Goal: Task Accomplishment & Management: Manage account settings

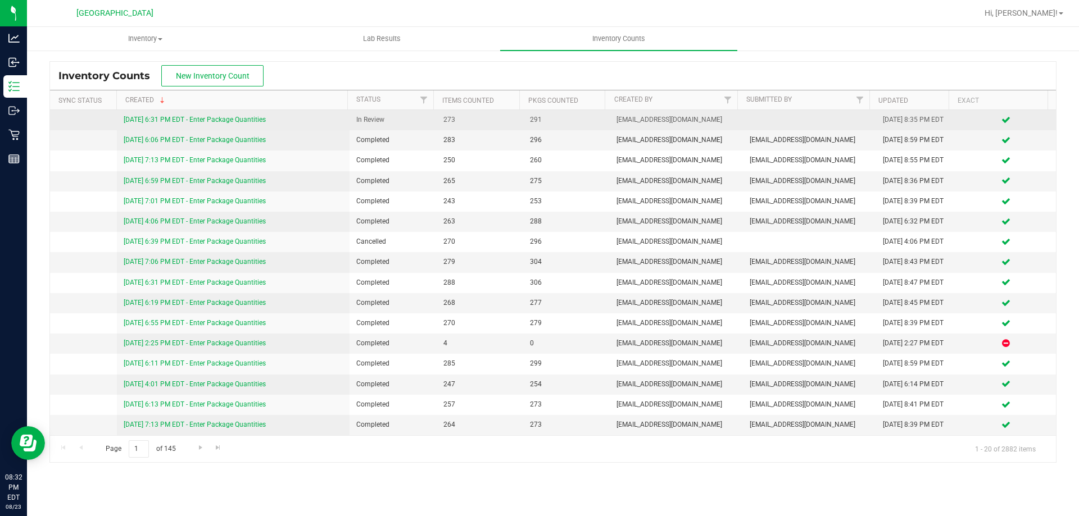
click at [210, 120] on link "[DATE] 6:31 PM EDT - Enter Package Quantities" at bounding box center [195, 120] width 142 height 8
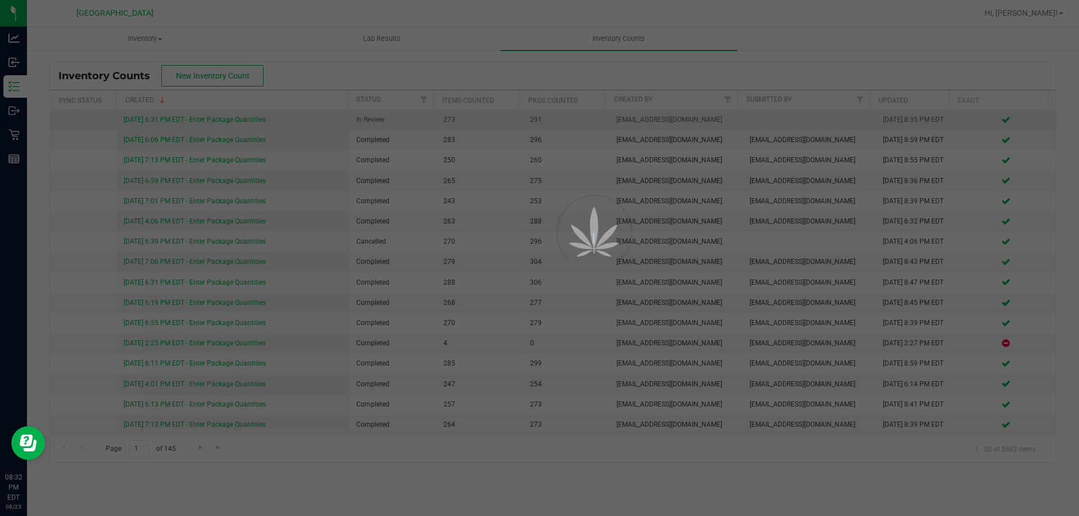
click at [210, 120] on div at bounding box center [539, 258] width 1079 height 516
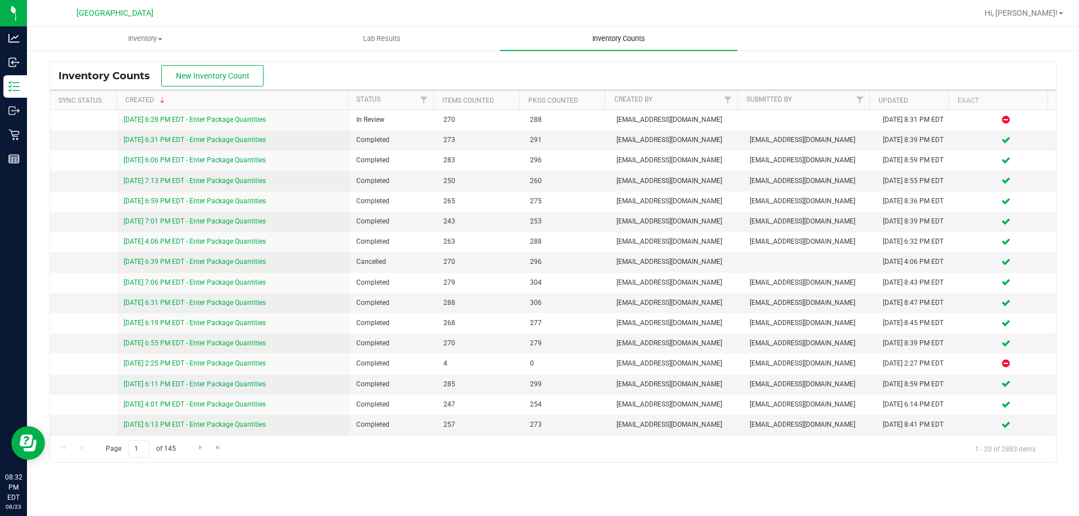
click at [629, 36] on span "Inventory Counts" at bounding box center [618, 39] width 83 height 10
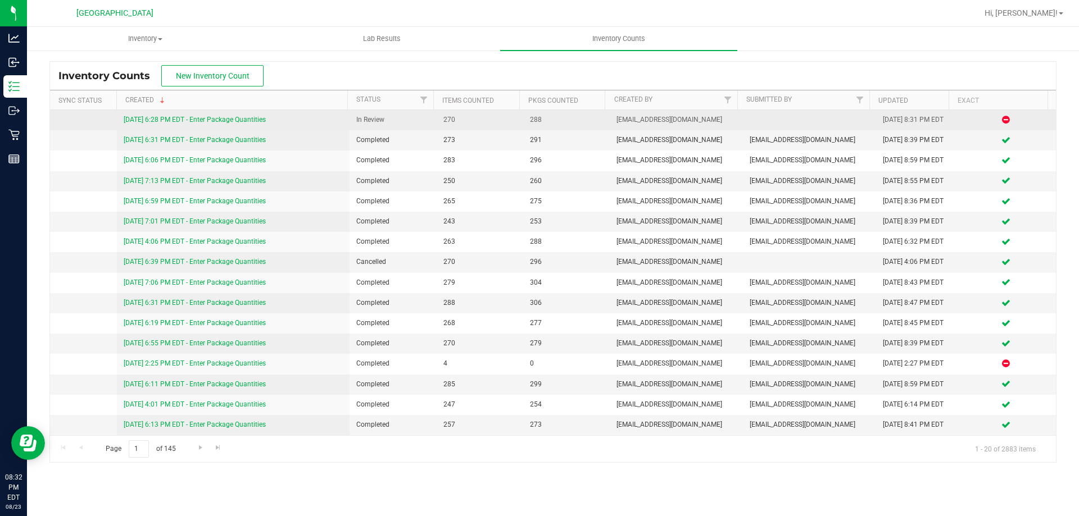
click at [206, 119] on link "[DATE] 6:28 PM EDT - Enter Package Quantities" at bounding box center [195, 120] width 142 height 8
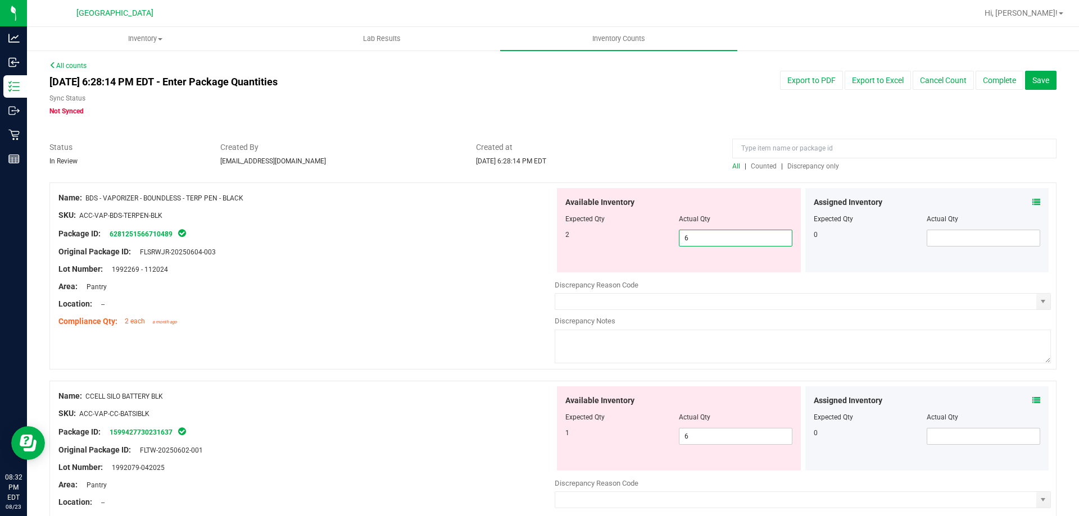
click at [775, 242] on span "6 6" at bounding box center [735, 238] width 113 height 17
type input "2"
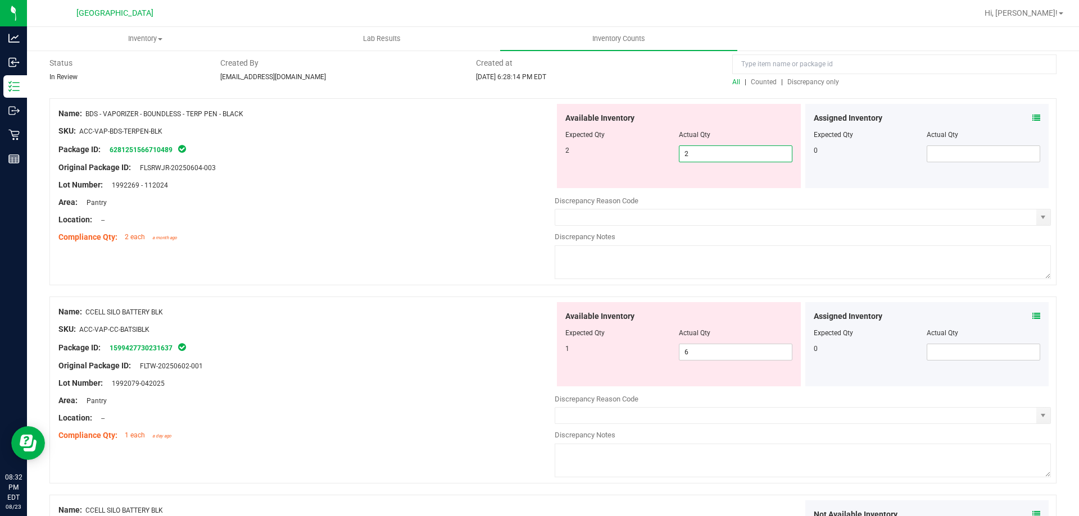
scroll to position [225, 0]
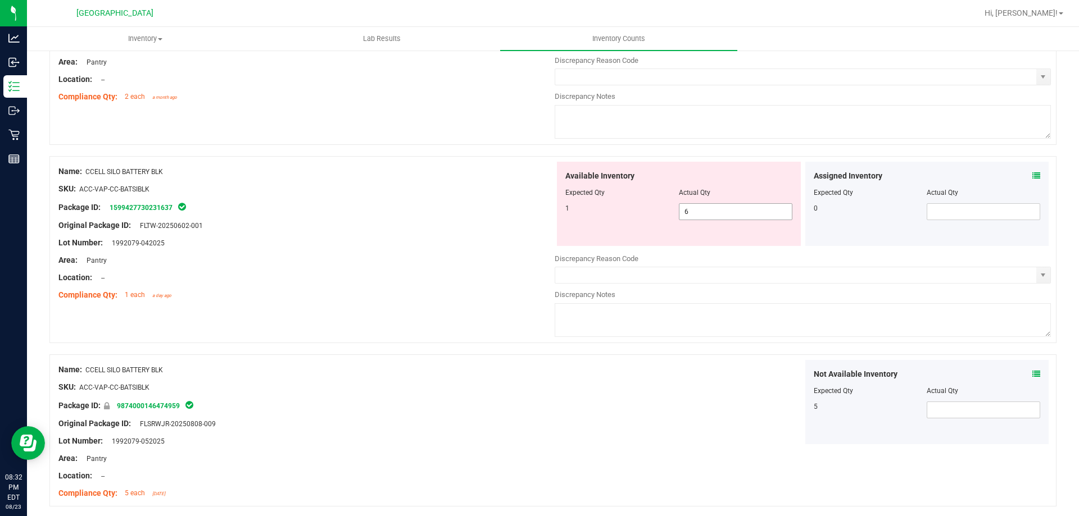
type input "2"
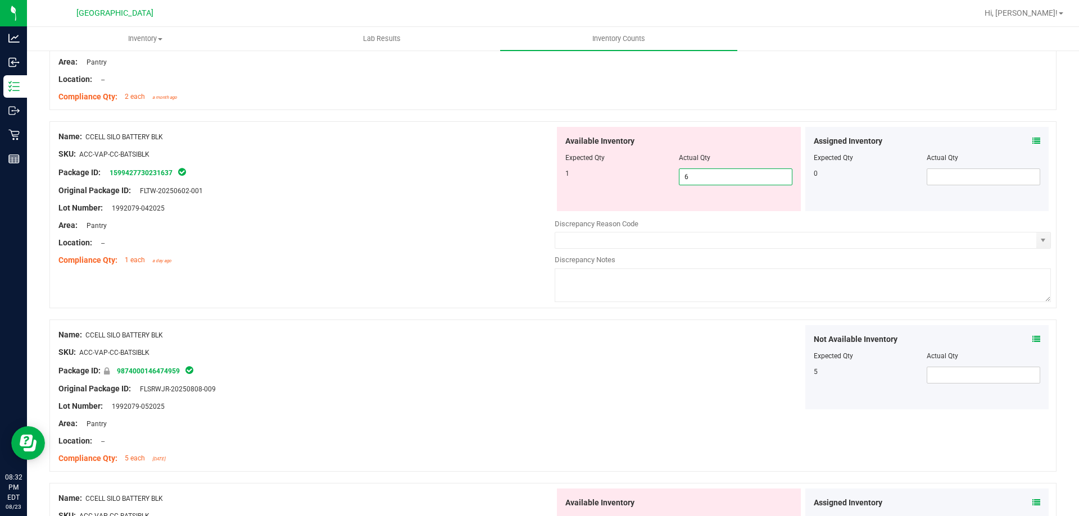
click at [715, 210] on div "Available Inventory Expected Qty Actual Qty 1 6 6" at bounding box center [679, 169] width 244 height 84
type input "1"
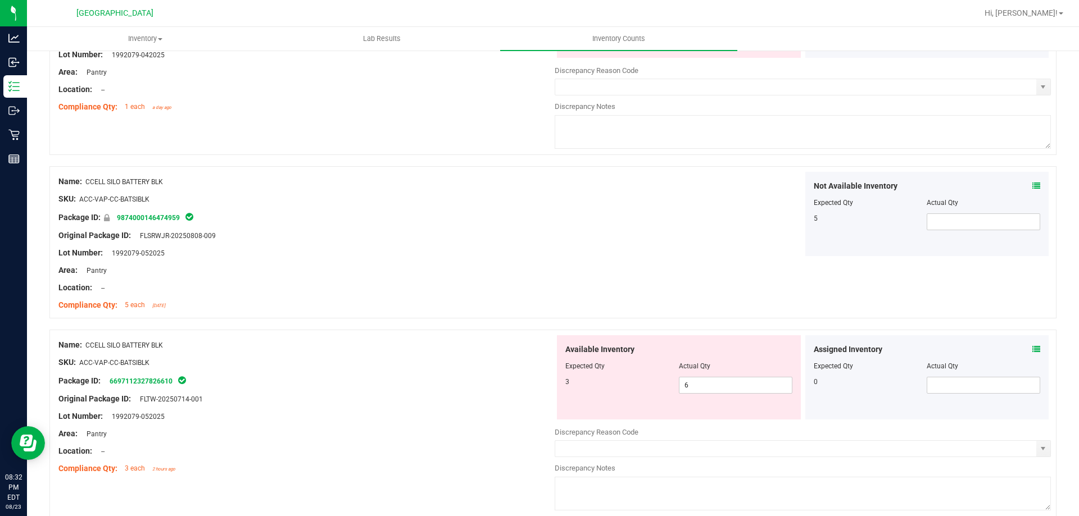
scroll to position [393, 0]
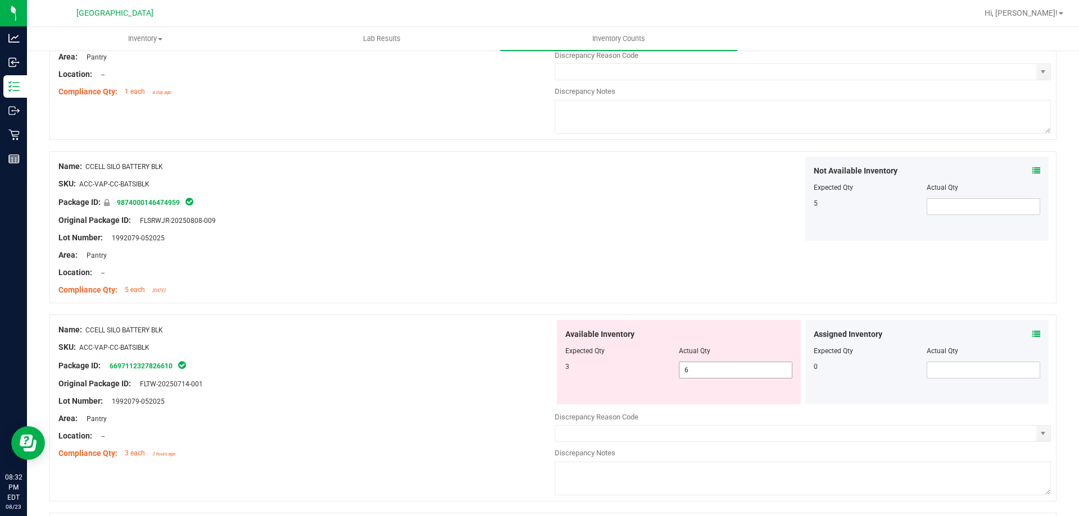
type input "1"
click at [748, 370] on div "Available Inventory Expected Qty Actual Qty 3 6 6" at bounding box center [803, 409] width 496 height 178
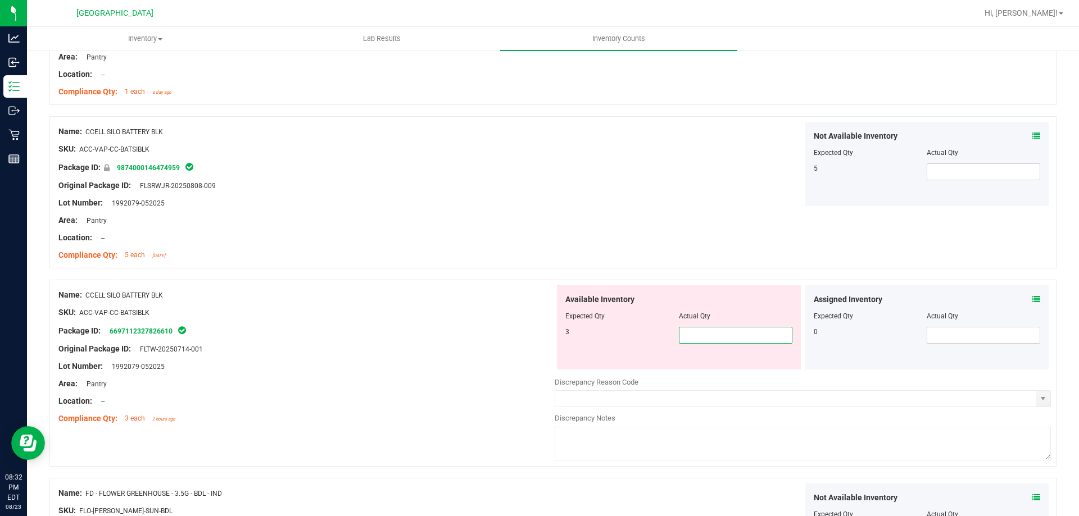
type input "3"
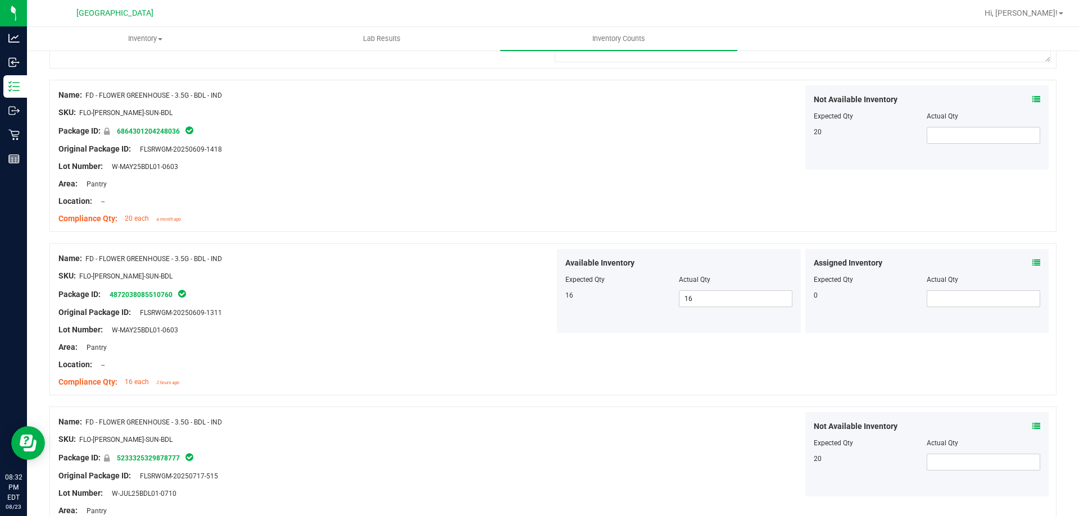
scroll to position [787, 0]
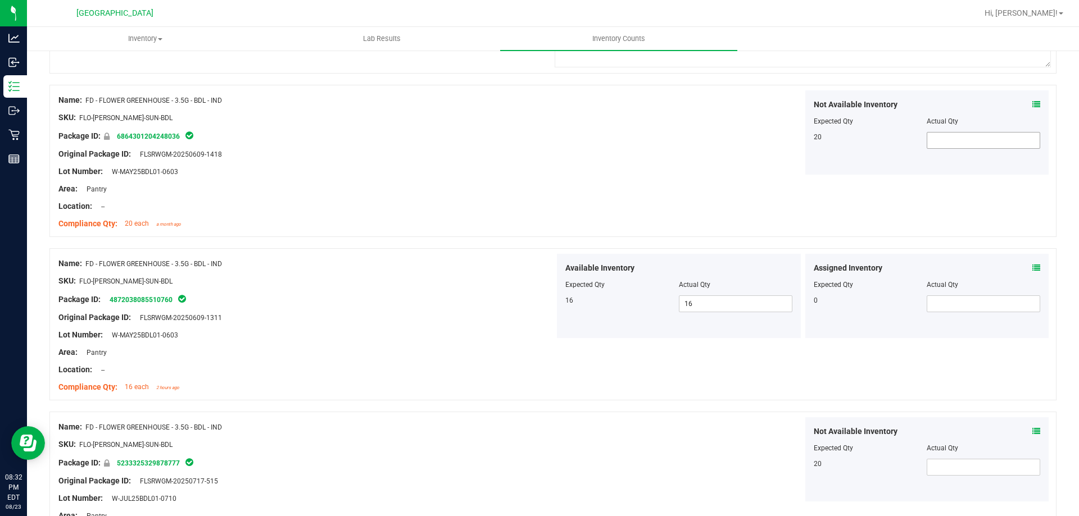
type input "3"
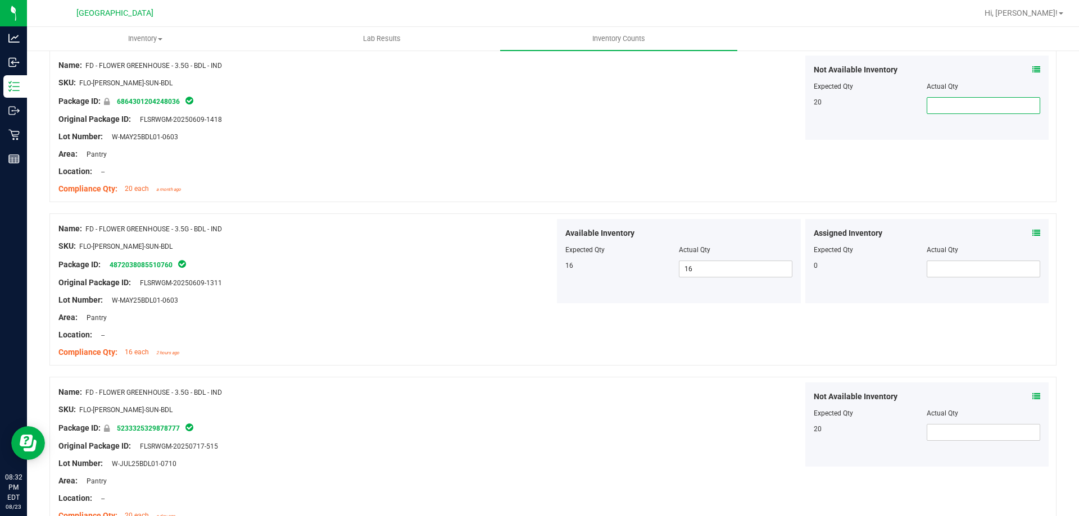
click at [988, 138] on div "Not Available Inventory Expected Qty Actual Qty 20" at bounding box center [927, 98] width 244 height 84
type input "20"
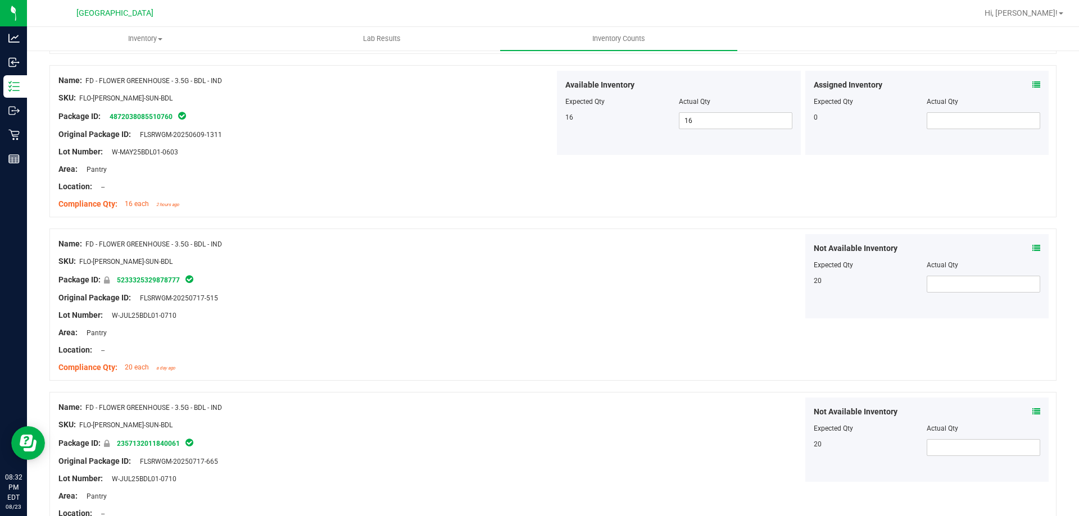
scroll to position [955, 0]
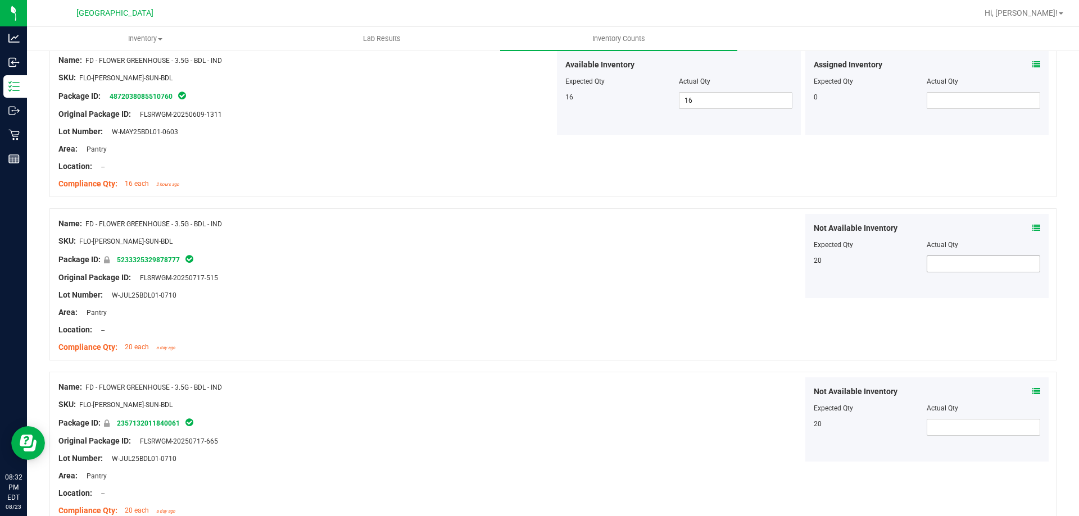
type input "20"
click at [976, 266] on span at bounding box center [982, 264] width 113 height 17
type input "20"
click at [955, 428] on span at bounding box center [982, 427] width 113 height 17
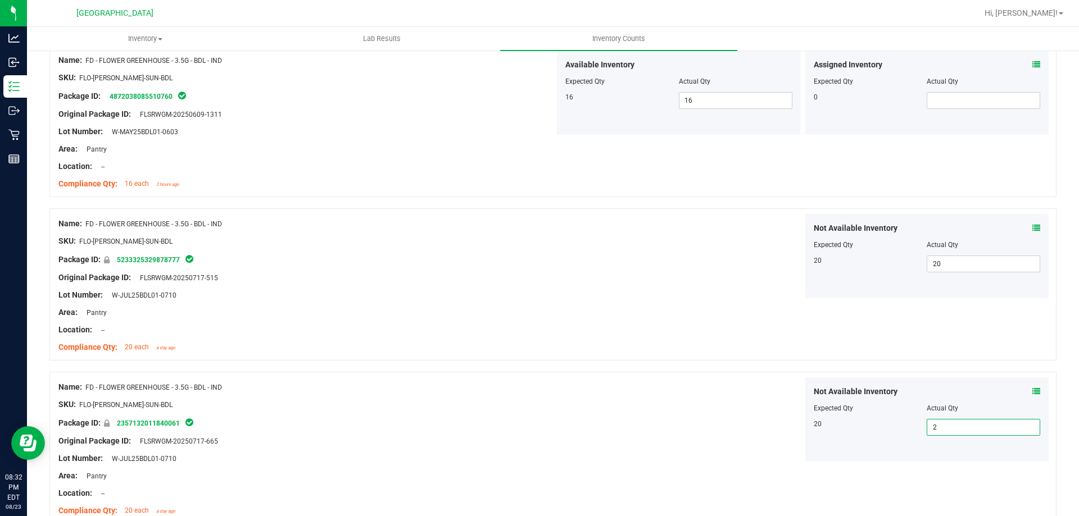
type input "20"
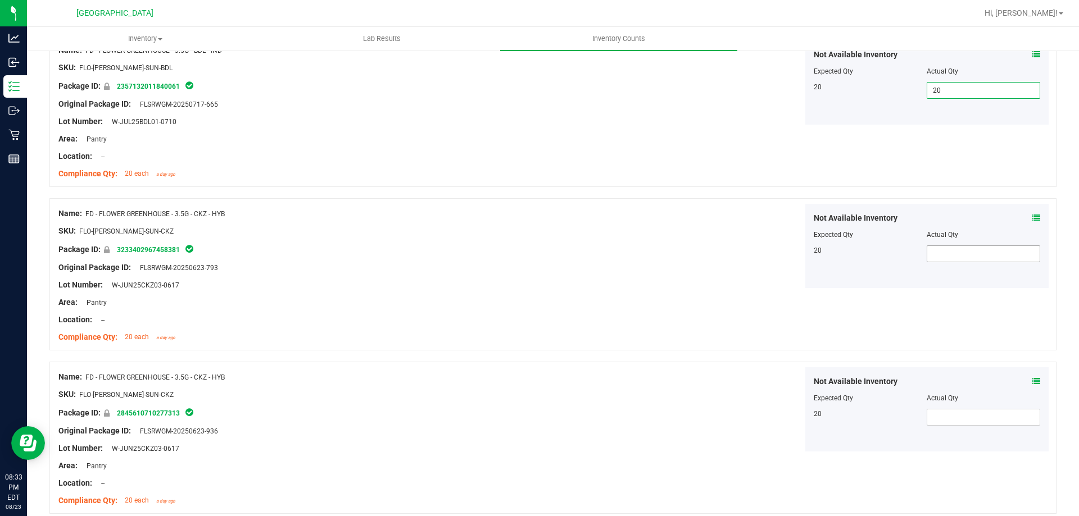
type input "20"
click at [988, 262] on span at bounding box center [982, 254] width 113 height 17
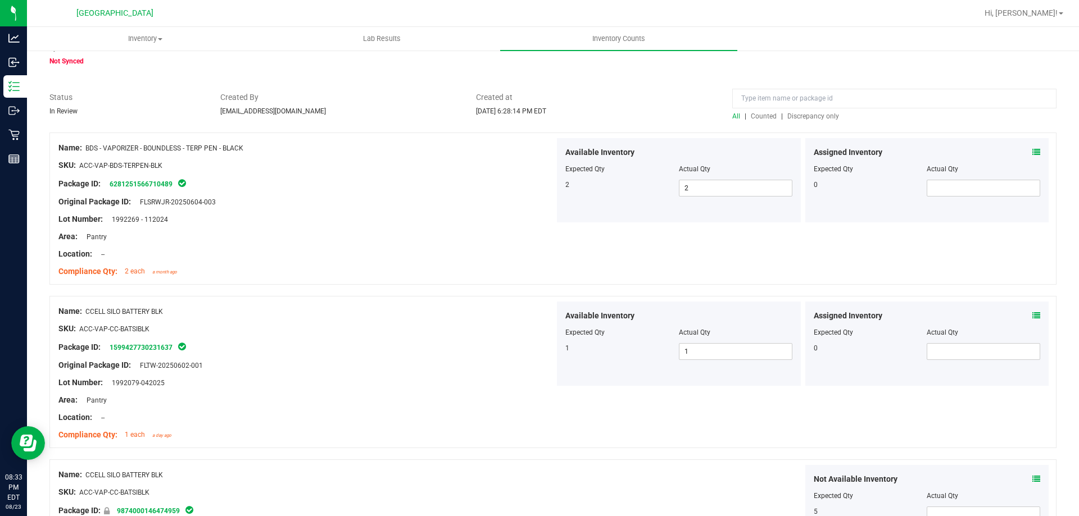
scroll to position [0, 0]
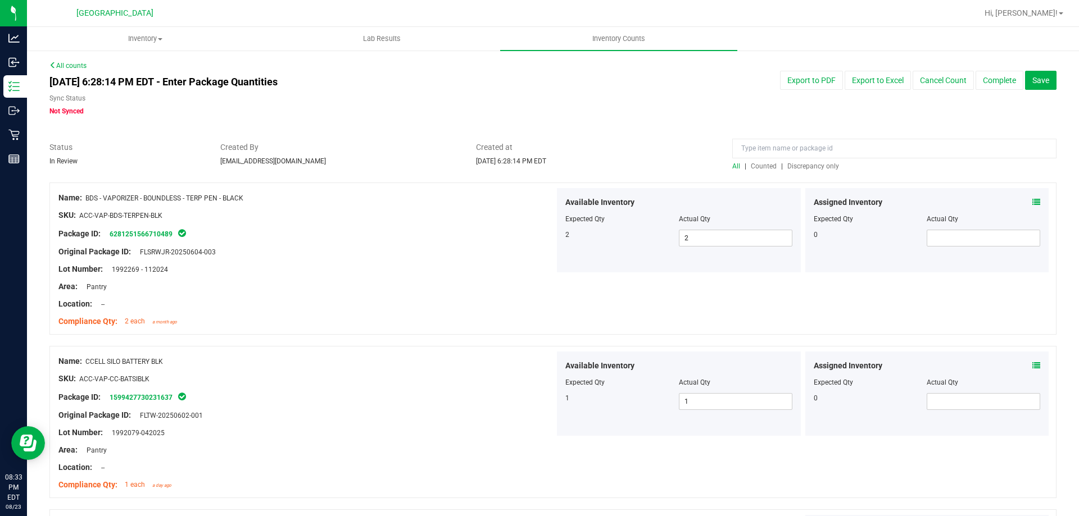
click at [820, 167] on span "Discrepancy only" at bounding box center [813, 166] width 52 height 8
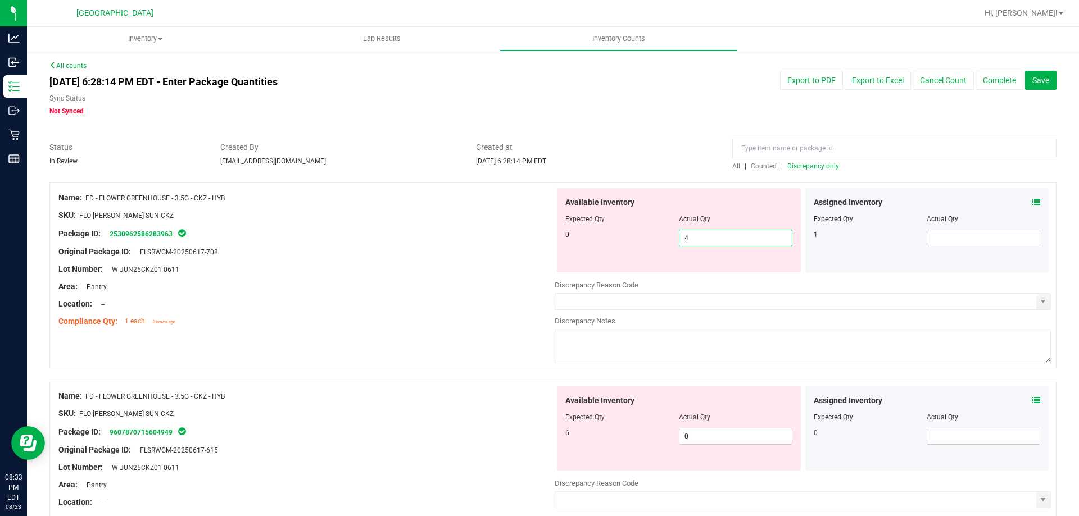
click at [747, 234] on span "4 4" at bounding box center [735, 238] width 113 height 17
click at [747, 234] on input "4" at bounding box center [735, 238] width 112 height 16
type input "0"
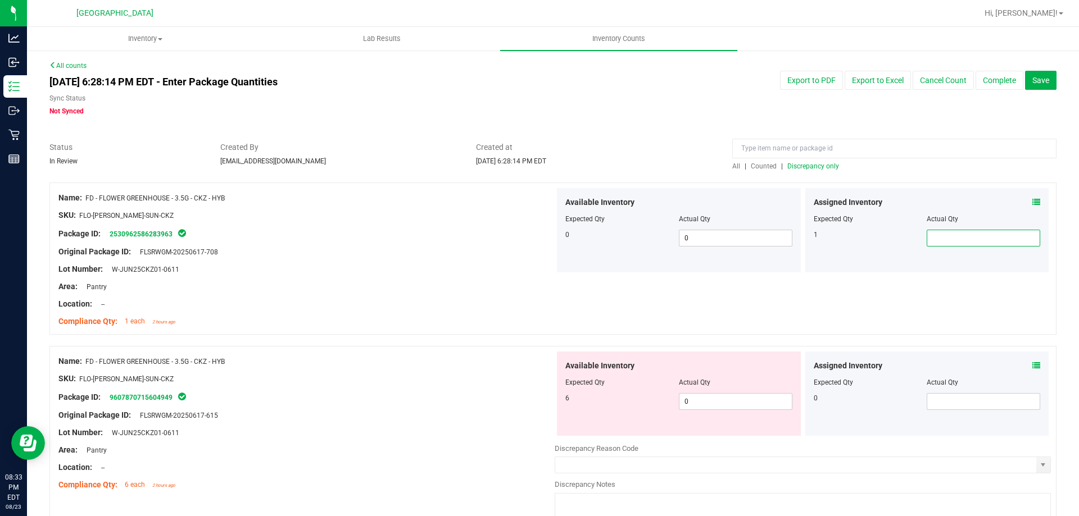
drag, startPoint x: 957, startPoint y: 234, endPoint x: 967, endPoint y: 233, distance: 10.2
click at [958, 237] on span at bounding box center [982, 238] width 113 height 17
type input "1"
click at [720, 406] on span "0 0" at bounding box center [735, 401] width 113 height 17
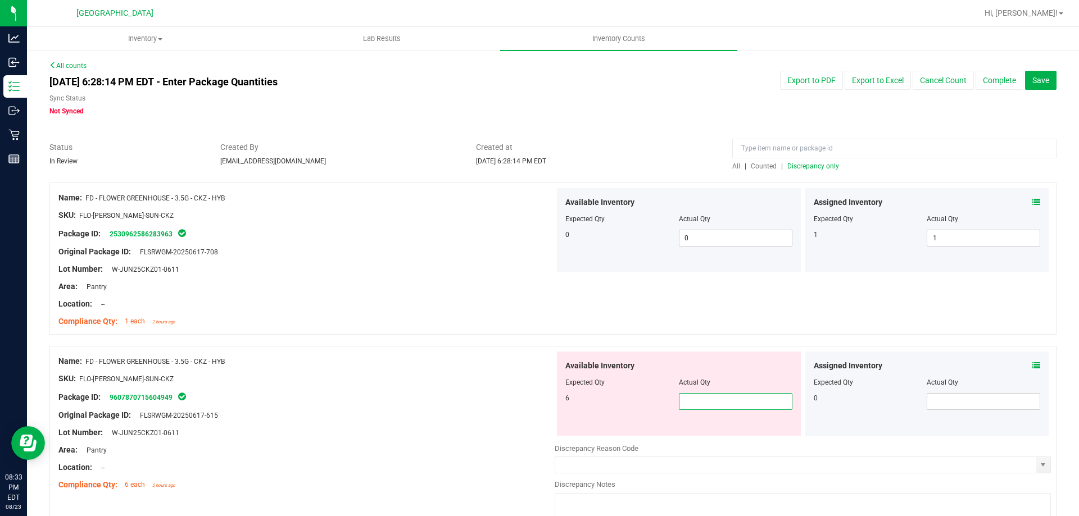
type input "6"
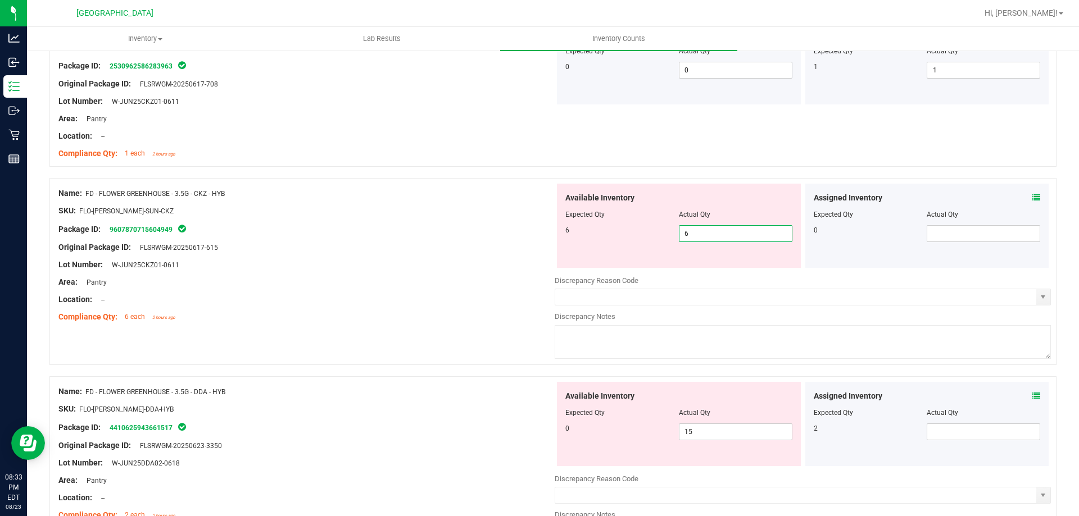
scroll to position [169, 0]
type input "6"
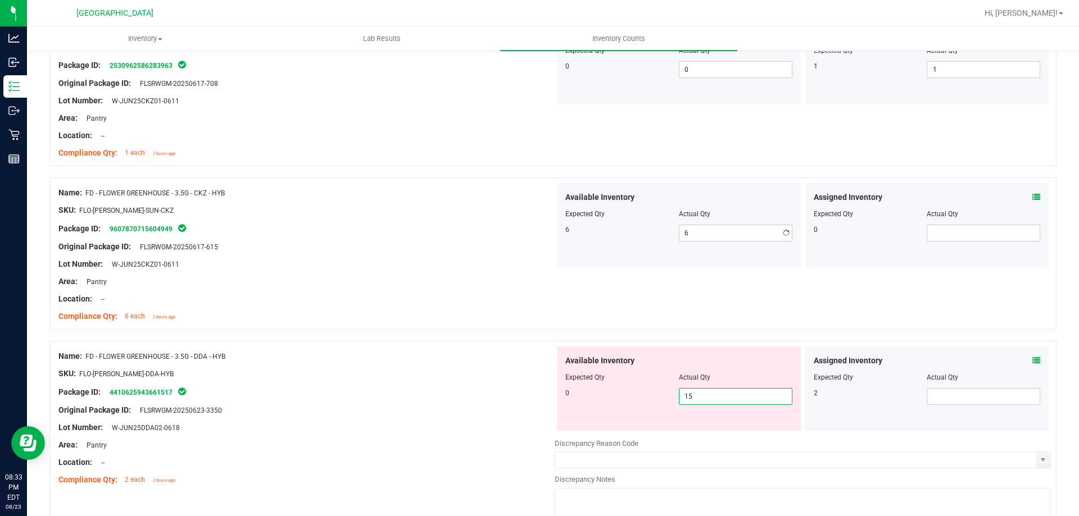
click at [749, 426] on div "Available Inventory Expected Qty Actual Qty 0 15 15" at bounding box center [679, 389] width 244 height 84
type input "1"
type input "0"
click at [937, 388] on span at bounding box center [982, 396] width 113 height 17
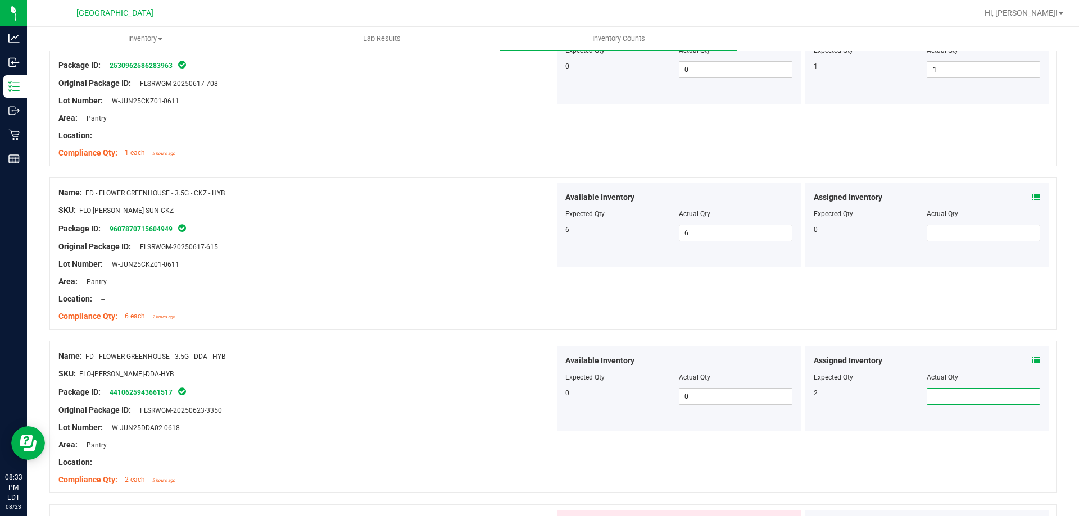
type input "2"
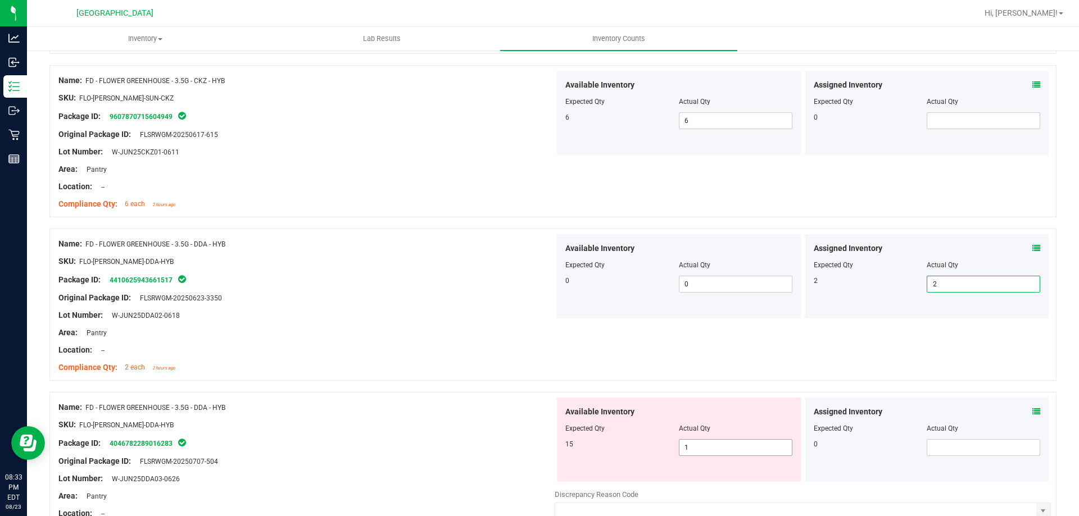
type input "2"
click at [742, 450] on span "1 1" at bounding box center [735, 447] width 113 height 17
type input "15"
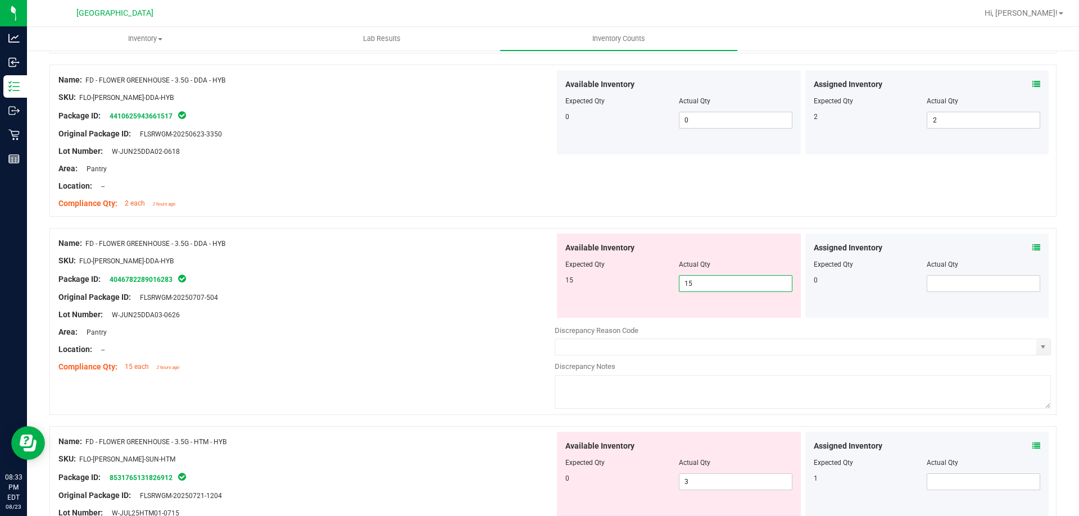
scroll to position [449, 0]
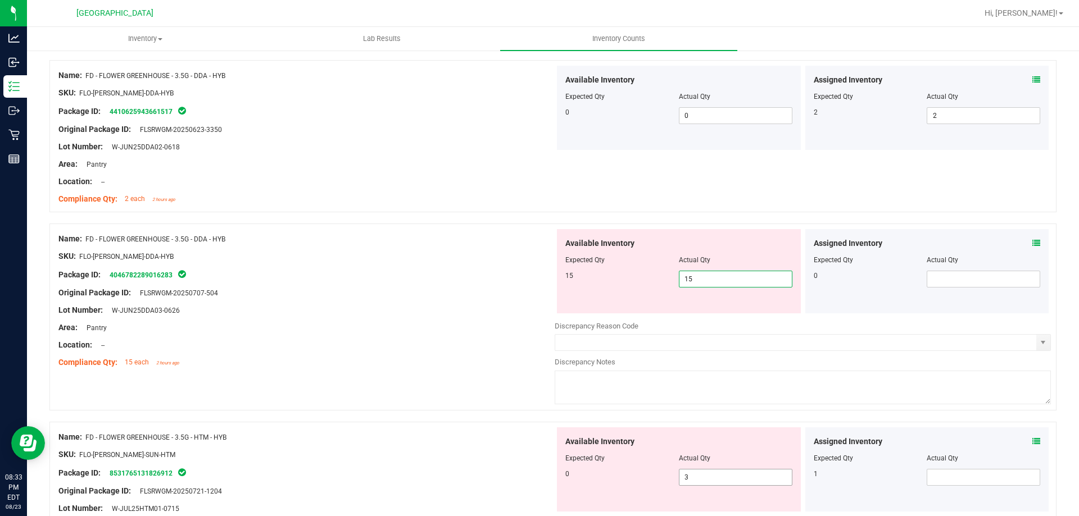
type input "15"
click at [740, 476] on div "Available Inventory Expected Qty Actual Qty 0 3 3" at bounding box center [679, 470] width 244 height 84
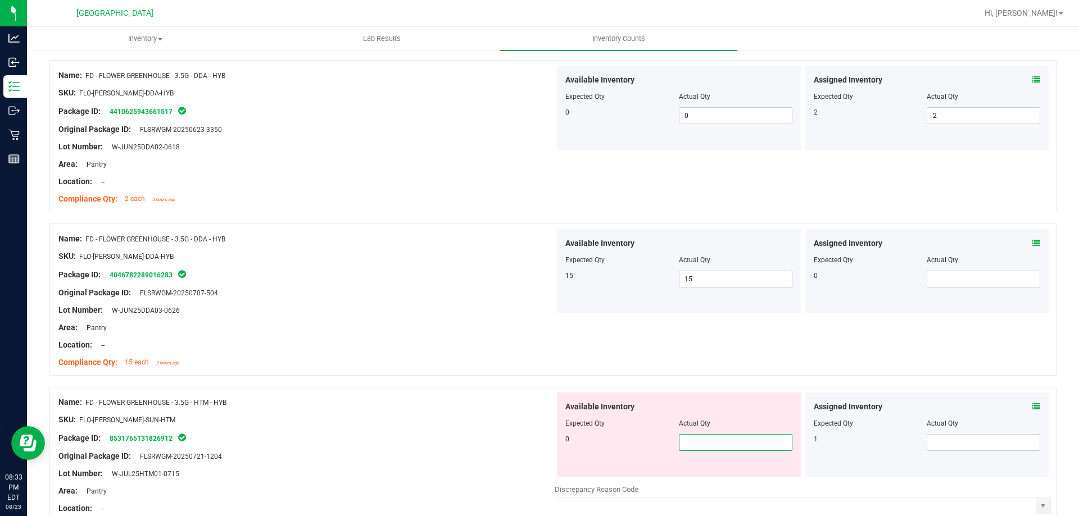
type input "0"
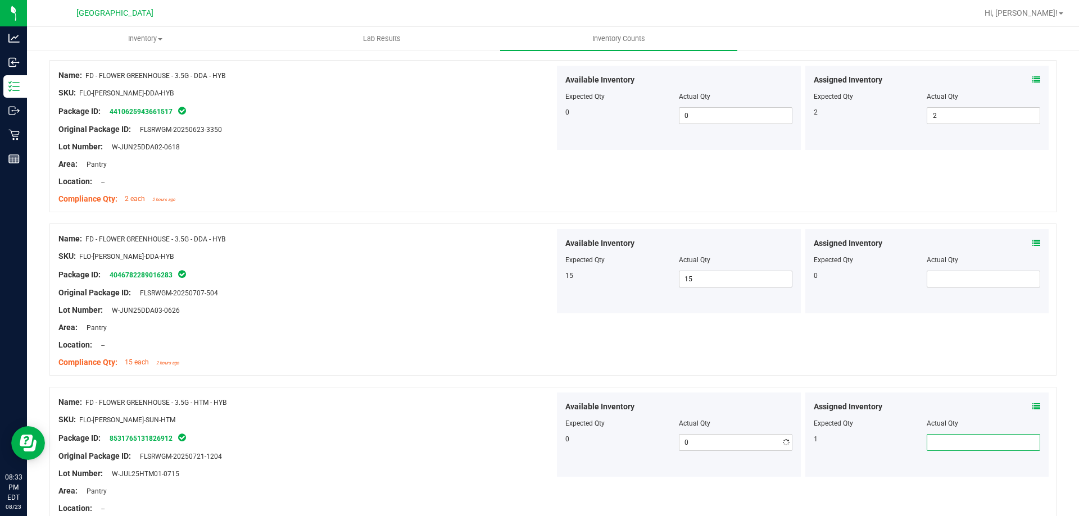
click at [952, 437] on span at bounding box center [982, 442] width 113 height 17
type input "1"
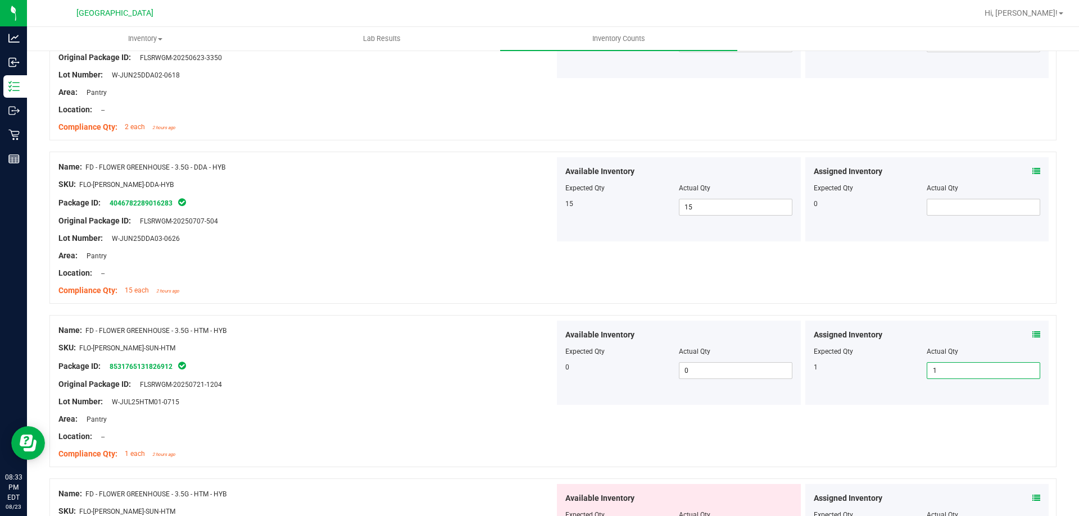
scroll to position [618, 0]
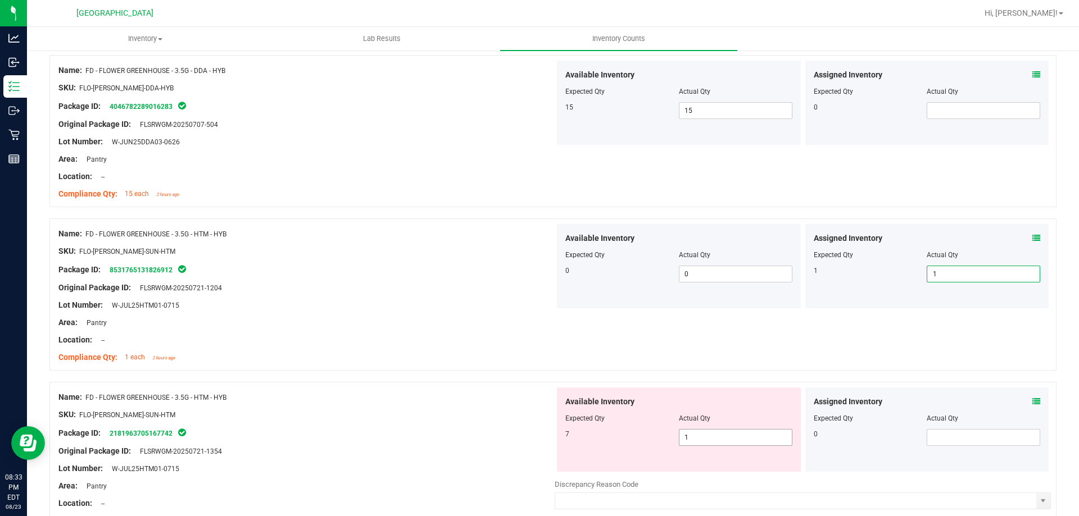
type input "1"
click at [706, 435] on span "1 1" at bounding box center [735, 437] width 113 height 17
type input "7"
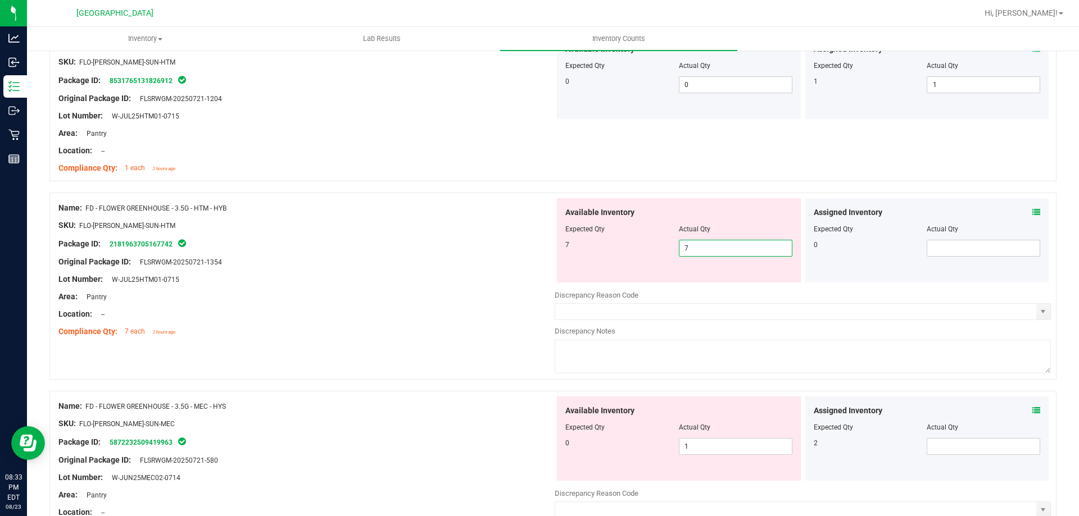
scroll to position [843, 0]
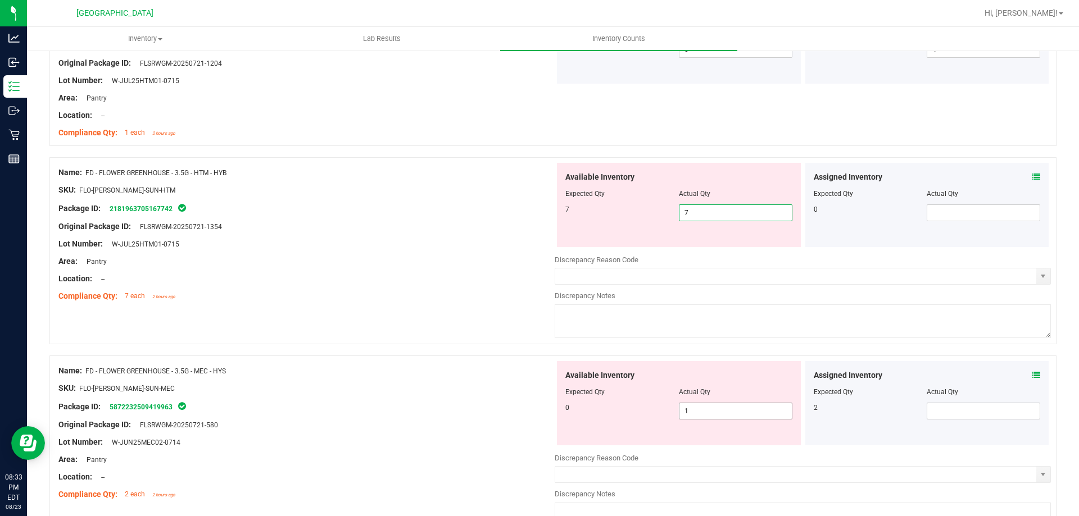
type input "7"
drag, startPoint x: 735, startPoint y: 410, endPoint x: 747, endPoint y: 392, distance: 21.0
click at [742, 405] on div "Available Inventory Expected Qty Actual Qty 0 1 1" at bounding box center [679, 403] width 244 height 84
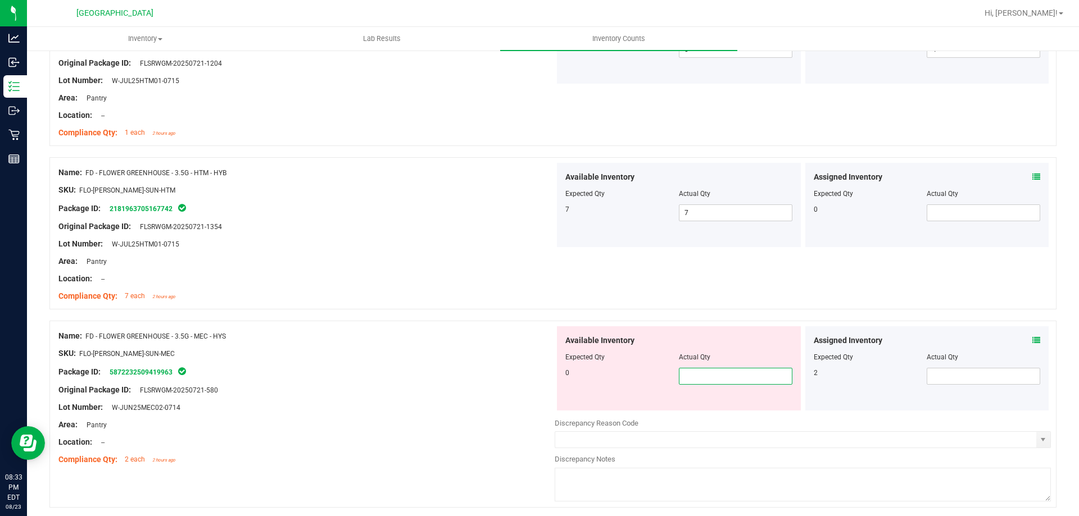
type input "0"
click at [993, 371] on span at bounding box center [982, 376] width 113 height 17
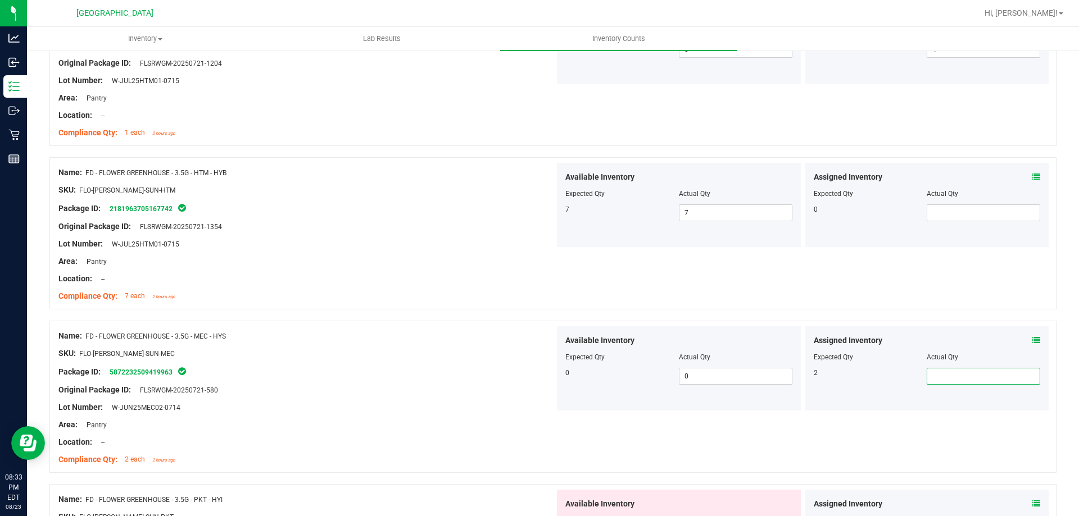
type input "2"
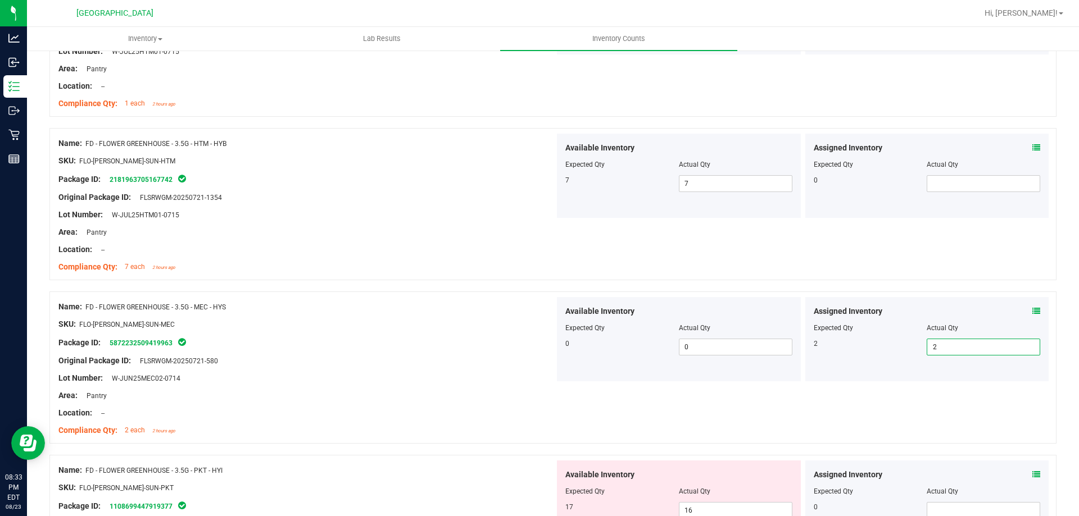
scroll to position [1067, 0]
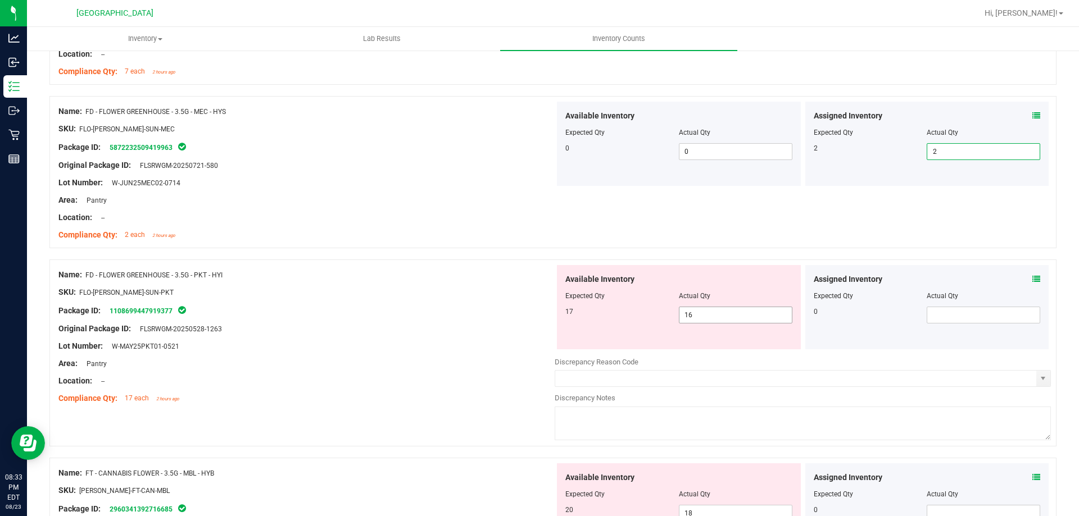
type input "2"
click at [728, 313] on span "16 16" at bounding box center [735, 315] width 113 height 17
type input "17"
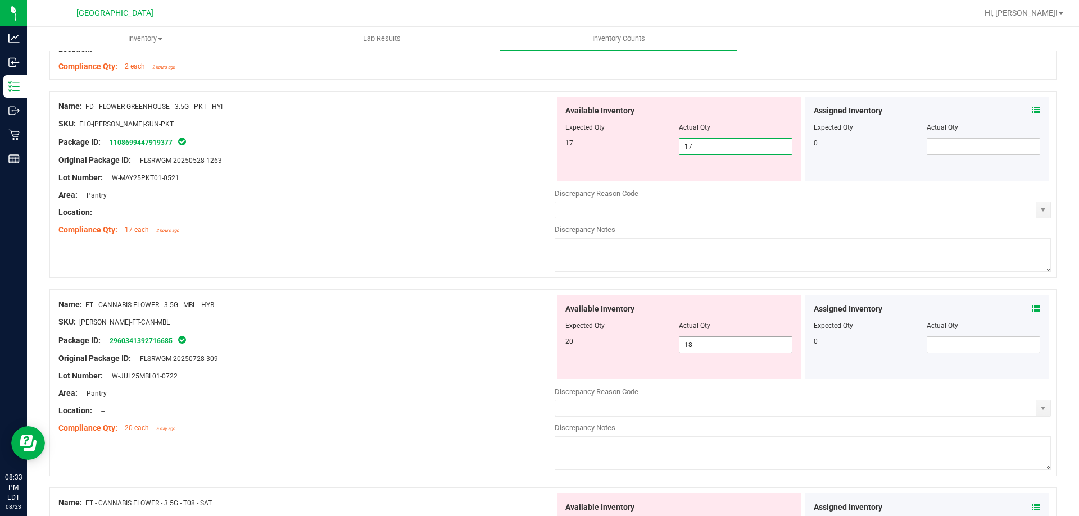
type input "17"
click at [721, 340] on div "Available Inventory Expected Qty Actual Qty 20 18 18" at bounding box center [679, 337] width 244 height 84
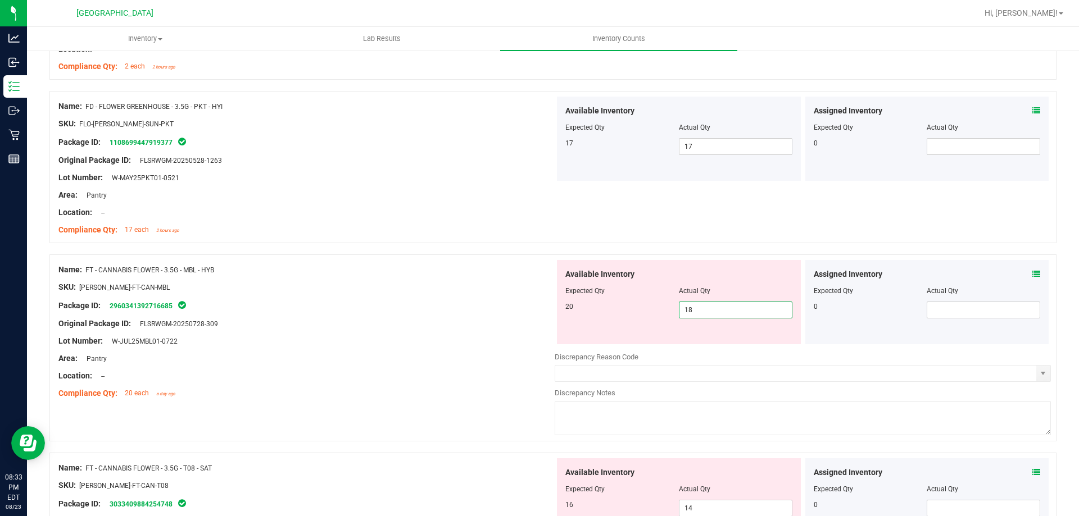
type input "1"
type input "20"
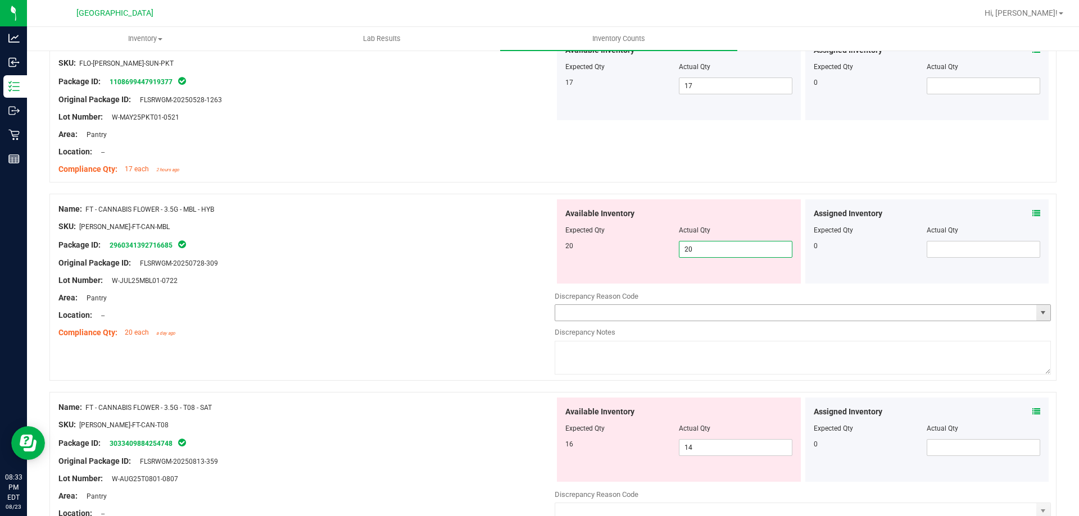
scroll to position [1461, 0]
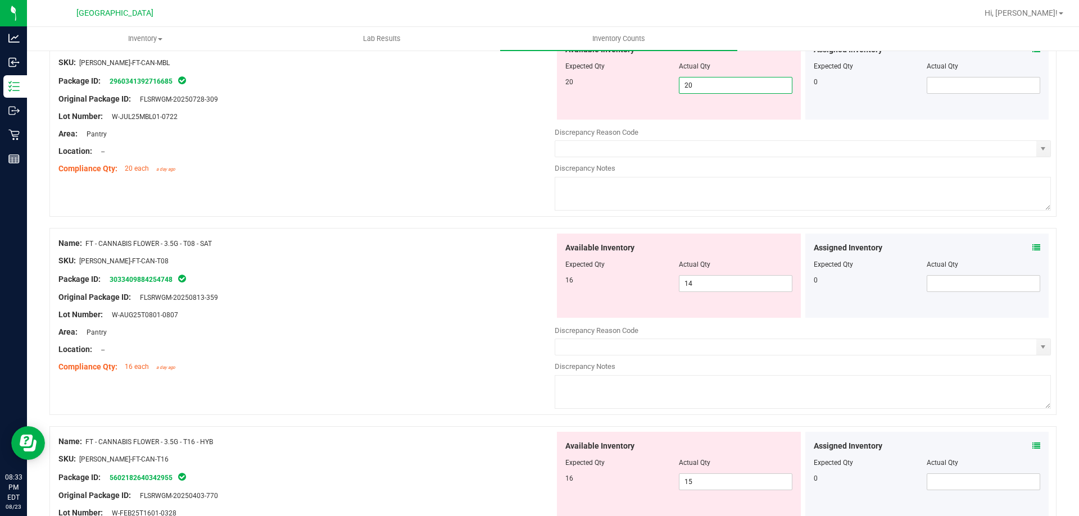
type input "20"
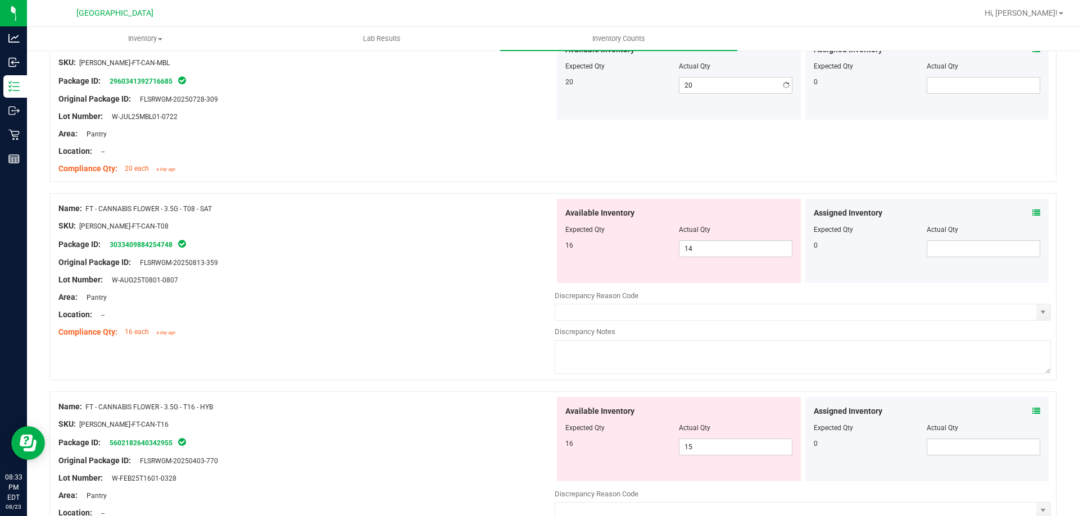
click at [749, 270] on div "Available Inventory Expected Qty Actual Qty 16 14 14" at bounding box center [679, 241] width 244 height 84
click at [755, 244] on span "14 14" at bounding box center [735, 248] width 113 height 17
type input "16"
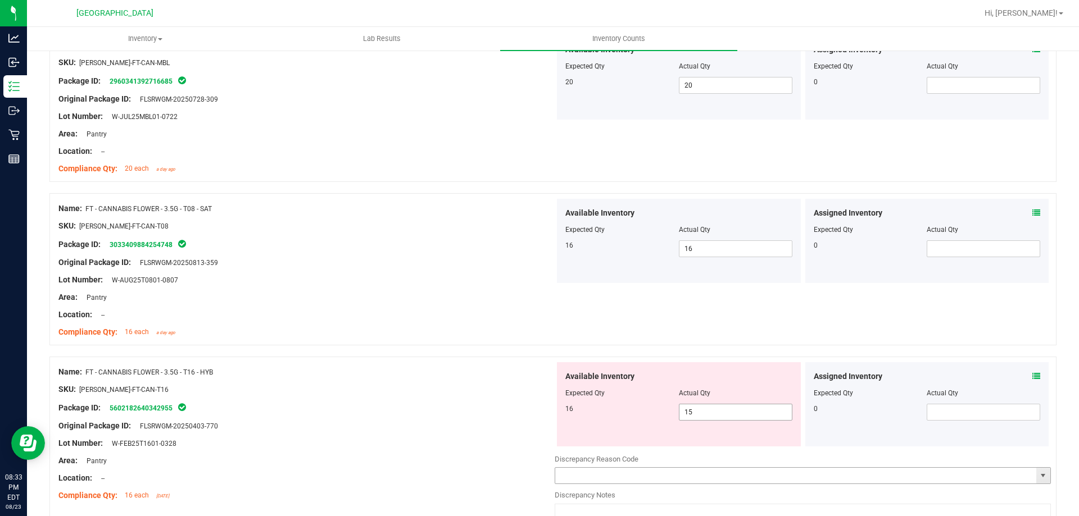
drag, startPoint x: 735, startPoint y: 481, endPoint x: 708, endPoint y: 409, distance: 77.3
click at [708, 409] on span "15 15" at bounding box center [735, 412] width 113 height 17
type input "16"
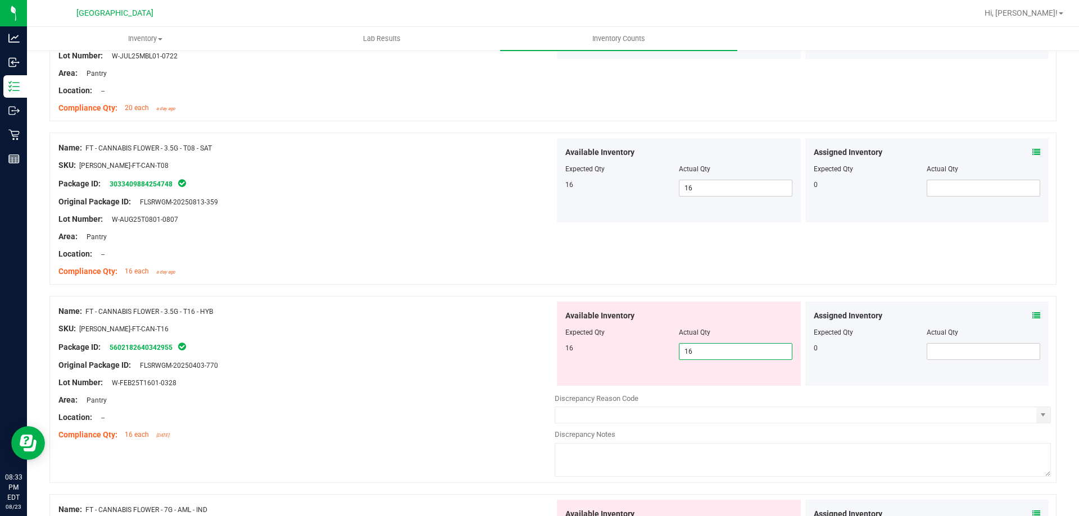
scroll to position [1629, 0]
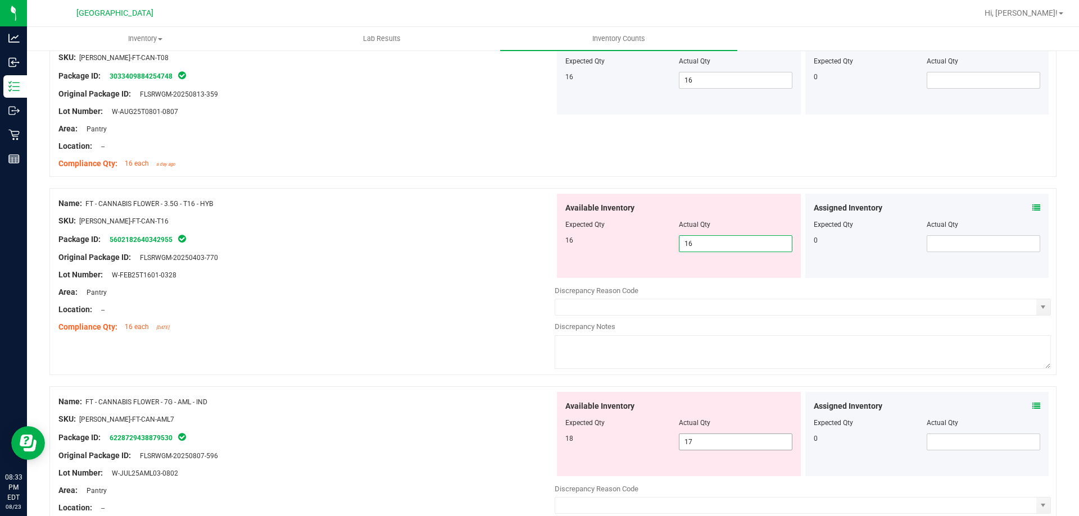
type input "16"
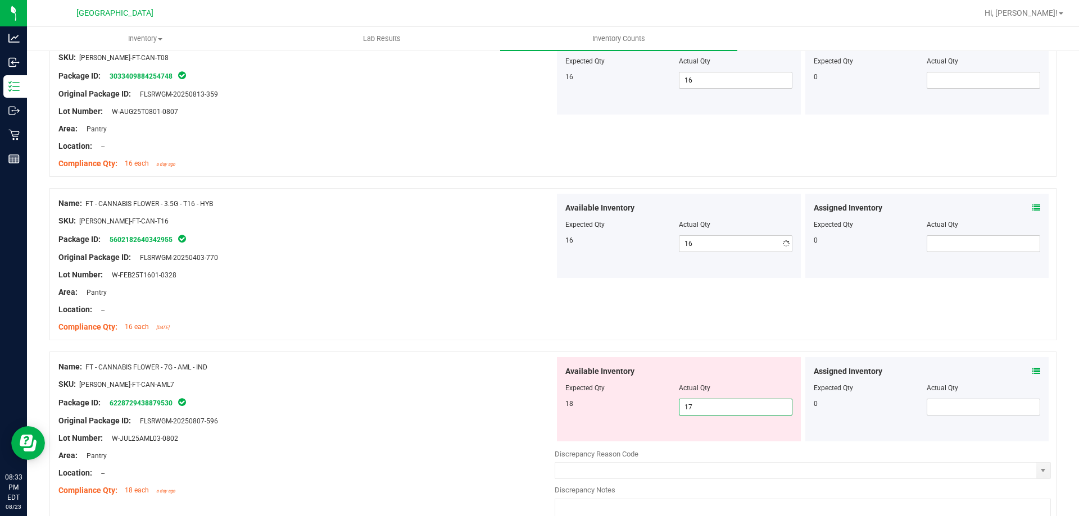
click at [720, 447] on div "Available Inventory Expected Qty Actual Qty 18 17 17" at bounding box center [803, 446] width 496 height 178
type input "18"
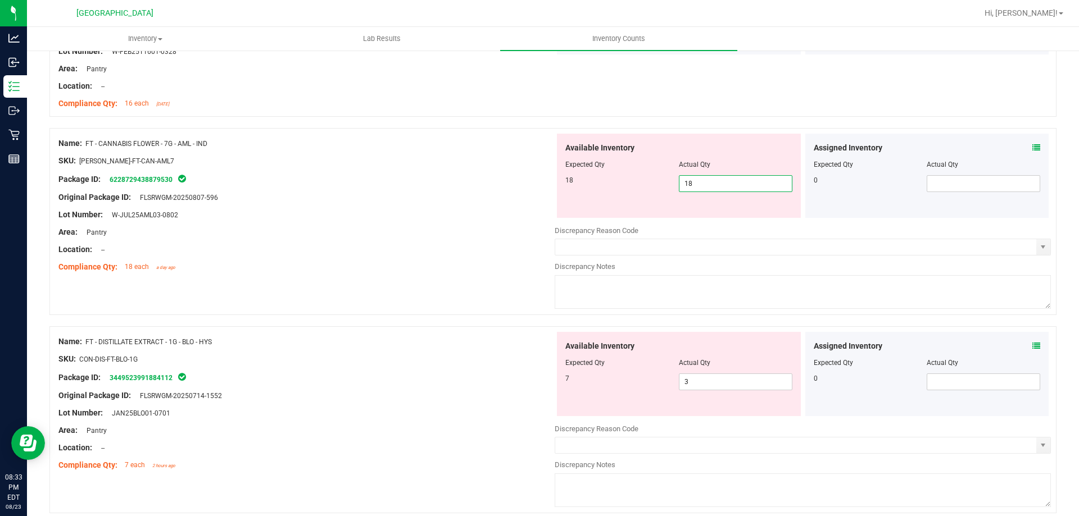
scroll to position [1854, 0]
type input "18"
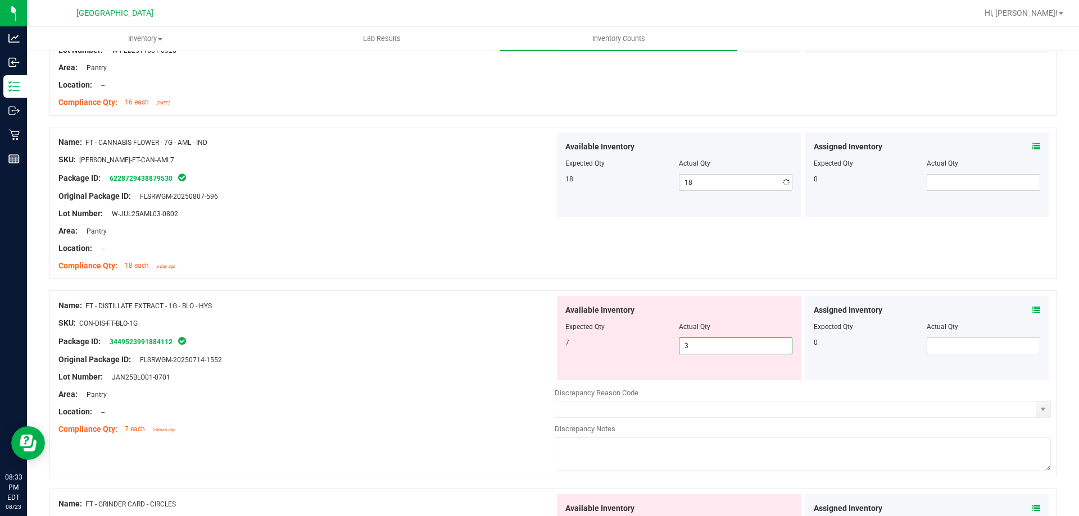
click at [737, 379] on div "Available Inventory Expected Qty Actual Qty 7 3 3" at bounding box center [679, 338] width 244 height 84
type input "7"
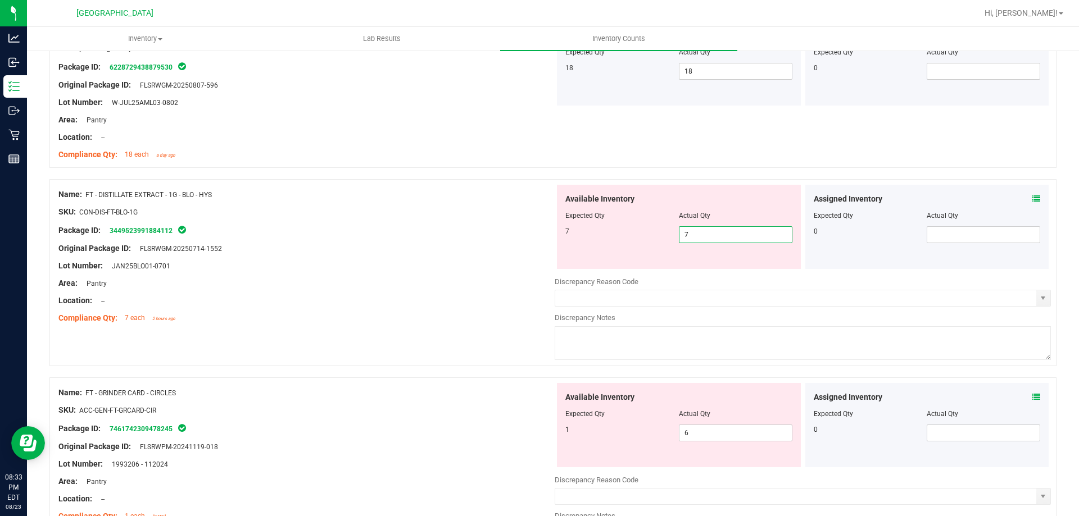
scroll to position [1966, 0]
type input "7"
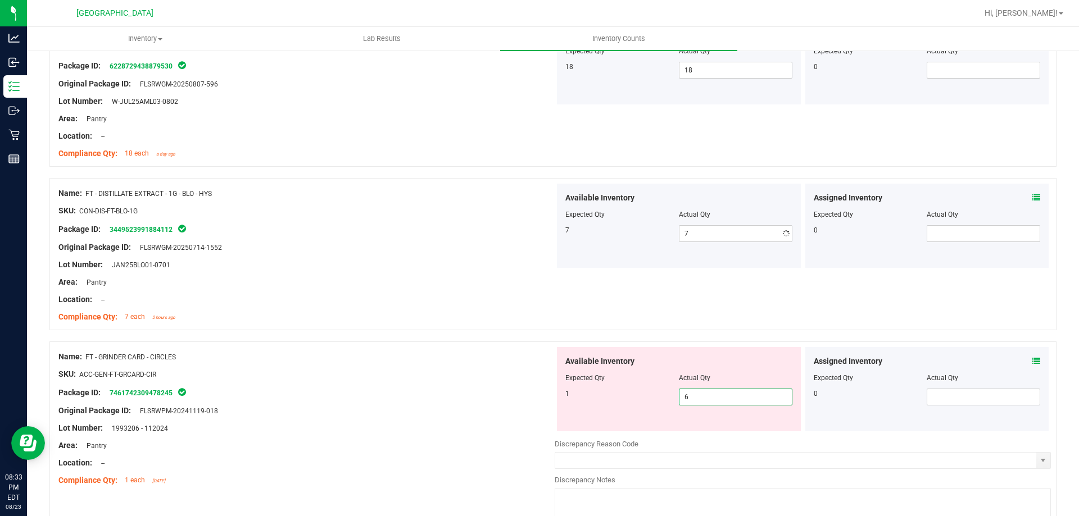
click at [702, 424] on div "Available Inventory Expected Qty Actual Qty 1 6 6" at bounding box center [679, 389] width 244 height 84
type input "1"
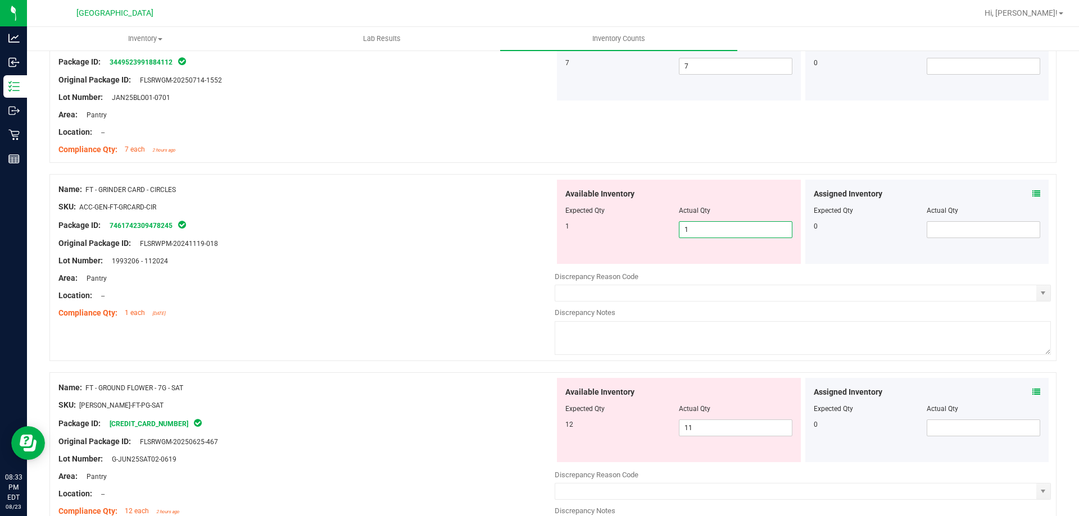
scroll to position [2135, 0]
type input "1"
click at [768, 419] on div "Available Inventory Expected Qty Actual Qty 12 11 11" at bounding box center [679, 419] width 244 height 84
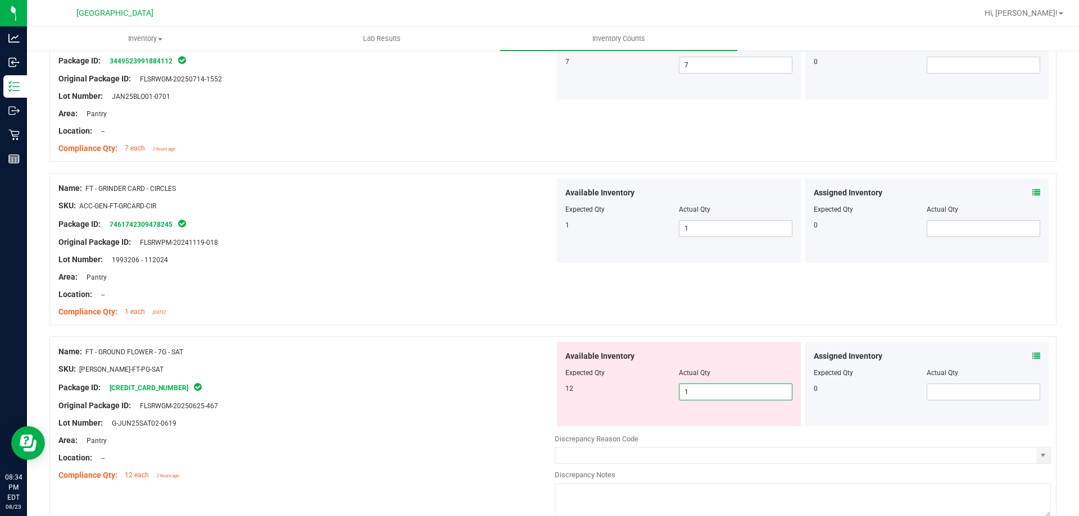
type input "12"
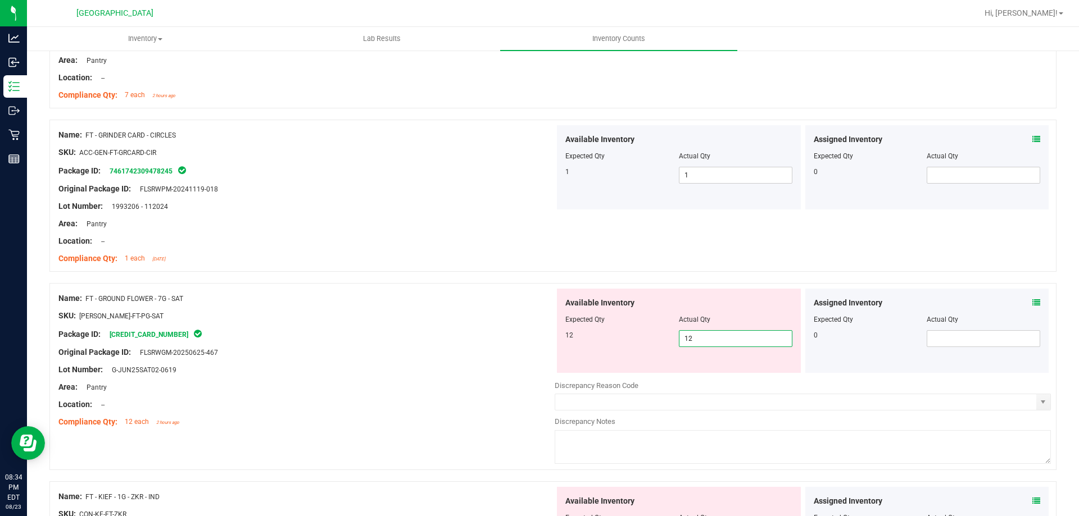
scroll to position [2303, 0]
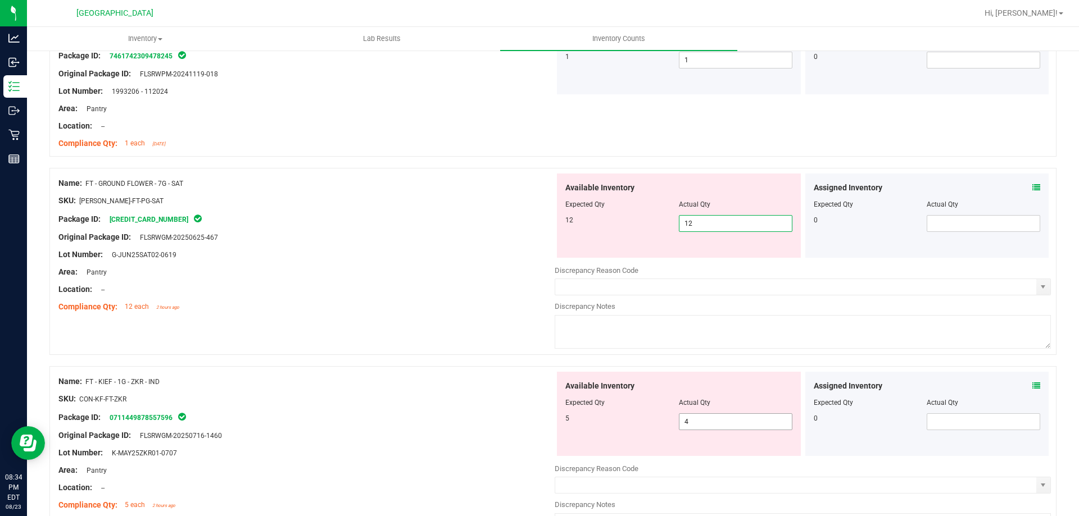
type input "12"
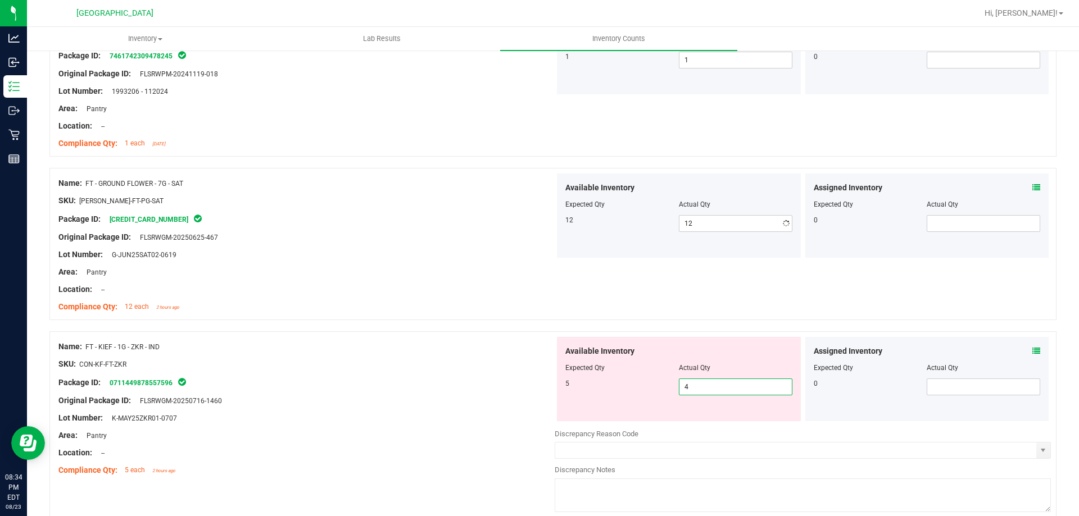
click at [696, 424] on div "Available Inventory Expected Qty Actual Qty 5 4 4" at bounding box center [803, 426] width 496 height 178
type input "5"
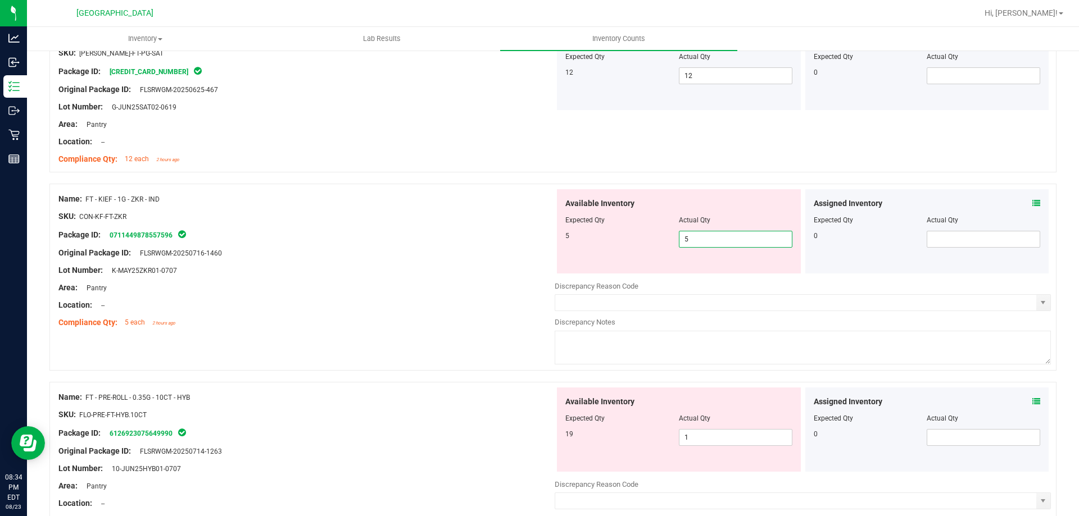
scroll to position [2472, 0]
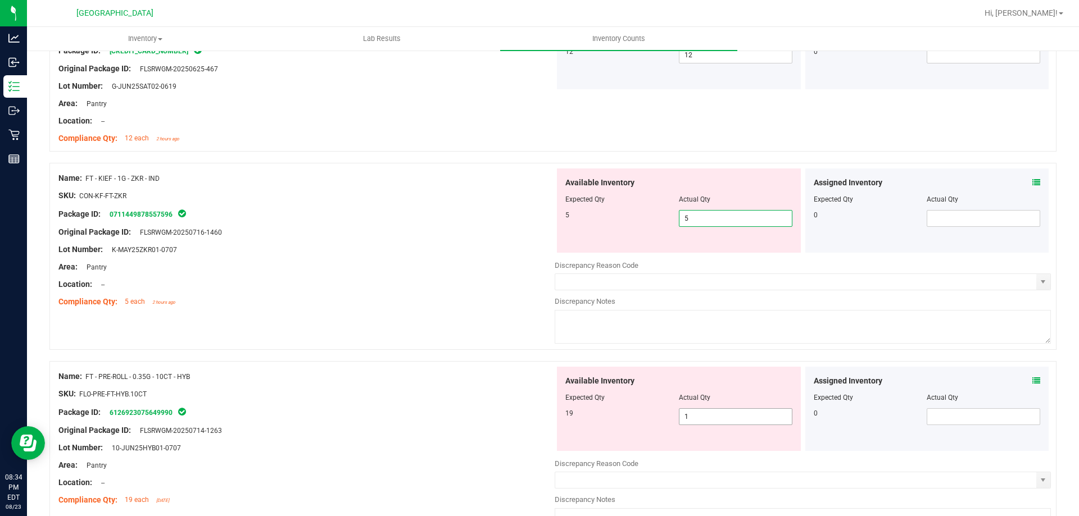
type input "5"
click at [702, 417] on div "Available Inventory Expected Qty Actual Qty 19 1 1" at bounding box center [803, 456] width 496 height 178
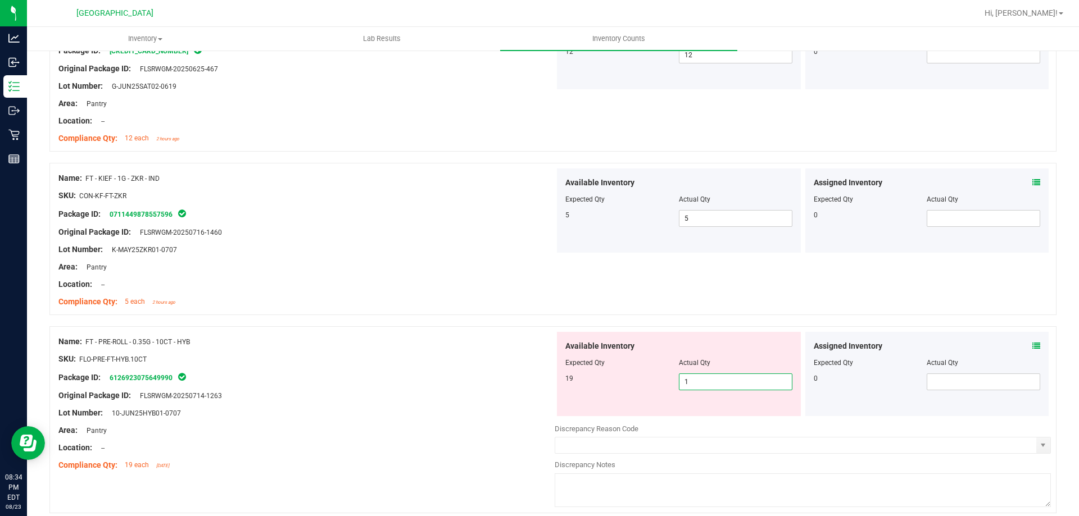
type input "19"
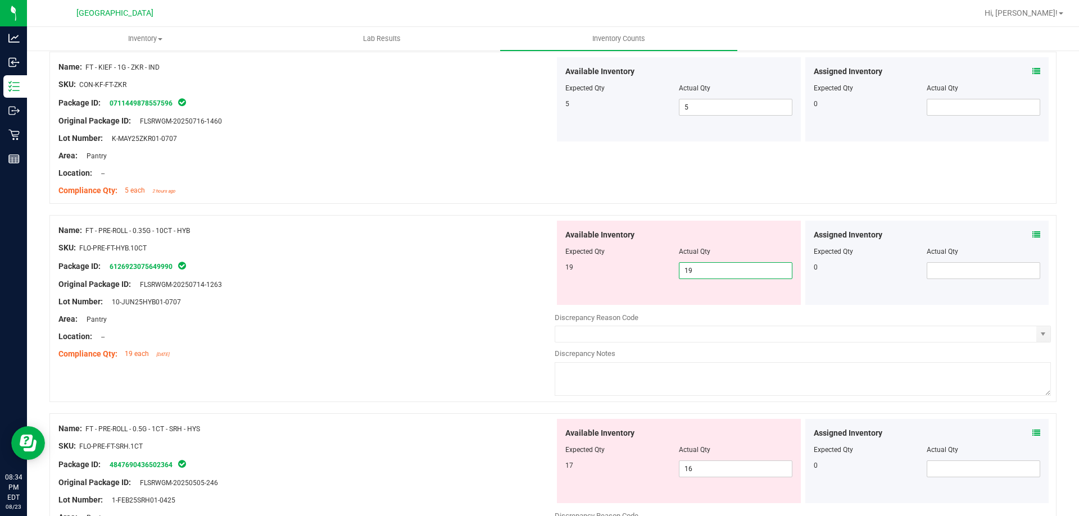
scroll to position [2641, 0]
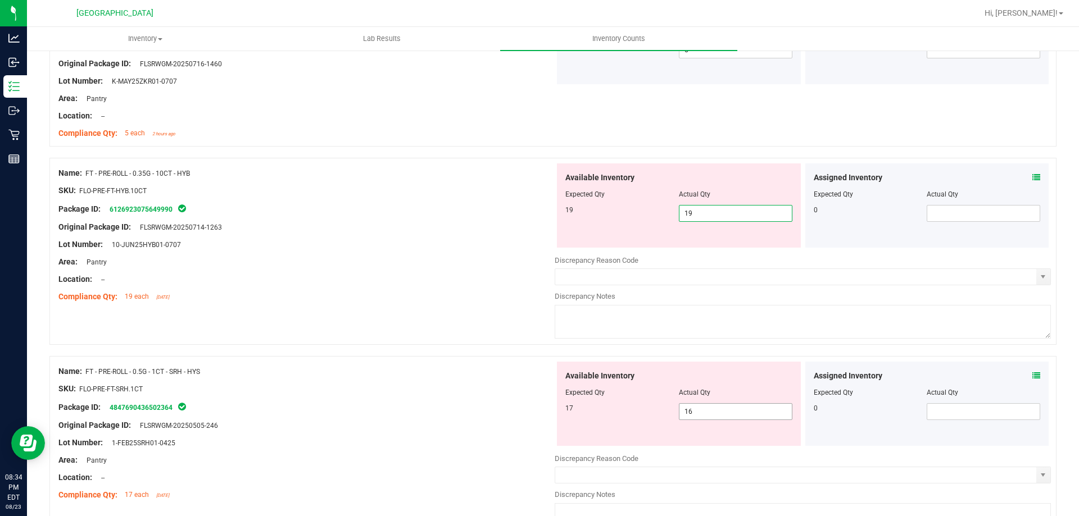
type input "19"
click at [725, 416] on div "Available Inventory Expected Qty Actual Qty 17 16 16" at bounding box center [803, 451] width 496 height 178
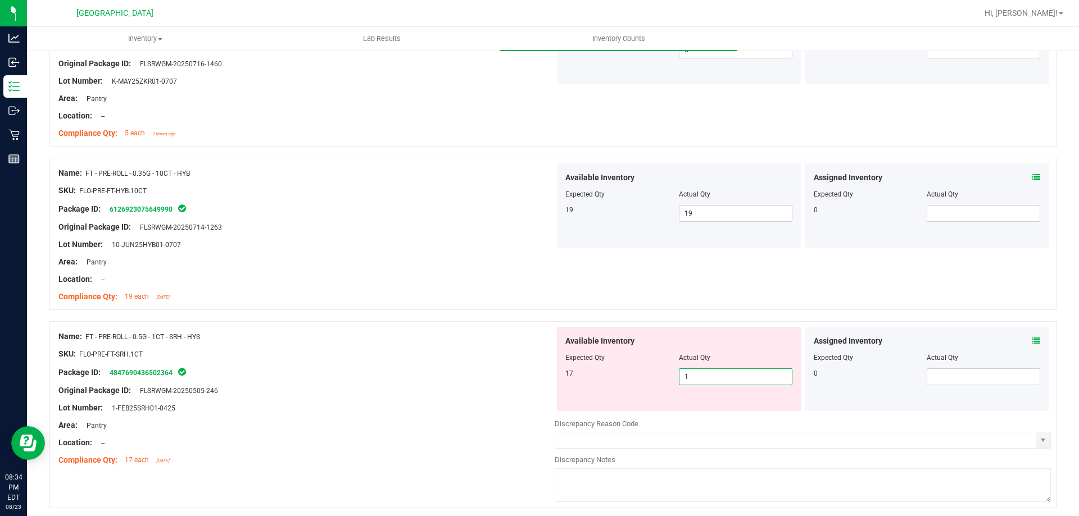
type input "17"
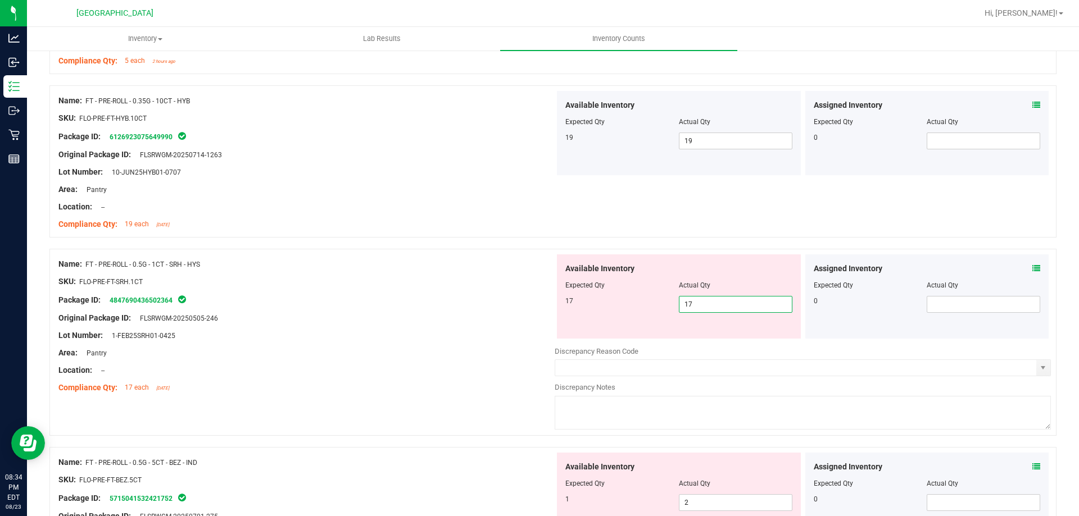
scroll to position [2865, 0]
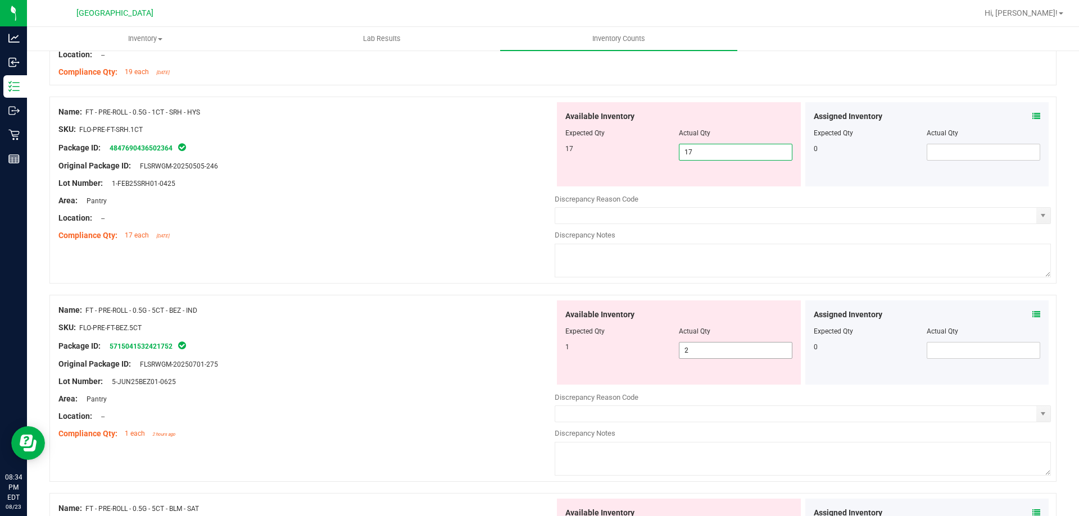
type input "17"
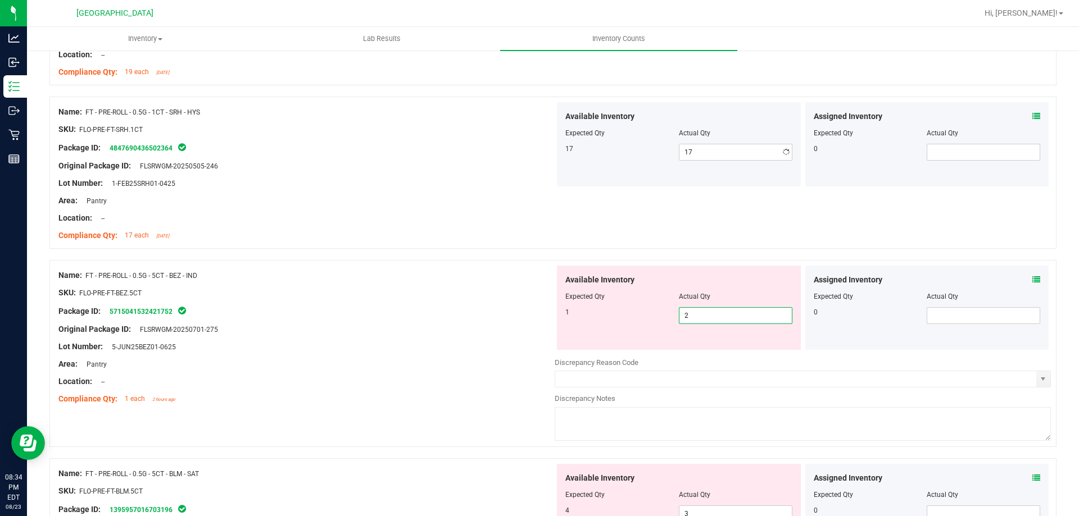
click at [743, 344] on div "Available Inventory Expected Qty Actual Qty 1 2 2" at bounding box center [679, 308] width 244 height 84
type input "1"
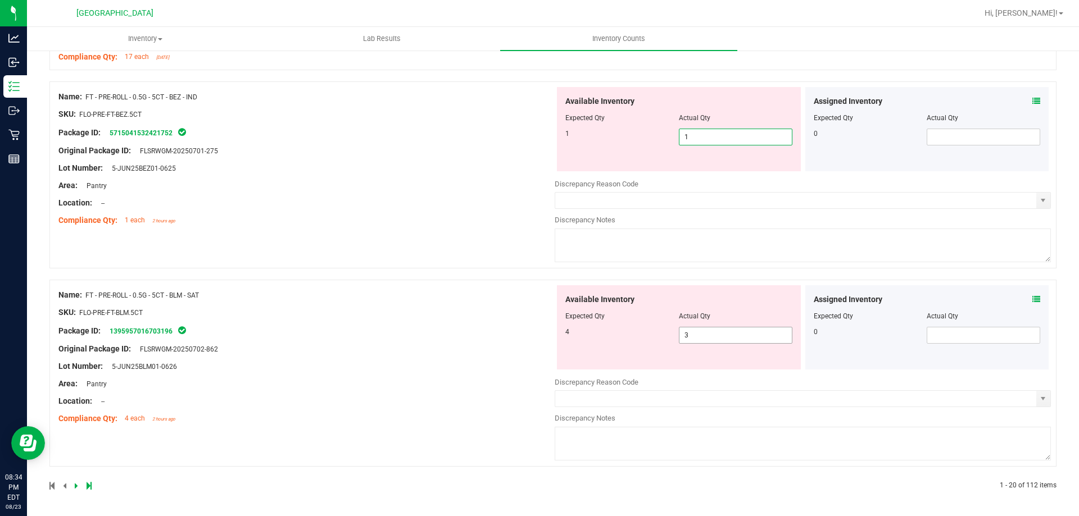
type input "1"
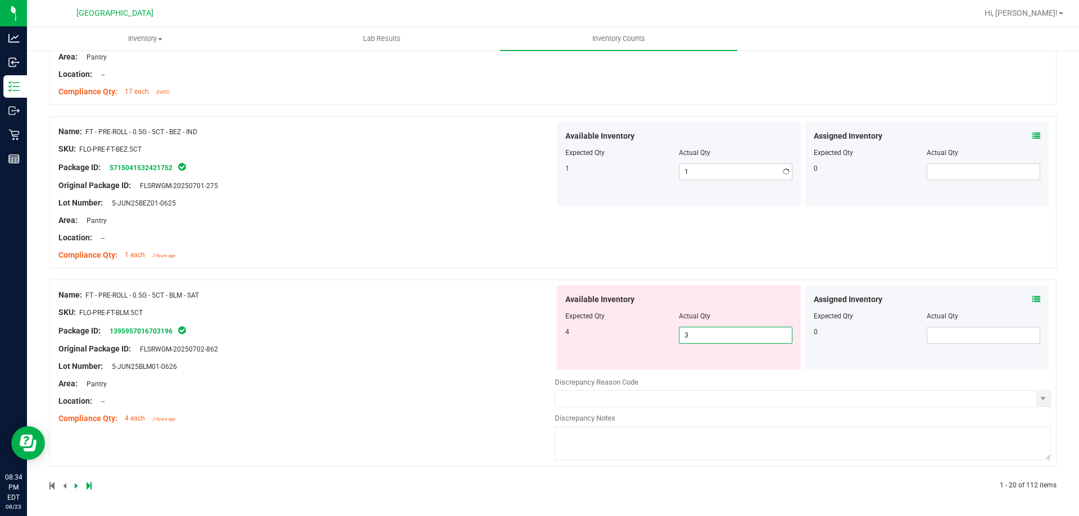
click at [751, 329] on span "3 3" at bounding box center [735, 335] width 113 height 17
type input "4"
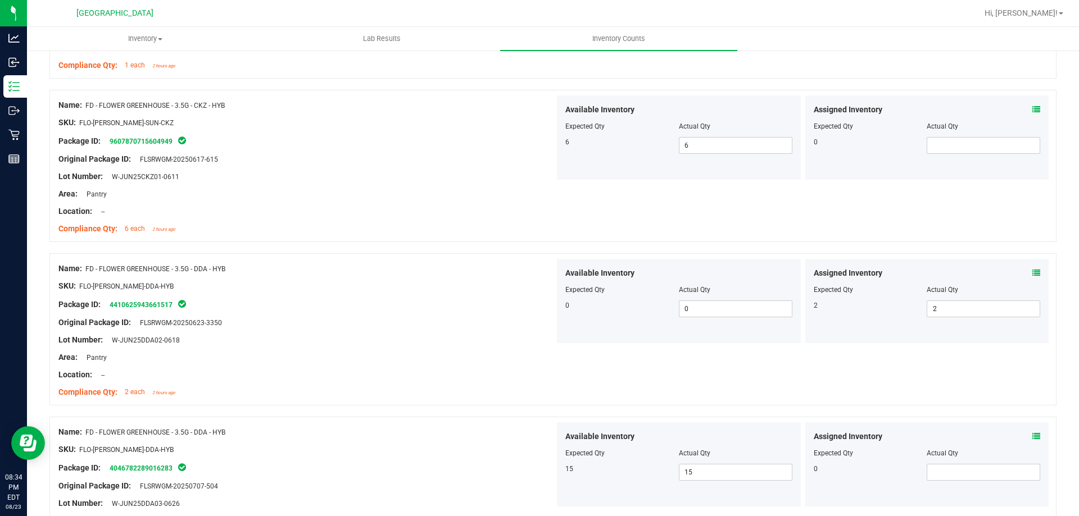
scroll to position [0, 0]
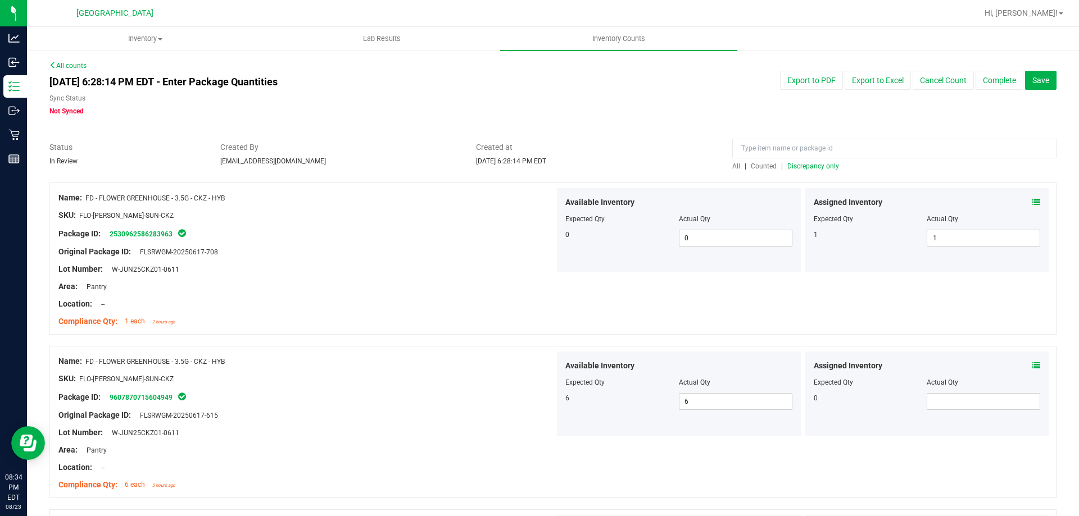
type input "4"
drag, startPoint x: 820, startPoint y: 171, endPoint x: 830, endPoint y: 166, distance: 11.8
click at [826, 167] on div "All | Counted | Discrepancy only" at bounding box center [894, 166] width 324 height 10
click at [830, 166] on span "Discrepancy only" at bounding box center [813, 166] width 52 height 8
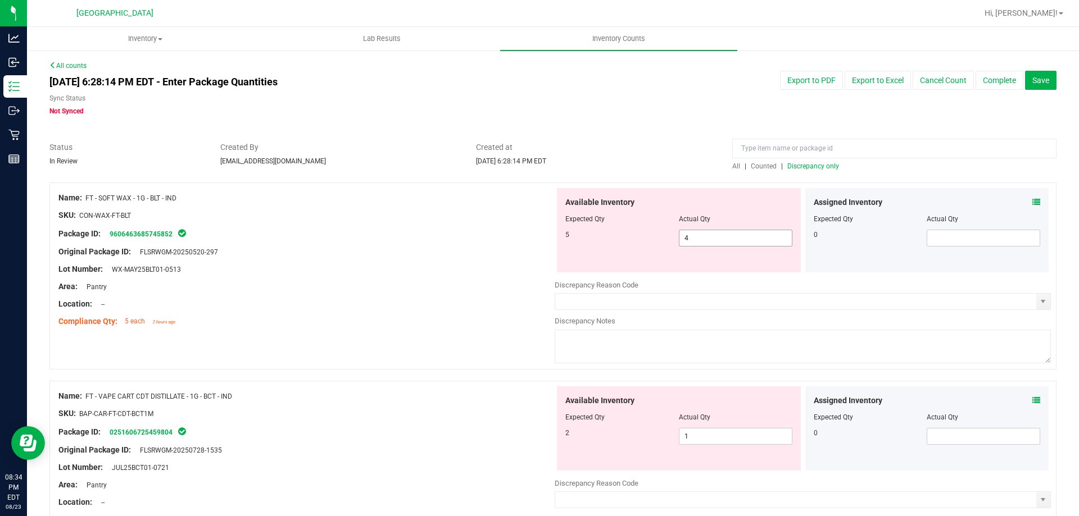
click at [693, 239] on span "4 4" at bounding box center [735, 238] width 113 height 17
type input "5"
click at [726, 443] on div "Available Inventory Expected Qty Actual Qty 2 1 1" at bounding box center [803, 476] width 496 height 178
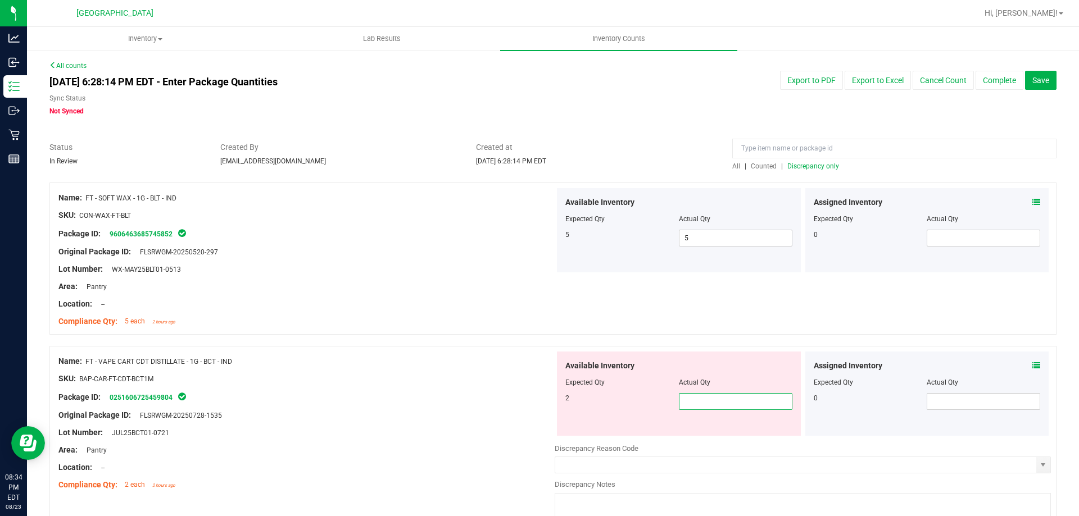
type input "2"
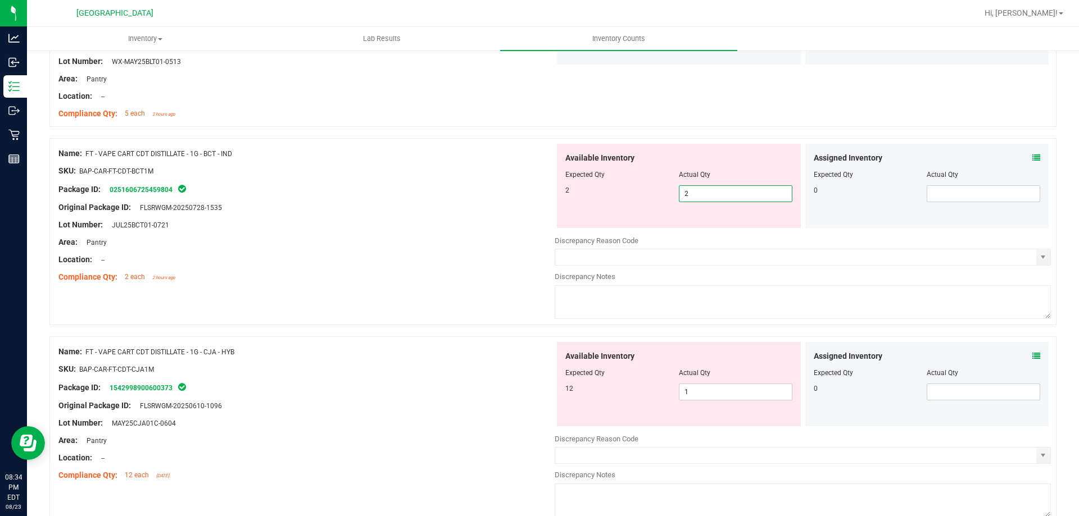
scroll to position [281, 0]
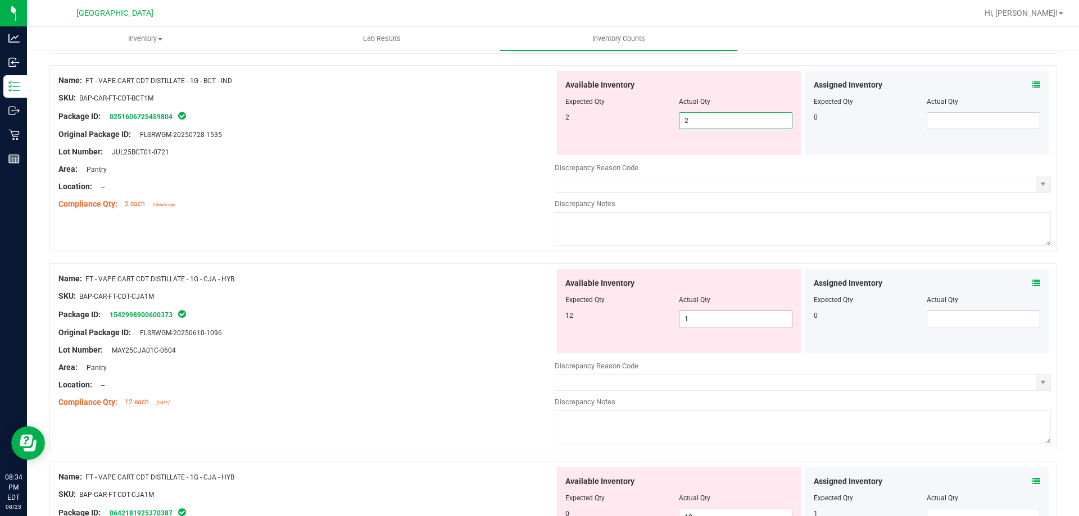
type input "2"
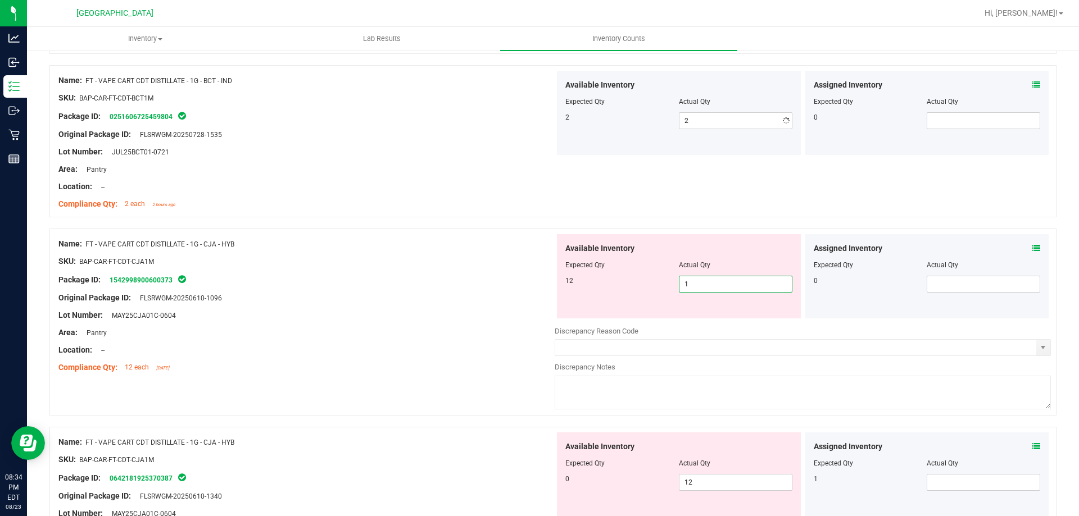
click at [742, 321] on div "Available Inventory Expected Qty Actual Qty 12 1 1" at bounding box center [803, 323] width 496 height 178
type input "12"
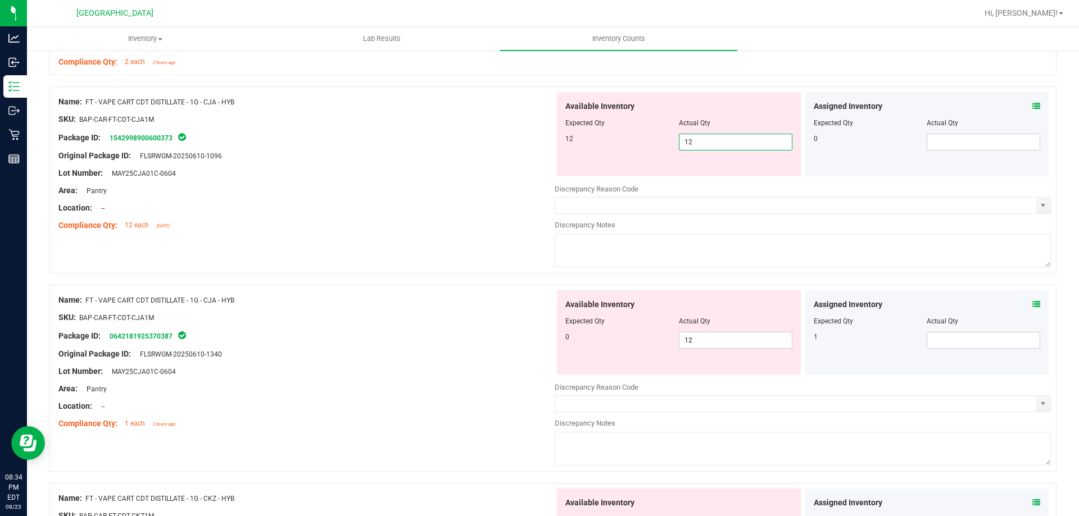
scroll to position [449, 0]
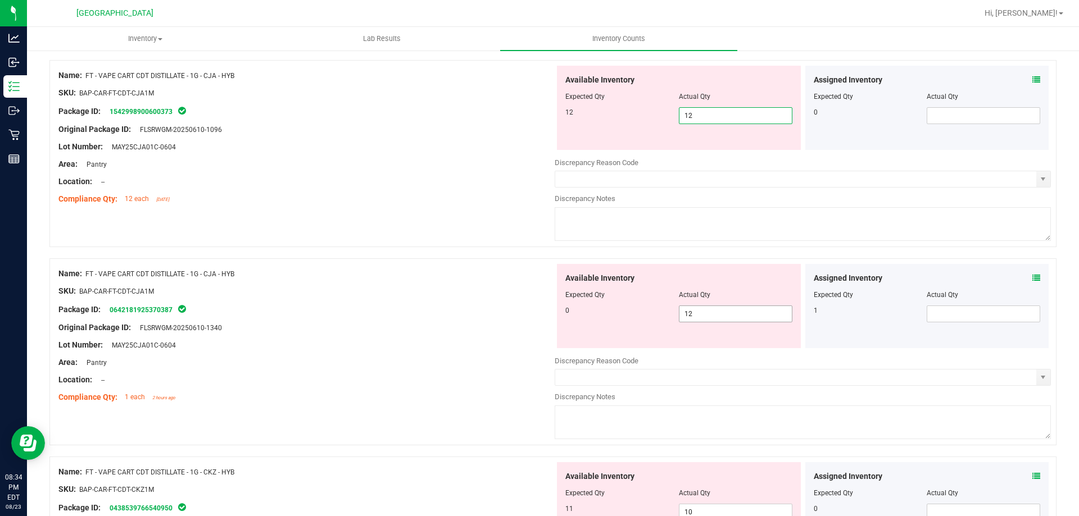
type input "12"
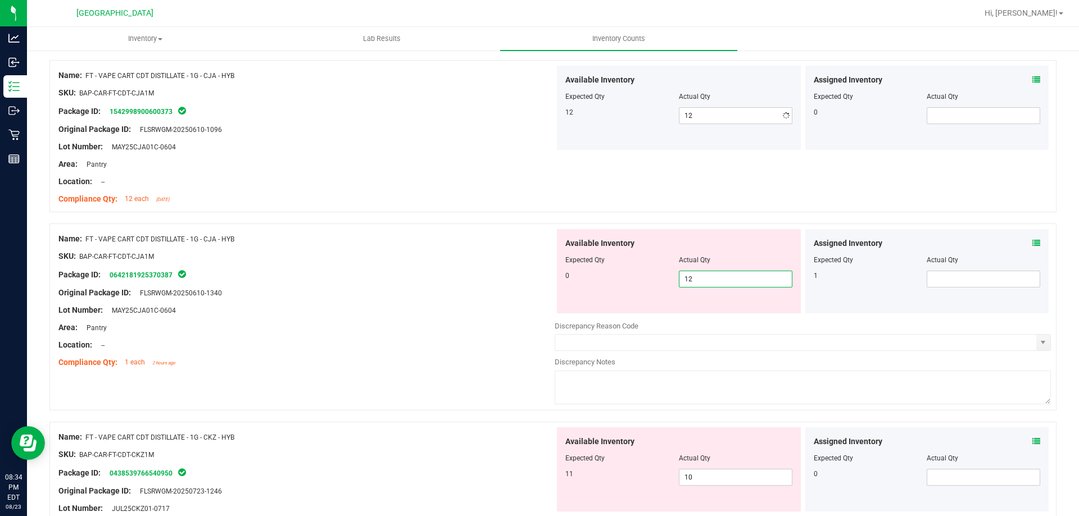
click at [751, 319] on div "Available Inventory Expected Qty Actual Qty 0 12 12" at bounding box center [803, 318] width 496 height 178
type input "1"
type input "0"
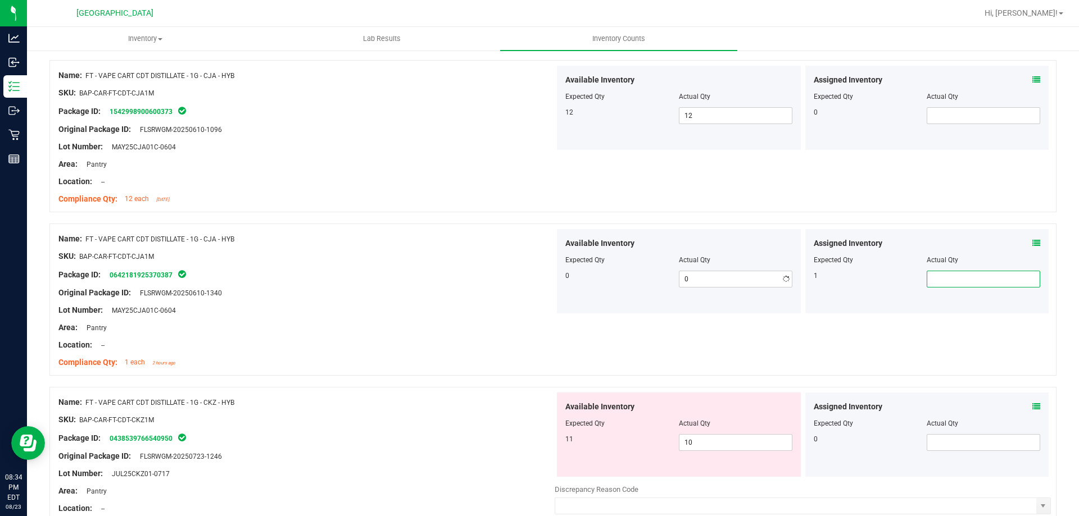
click at [979, 284] on span at bounding box center [982, 279] width 113 height 17
type input "1"
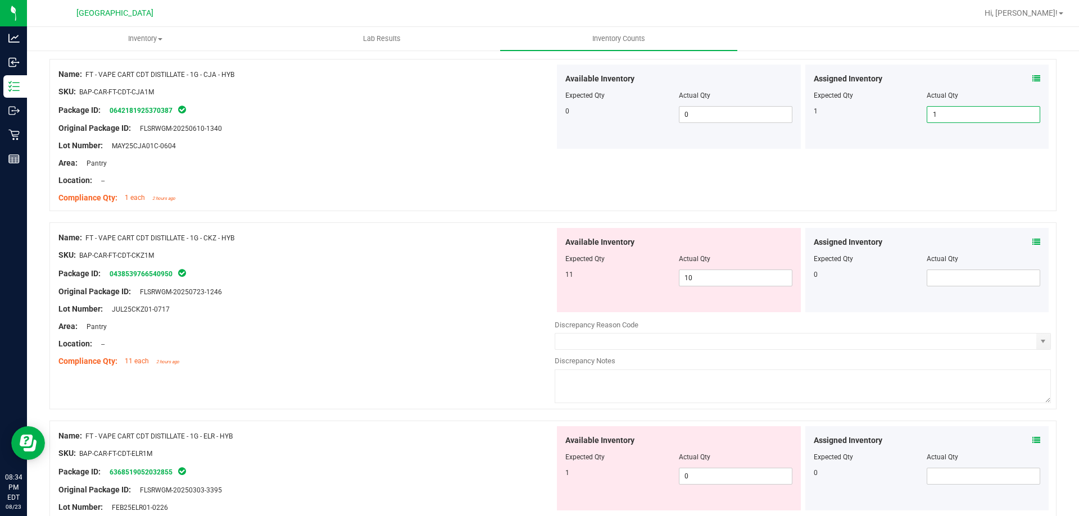
scroll to position [618, 0]
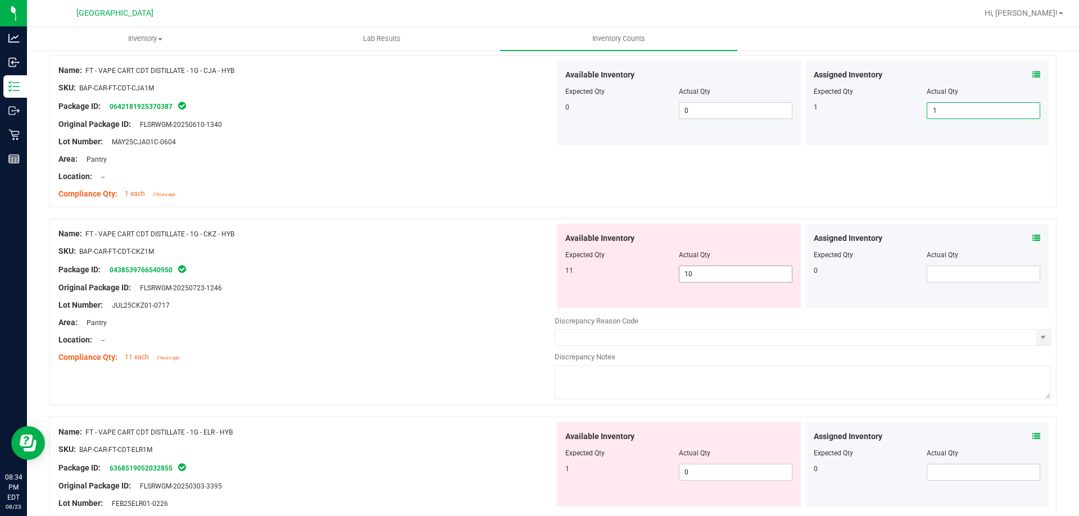
type input "1"
click at [702, 266] on span "10 10" at bounding box center [735, 274] width 113 height 17
type input "11"
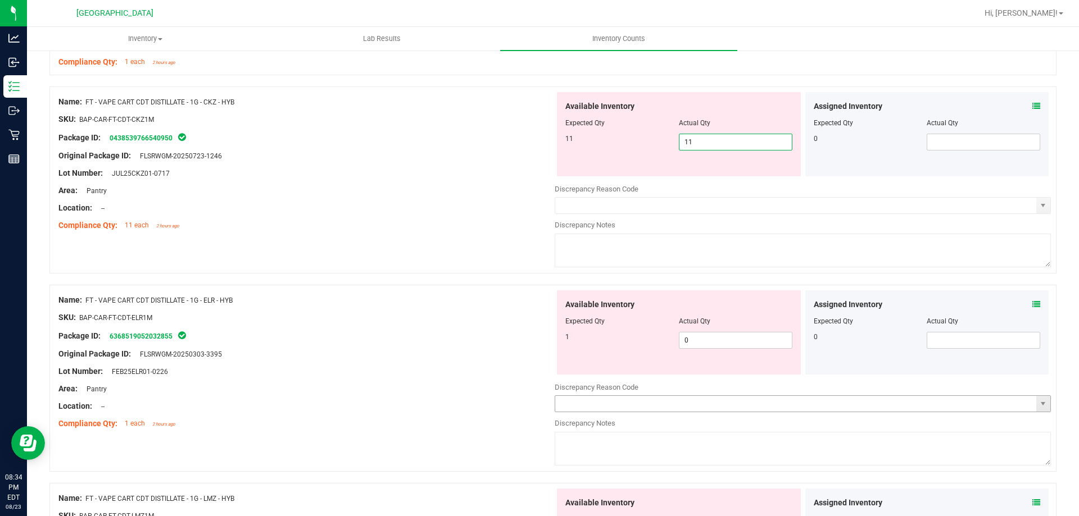
scroll to position [843, 0]
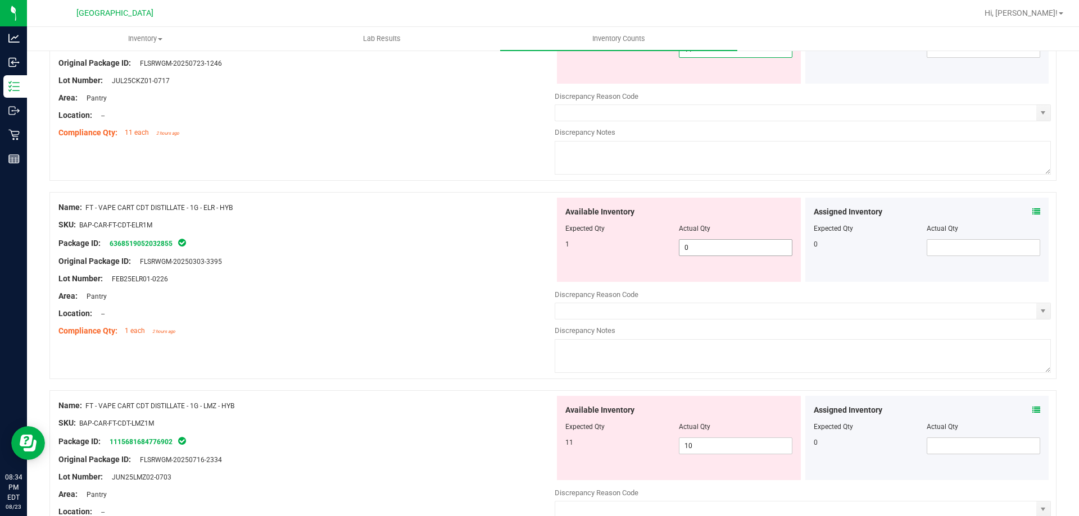
type input "11"
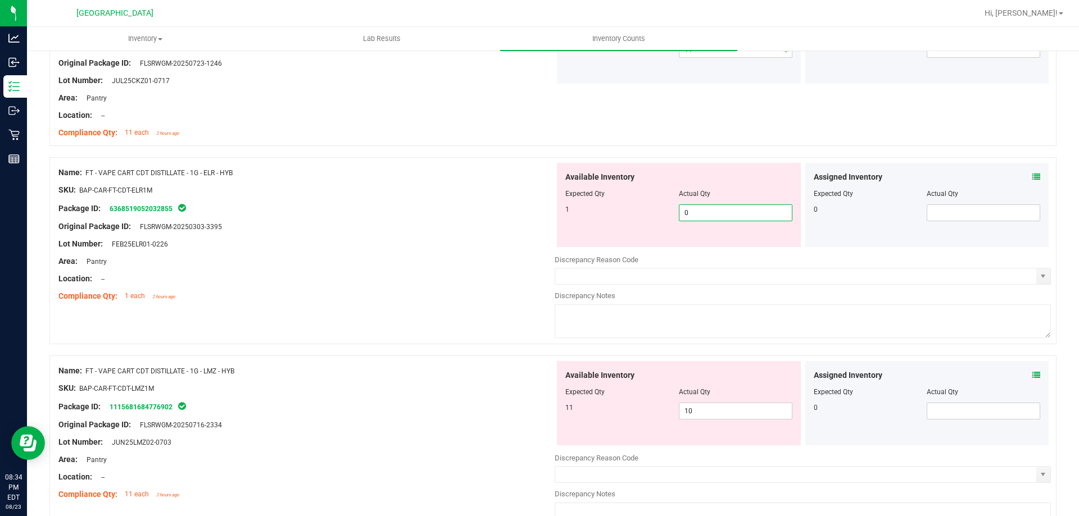
click at [743, 252] on div "Available Inventory Expected Qty Actual Qty 1 0 0" at bounding box center [803, 252] width 496 height 178
type input "1"
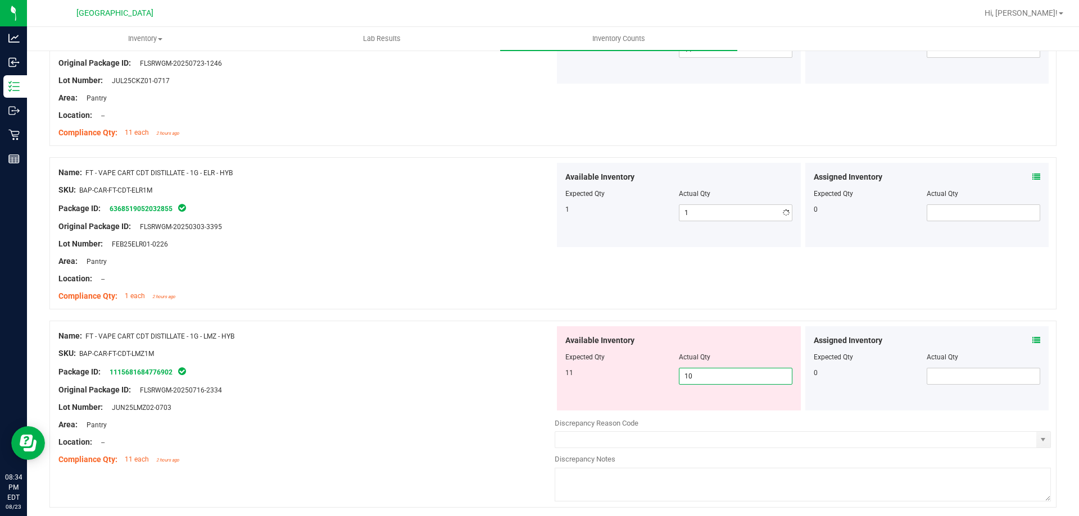
click at [729, 415] on div "Available Inventory Expected Qty Actual Qty 11 10 10" at bounding box center [803, 415] width 496 height 178
type input "11"
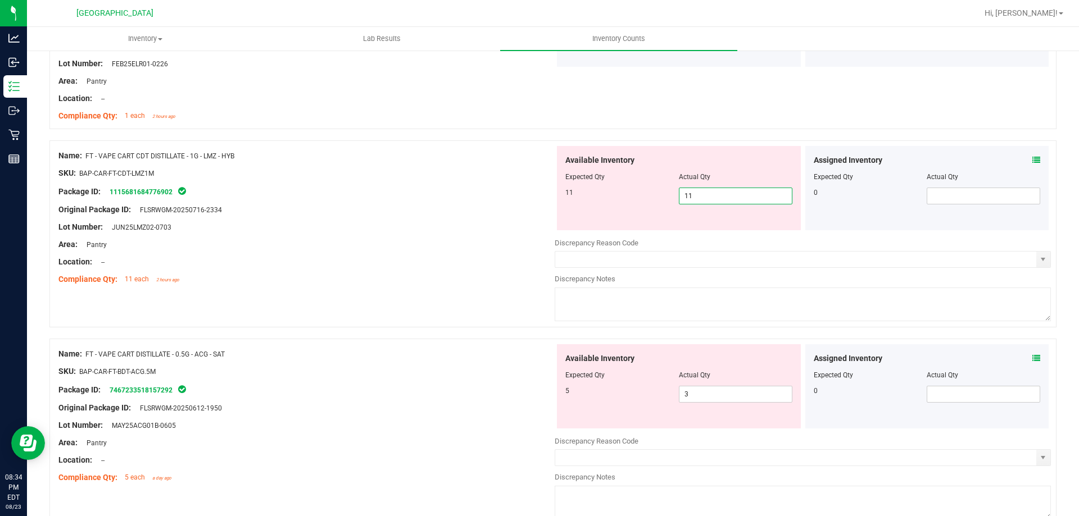
scroll to position [1124, 0]
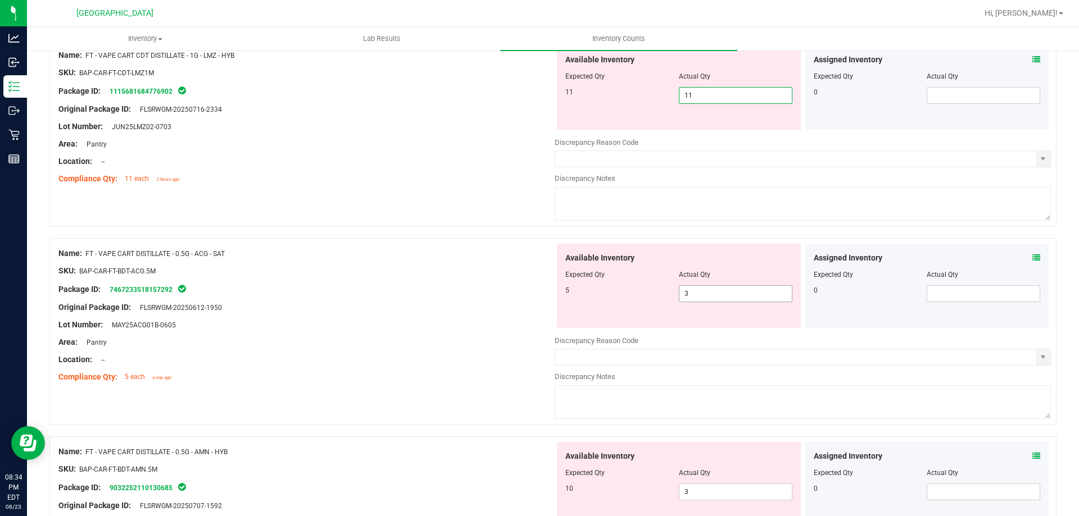
type input "11"
click at [707, 291] on div "Available Inventory Expected Qty Actual Qty 5 3 3" at bounding box center [679, 286] width 244 height 84
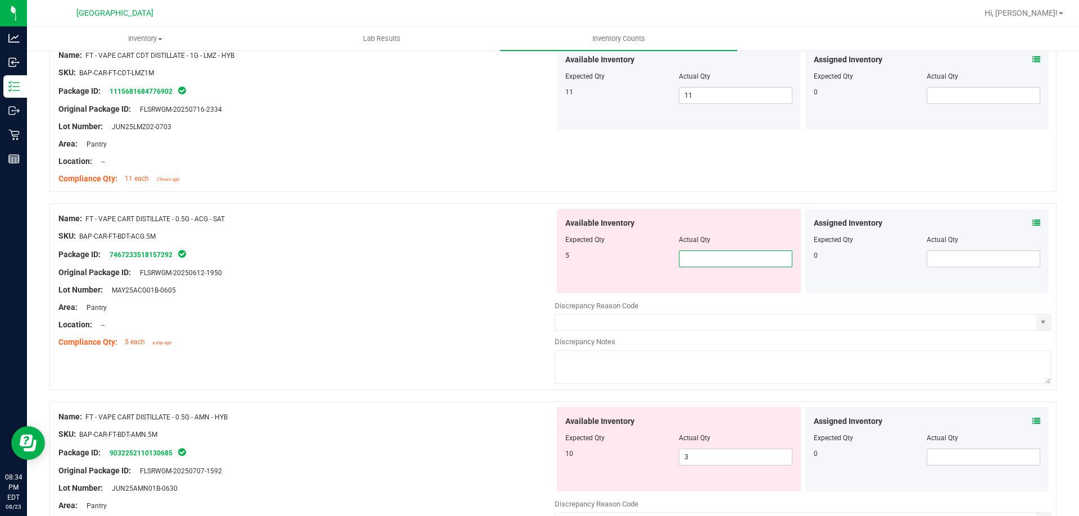
type input "5"
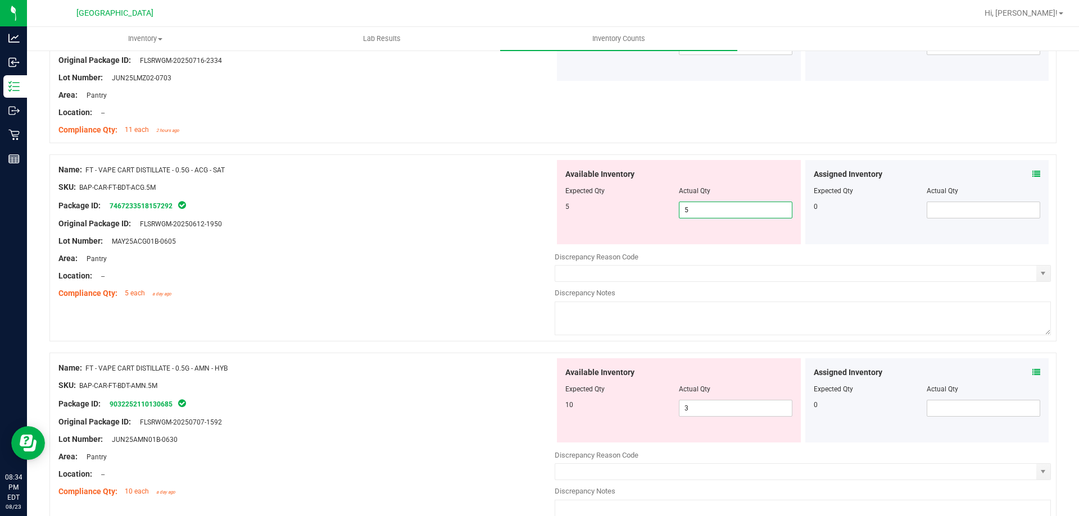
scroll to position [1348, 0]
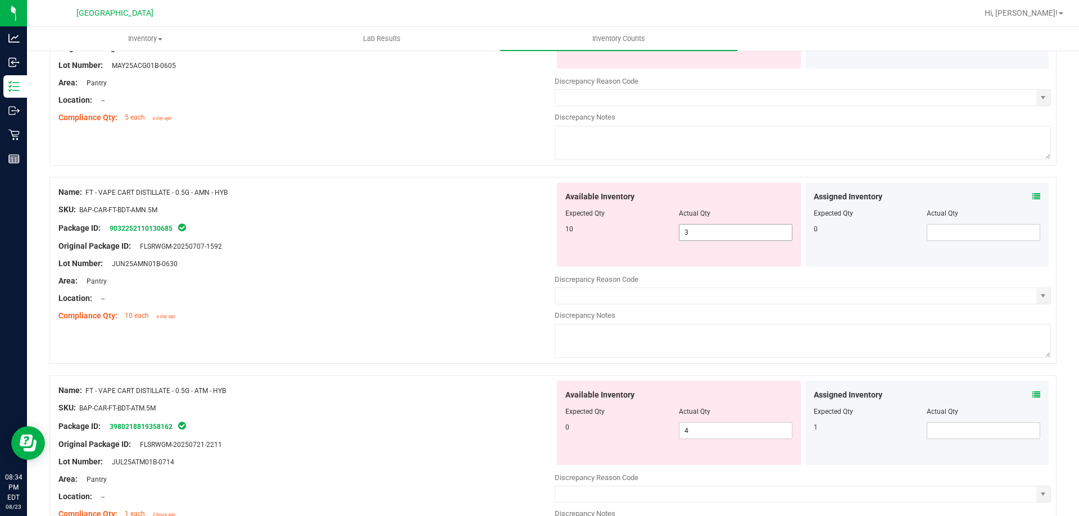
type input "5"
click at [710, 233] on div "Available Inventory Expected Qty Actual Qty 10 3 3" at bounding box center [803, 272] width 496 height 178
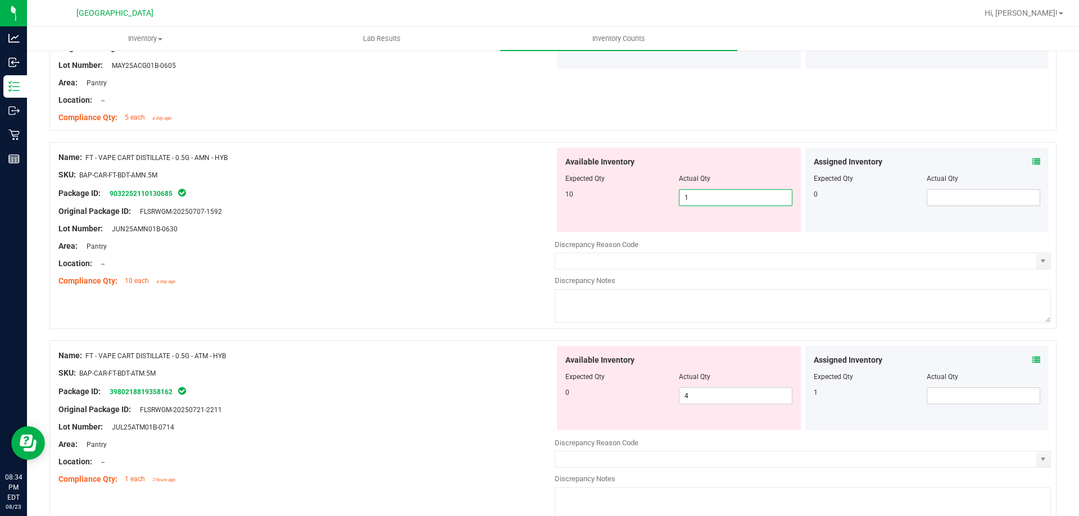
type input "10"
click at [733, 397] on div "Available Inventory Expected Qty Actual Qty 0 4 4" at bounding box center [803, 435] width 496 height 178
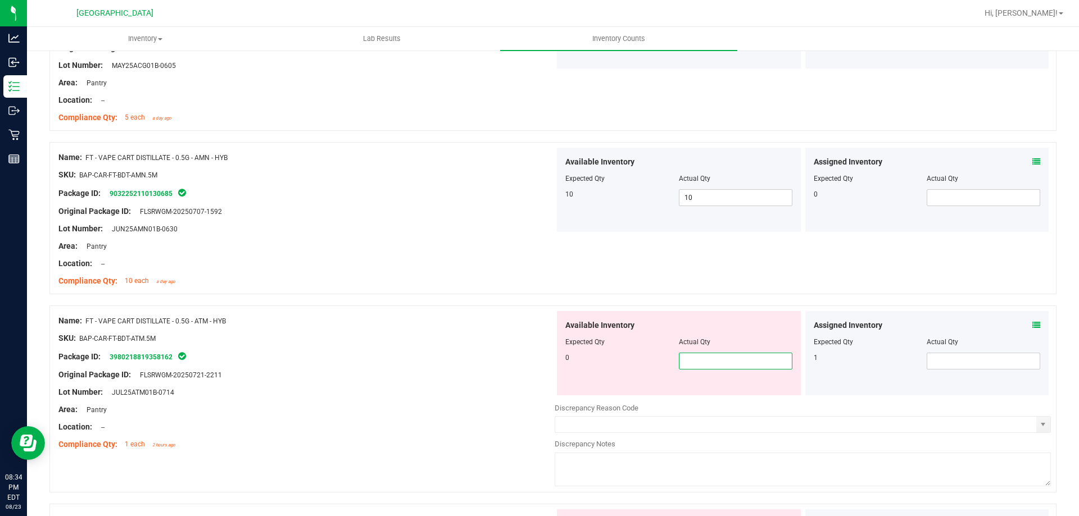
type input "0"
click at [938, 357] on span at bounding box center [982, 361] width 113 height 17
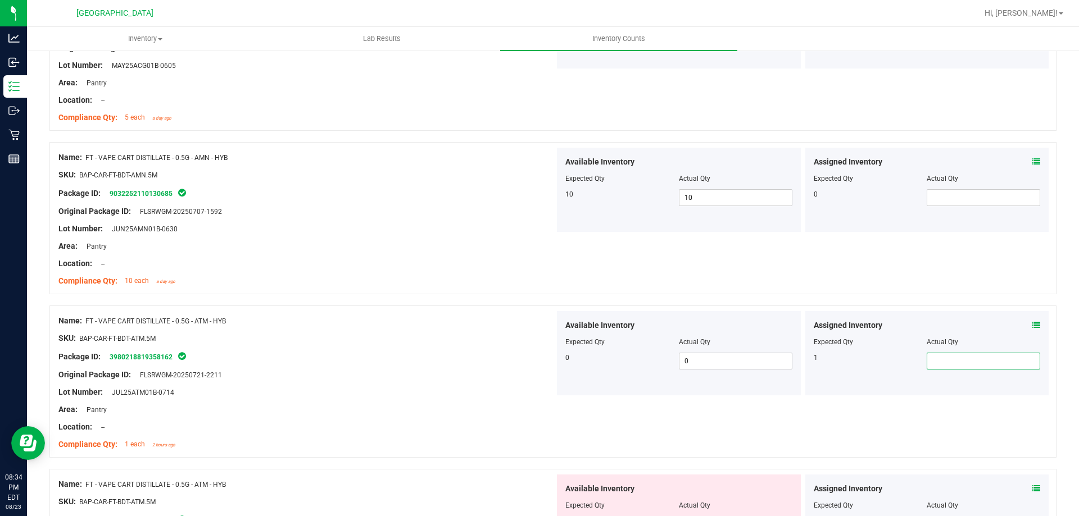
type input "1"
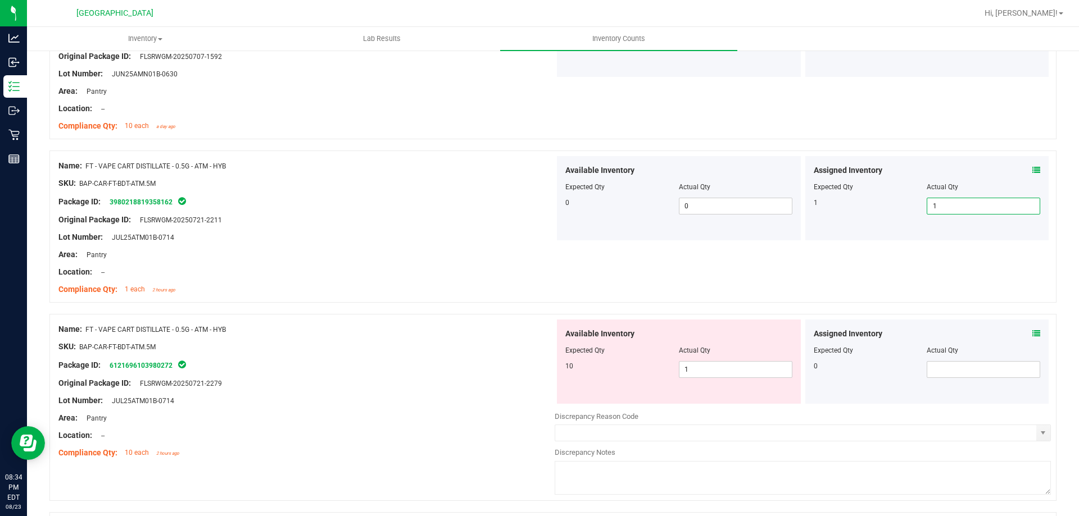
scroll to position [1517, 0]
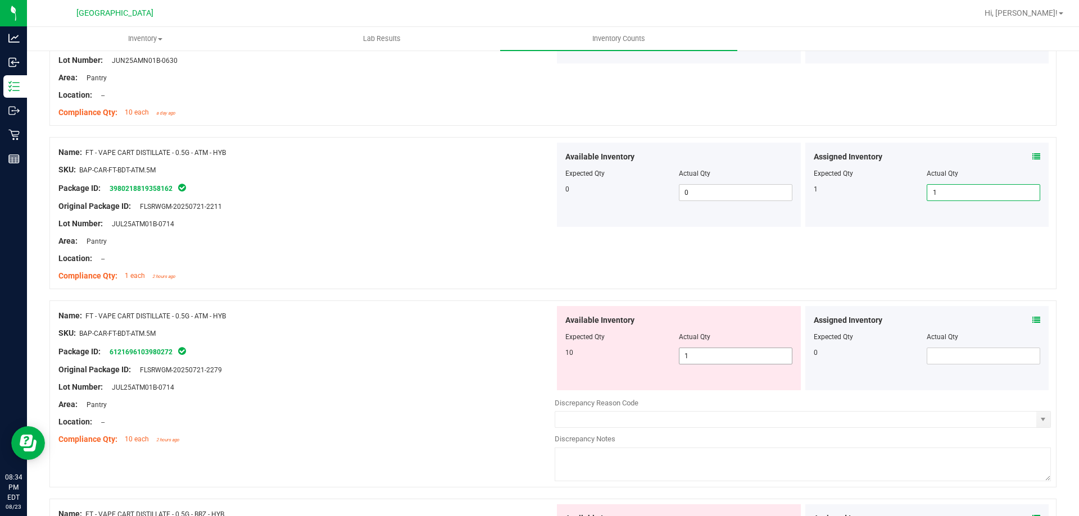
type input "1"
click at [748, 359] on span "1 1" at bounding box center [735, 356] width 113 height 17
type input "10"
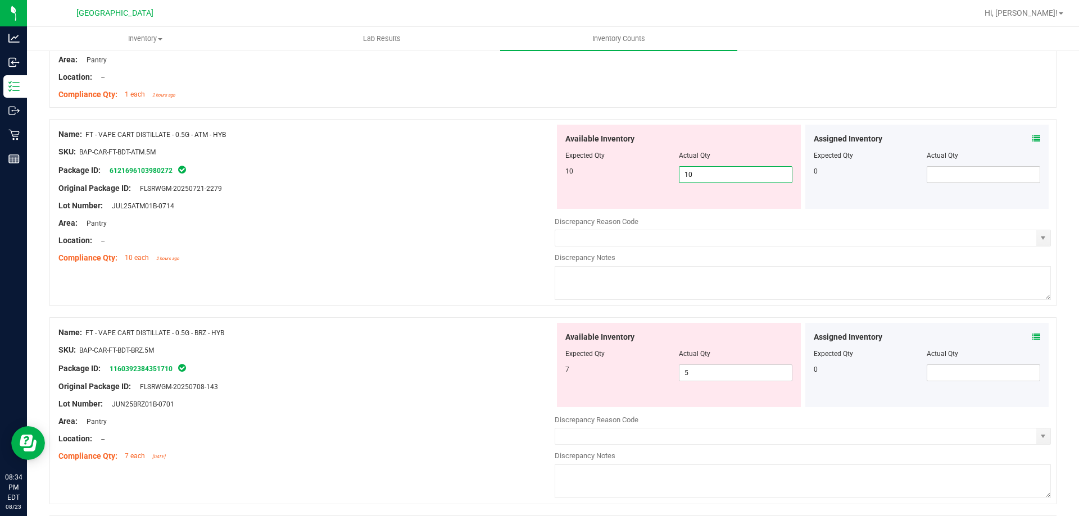
scroll to position [1742, 0]
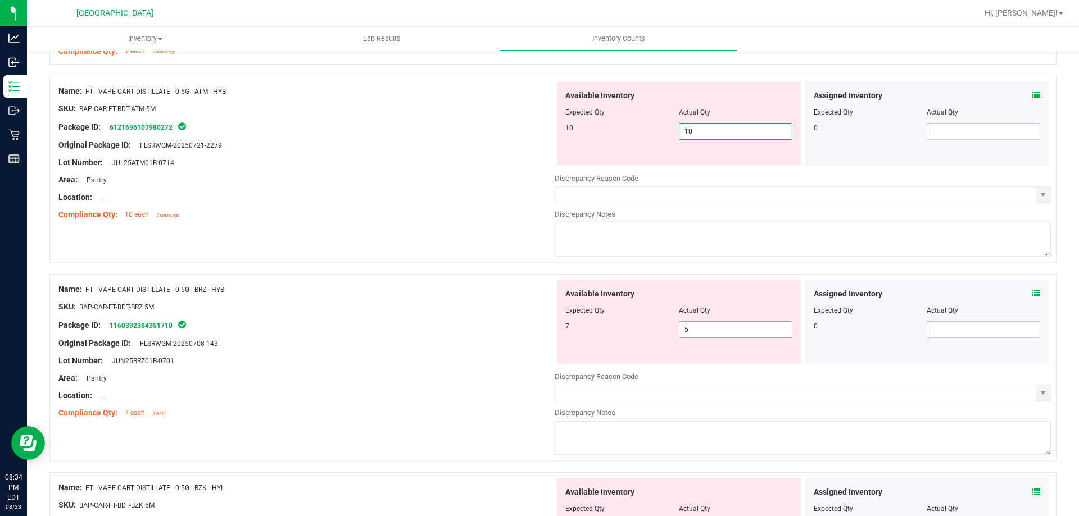
type input "10"
click at [736, 328] on div "Available Inventory Expected Qty Actual Qty 7 5 5" at bounding box center [679, 322] width 244 height 84
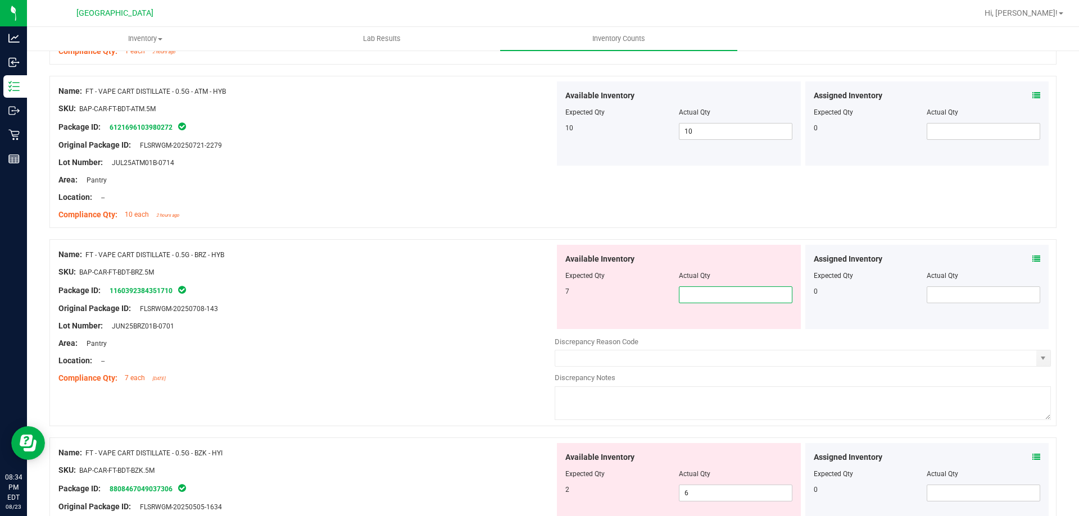
type input "7"
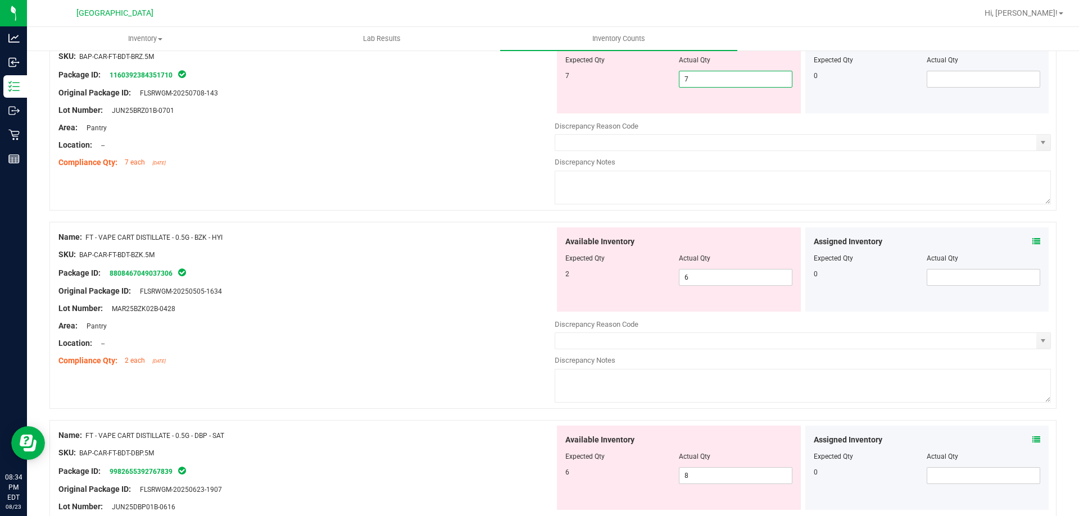
scroll to position [1966, 0]
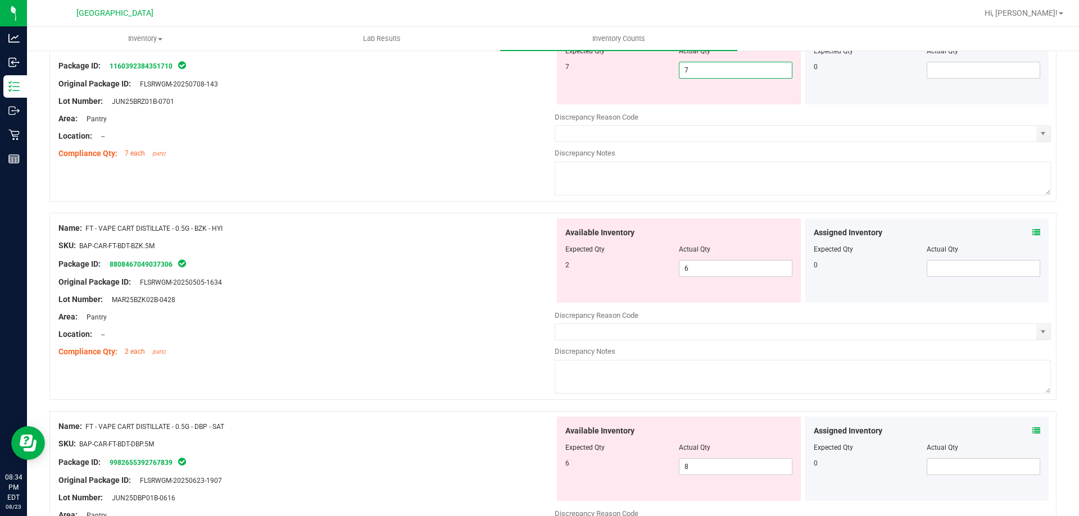
type input "7"
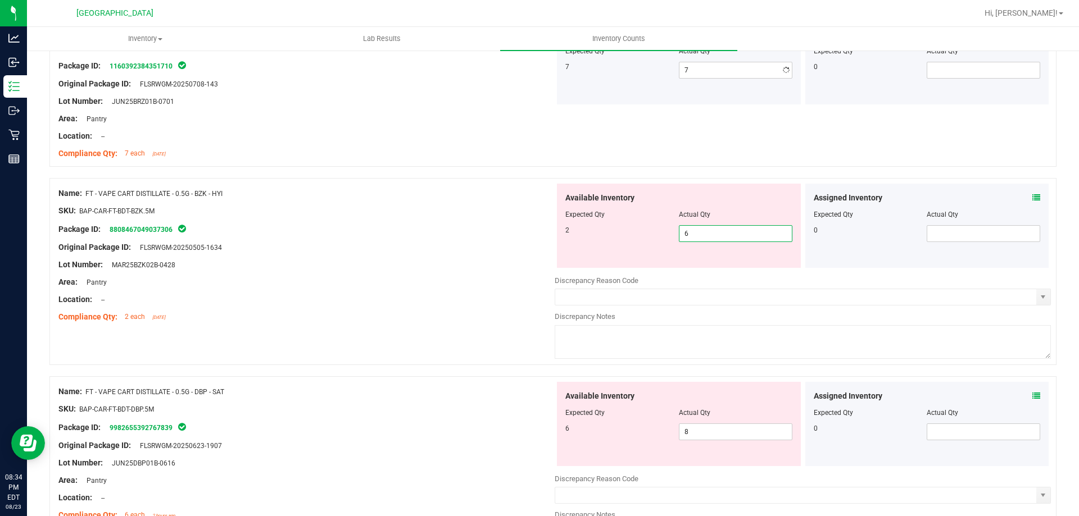
click at [742, 266] on div "Available Inventory Expected Qty Actual Qty 2 6 6" at bounding box center [679, 226] width 244 height 84
type input "2"
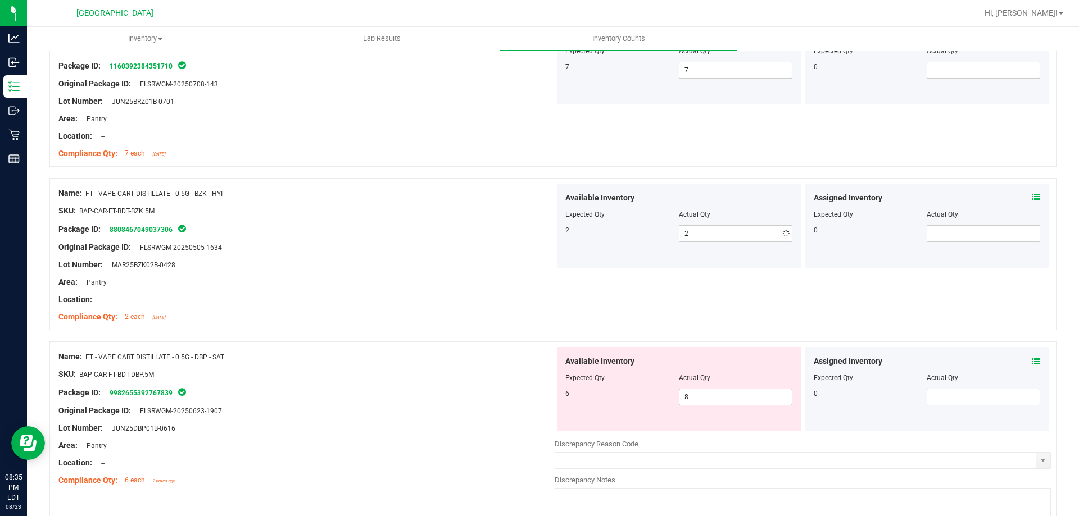
click at [744, 429] on div "Available Inventory Expected Qty Actual Qty 6 8 8" at bounding box center [679, 389] width 244 height 84
type input "6"
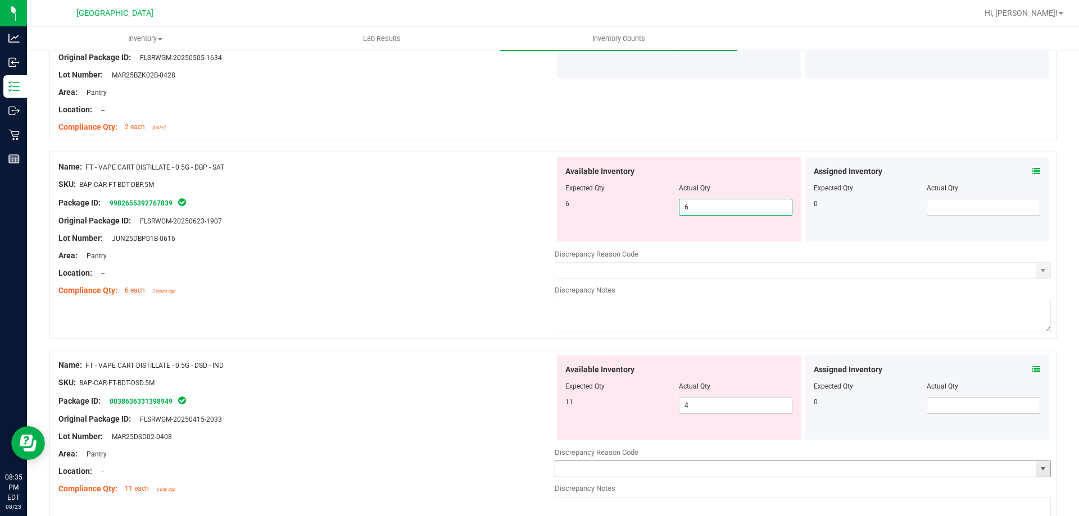
scroll to position [2247, 0]
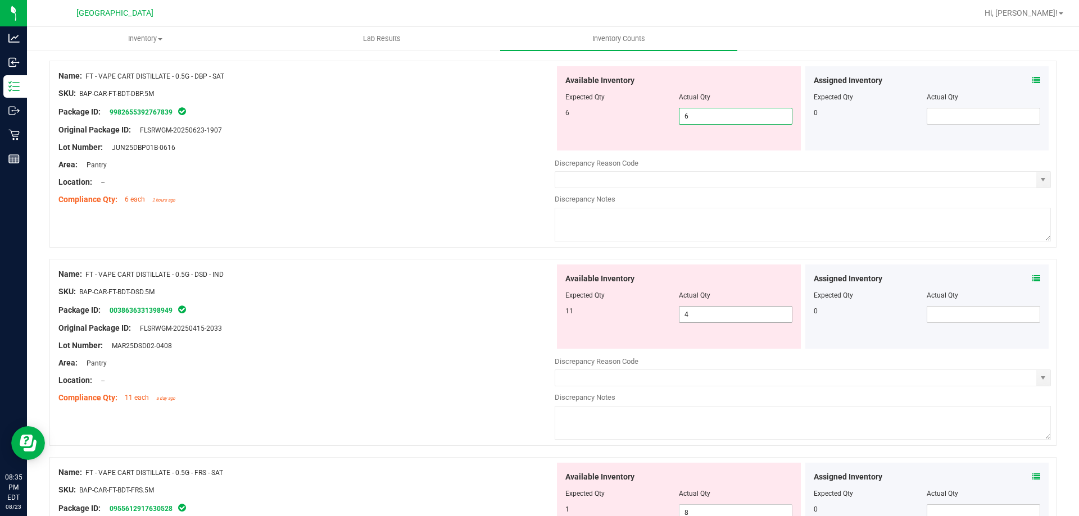
type input "6"
click at [744, 317] on div "Available Inventory Expected Qty Actual Qty 11 4 4" at bounding box center [803, 354] width 496 height 178
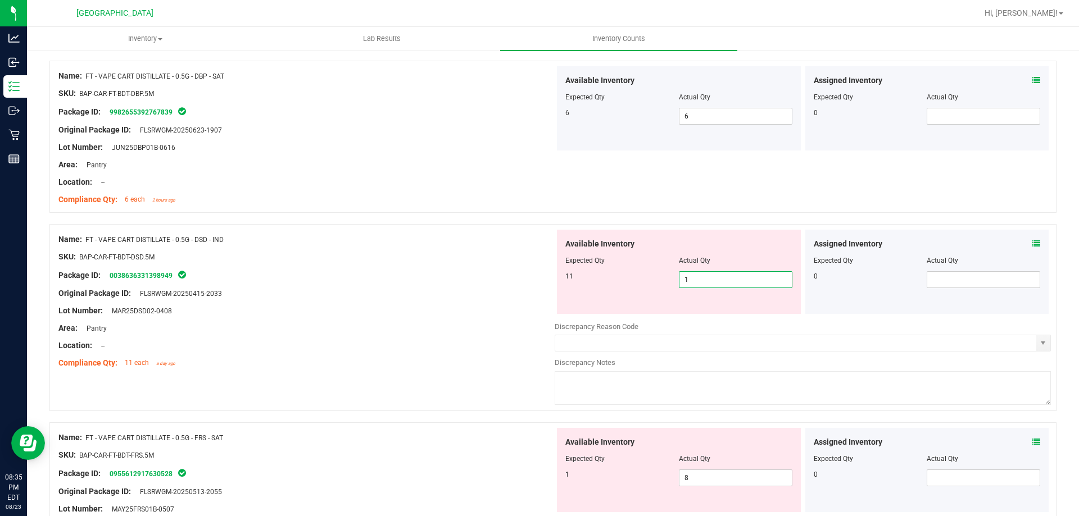
type input "11"
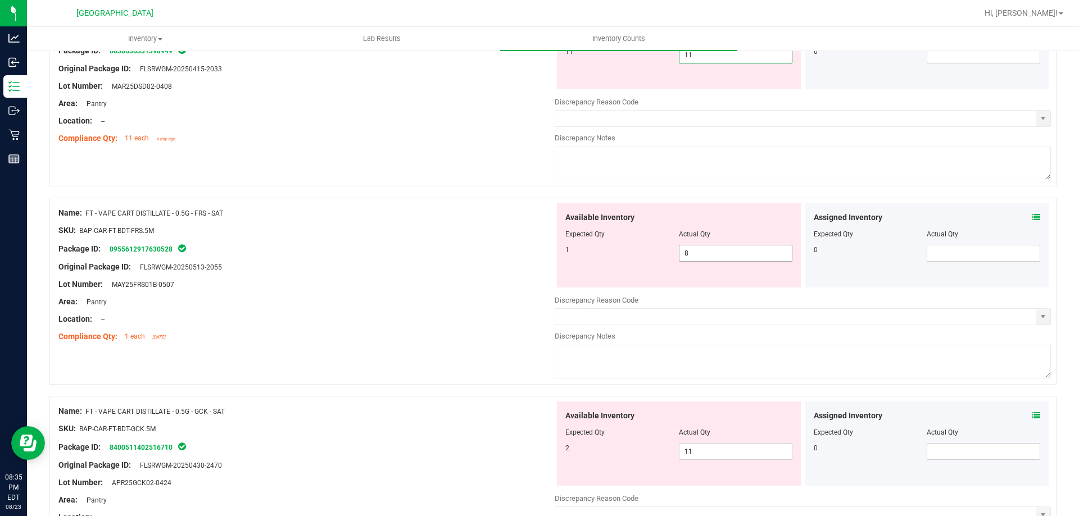
type input "11"
click at [732, 245] on div "Available Inventory Expected Qty Actual Qty 1 8 8" at bounding box center [679, 245] width 244 height 84
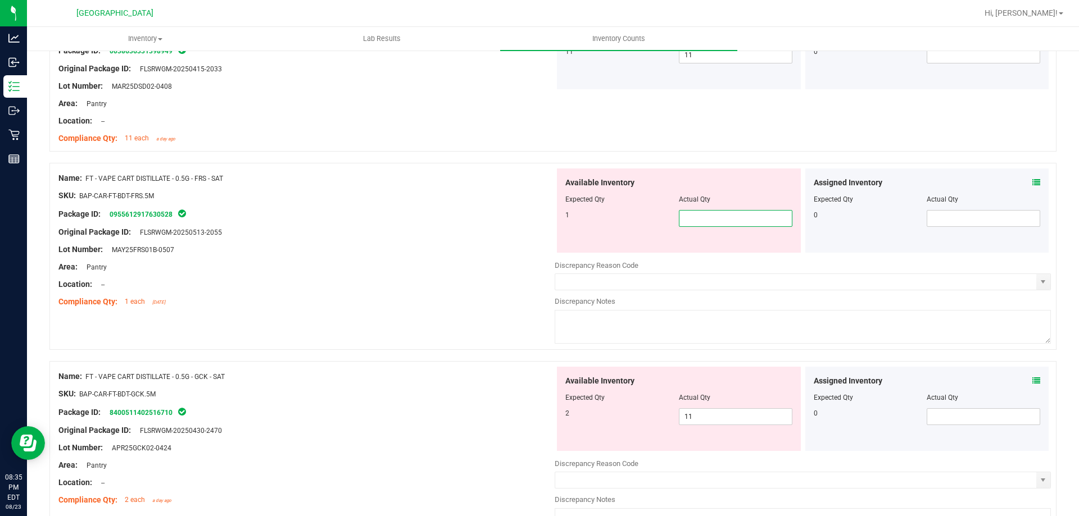
type input "1"
click at [714, 412] on div "Available Inventory Expected Qty Actual Qty 2 11 11" at bounding box center [679, 409] width 244 height 84
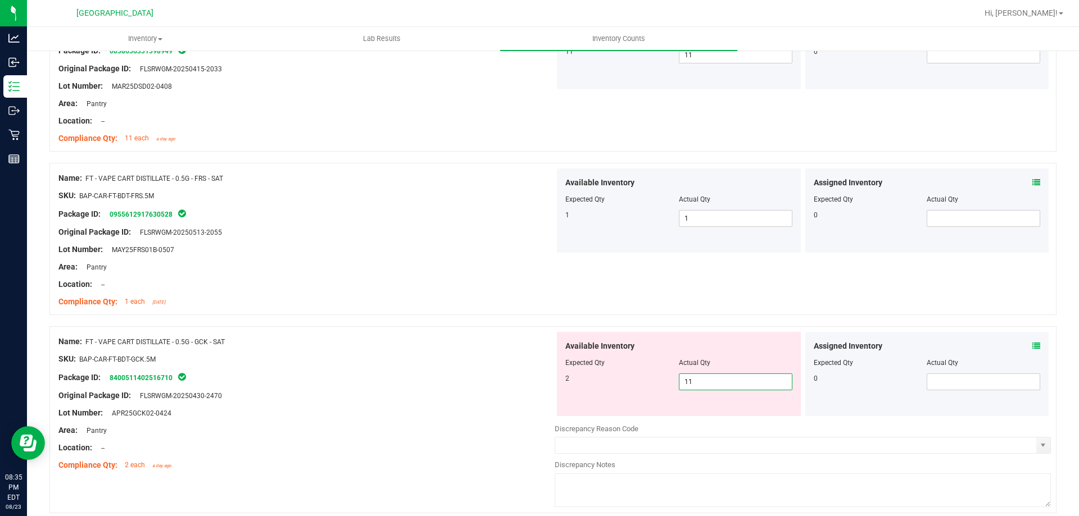
type input "1"
type input "2"
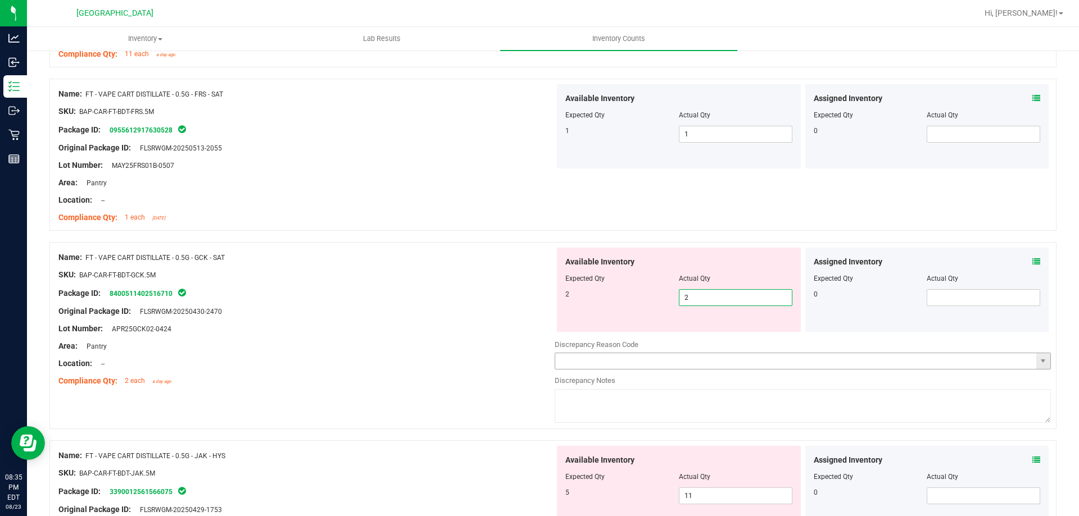
scroll to position [2697, 0]
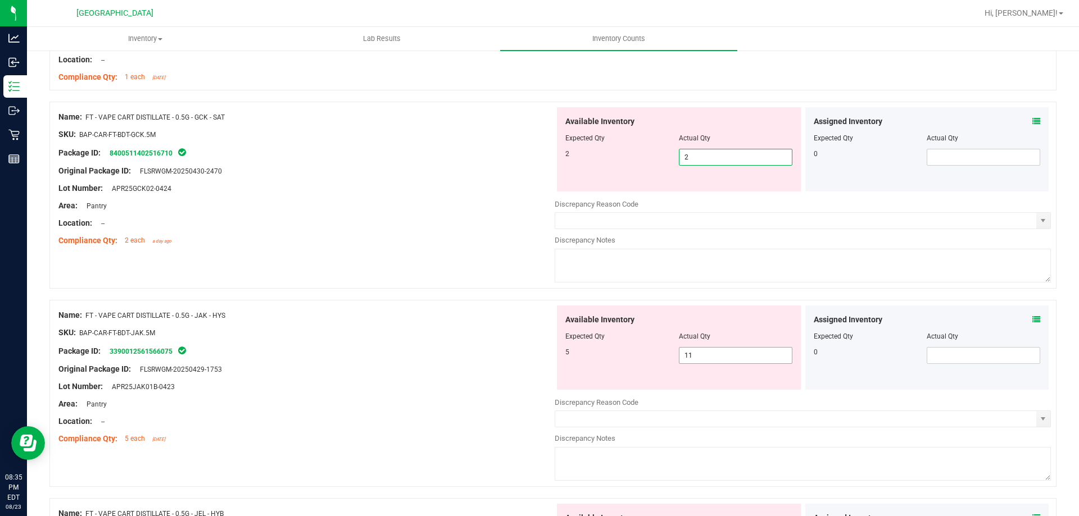
type input "2"
click at [751, 352] on div "Available Inventory Expected Qty Actual Qty 5 11 11" at bounding box center [679, 348] width 244 height 84
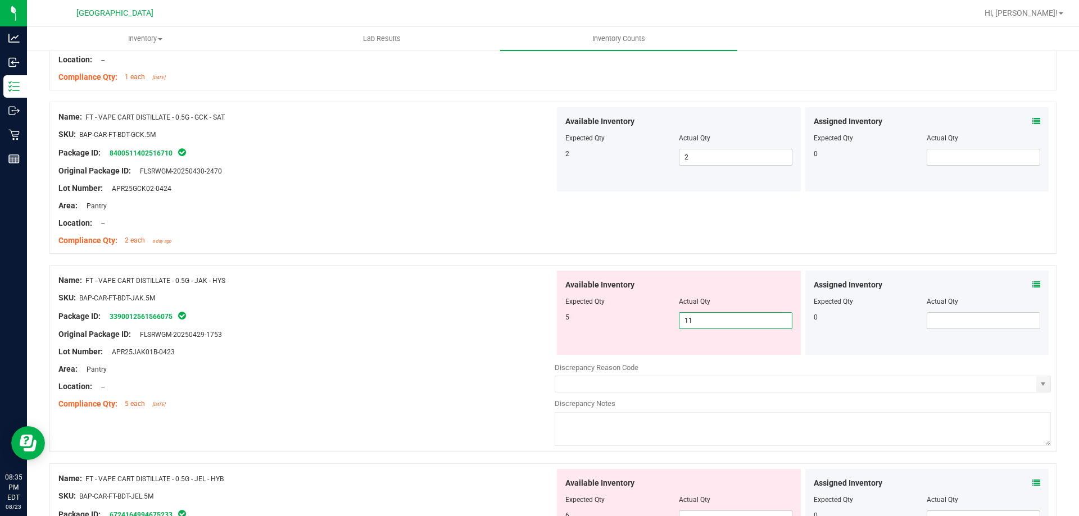
type input "1"
type input "5"
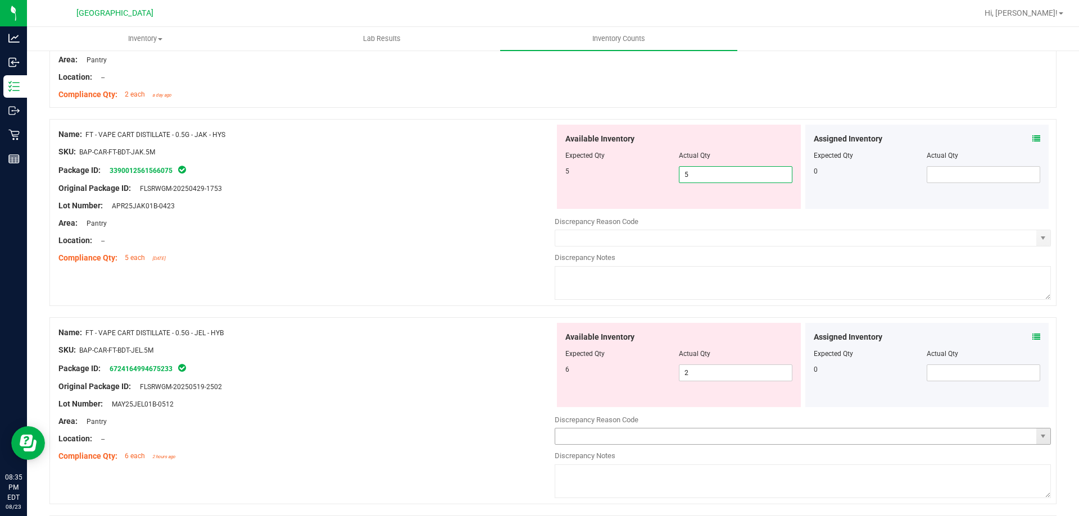
scroll to position [2921, 0]
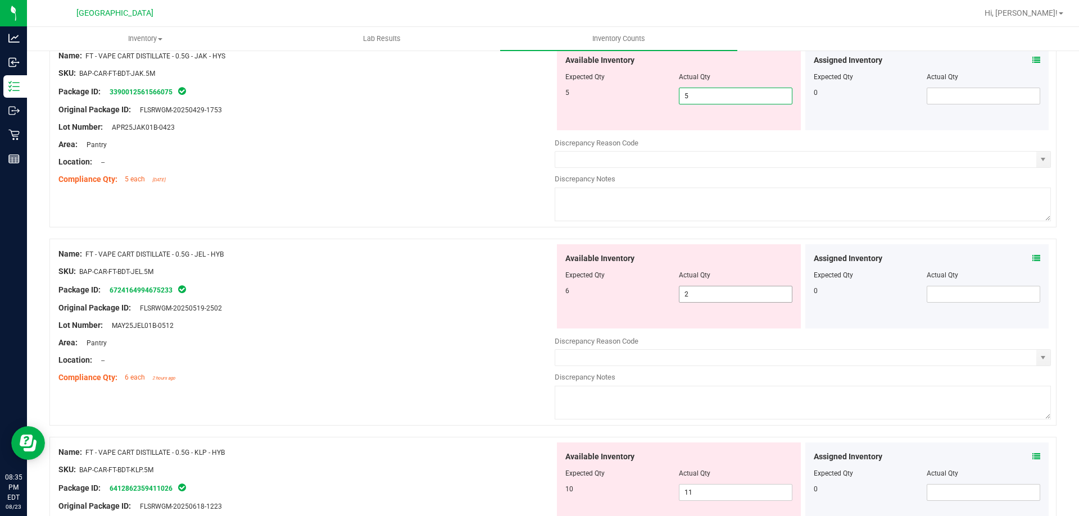
type input "5"
click at [731, 293] on div "Available Inventory Expected Qty Actual Qty 6 2 2" at bounding box center [679, 286] width 244 height 84
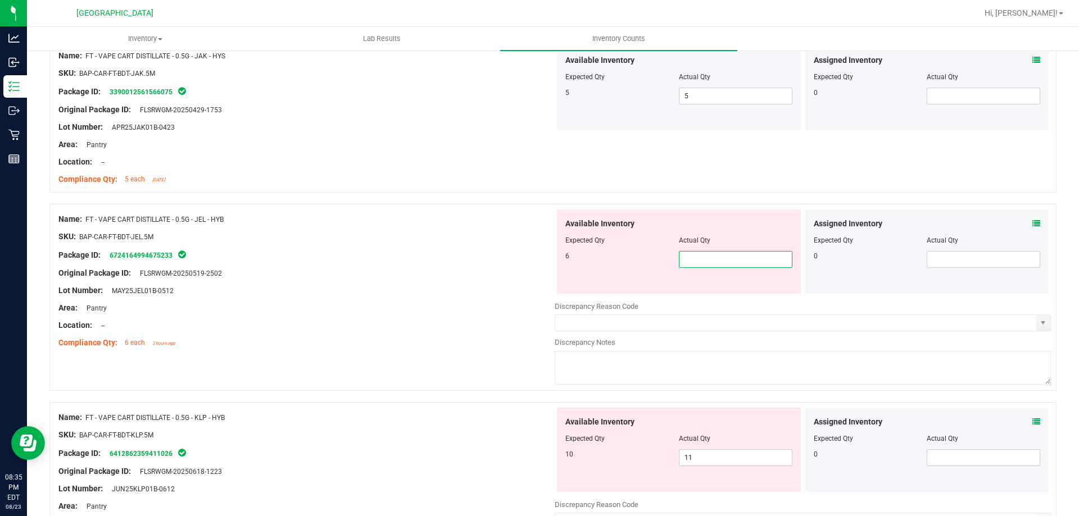
type input "6"
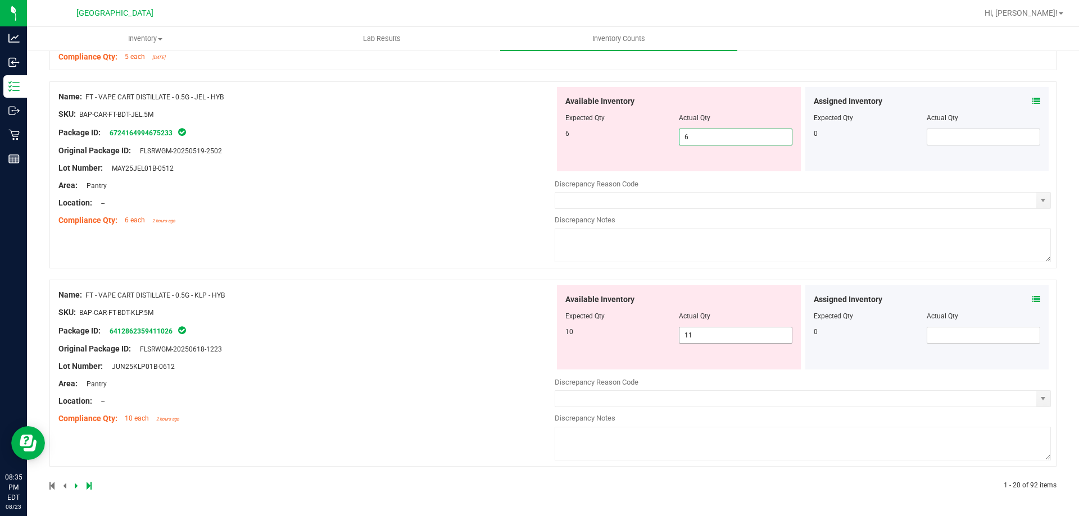
type input "6"
click at [697, 342] on span "11 11" at bounding box center [735, 335] width 113 height 17
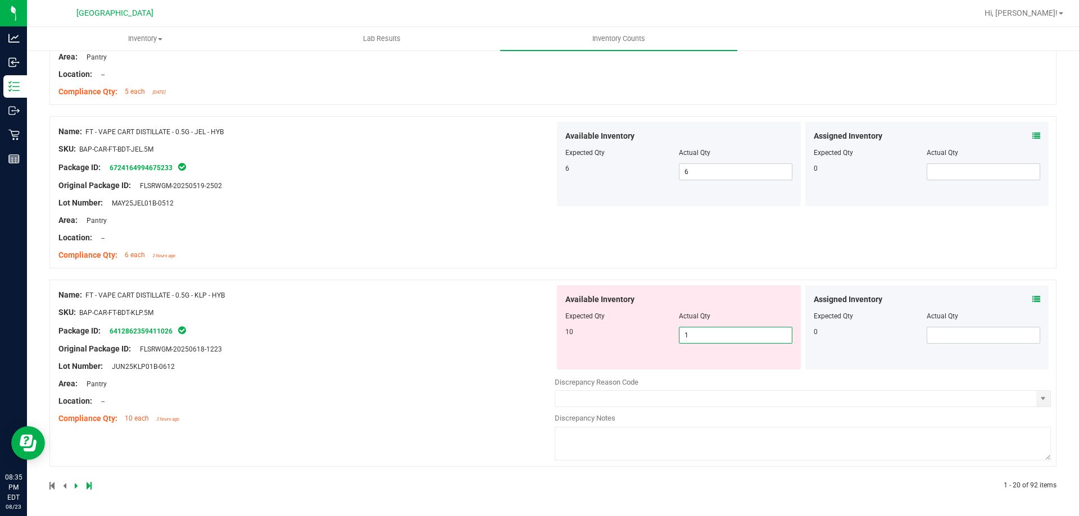
type input "10"
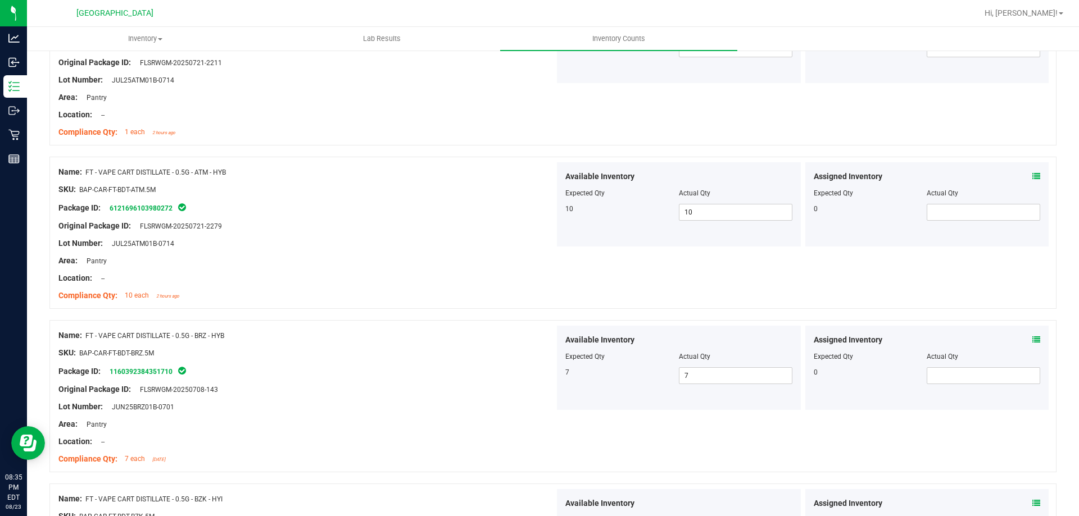
scroll to position [0, 0]
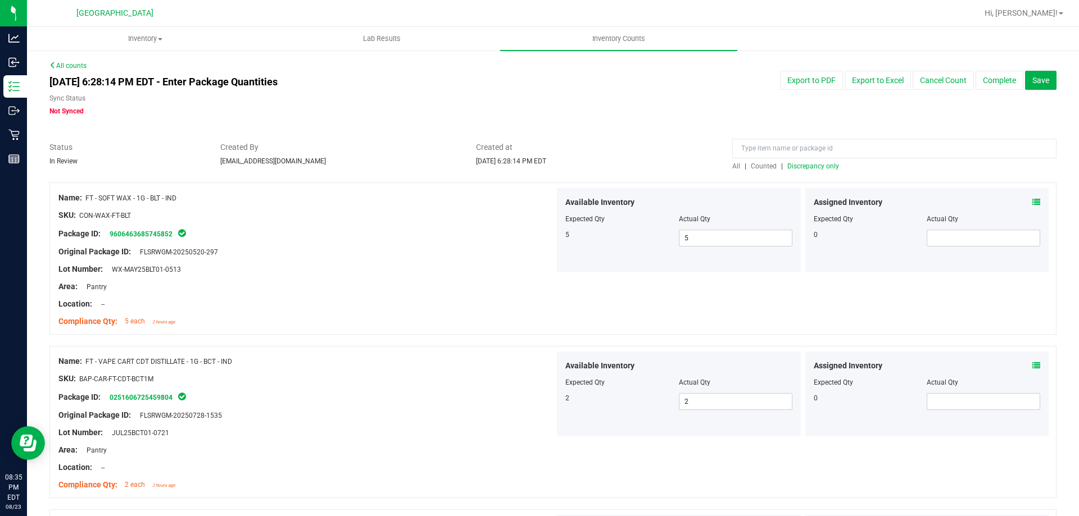
type input "10"
click at [831, 163] on span "Discrepancy only" at bounding box center [813, 166] width 52 height 8
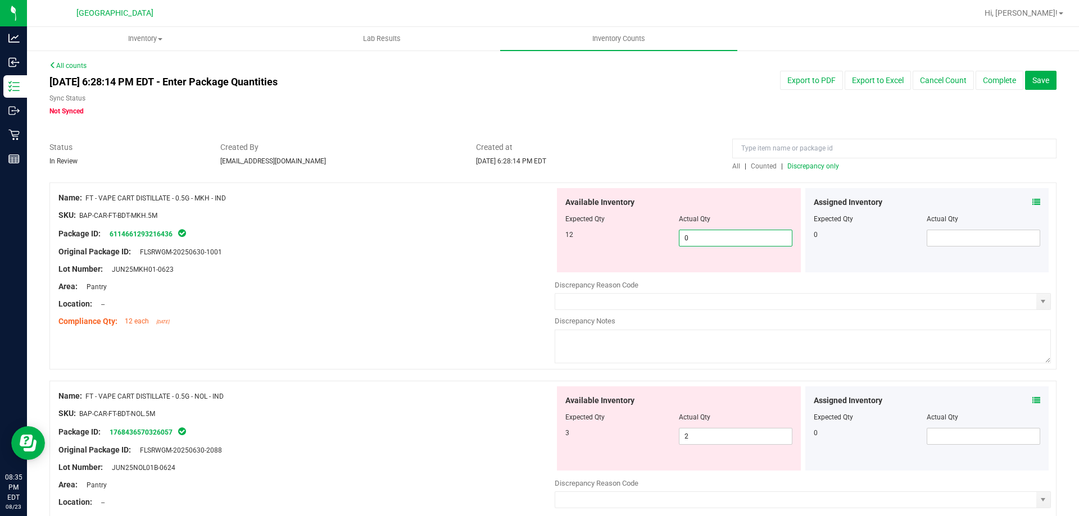
click at [728, 242] on span "0 0" at bounding box center [735, 238] width 113 height 17
type input "12"
click at [729, 433] on div "Available Inventory Expected Qty Actual Qty 3 2 2" at bounding box center [679, 429] width 244 height 84
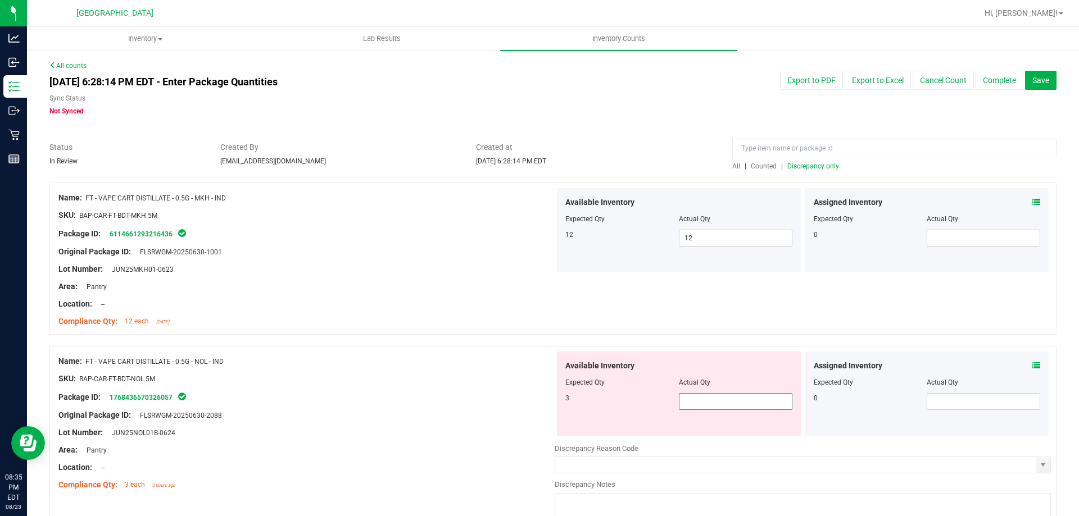
type input "3"
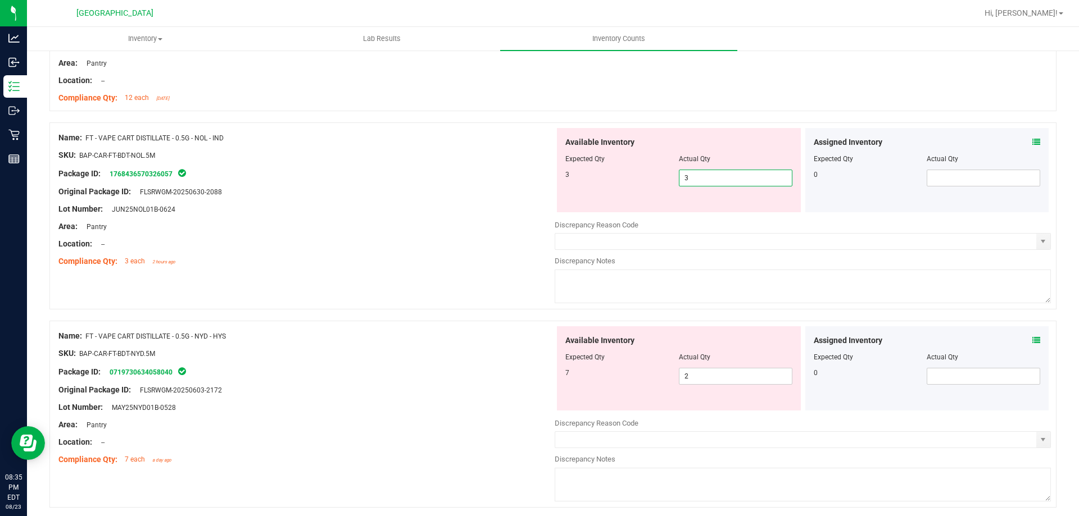
scroll to position [225, 0]
type input "3"
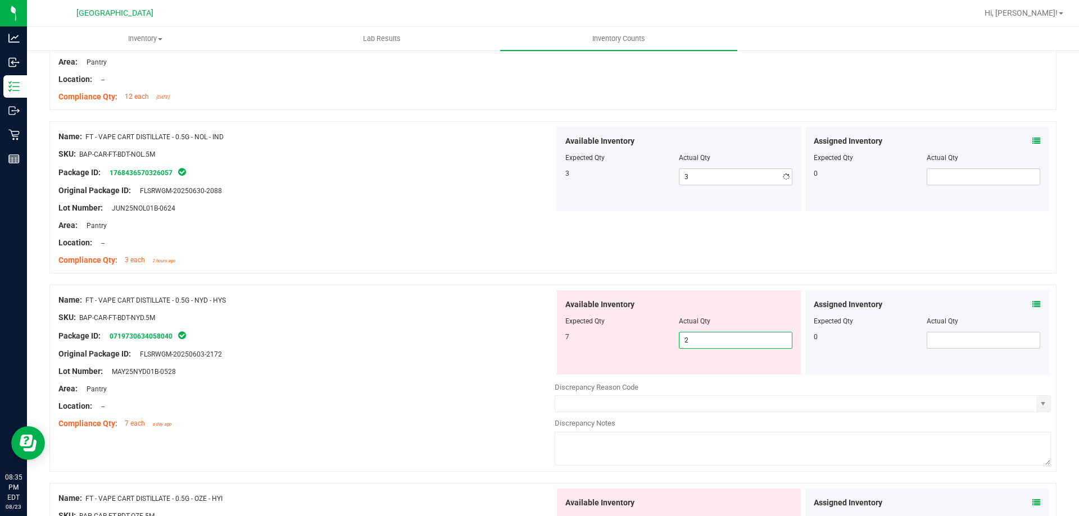
click at [724, 377] on div "Available Inventory Expected Qty Actual Qty 7 2 2" at bounding box center [803, 379] width 496 height 178
type input "7"
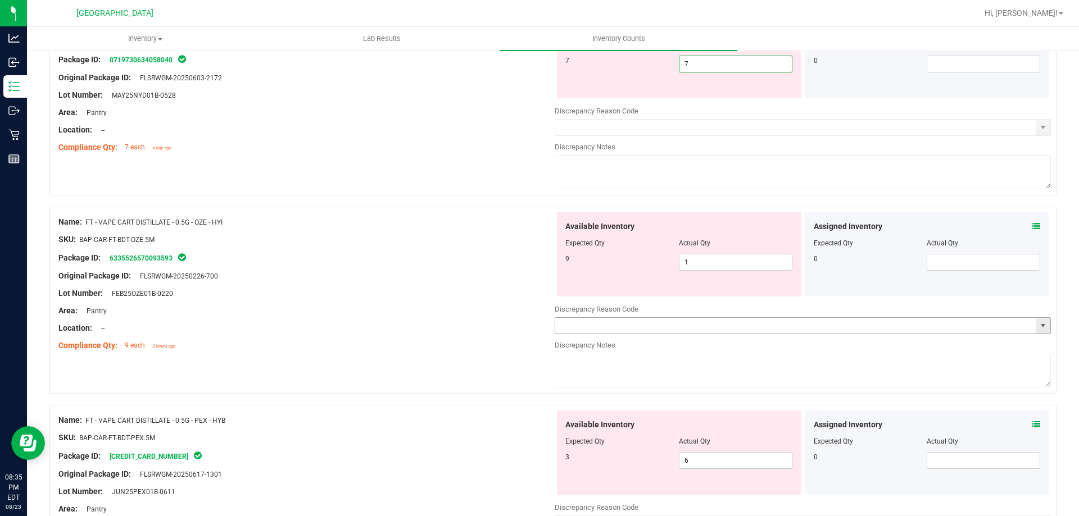
scroll to position [506, 0]
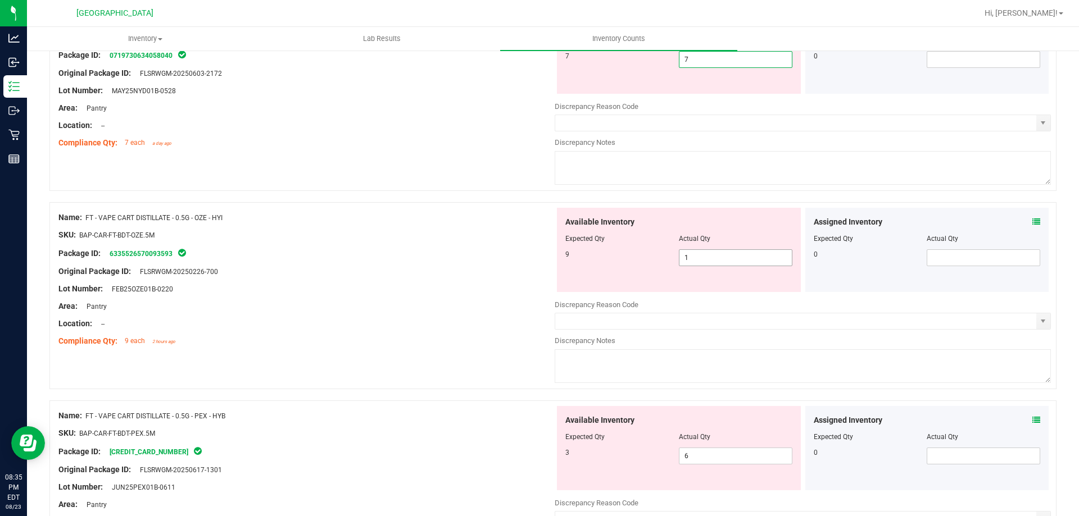
type input "7"
click at [692, 255] on div "Available Inventory Expected Qty Actual Qty 9 1 1" at bounding box center [679, 250] width 244 height 84
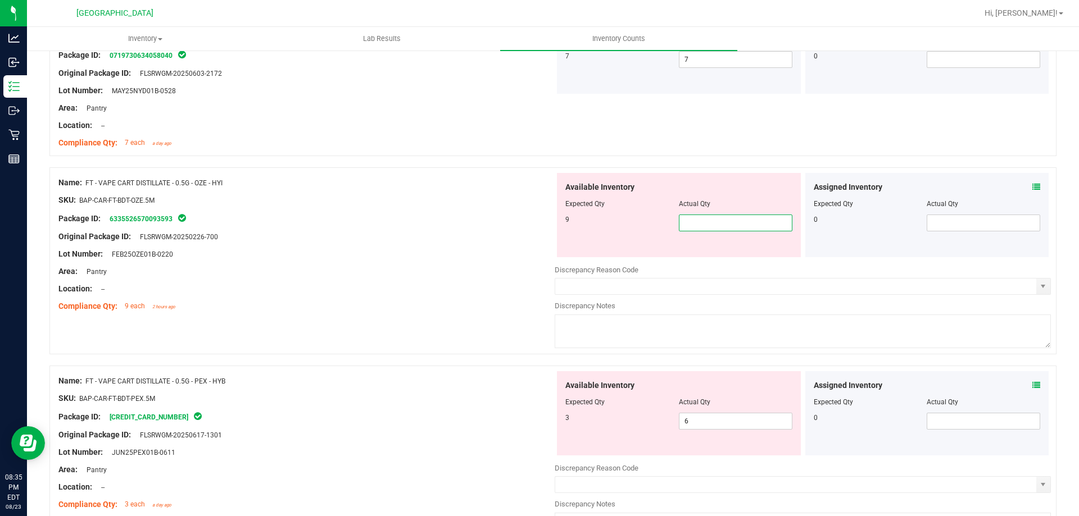
type input "9"
click at [727, 423] on div "Available Inventory Expected Qty Actual Qty 3 6 6" at bounding box center [803, 460] width 496 height 178
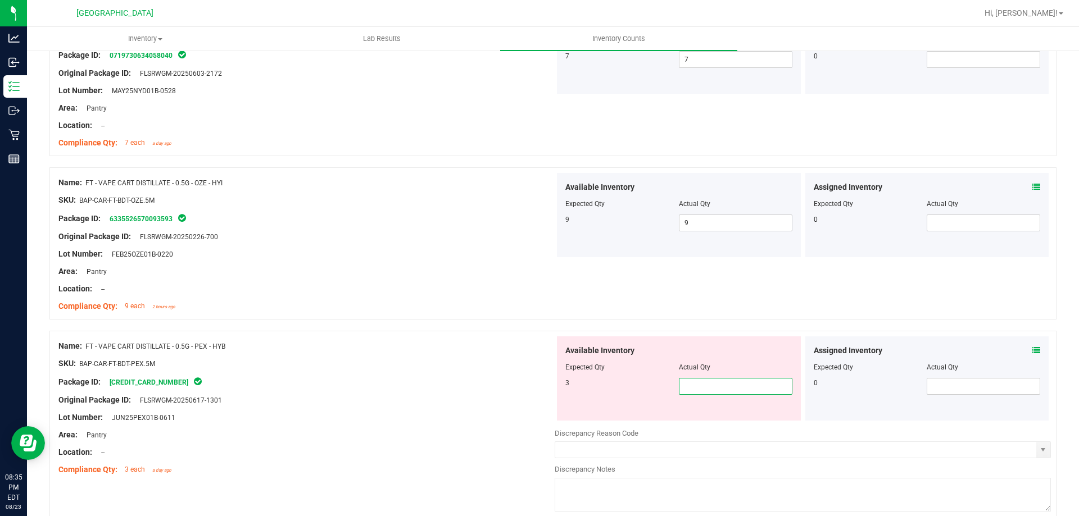
type input "6"
type input "3"
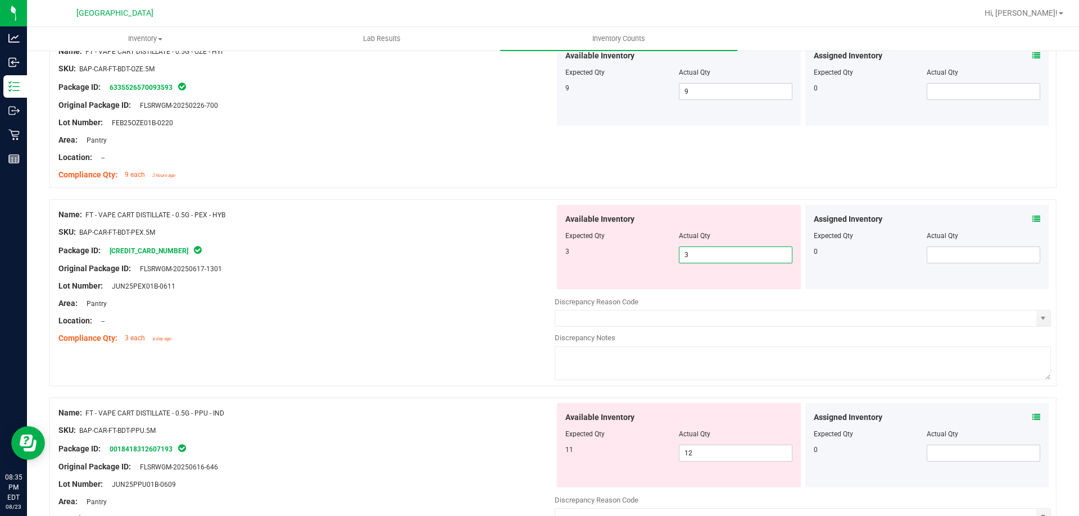
scroll to position [674, 0]
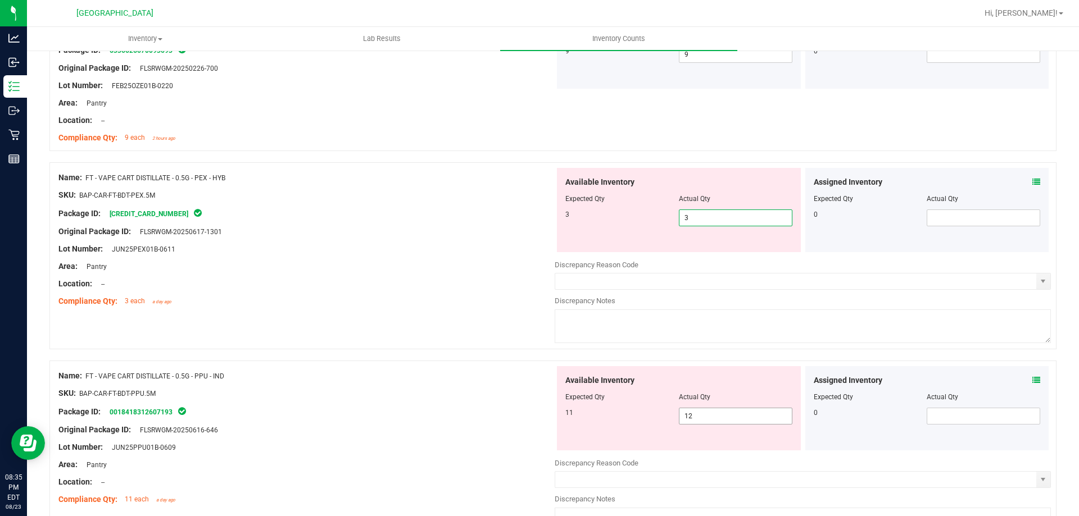
type input "3"
click at [759, 418] on div "Available Inventory Expected Qty Actual Qty 11 12 12" at bounding box center [803, 455] width 496 height 178
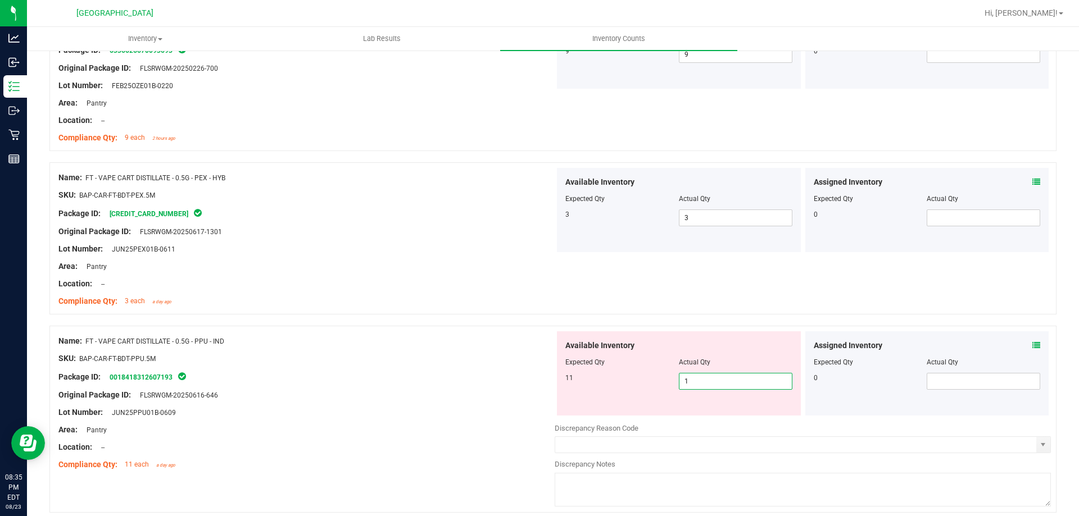
type input "11"
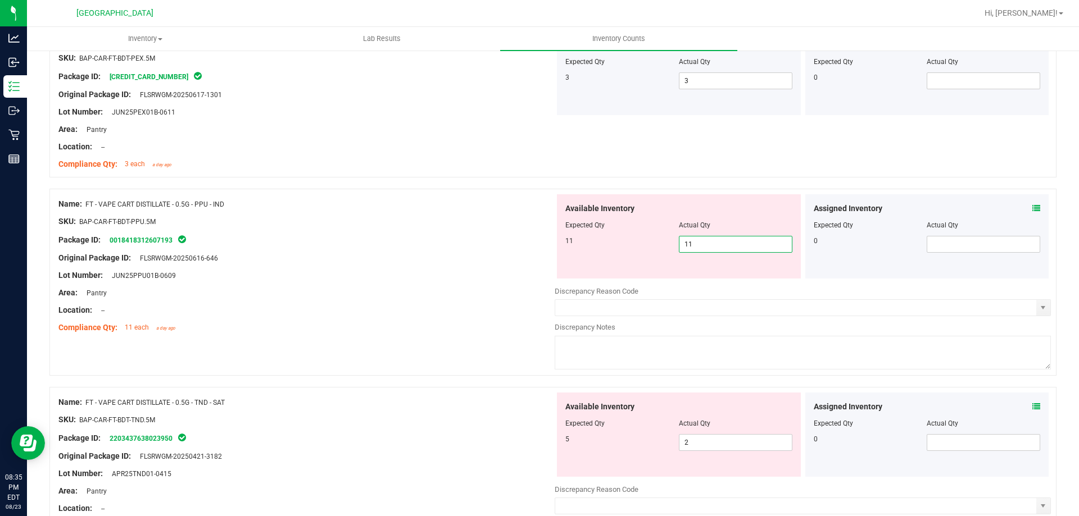
scroll to position [955, 0]
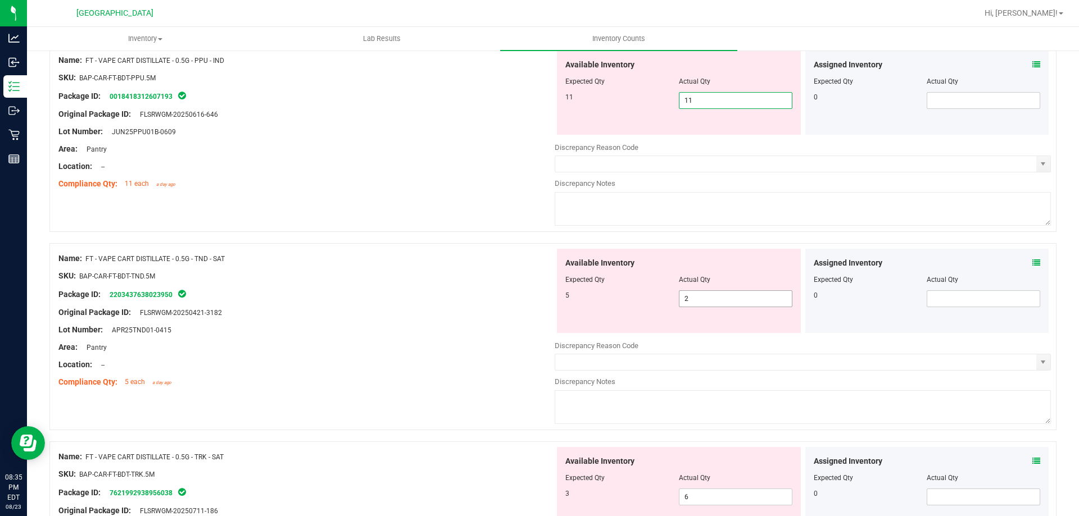
type input "11"
click at [731, 305] on div "Available Inventory Expected Qty Actual Qty 5 2 2" at bounding box center [803, 338] width 496 height 178
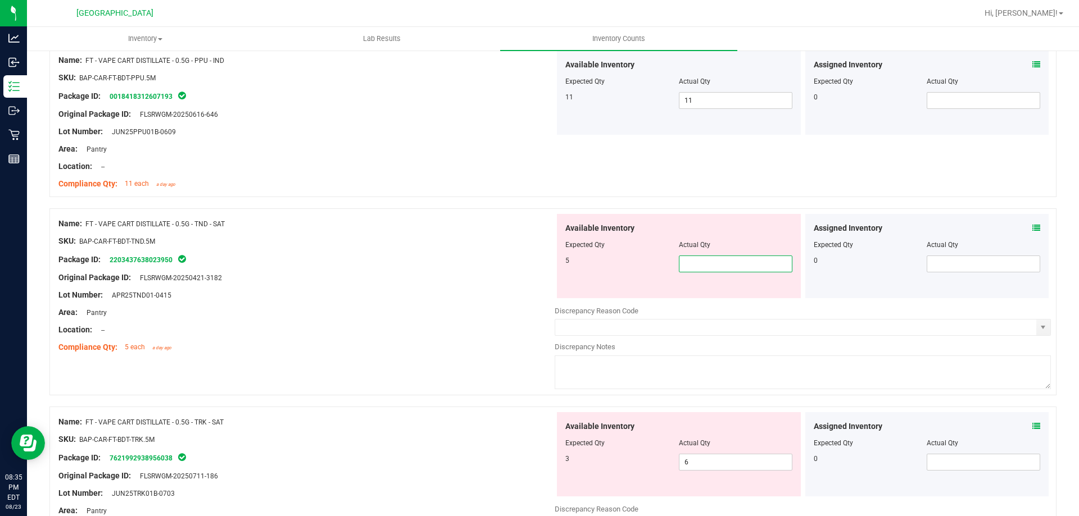
type input "5"
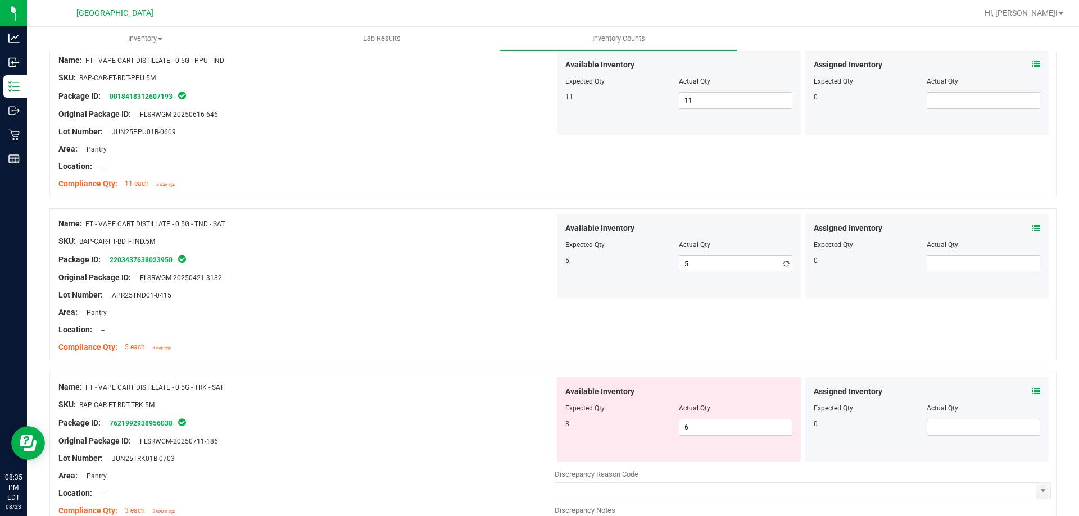
drag, startPoint x: 751, startPoint y: 452, endPoint x: 744, endPoint y: 452, distance: 6.7
click at [749, 452] on div "Available Inventory Expected Qty Actual Qty 3 6 6" at bounding box center [679, 420] width 244 height 84
drag, startPoint x: 746, startPoint y: 422, endPoint x: 739, endPoint y: 421, distance: 6.3
click at [740, 422] on span "6 6" at bounding box center [735, 427] width 113 height 17
type input "3"
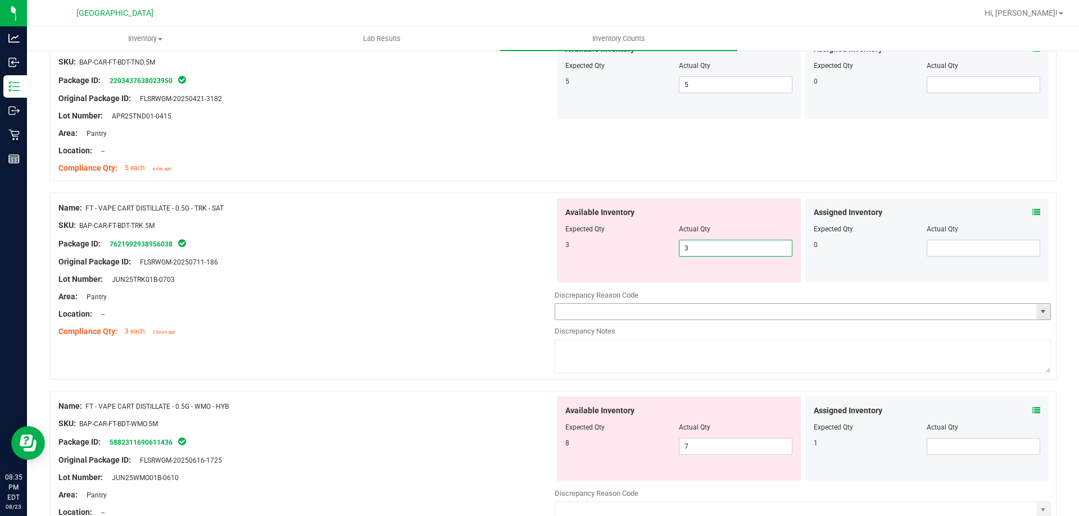
scroll to position [1180, 0]
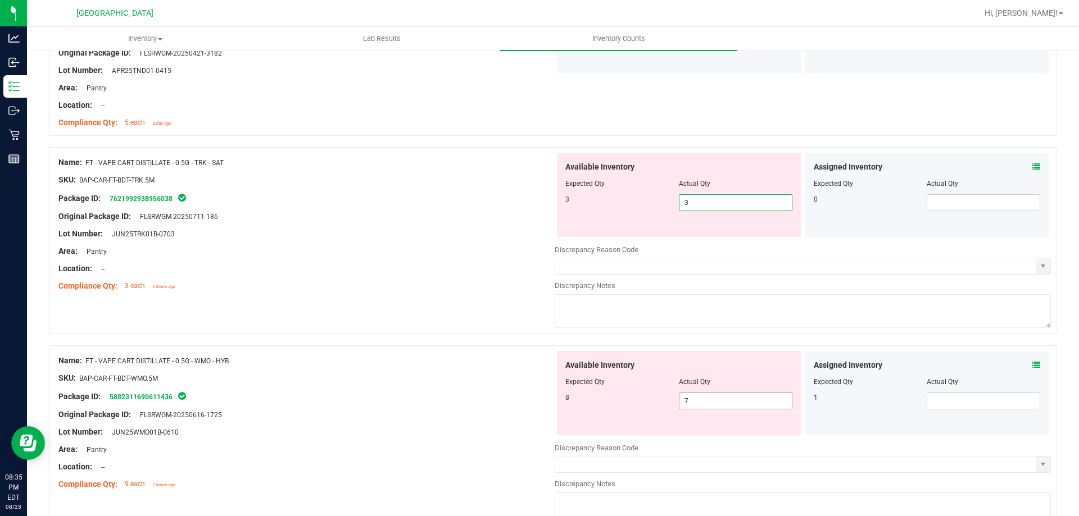
type input "3"
click at [734, 394] on div "Available Inventory Expected Qty Actual Qty 8 7 7" at bounding box center [679, 393] width 244 height 84
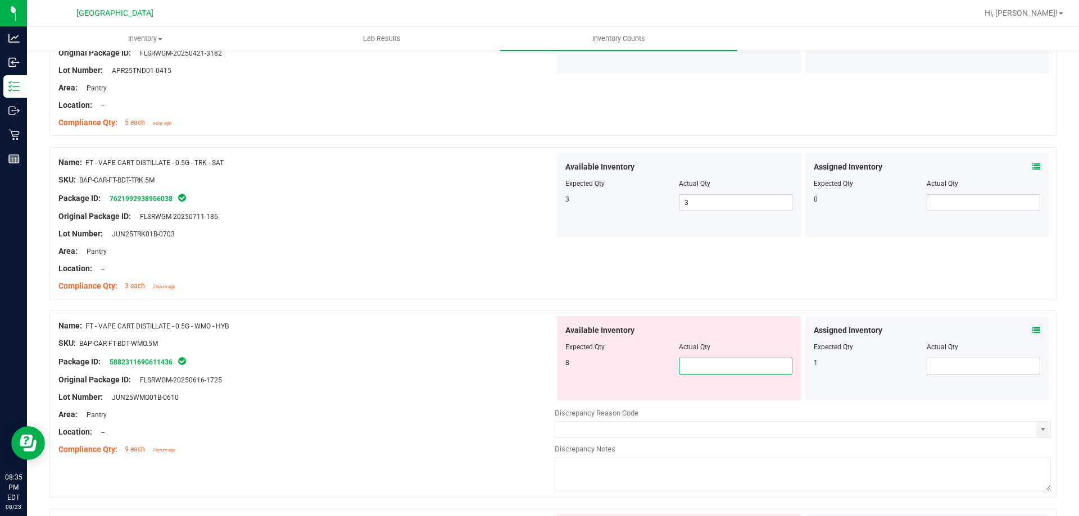
type input "8"
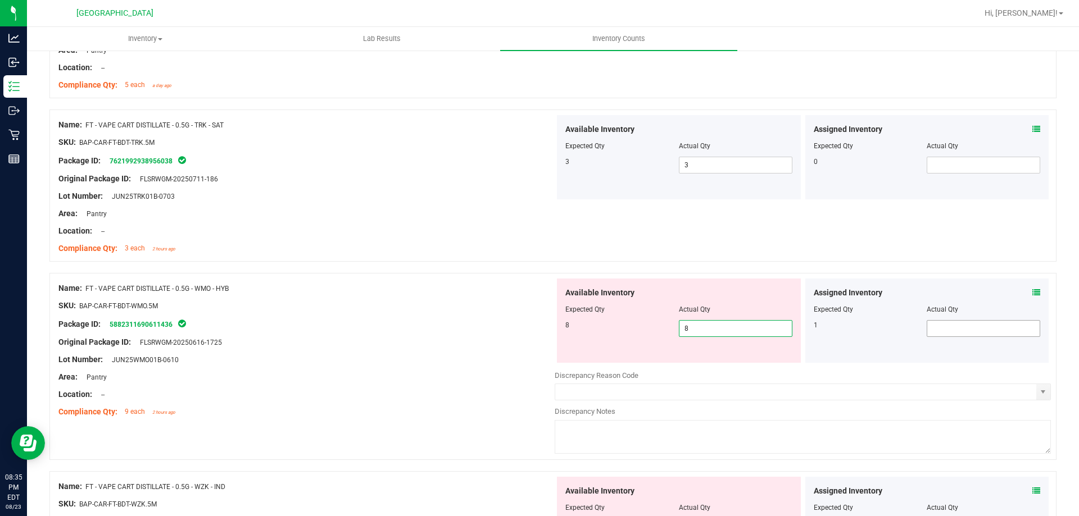
scroll to position [1236, 0]
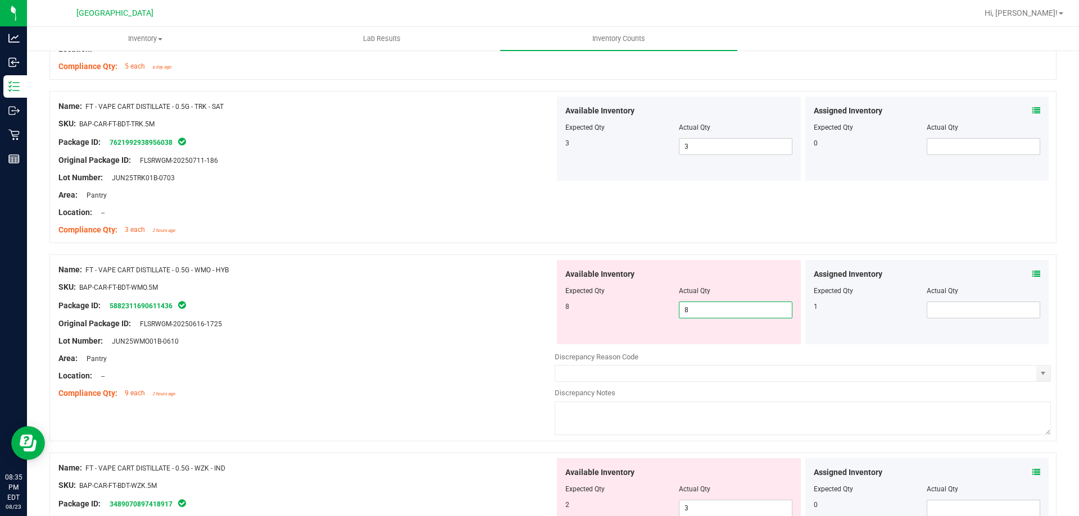
type input "8"
click at [976, 295] on div "Actual Qty" at bounding box center [982, 291] width 113 height 10
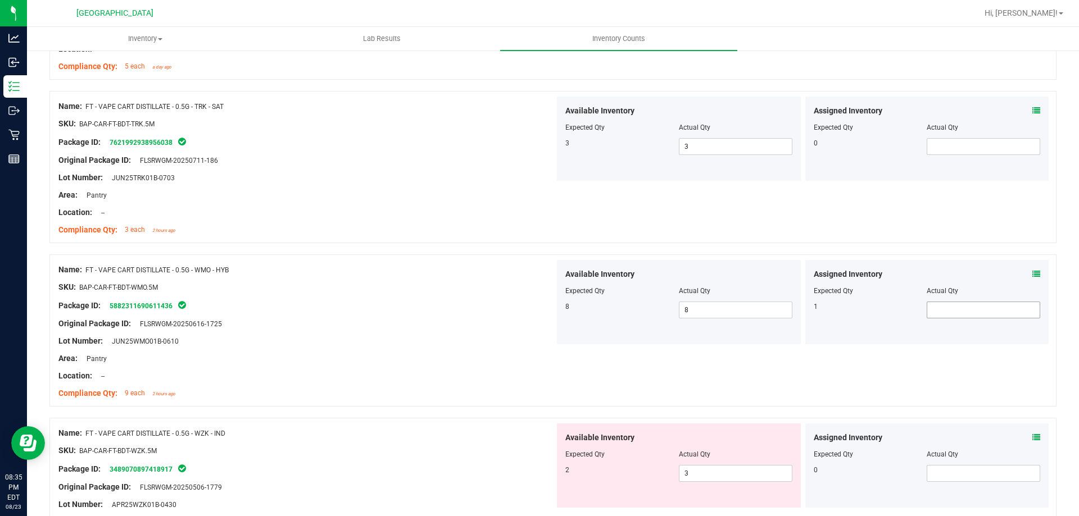
click at [972, 302] on span at bounding box center [982, 310] width 113 height 17
type input "0"
type input "1"
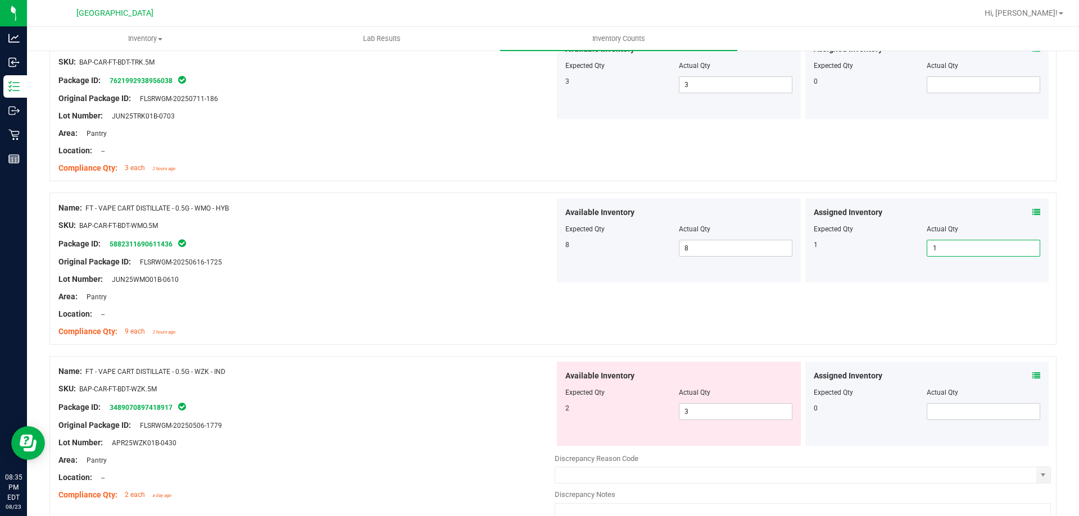
scroll to position [1405, 0]
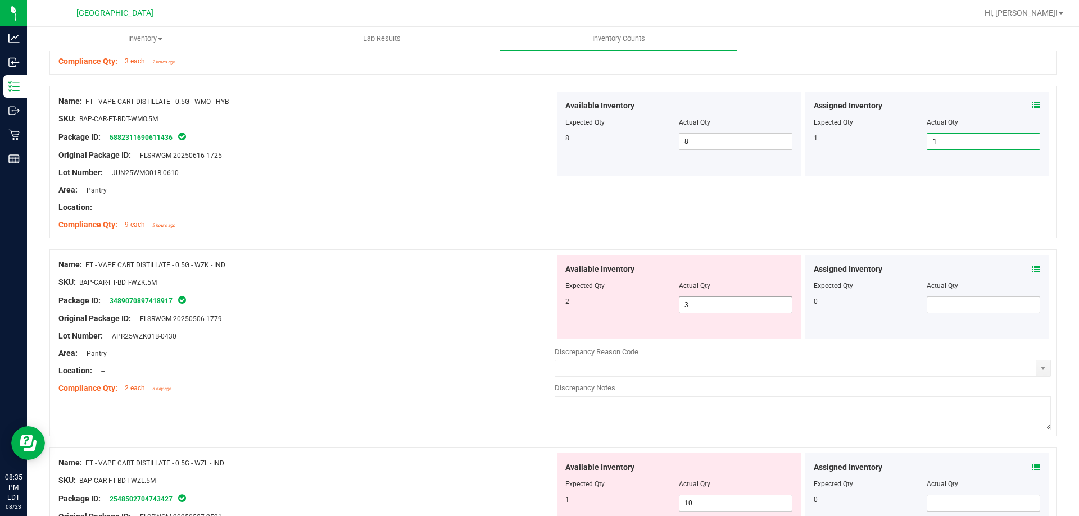
type input "1"
click at [722, 303] on span "3 3" at bounding box center [735, 305] width 113 height 17
type input "2"
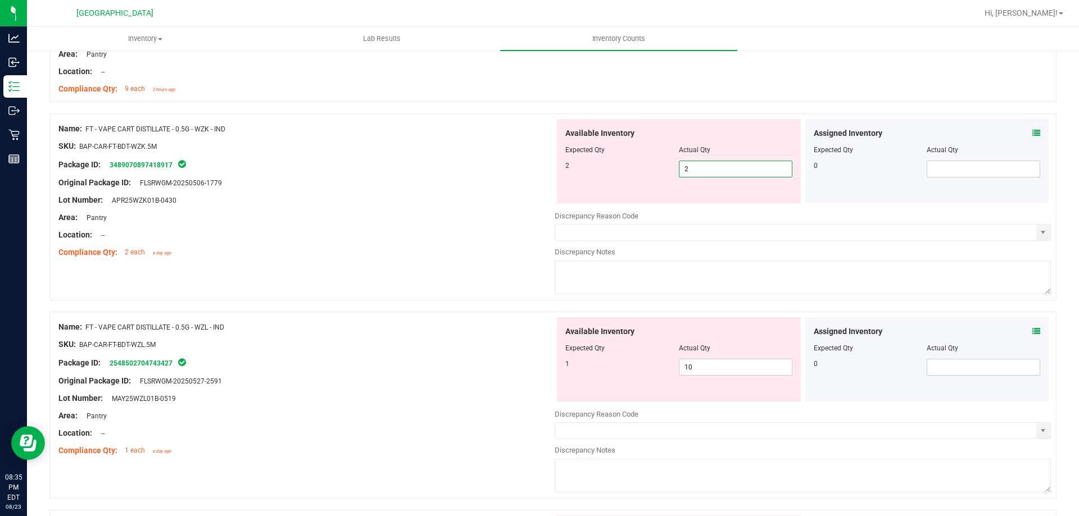
scroll to position [1573, 0]
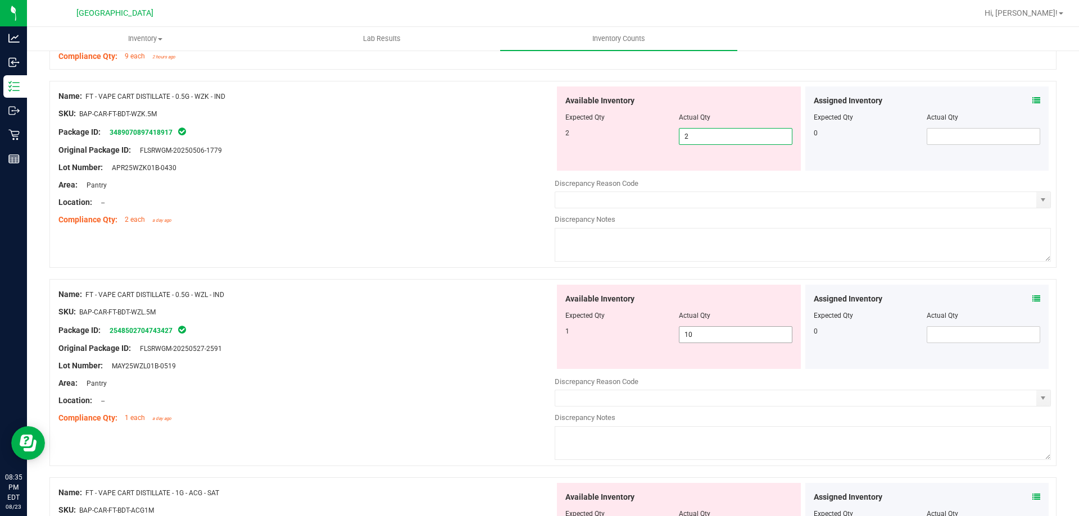
click at [732, 330] on div "Available Inventory Expected Qty Actual Qty 1 10 10" at bounding box center [679, 327] width 244 height 84
type input "2"
type input "1"
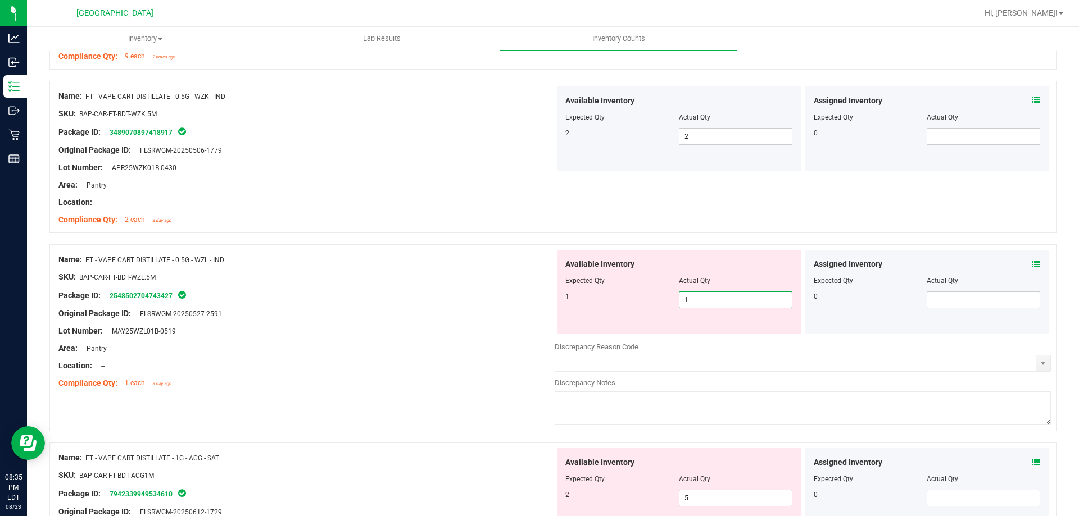
type input "1"
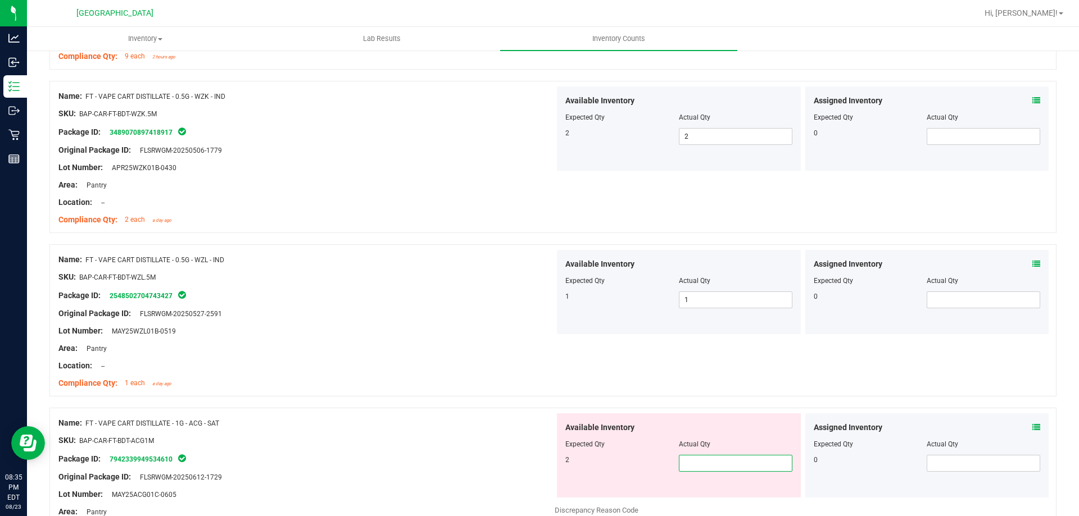
type input "2"
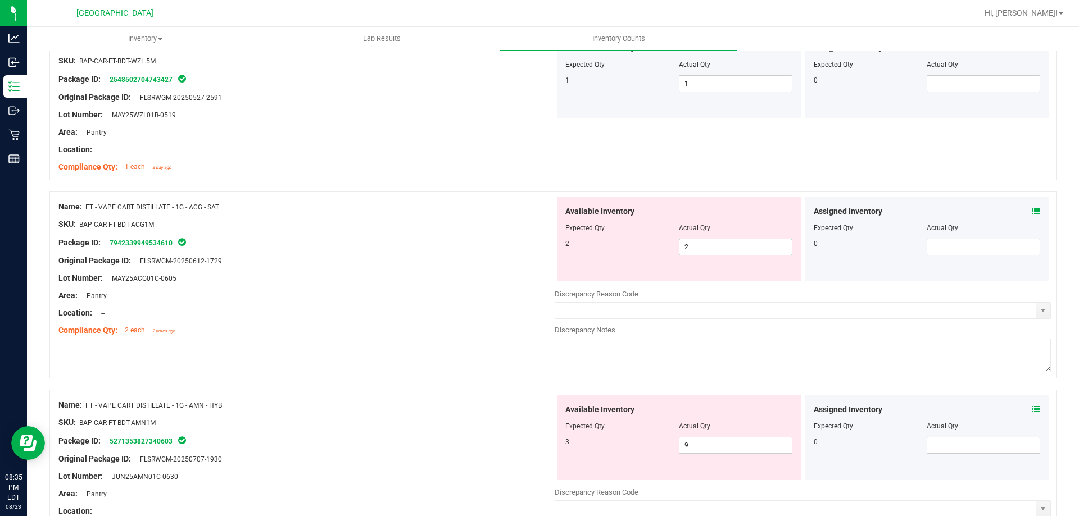
scroll to position [1798, 0]
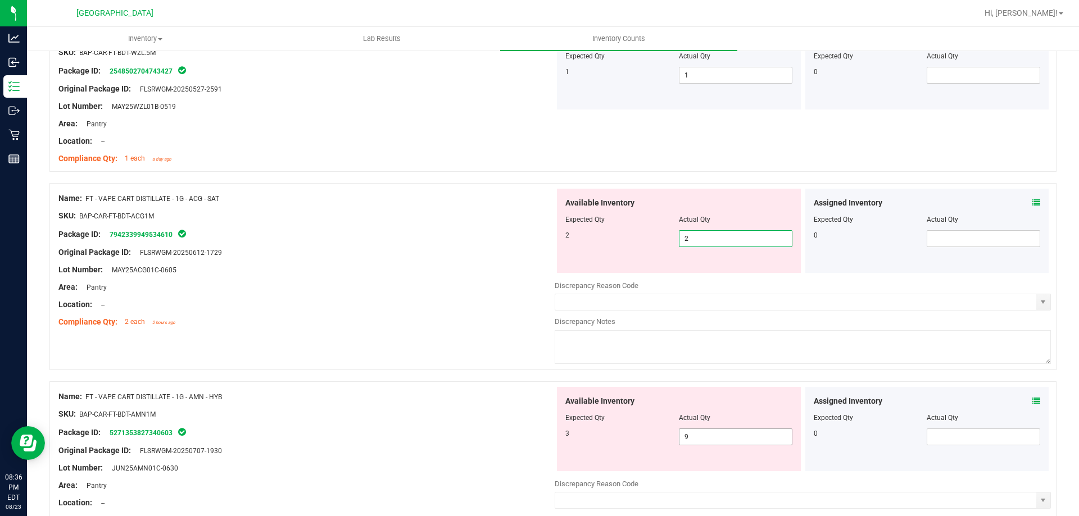
type input "2"
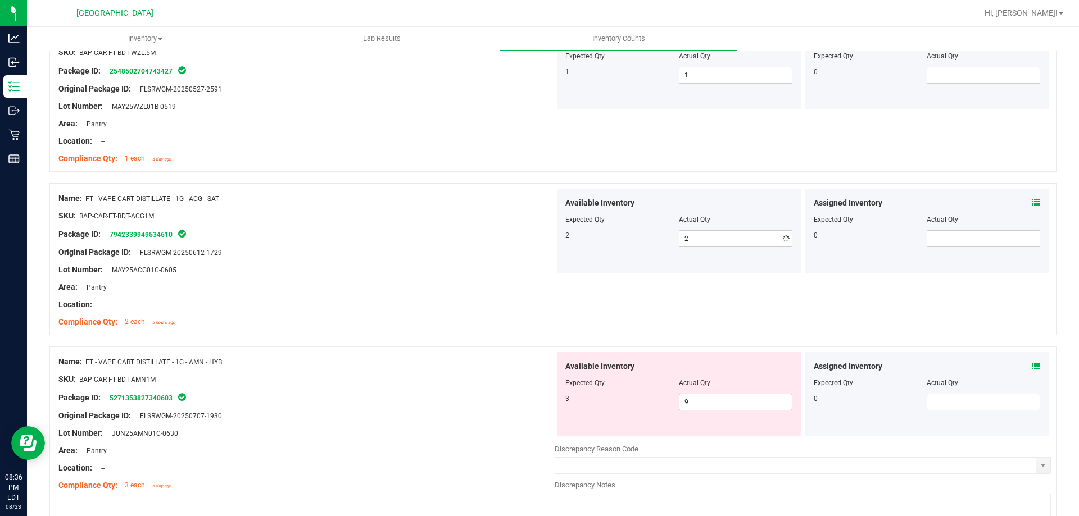
click at [753, 441] on div "Available Inventory Expected Qty Actual Qty 3 9 9" at bounding box center [803, 441] width 496 height 178
type input "3"
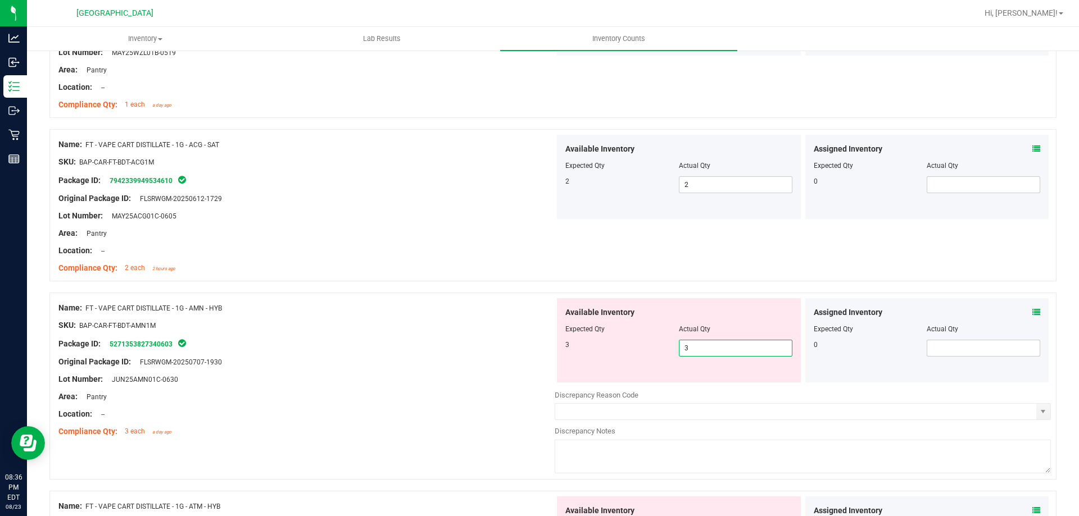
scroll to position [1966, 0]
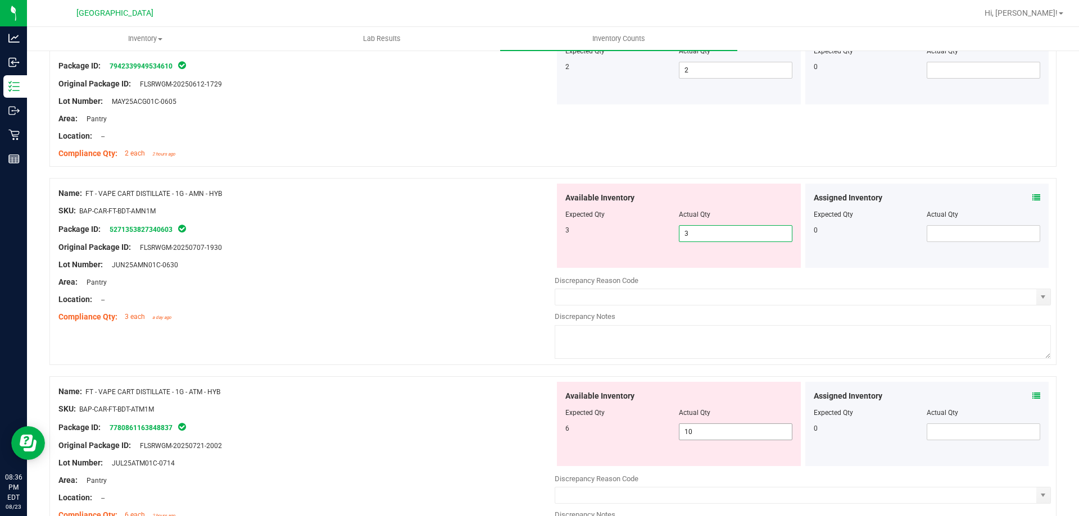
type input "3"
click at [725, 427] on div "Available Inventory Expected Qty Actual Qty 6 10 10" at bounding box center [679, 424] width 244 height 84
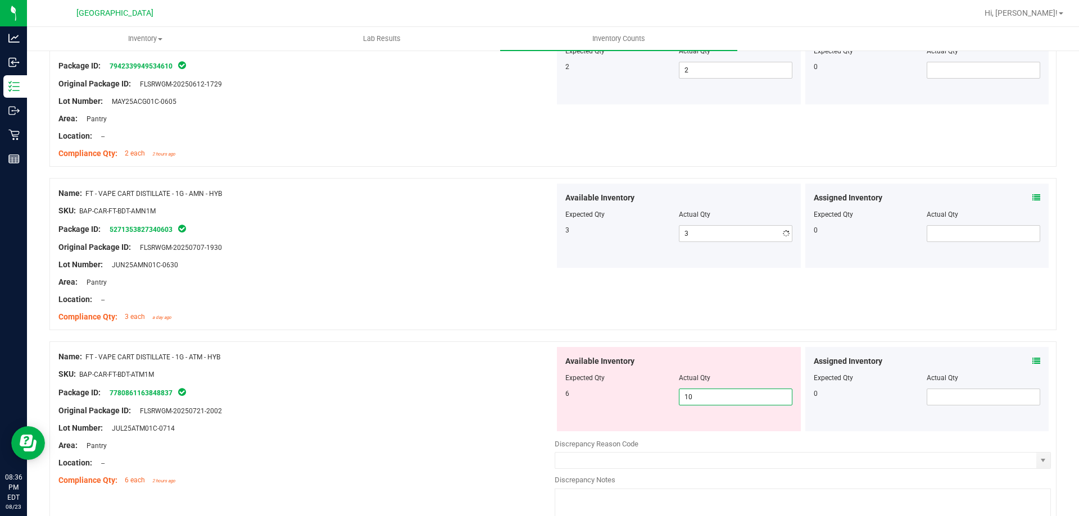
type input "1"
type input "6"
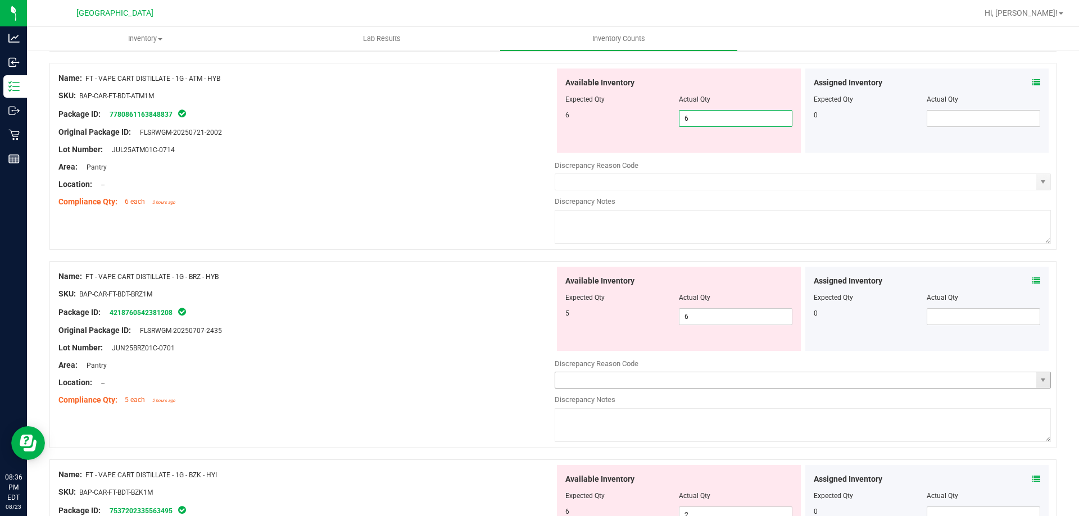
scroll to position [2247, 0]
type input "6"
click at [749, 306] on div "Available Inventory Expected Qty Actual Qty 5 6 6" at bounding box center [679, 307] width 244 height 84
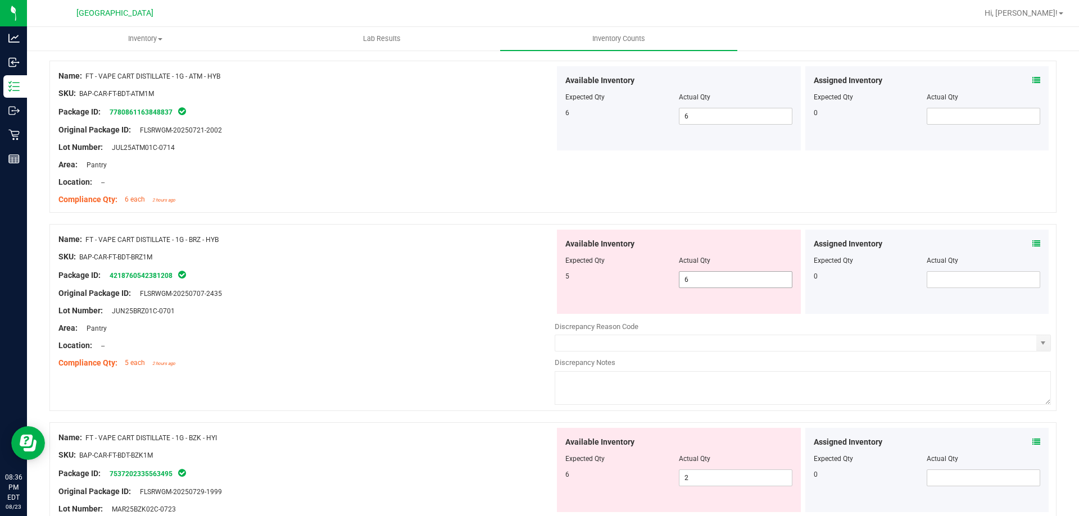
click at [708, 275] on span "6 6" at bounding box center [735, 279] width 113 height 17
type input "5"
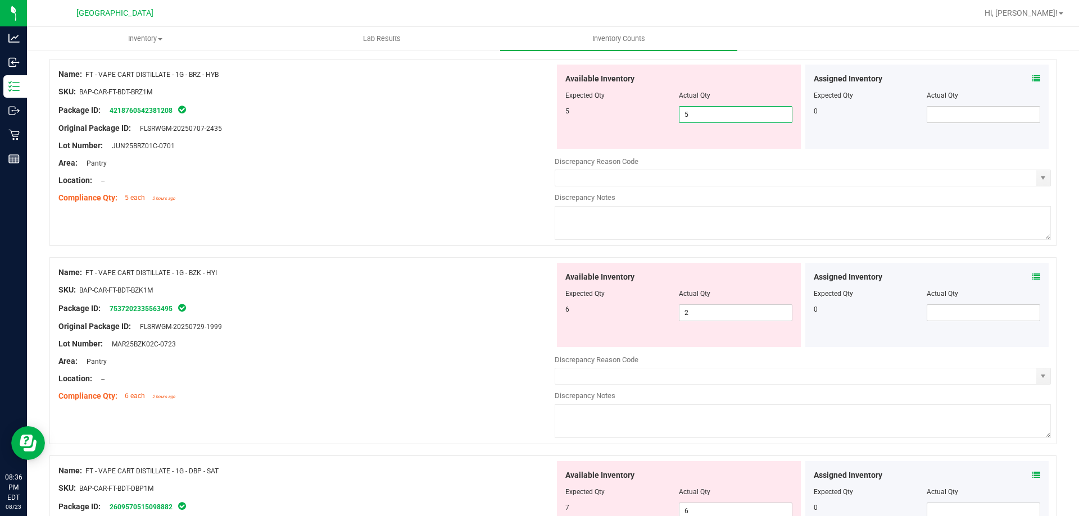
scroll to position [2416, 0]
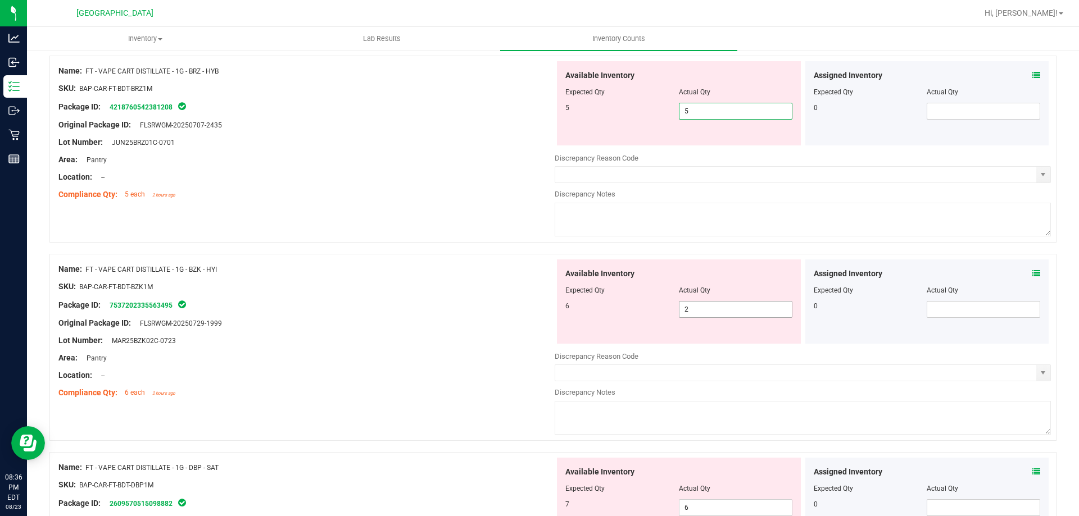
type input "5"
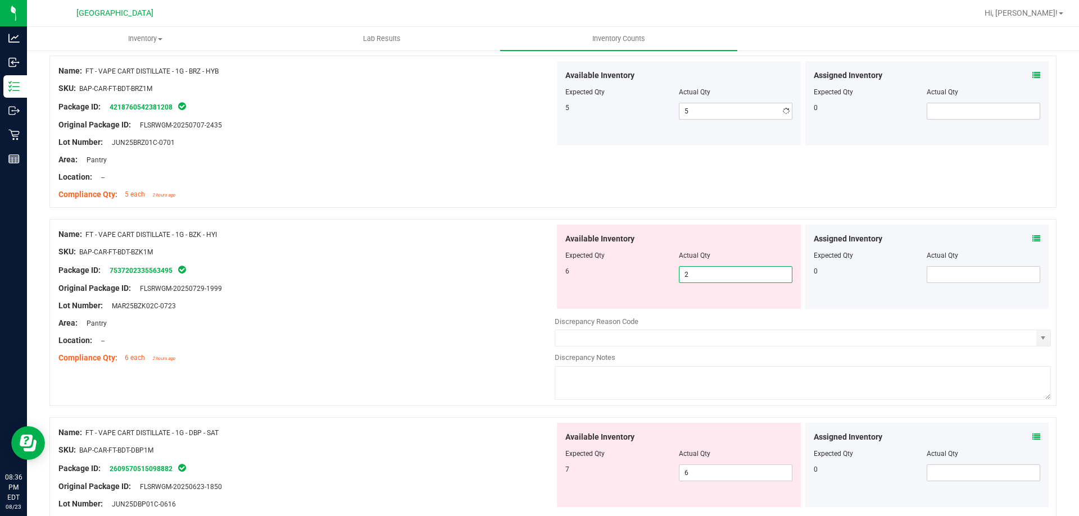
click at [753, 316] on div "Available Inventory Expected Qty Actual Qty 6 2 2" at bounding box center [803, 314] width 496 height 178
type input "6"
click at [751, 475] on div "Available Inventory Expected Qty Actual Qty 7 6 6" at bounding box center [803, 512] width 496 height 178
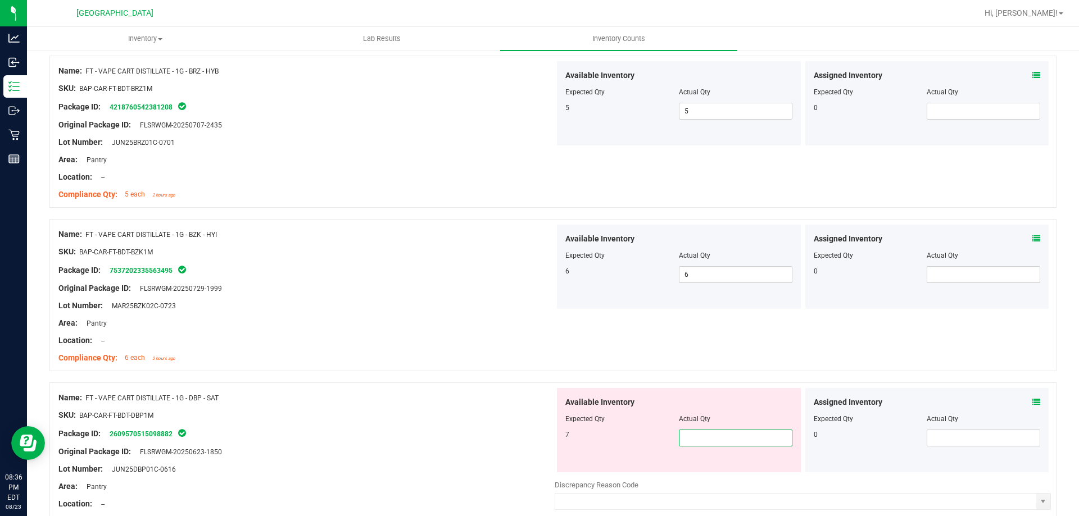
type input "7"
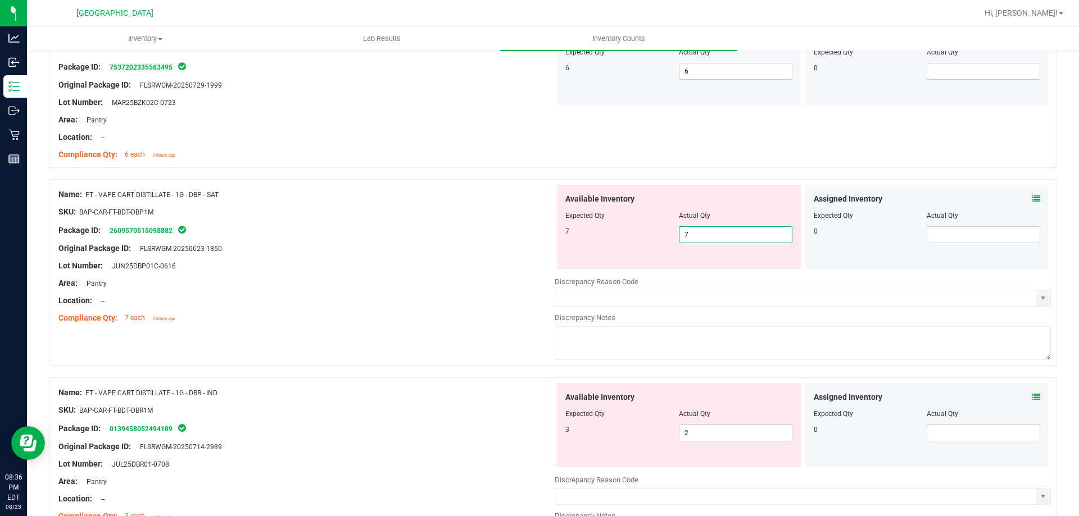
scroll to position [2641, 0]
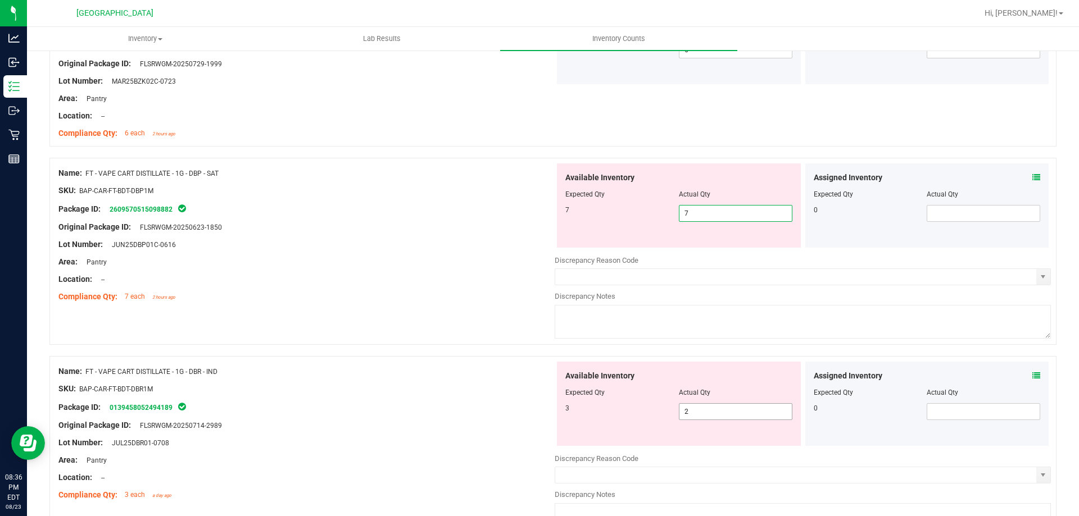
type input "7"
click at [700, 410] on div "Available Inventory Expected Qty Actual Qty 3 2 2" at bounding box center [679, 404] width 244 height 84
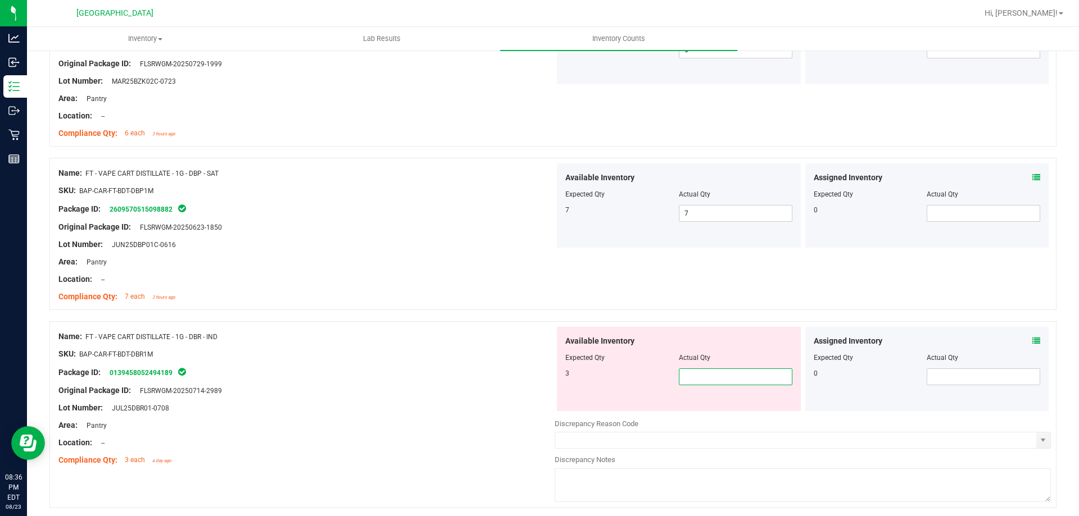
type input "3"
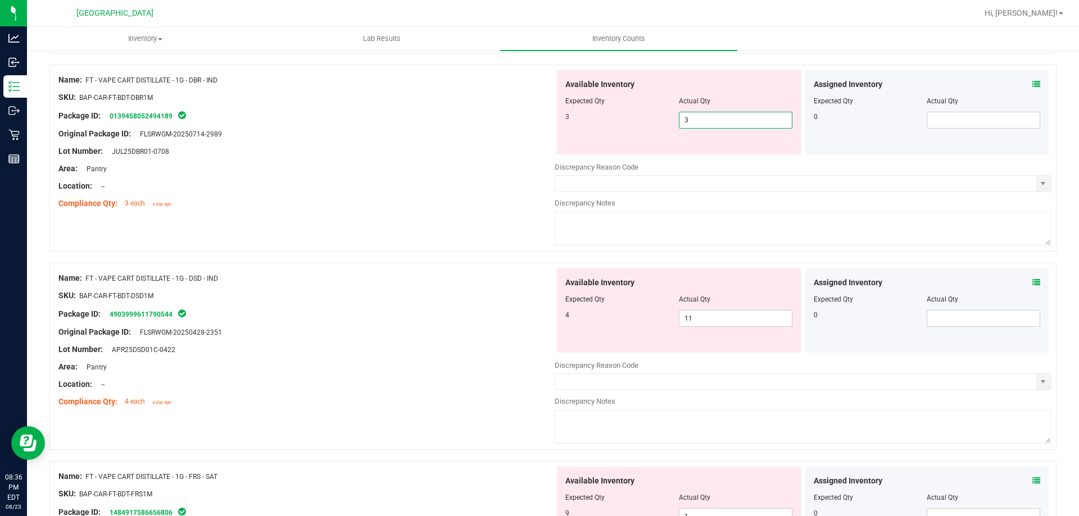
scroll to position [2921, 0]
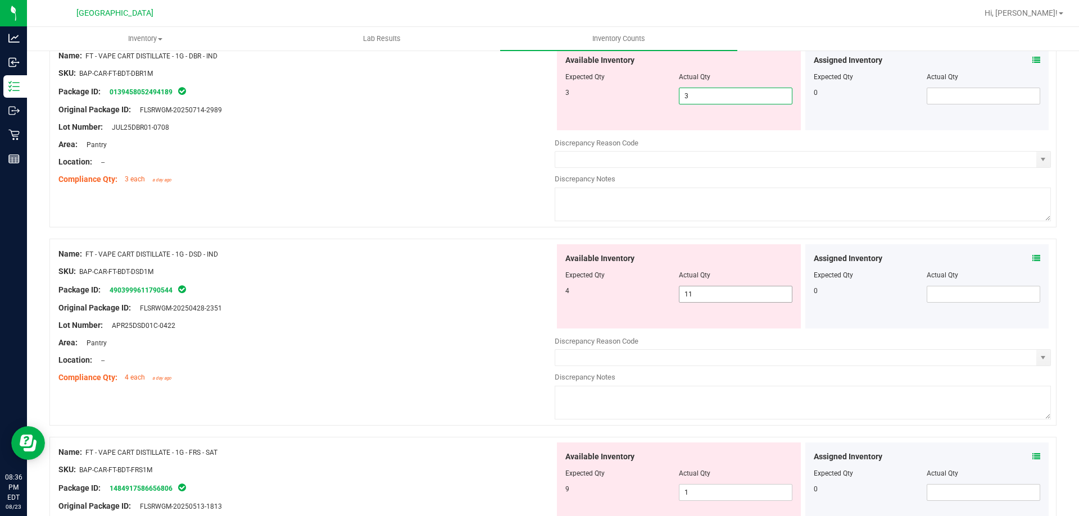
type input "3"
click at [746, 294] on div "Available Inventory Expected Qty Actual Qty 4 11 11" at bounding box center [803, 333] width 496 height 178
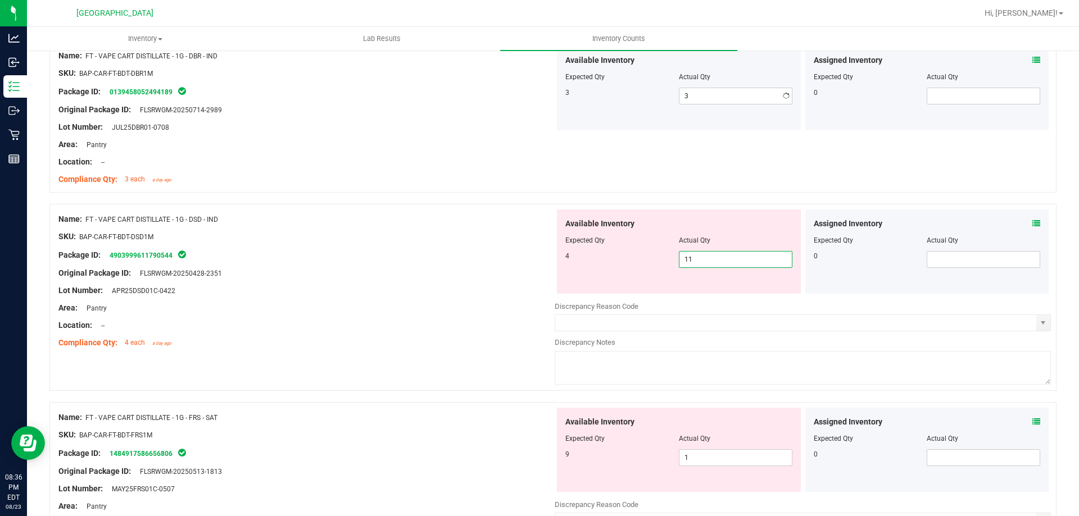
type input "1"
type input "4"
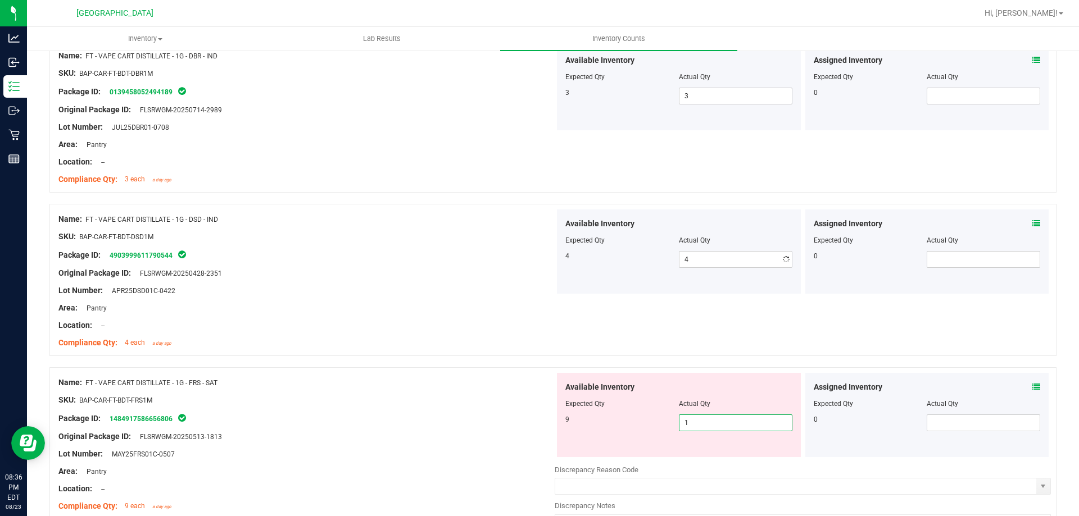
click at [724, 453] on div "Available Inventory Expected Qty Actual Qty 9 1 1" at bounding box center [679, 415] width 244 height 84
type input "9"
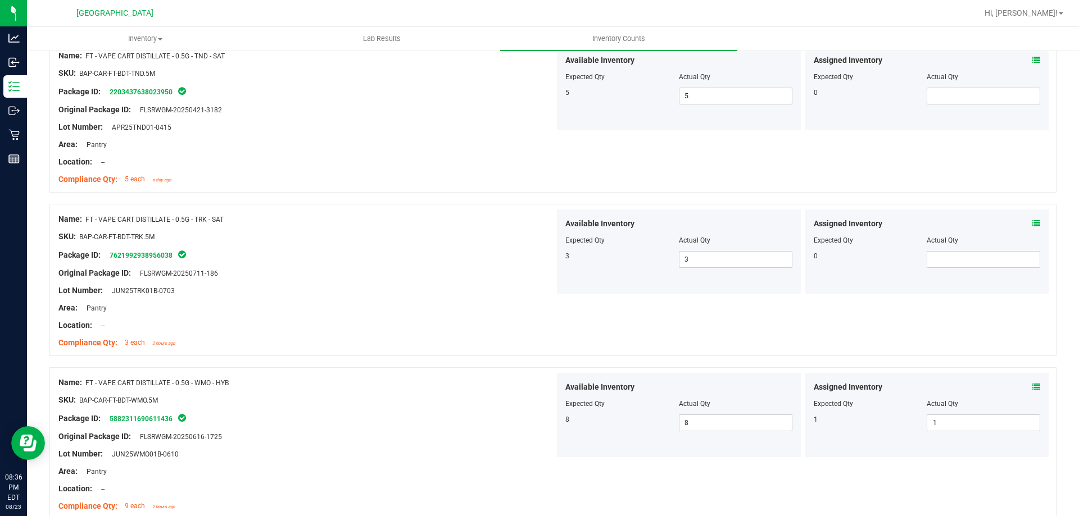
scroll to position [0, 0]
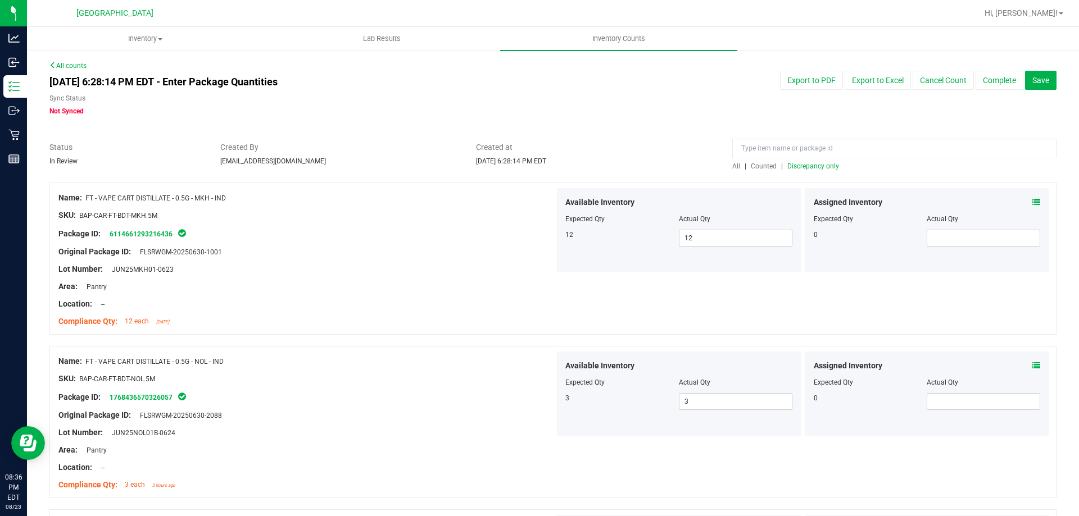
type input "9"
click at [819, 165] on span "Discrepancy only" at bounding box center [813, 166] width 52 height 8
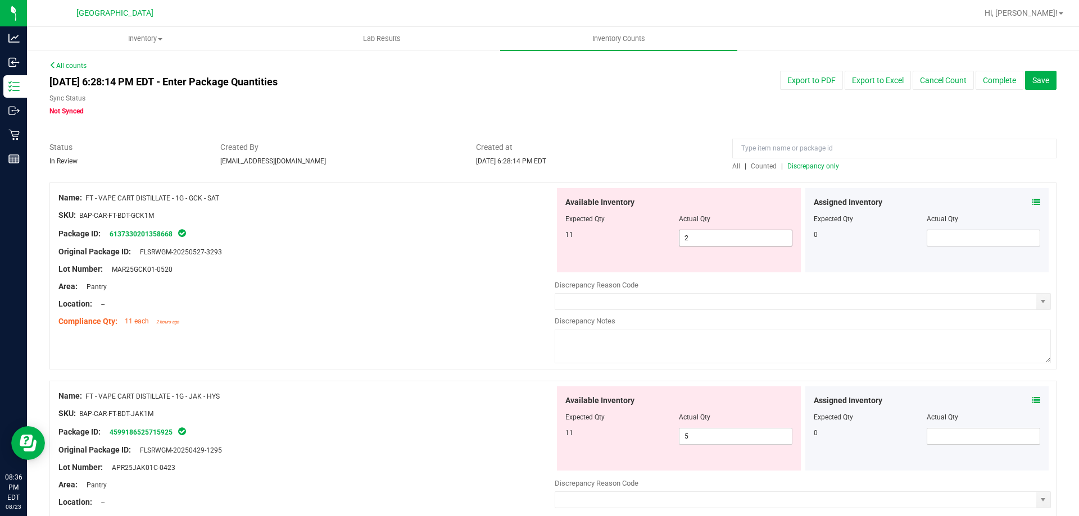
click at [751, 240] on span "2 2" at bounding box center [735, 238] width 113 height 17
type input "11"
click at [713, 444] on div "Available Inventory Expected Qty Actual Qty 11 5 5" at bounding box center [803, 476] width 496 height 178
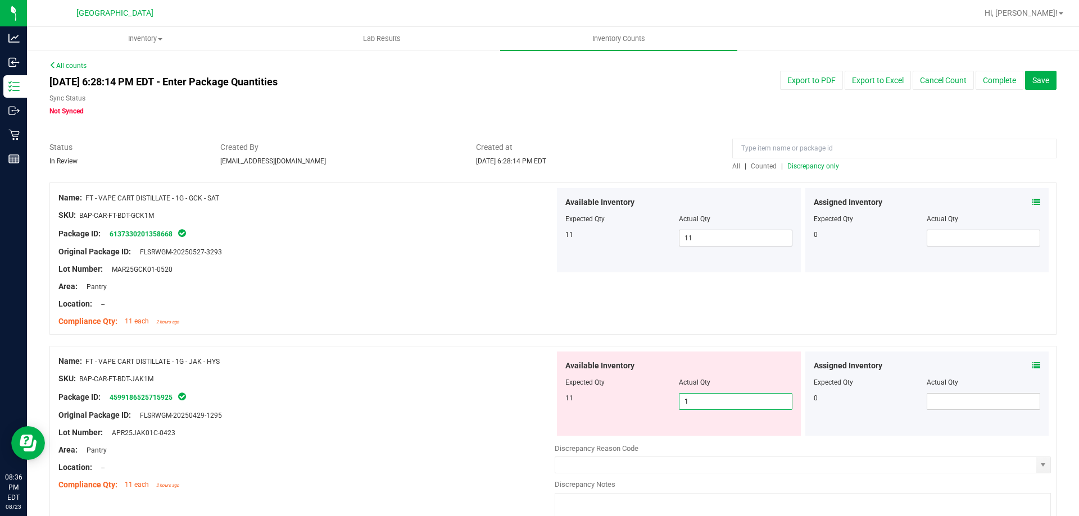
type input "11"
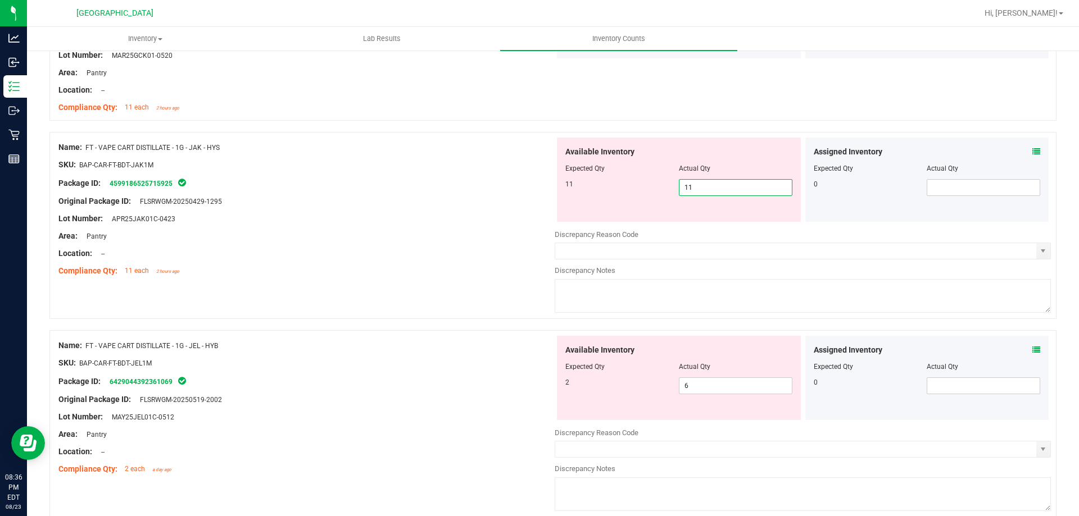
scroll to position [225, 0]
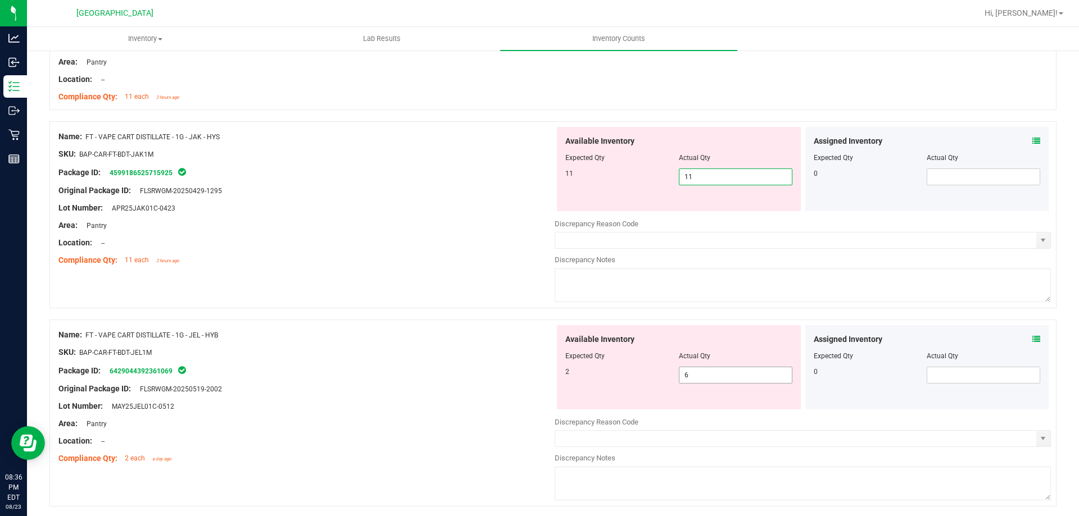
type input "11"
click at [715, 373] on div "Available Inventory Expected Qty Actual Qty 2 6 6" at bounding box center [679, 367] width 244 height 84
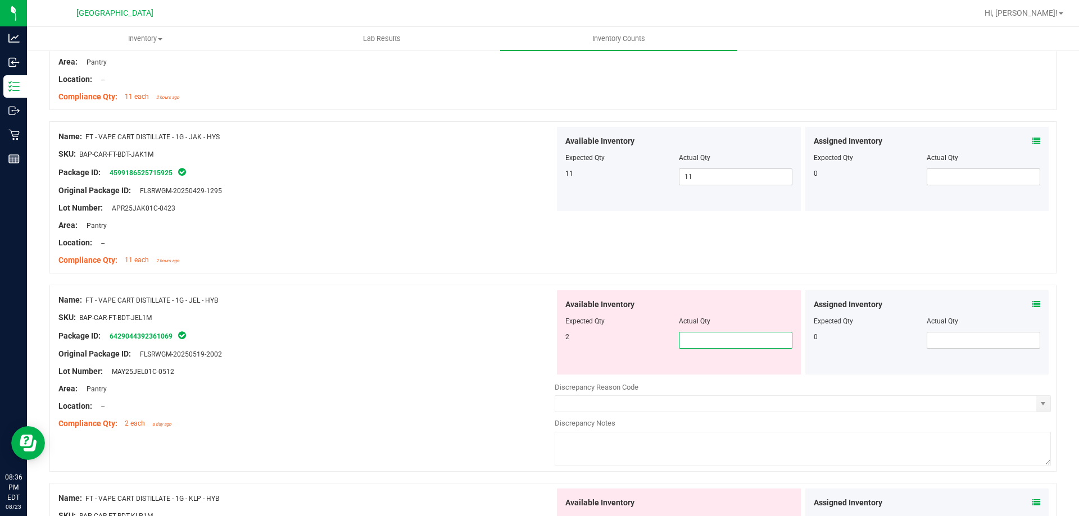
type input "2"
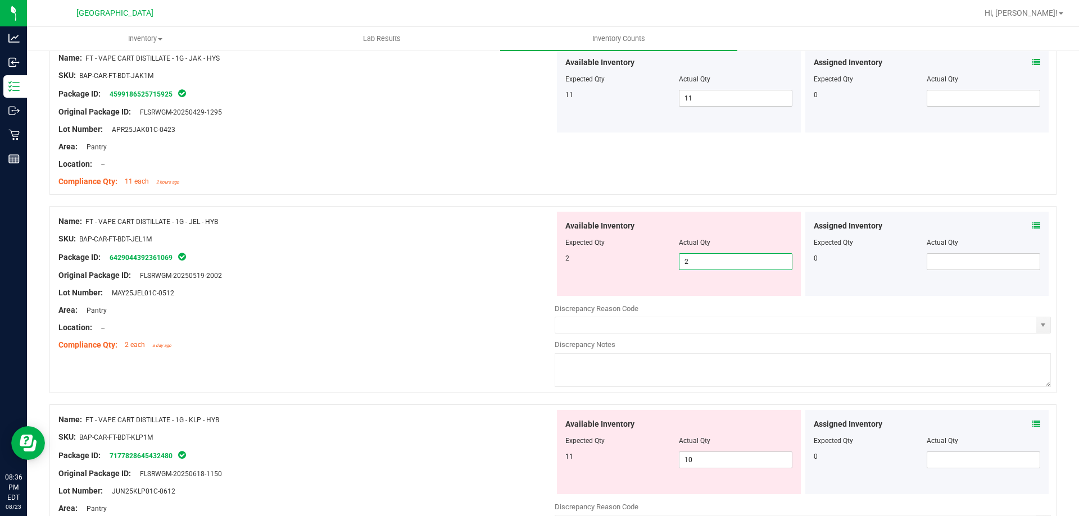
scroll to position [449, 0]
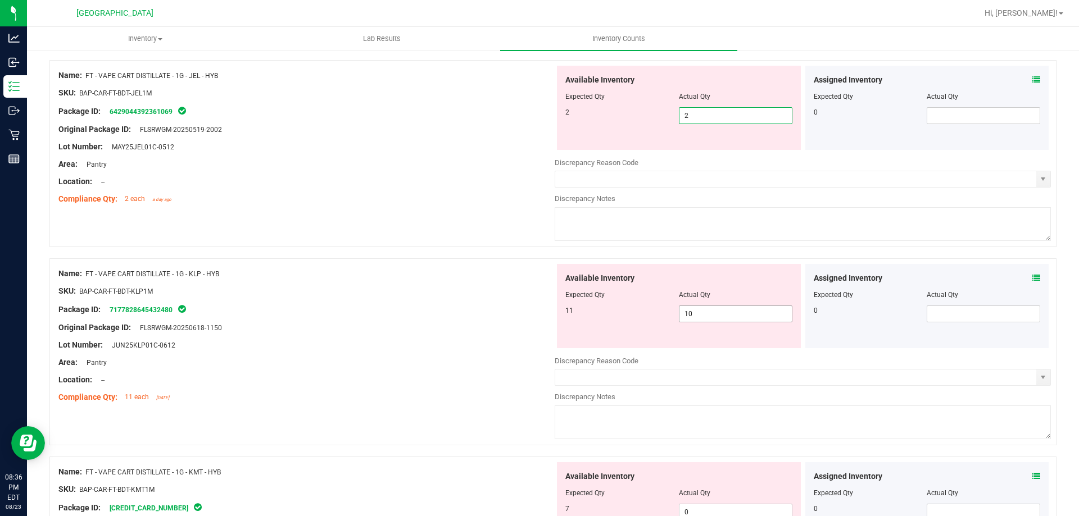
type input "2"
click at [728, 311] on div "Available Inventory Expected Qty Actual Qty 11 10 10" at bounding box center [679, 306] width 244 height 84
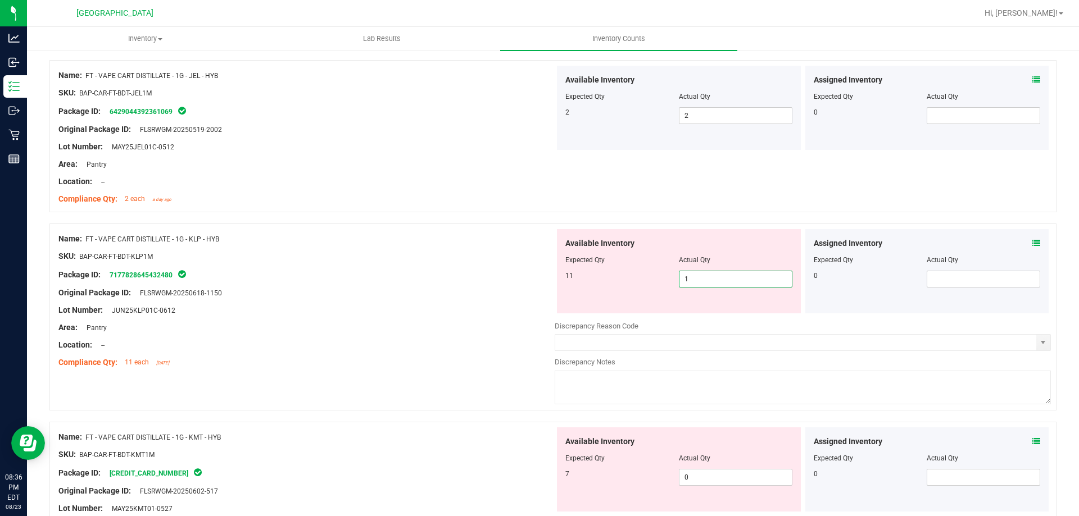
type input "11"
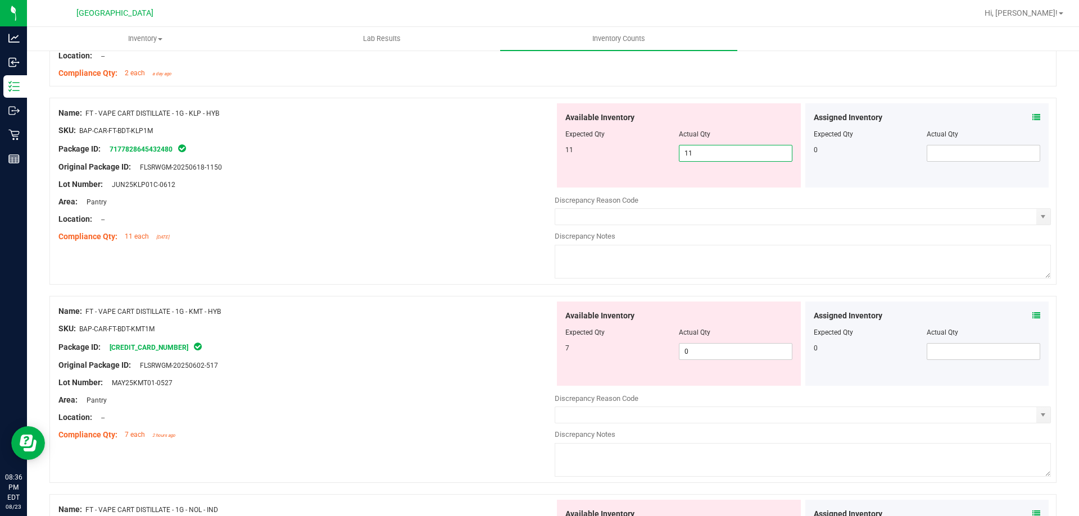
scroll to position [618, 0]
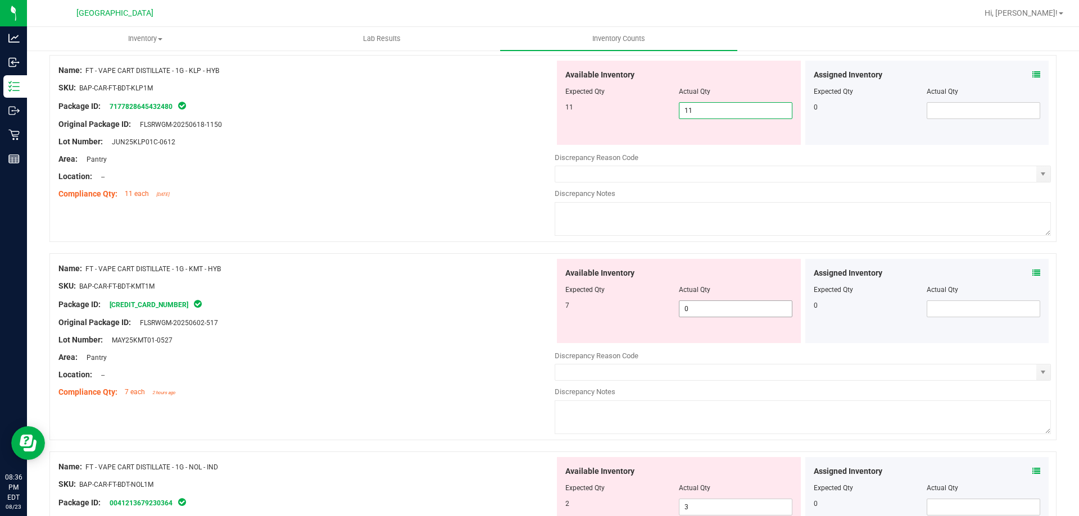
type input "11"
click at [733, 303] on div "Available Inventory Expected Qty Actual Qty 7 0 0" at bounding box center [679, 301] width 244 height 84
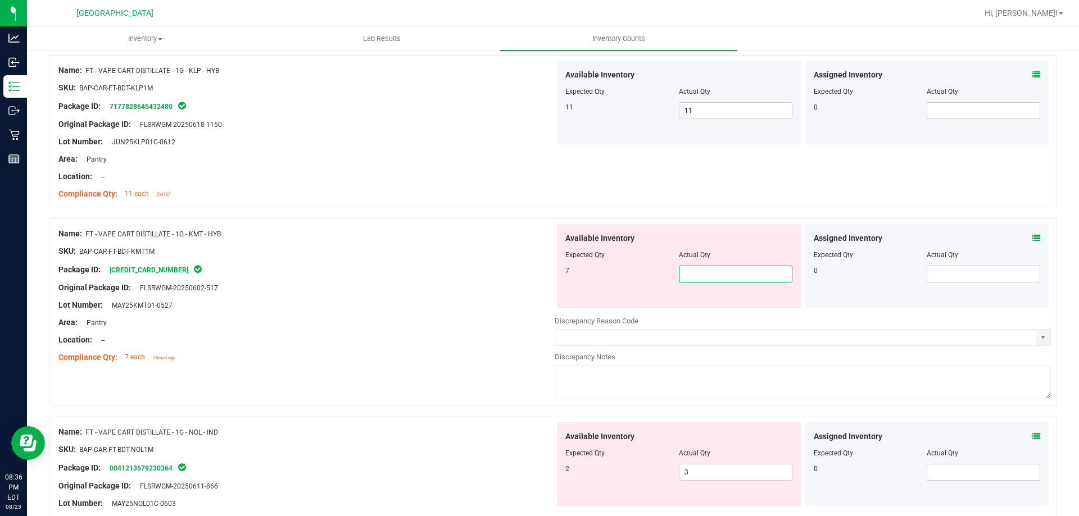
type input "7"
click at [764, 480] on div "Available Inventory Expected Qty Actual Qty 2 3 3" at bounding box center [803, 511] width 496 height 178
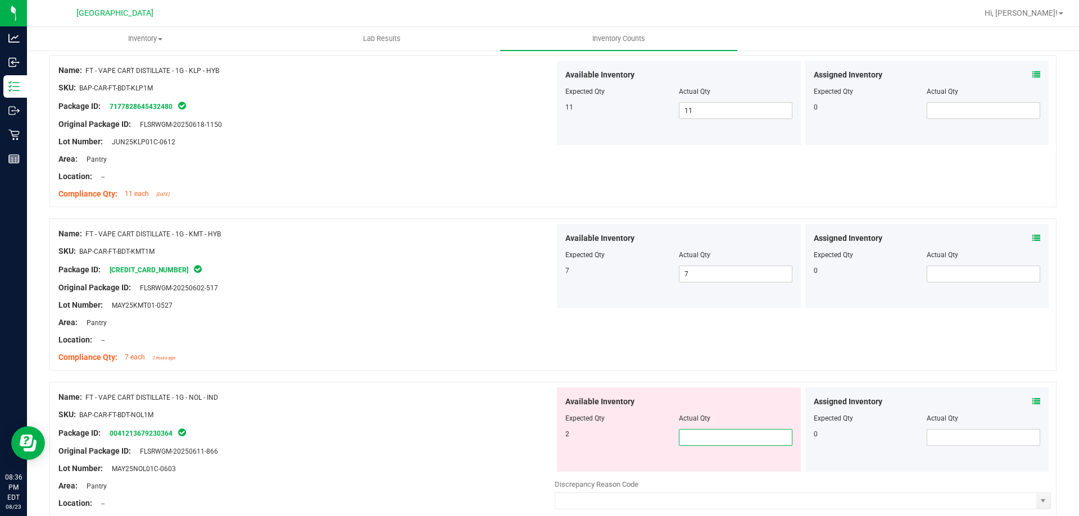
type input "2"
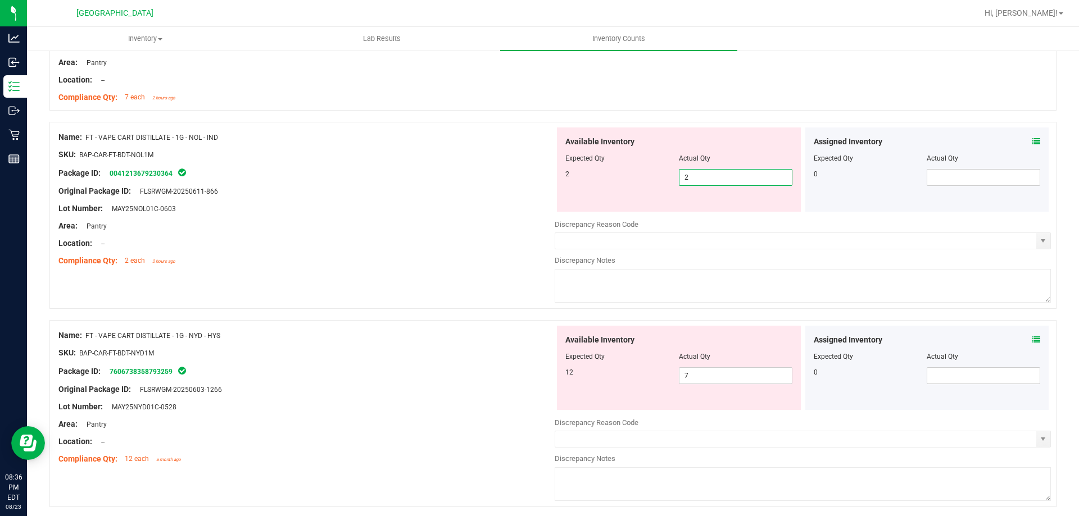
scroll to position [899, 0]
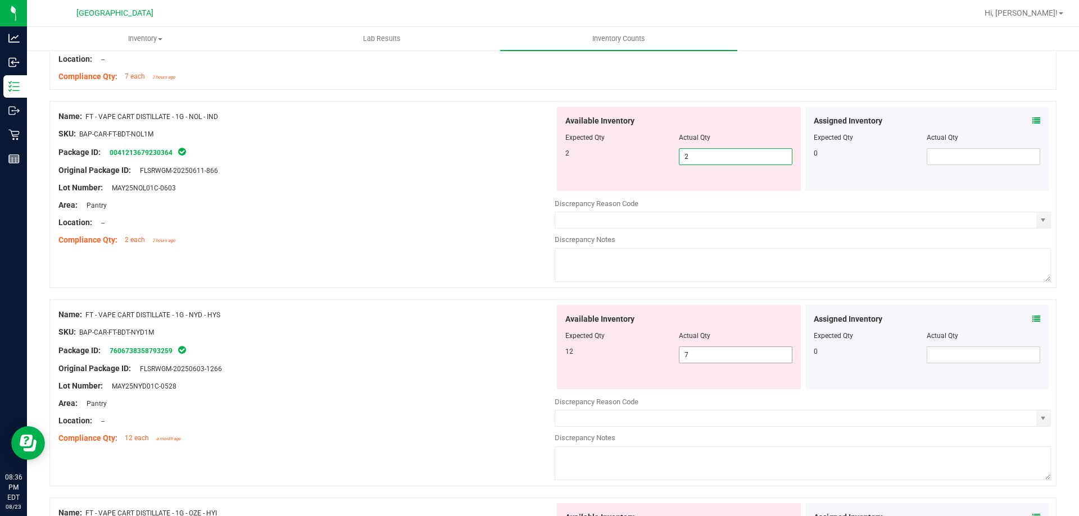
type input "2"
click at [703, 351] on div "Available Inventory Expected Qty Actual Qty 12 7 7" at bounding box center [679, 347] width 244 height 84
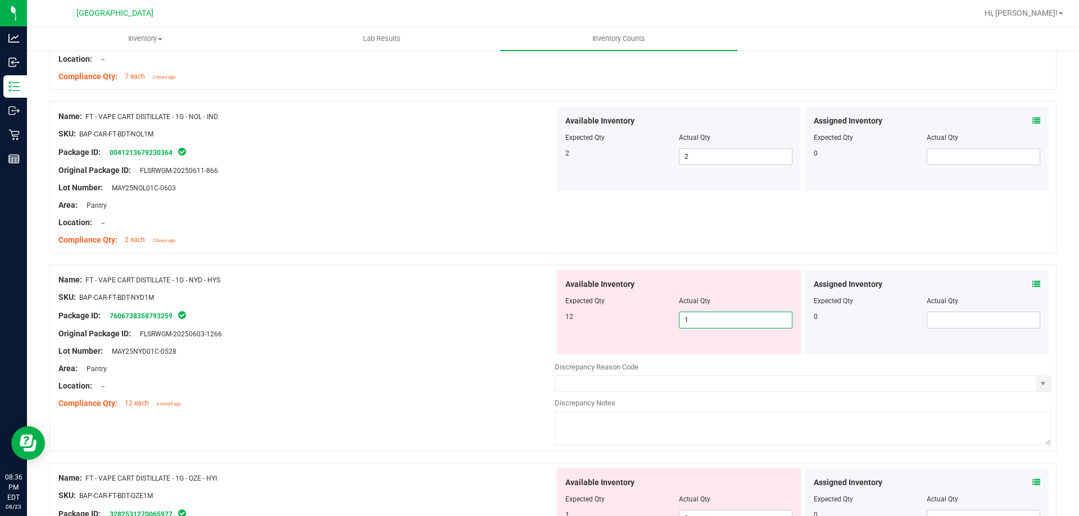
type input "12"
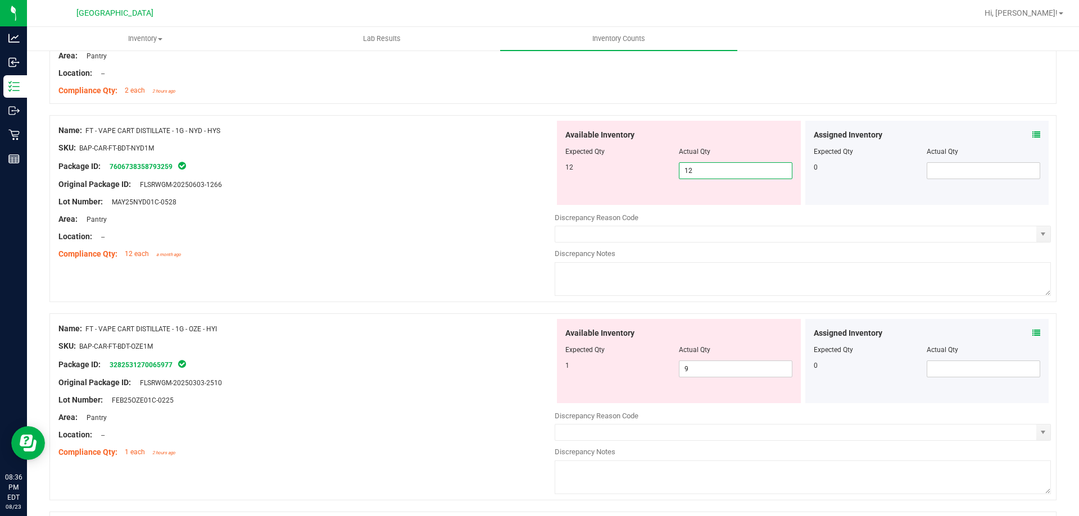
scroll to position [1124, 0]
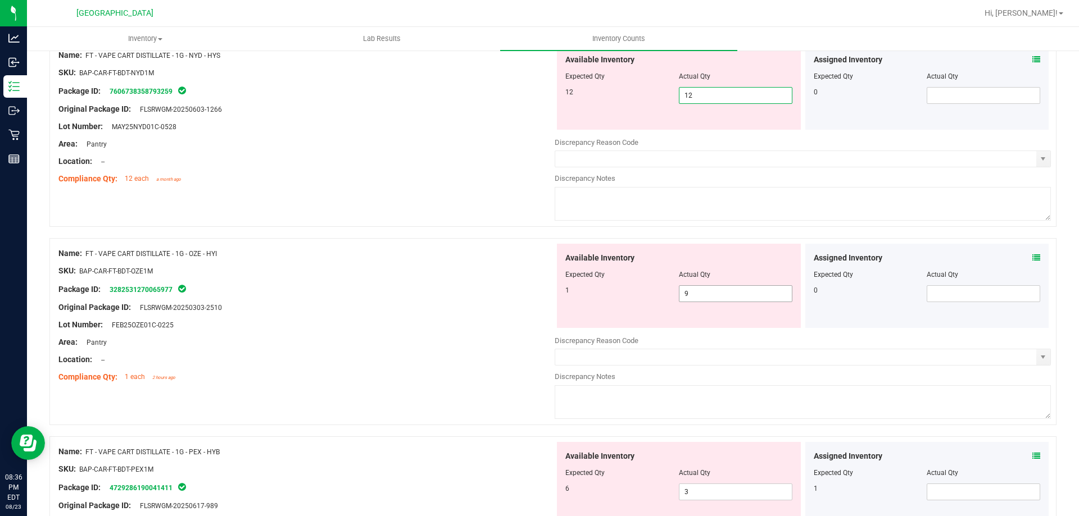
type input "12"
click at [721, 293] on div "Available Inventory Expected Qty Actual Qty 1 9 9" at bounding box center [803, 333] width 496 height 178
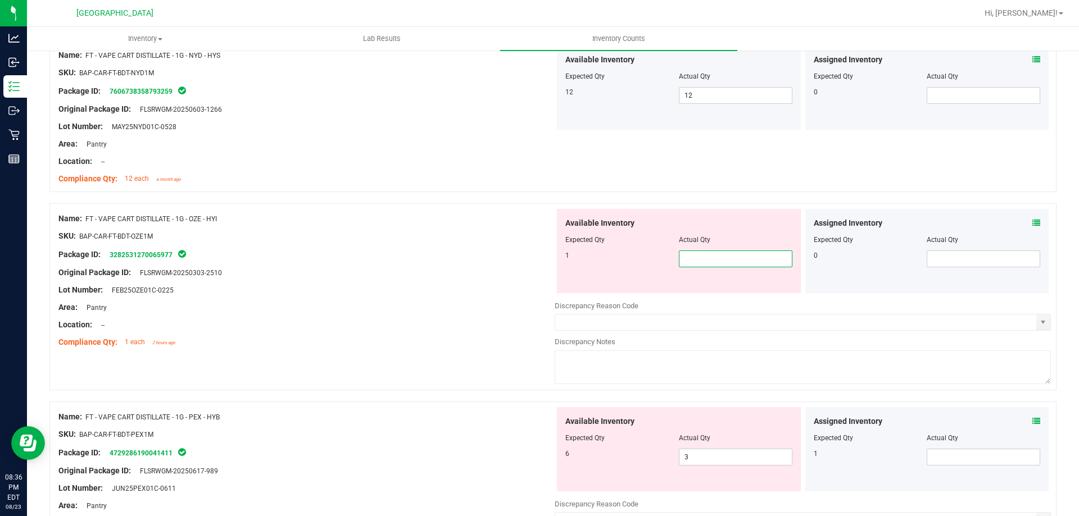
type input "1"
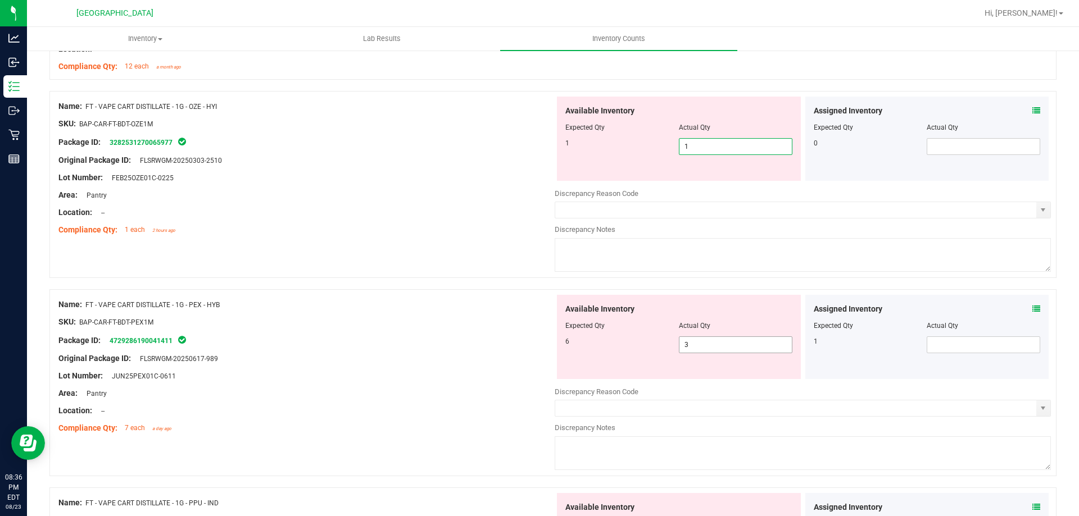
type input "1"
click at [737, 346] on div "Available Inventory Expected Qty Actual Qty 6 3 3" at bounding box center [803, 384] width 496 height 178
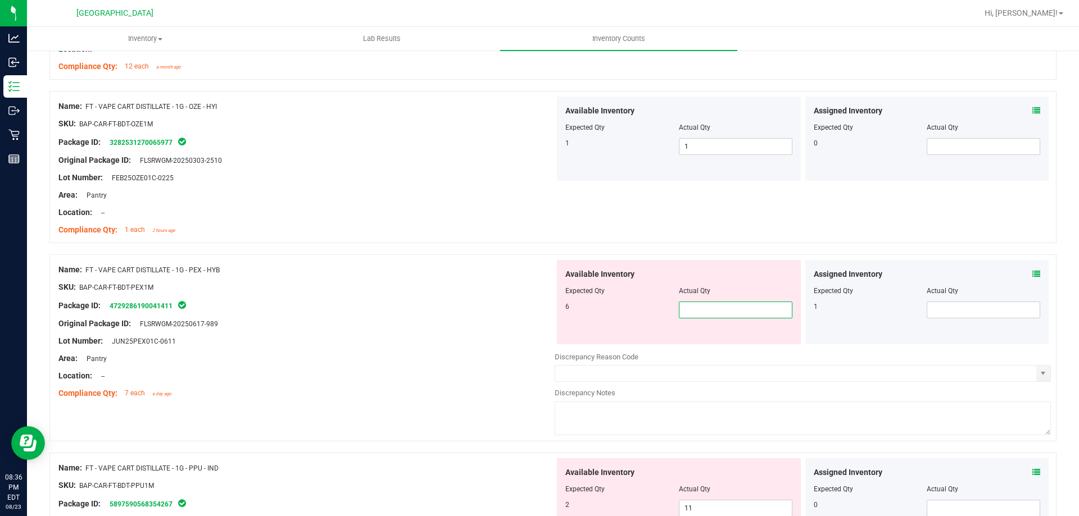
type input "6"
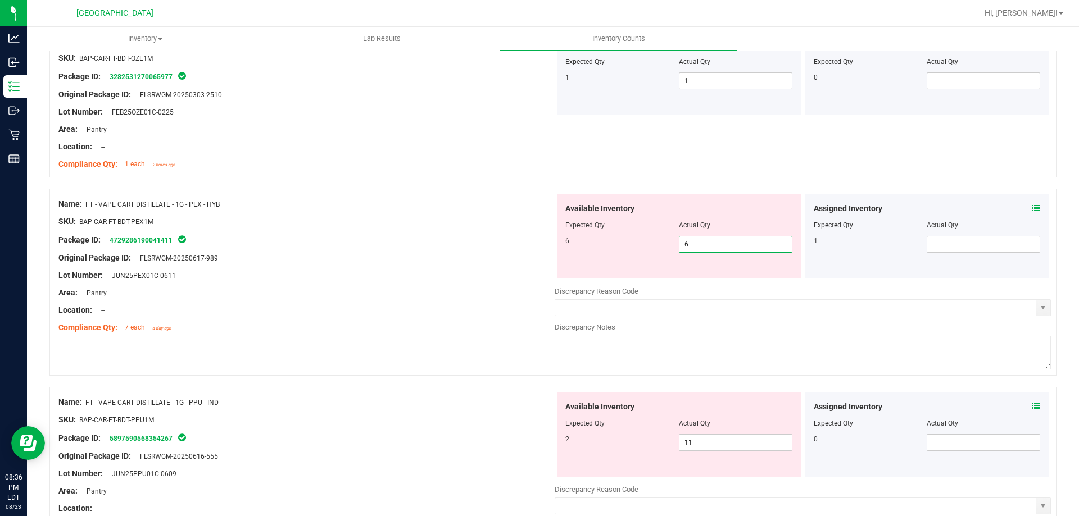
scroll to position [1405, 0]
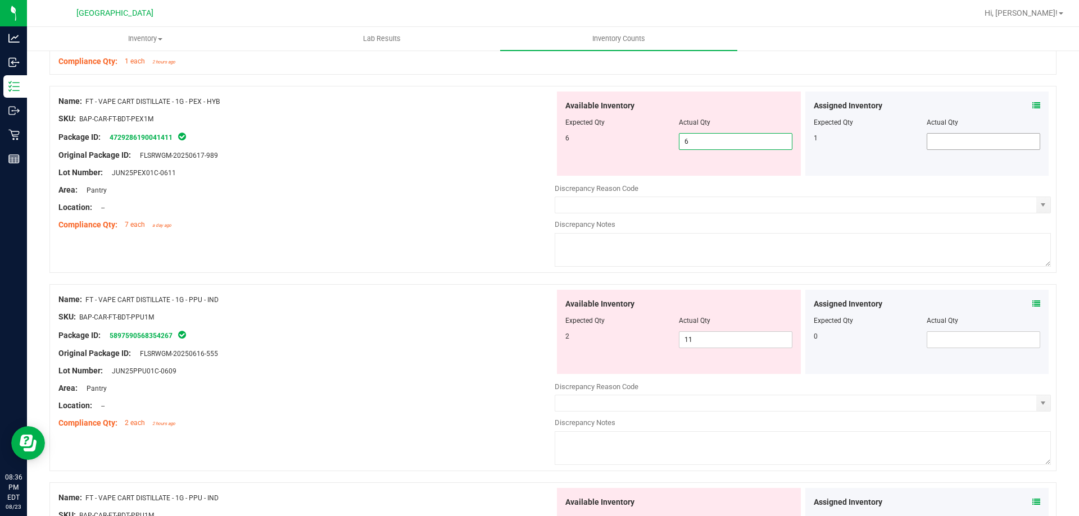
type input "6"
click at [950, 149] on span at bounding box center [982, 141] width 113 height 17
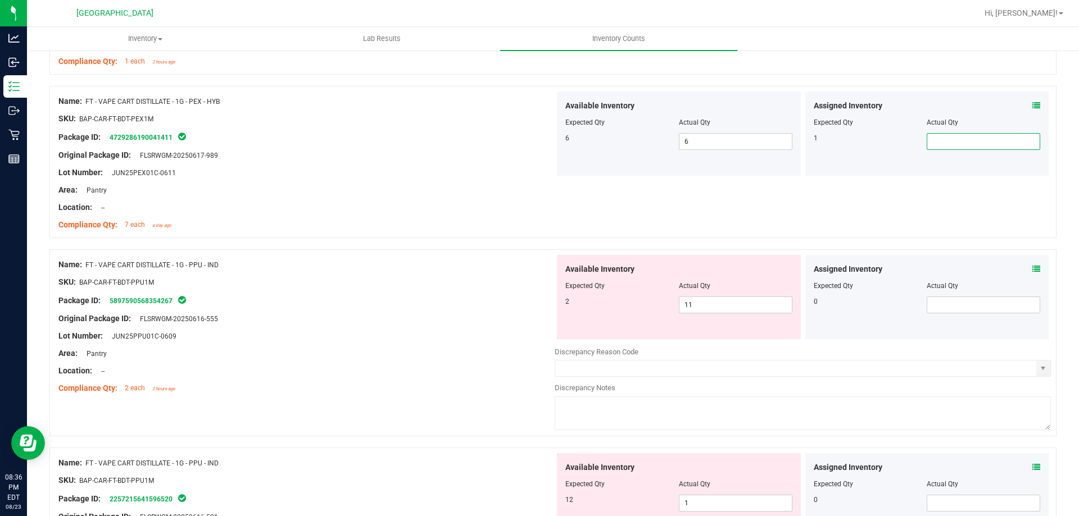
type input "1"
click at [740, 310] on span "11 11" at bounding box center [735, 305] width 113 height 17
type input "1"
type input "2"
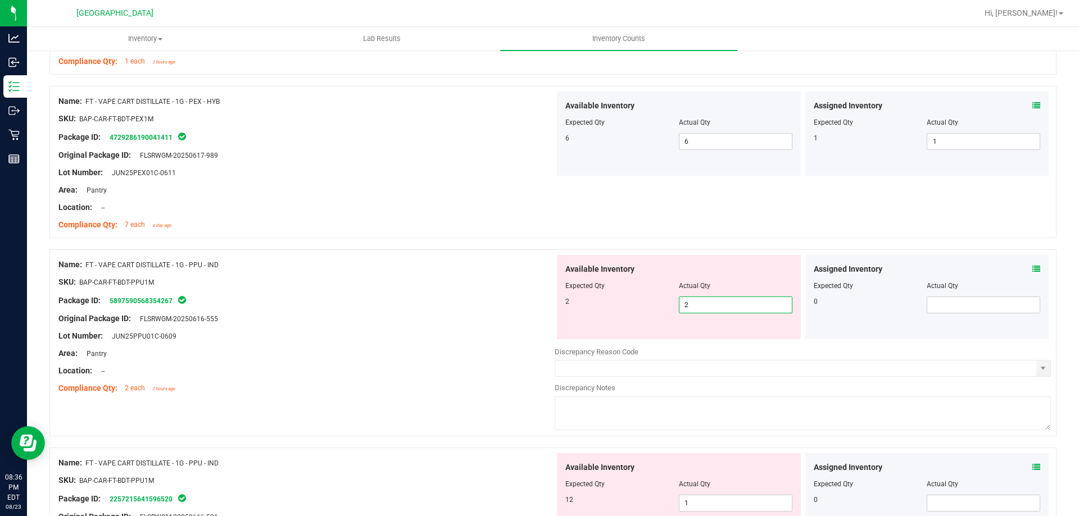
scroll to position [1629, 0]
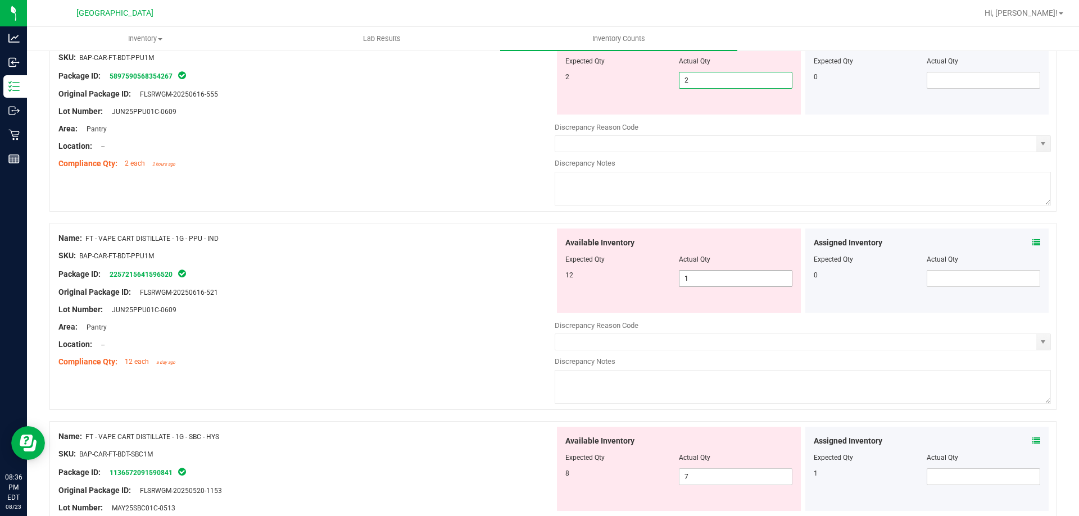
click at [739, 276] on div "Available Inventory Expected Qty Actual Qty 12 1 1" at bounding box center [679, 271] width 244 height 84
type input "2"
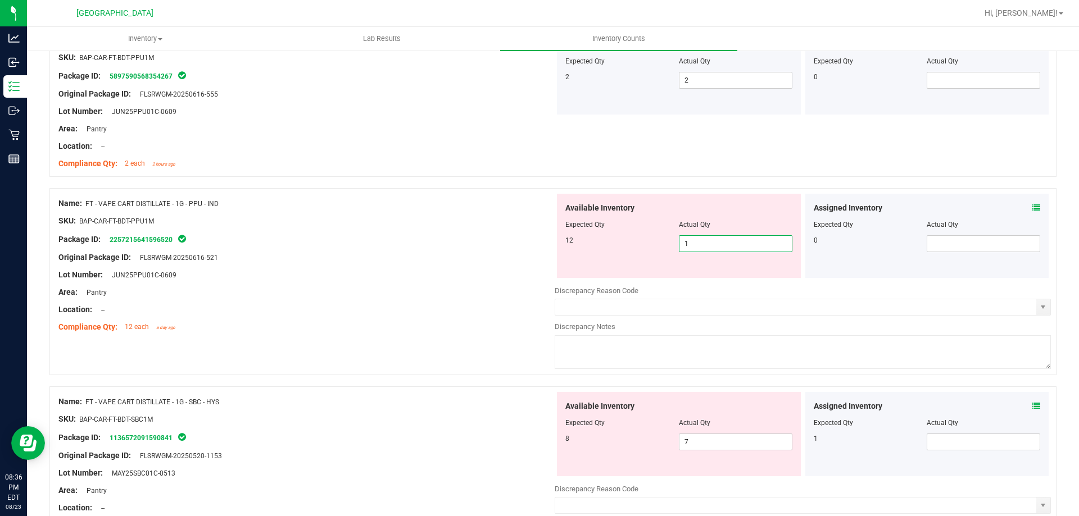
type input "12"
drag, startPoint x: 699, startPoint y: 440, endPoint x: 711, endPoint y: 438, distance: 12.6
click at [700, 440] on div "Available Inventory Expected Qty Actual Qty 8 7 7" at bounding box center [679, 434] width 244 height 84
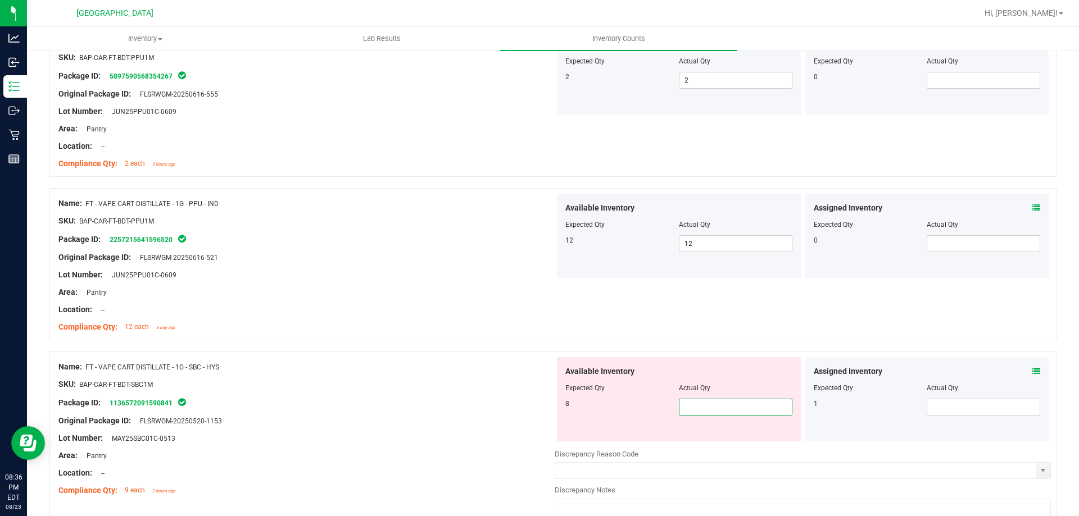
type input "8"
click at [946, 405] on span at bounding box center [982, 407] width 113 height 17
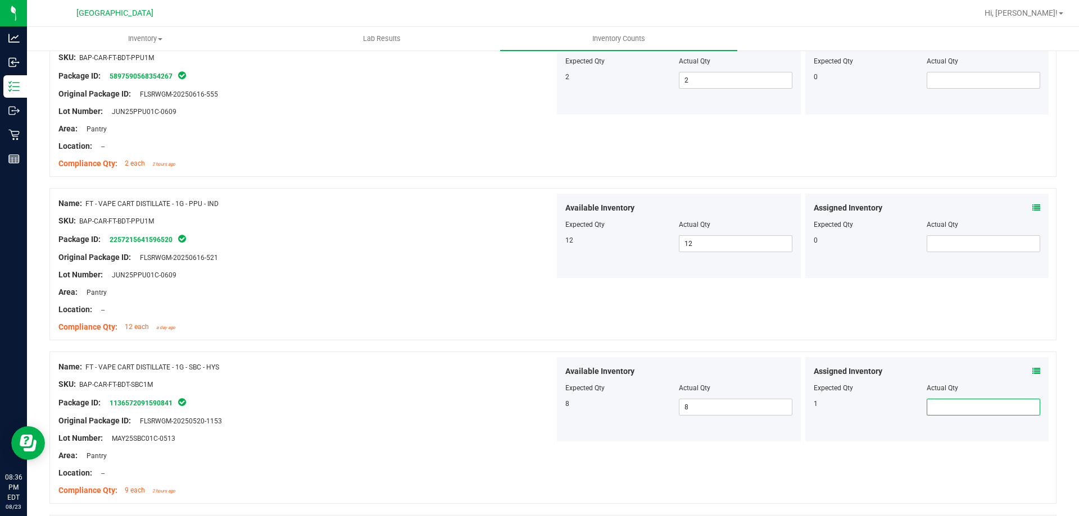
type input "1"
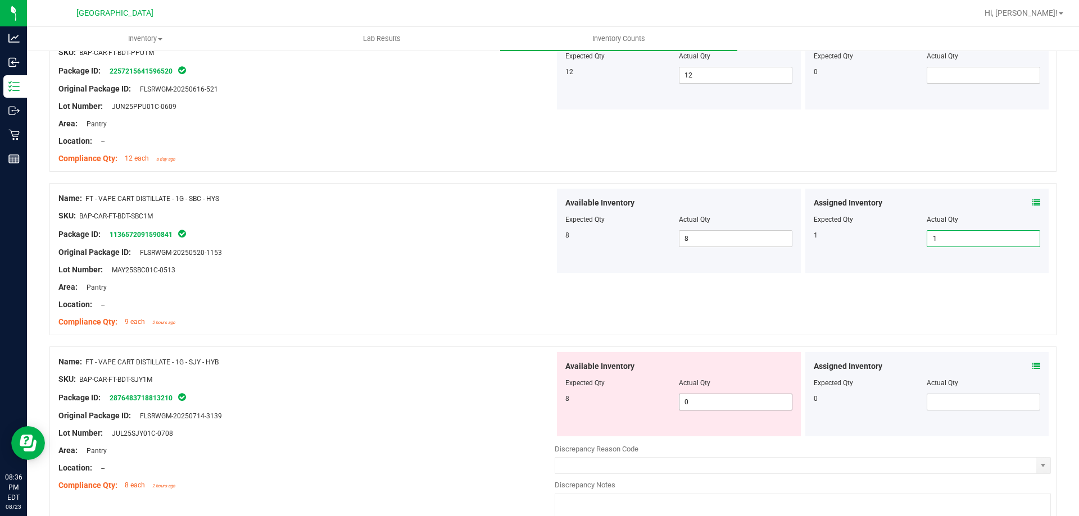
type input "1"
click at [703, 398] on span "0 0" at bounding box center [735, 402] width 113 height 17
type input "8"
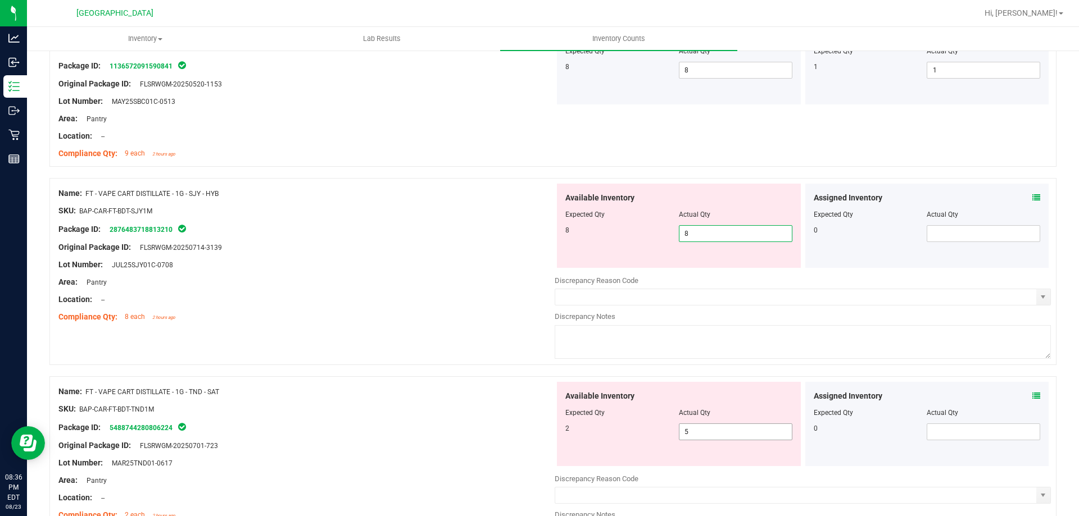
type input "8"
click at [716, 433] on div "Available Inventory Expected Qty Actual Qty 2 5 5" at bounding box center [803, 471] width 496 height 178
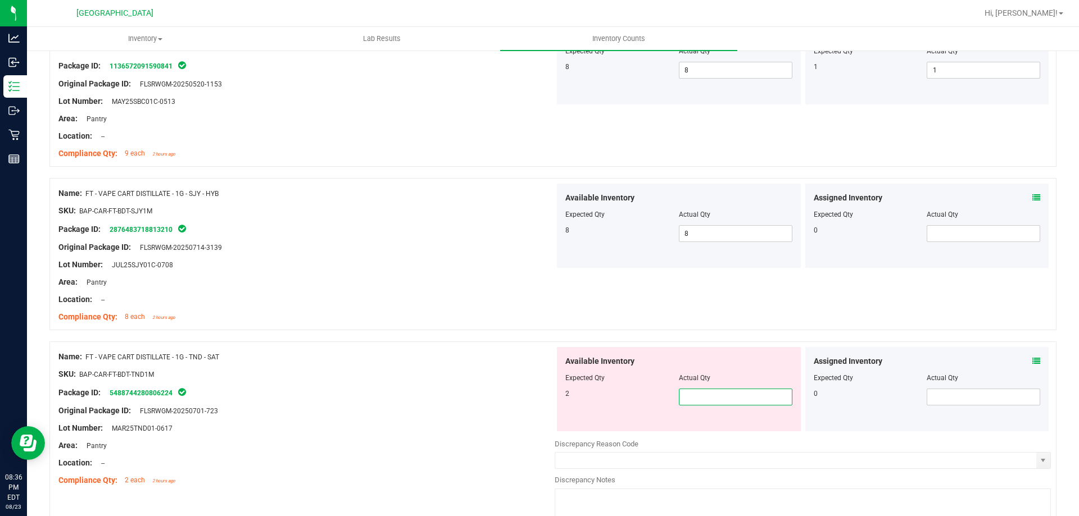
type input "2"
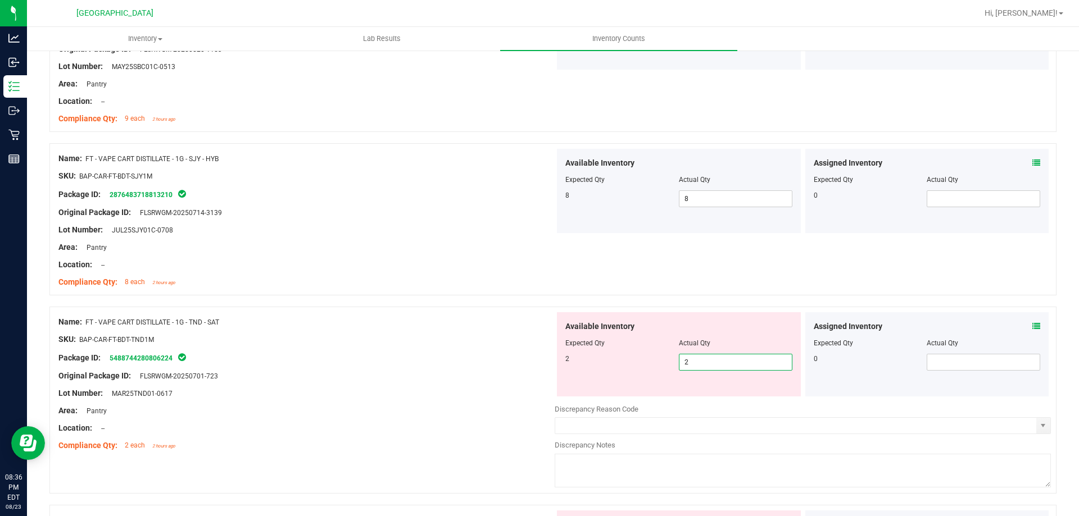
scroll to position [2191, 0]
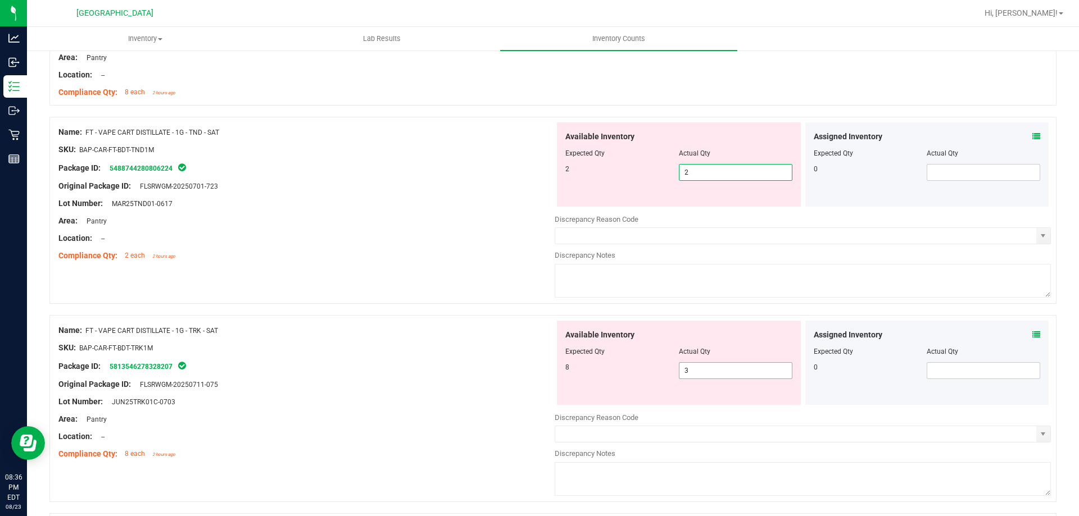
type input "2"
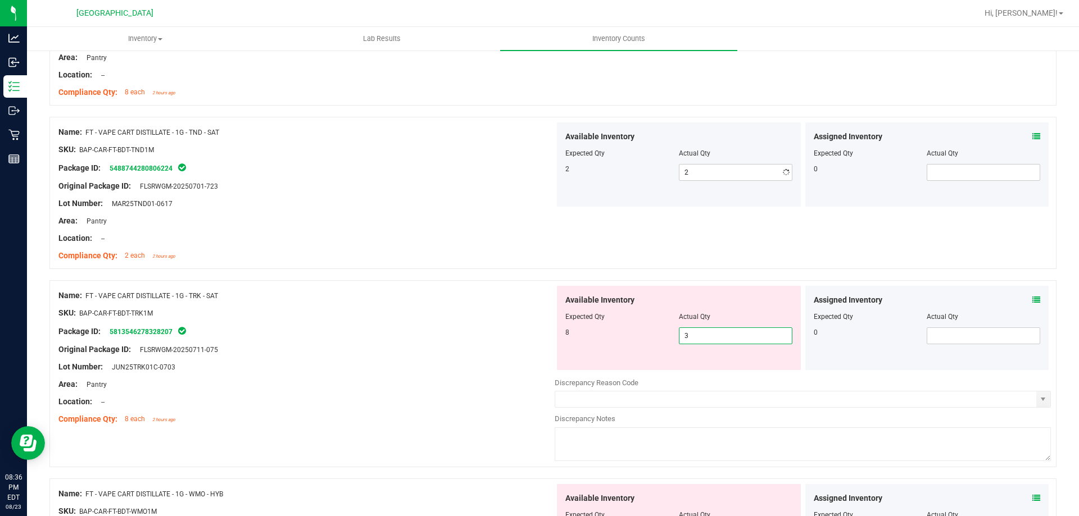
click at [741, 365] on div "Available Inventory Expected Qty Actual Qty 8 3 3" at bounding box center [679, 328] width 244 height 84
type input "8"
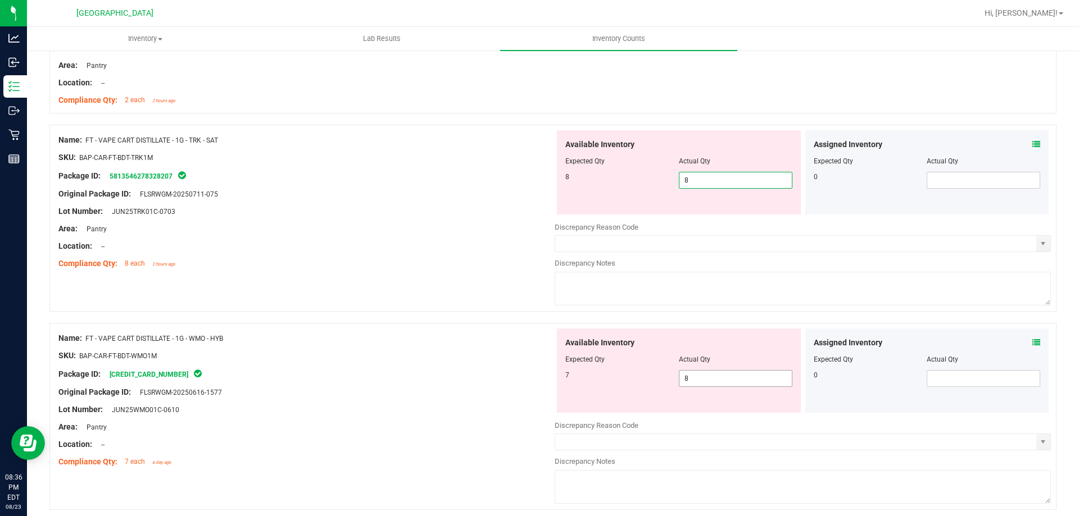
scroll to position [2360, 0]
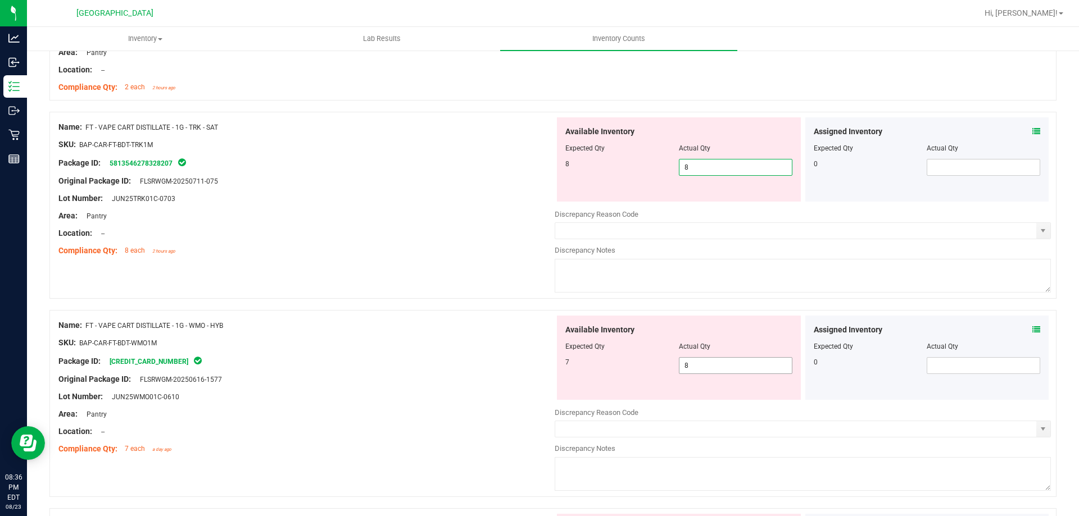
type input "8"
click at [760, 367] on div "Available Inventory Expected Qty Actual Qty 7 8 8" at bounding box center [803, 405] width 496 height 178
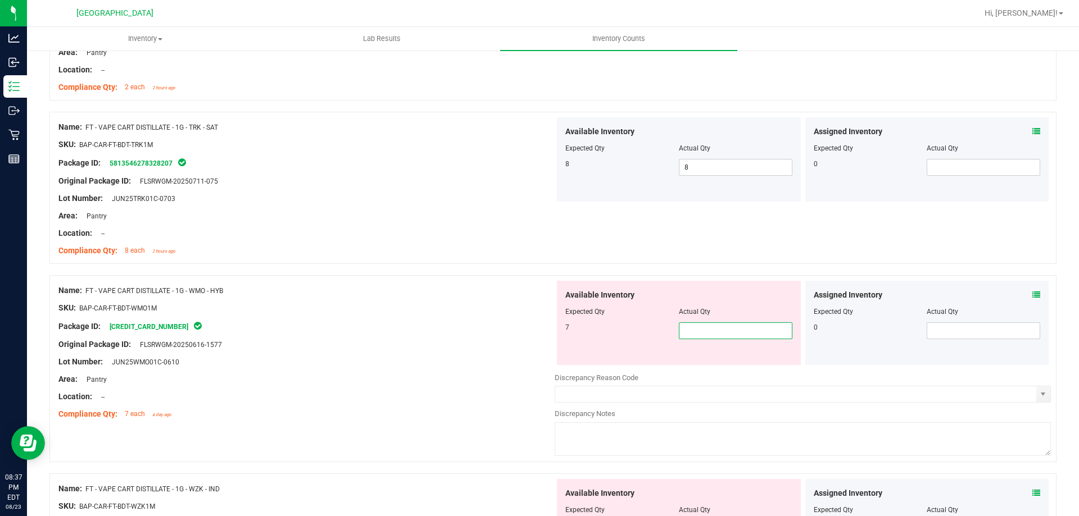
type input "7"
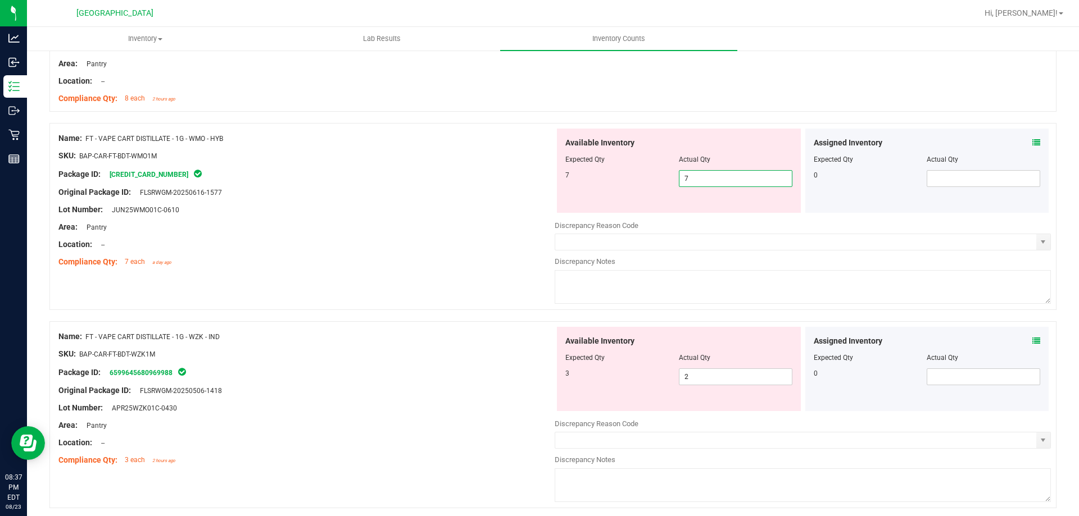
scroll to position [2528, 0]
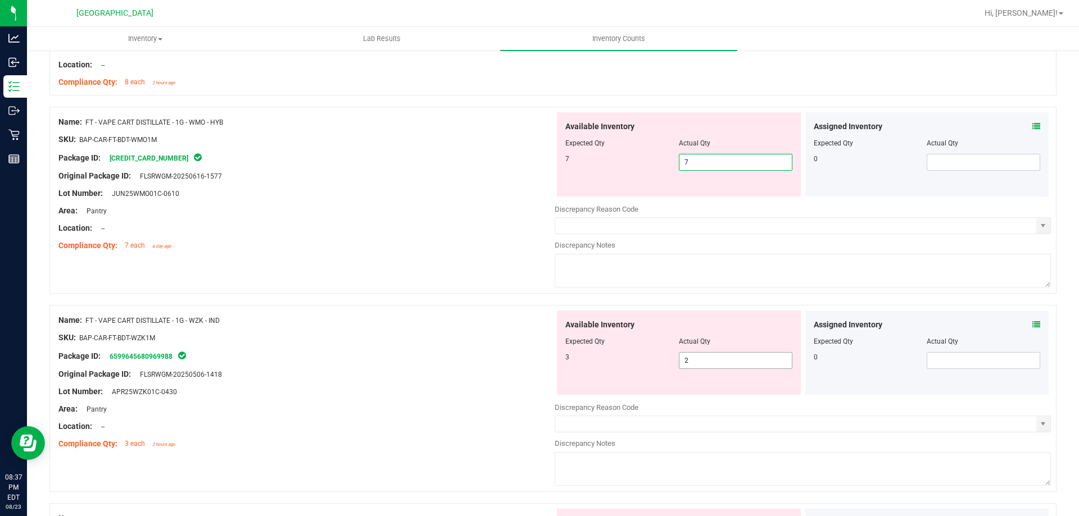
type input "7"
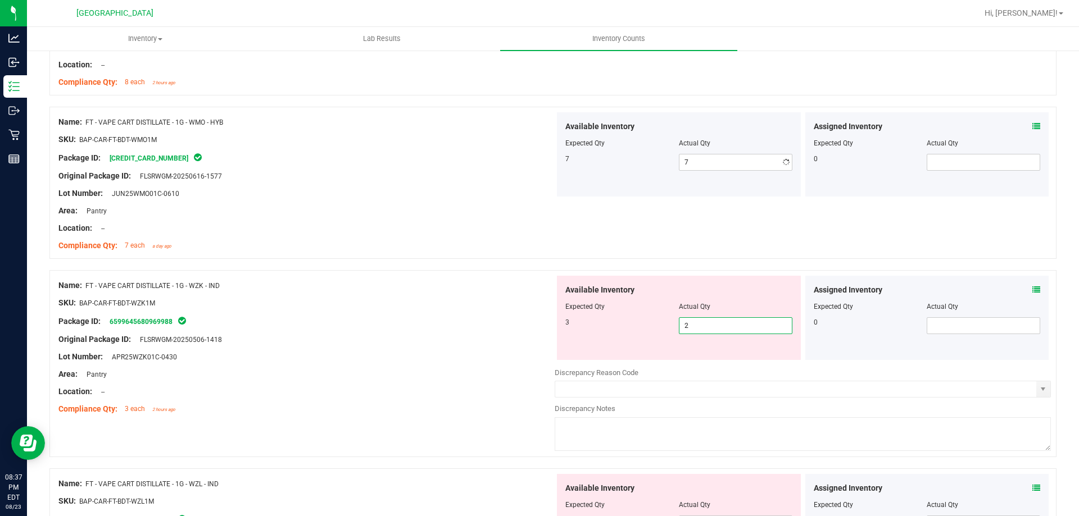
click at [720, 358] on div "Available Inventory Expected Qty Actual Qty 3 2 2" at bounding box center [679, 318] width 244 height 84
type input "3"
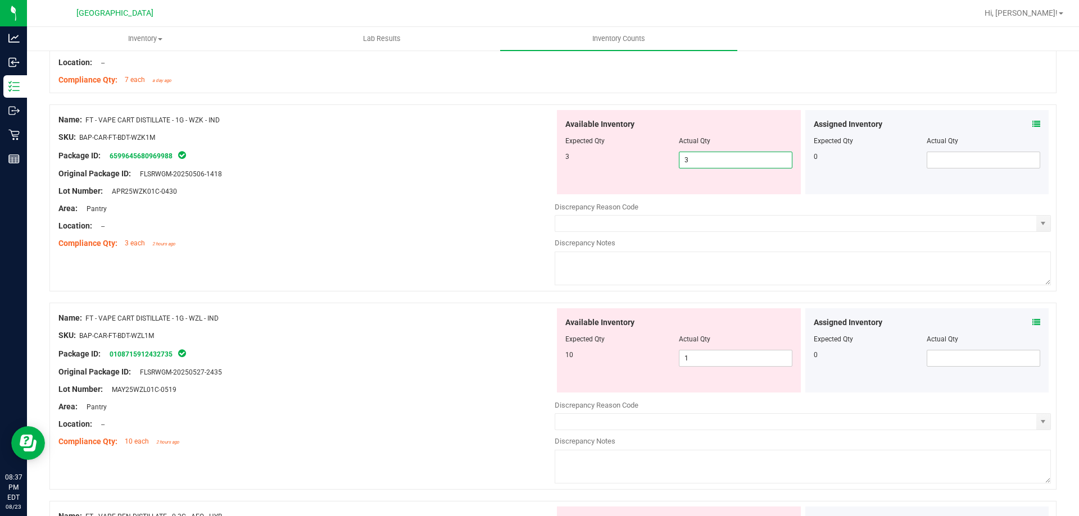
scroll to position [2697, 0]
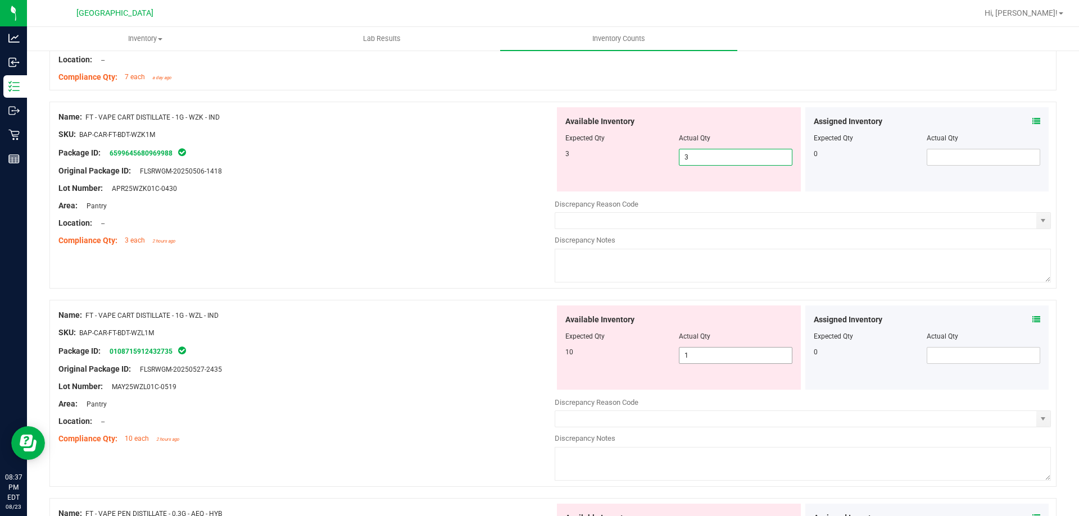
type input "3"
click at [728, 352] on div "Available Inventory Expected Qty Actual Qty 10 1 1" at bounding box center [679, 348] width 244 height 84
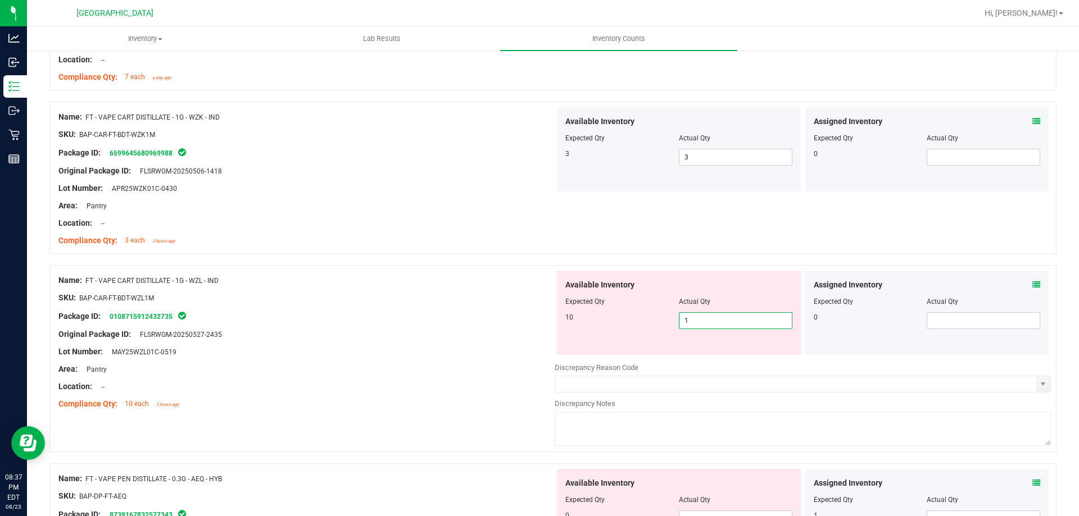
type input "10"
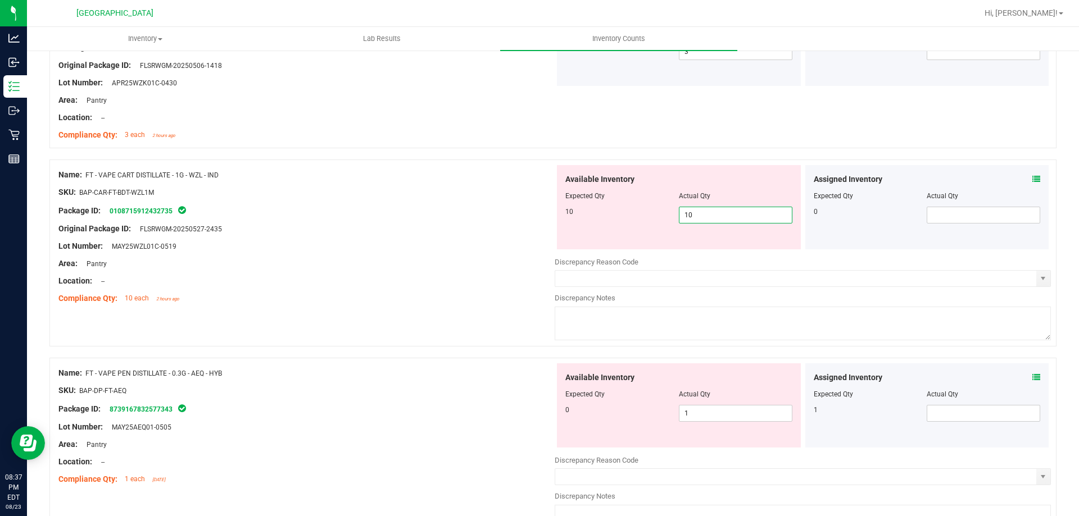
scroll to position [2921, 0]
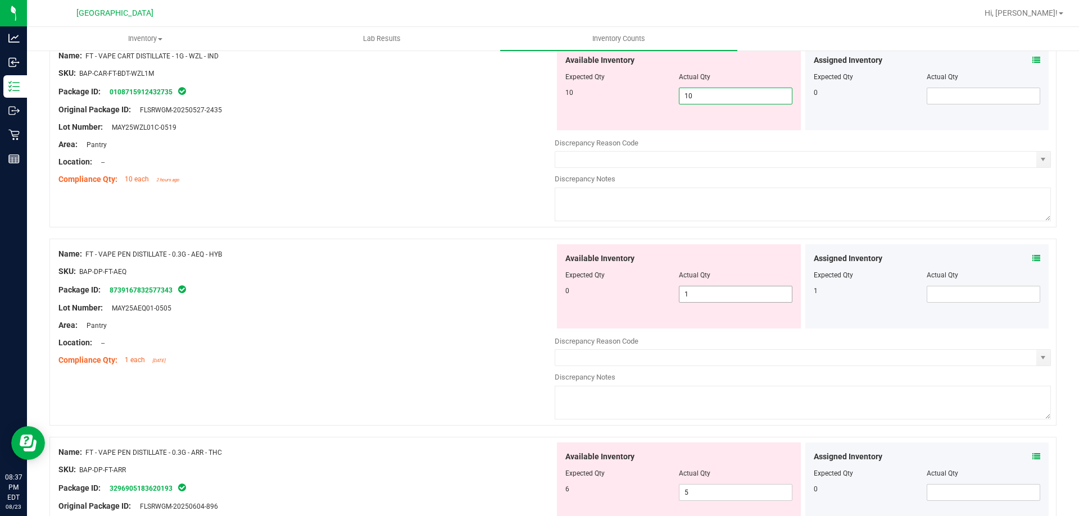
type input "10"
click at [731, 297] on div "Available Inventory Expected Qty Actual Qty 0 1 1" at bounding box center [803, 333] width 496 height 178
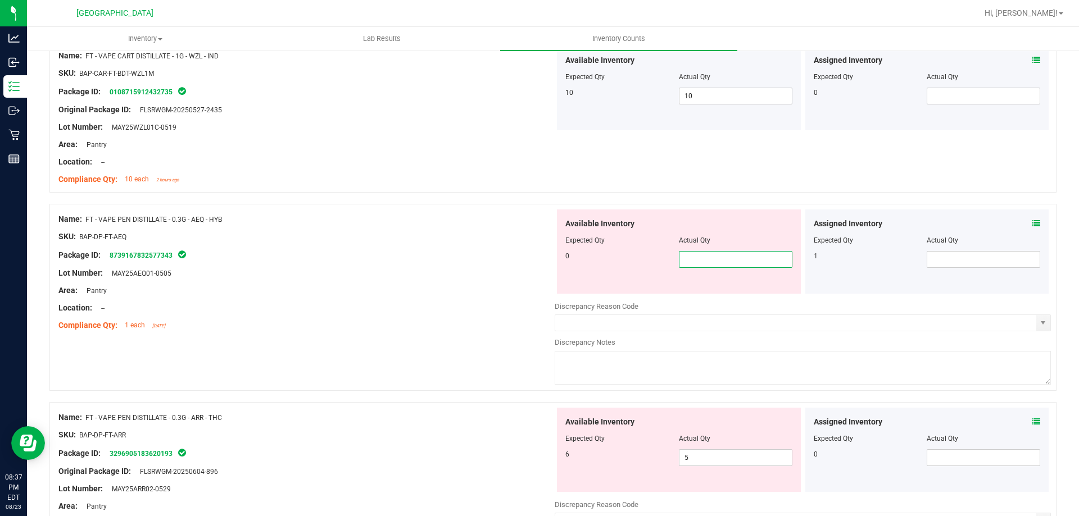
type input "0"
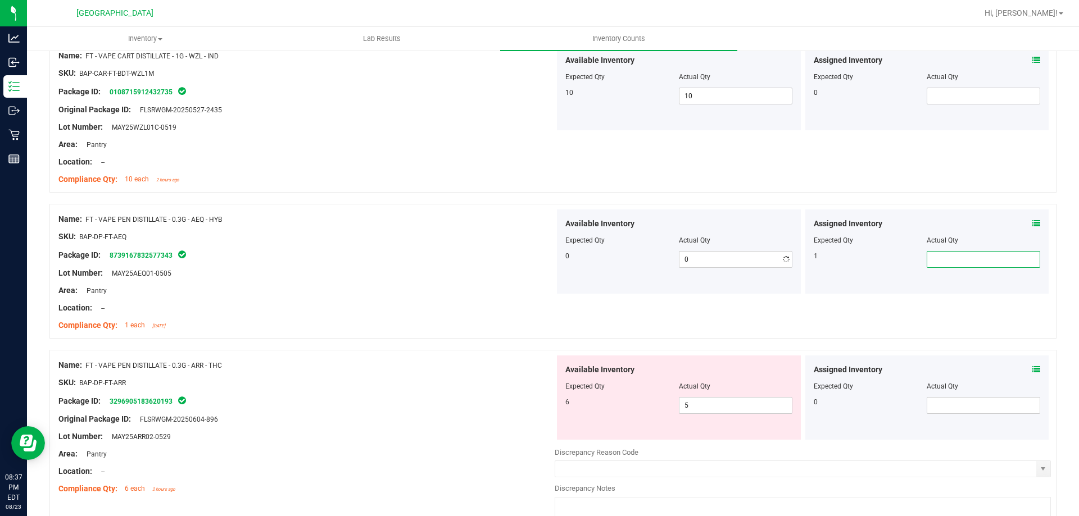
click at [975, 266] on span at bounding box center [982, 259] width 113 height 17
type input "1"
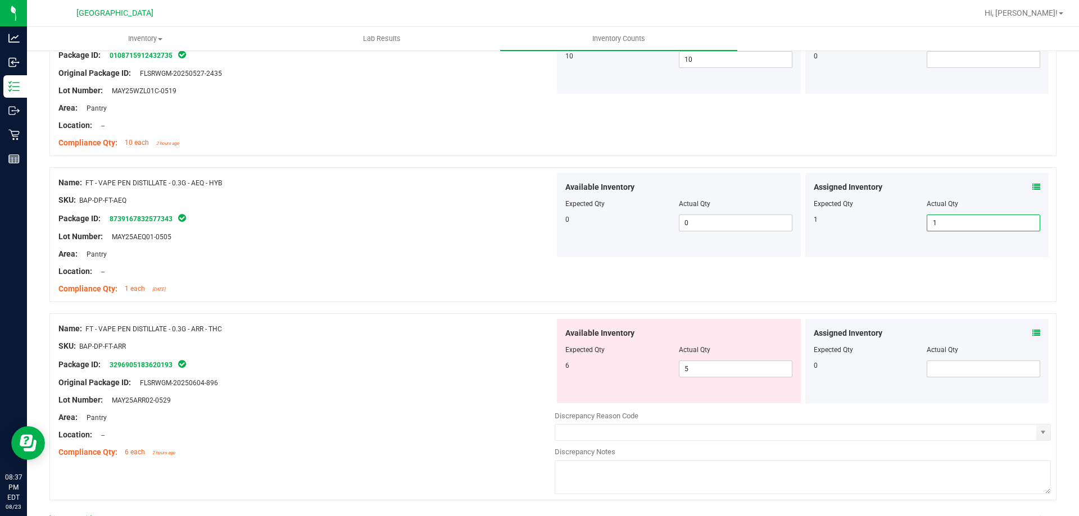
scroll to position [2978, 0]
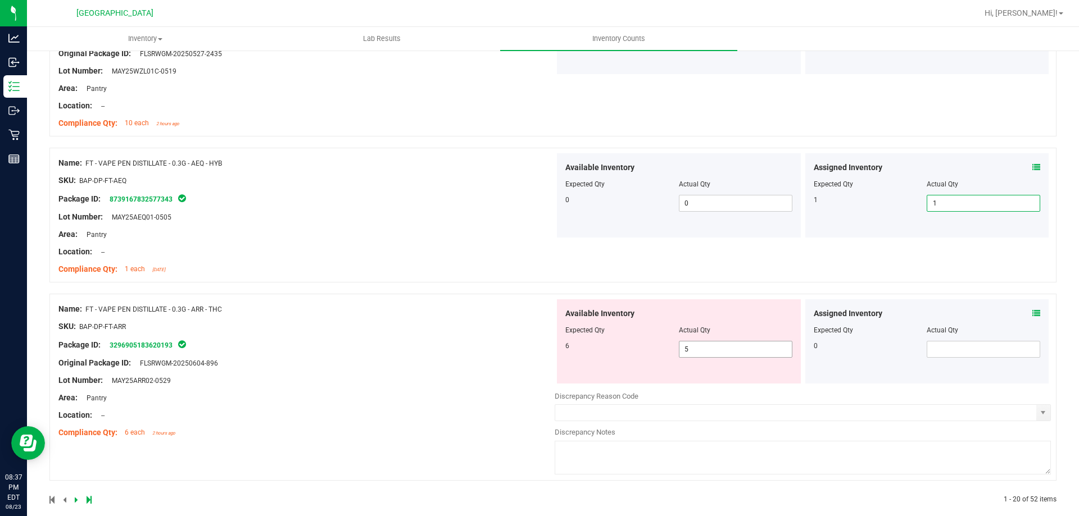
type input "1"
click at [715, 347] on span "5 5" at bounding box center [735, 349] width 113 height 17
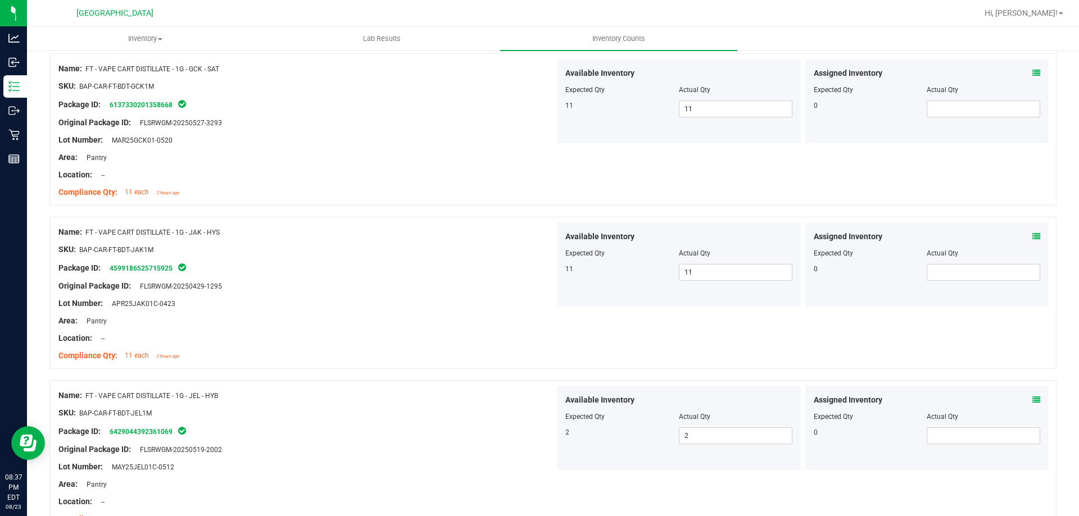
scroll to position [0, 0]
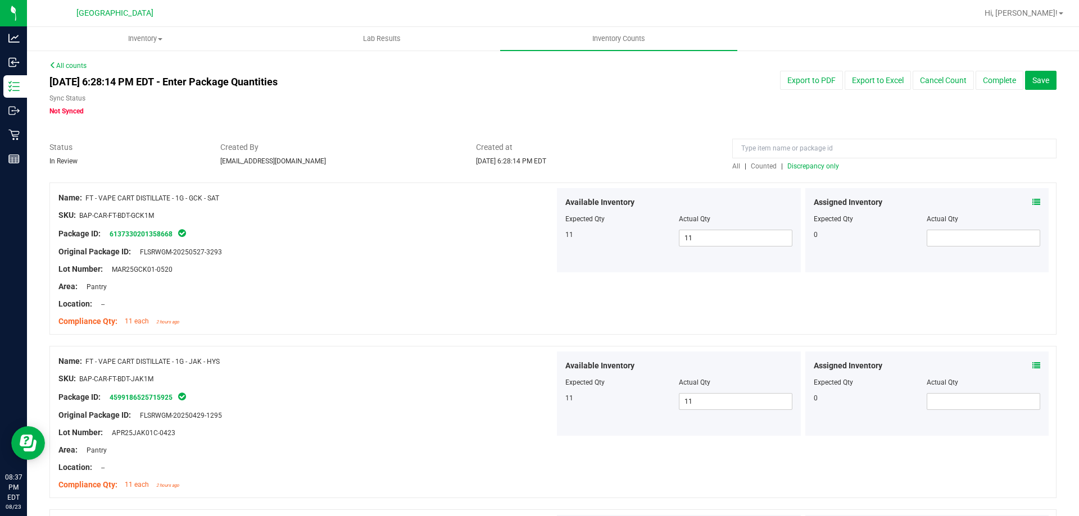
click at [812, 170] on span "Discrepancy only" at bounding box center [813, 166] width 52 height 8
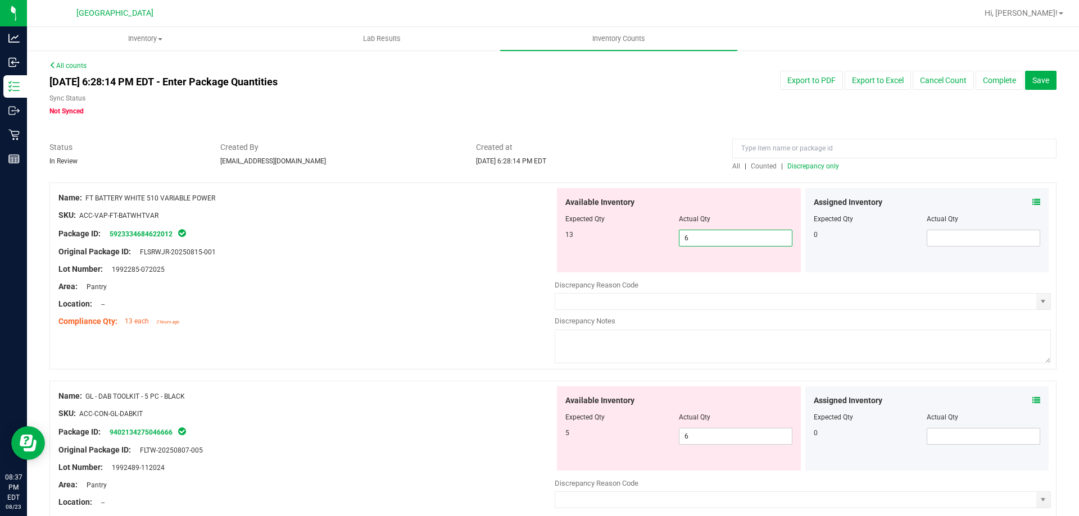
click at [714, 236] on span "6 6" at bounding box center [735, 238] width 113 height 17
click at [735, 428] on div "Available Inventory Expected Qty Actual Qty 5 6 6" at bounding box center [679, 429] width 244 height 84
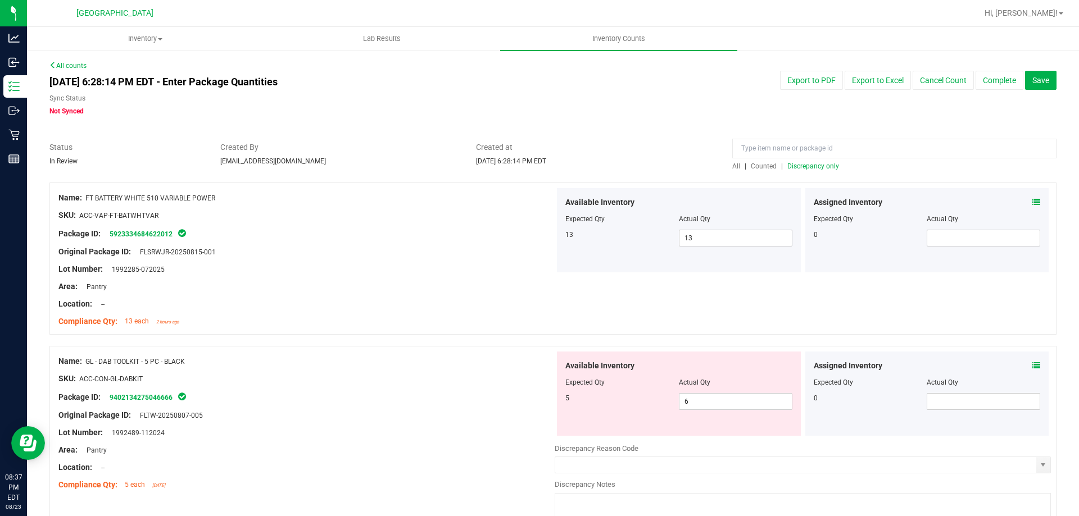
click at [739, 389] on div at bounding box center [678, 391] width 227 height 6
click at [740, 396] on span "6 6" at bounding box center [735, 401] width 113 height 17
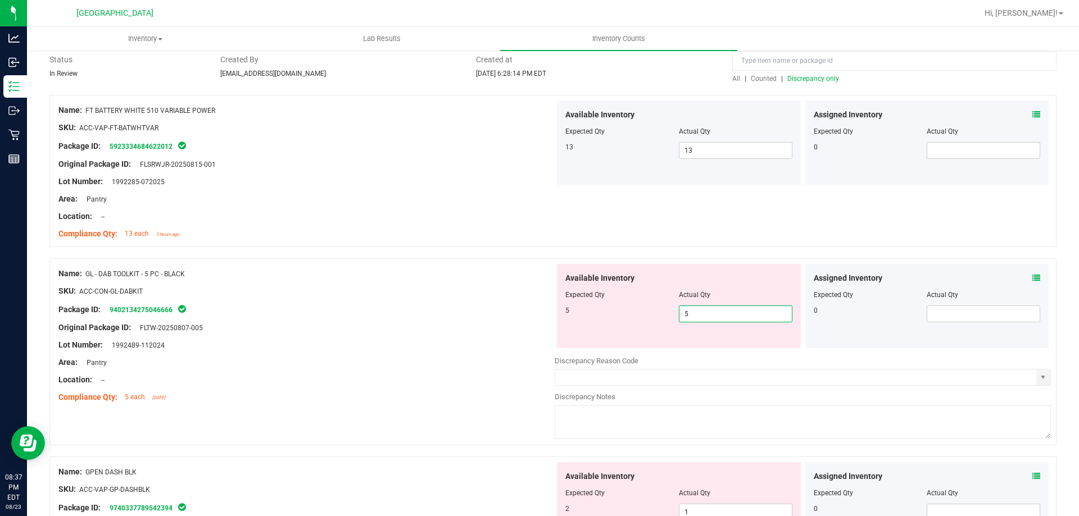
scroll to position [112, 0]
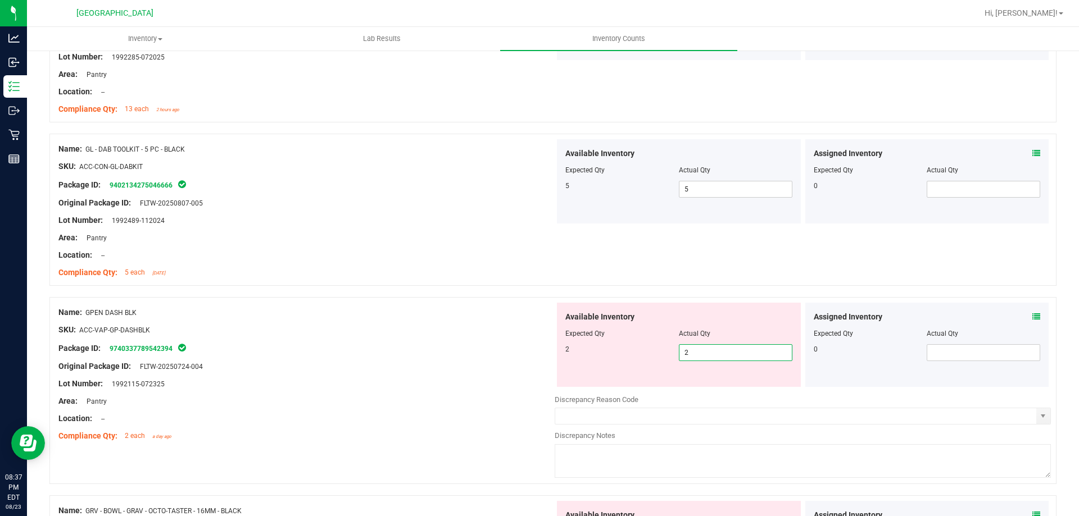
scroll to position [337, 0]
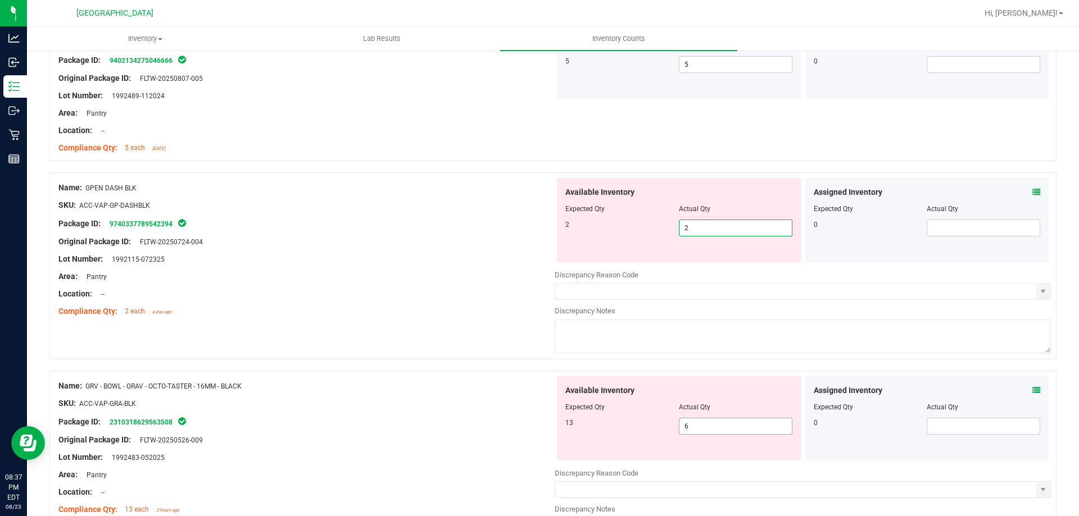
click at [731, 430] on div "Available Inventory Expected Qty Actual Qty 13 6 6" at bounding box center [803, 465] width 496 height 178
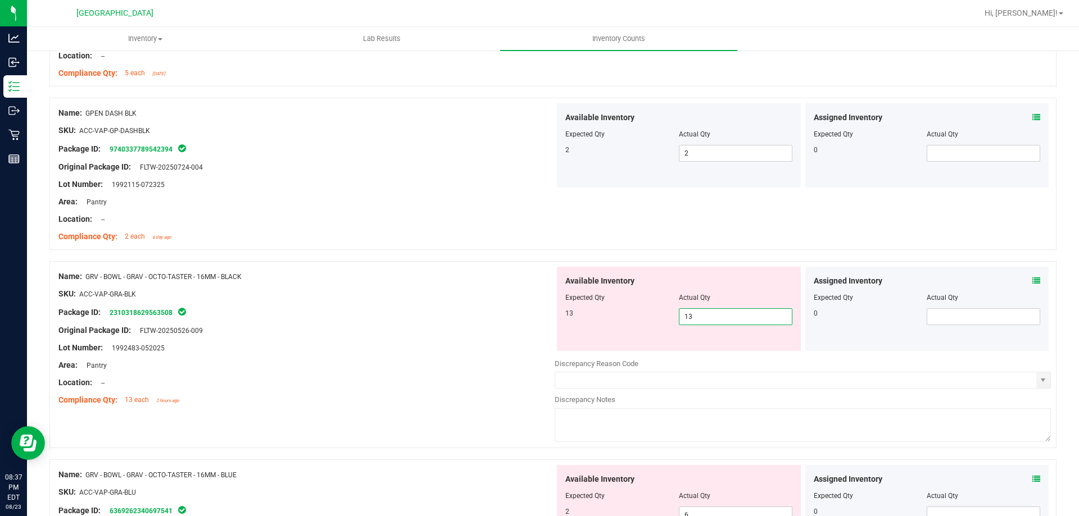
scroll to position [562, 0]
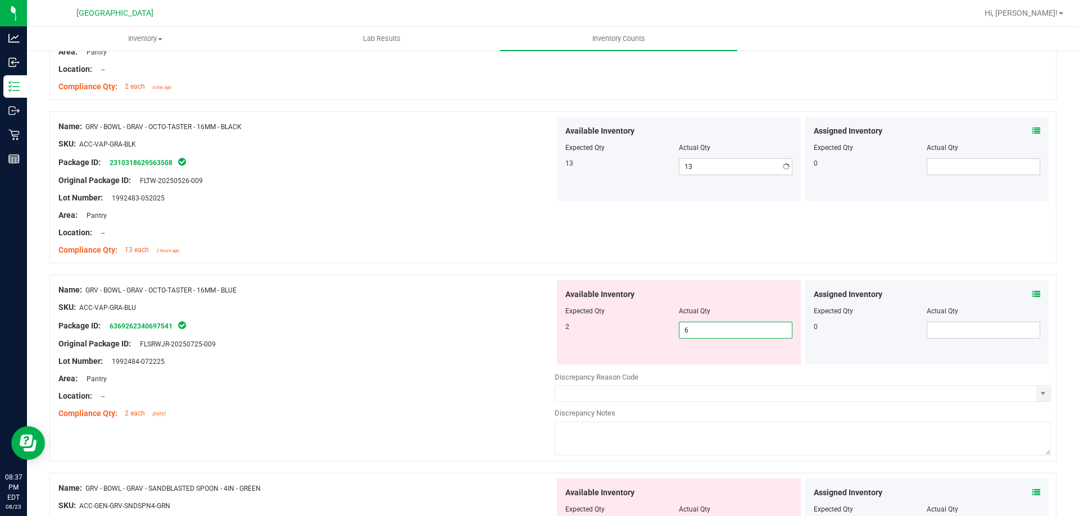
click at [746, 371] on div "Available Inventory Expected Qty Actual Qty 2 6 6" at bounding box center [803, 369] width 496 height 178
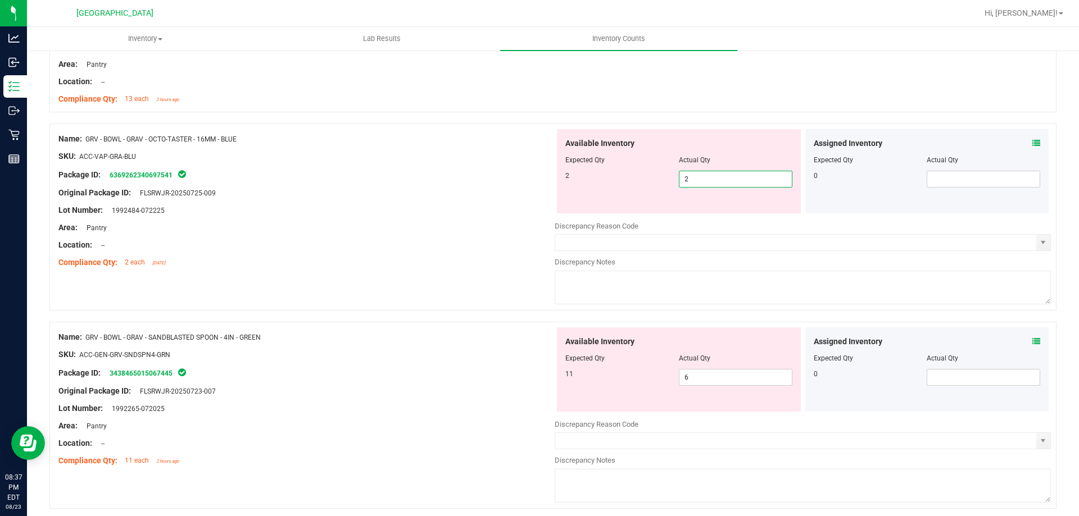
scroll to position [730, 0]
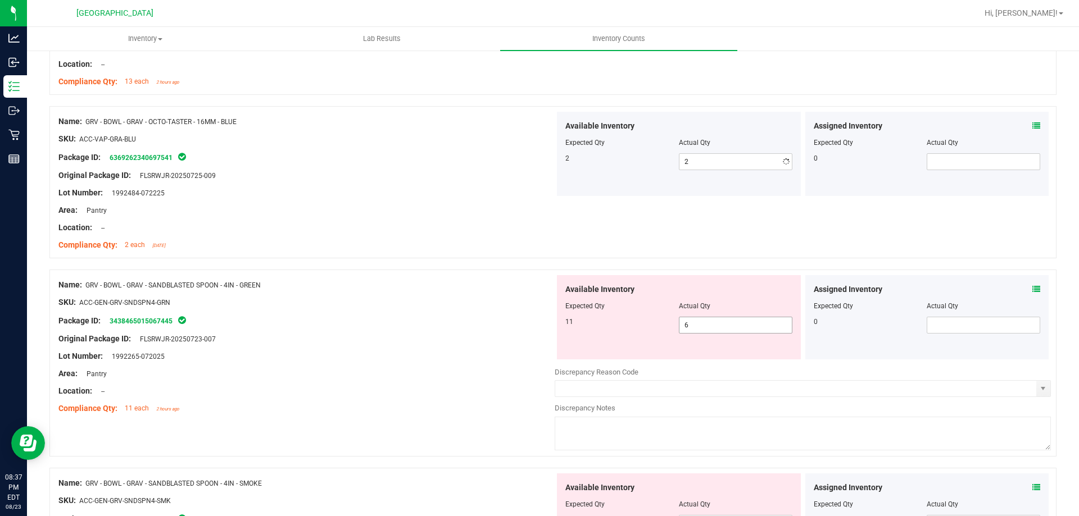
click at [736, 361] on div "Available Inventory Expected Qty Actual Qty 11 6 6" at bounding box center [803, 364] width 496 height 178
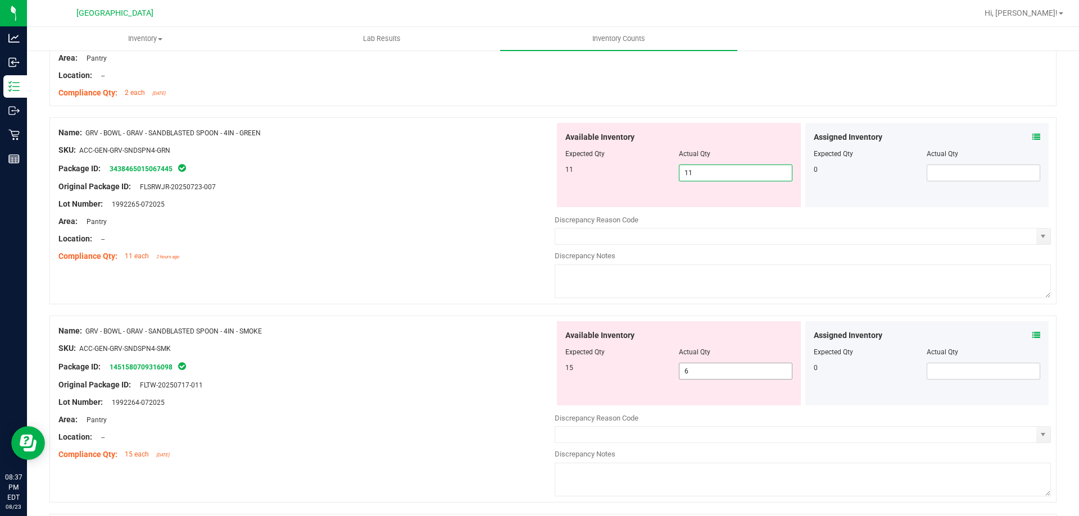
scroll to position [899, 0]
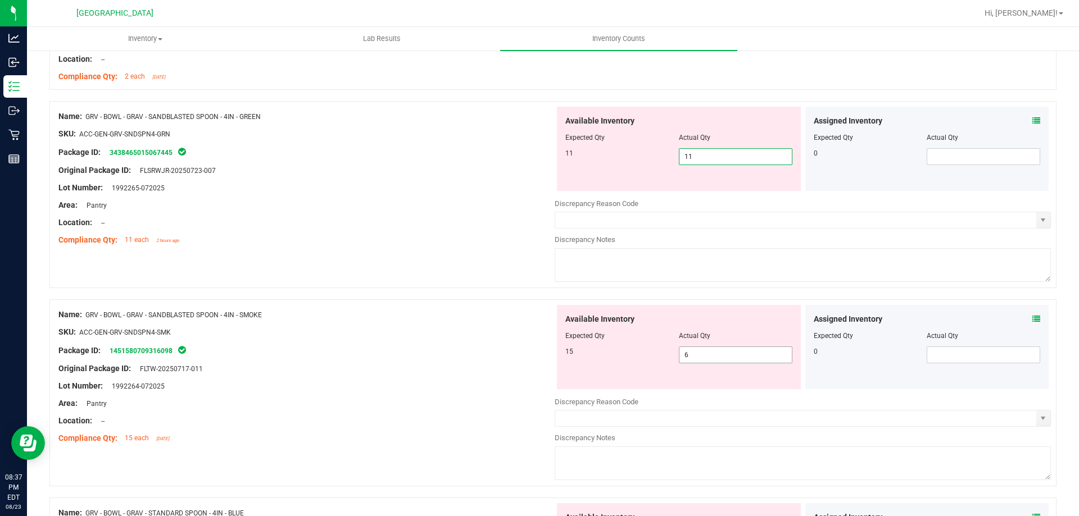
click at [728, 351] on div "Available Inventory Expected Qty Actual Qty 15 6 6" at bounding box center [679, 347] width 244 height 84
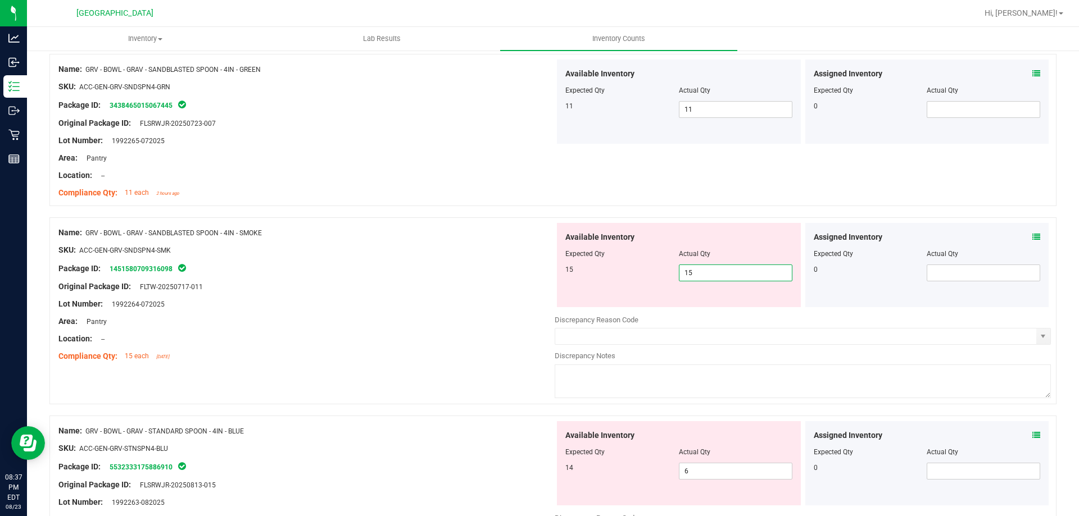
scroll to position [1011, 0]
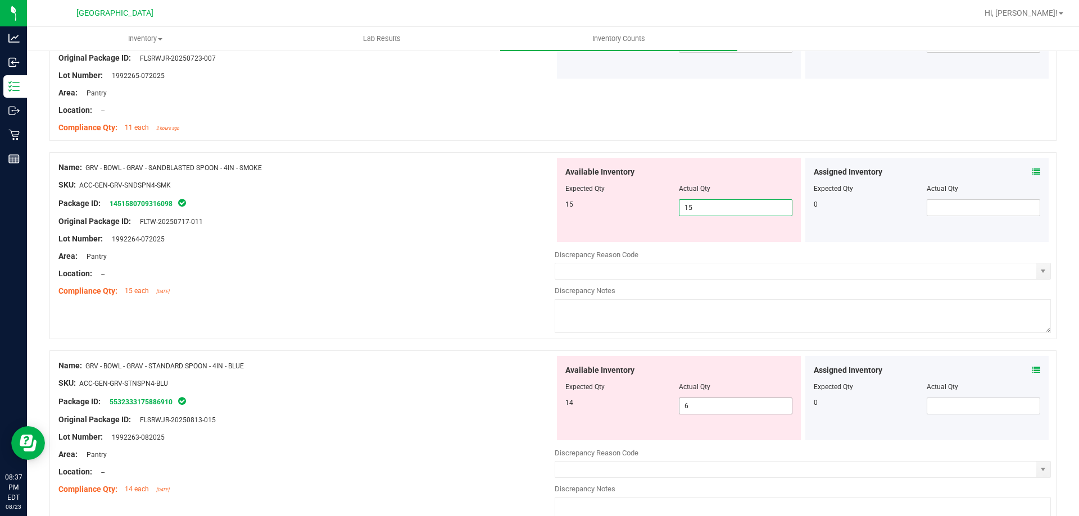
click at [712, 407] on div "Available Inventory Expected Qty Actual Qty 14 6 6" at bounding box center [803, 445] width 496 height 178
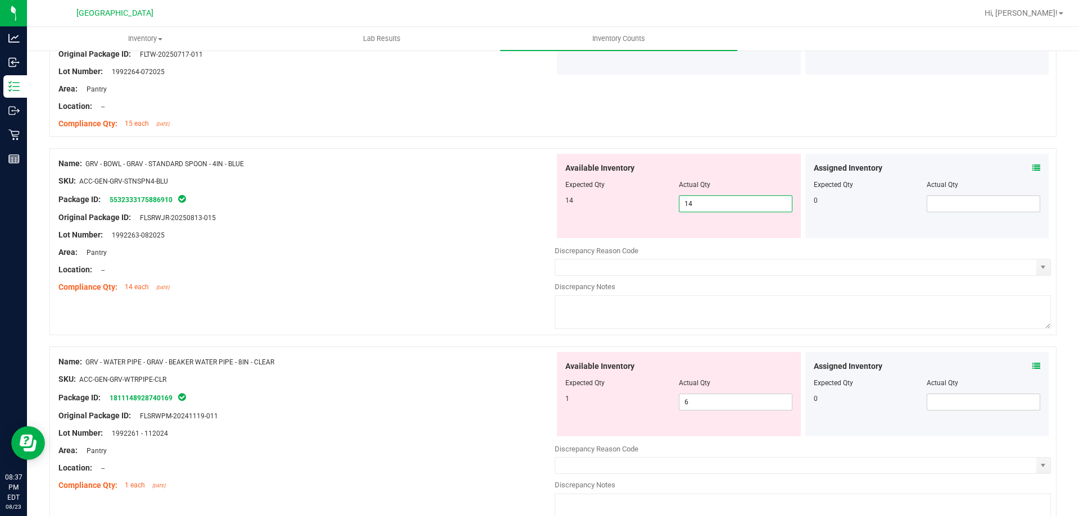
scroll to position [1236, 0]
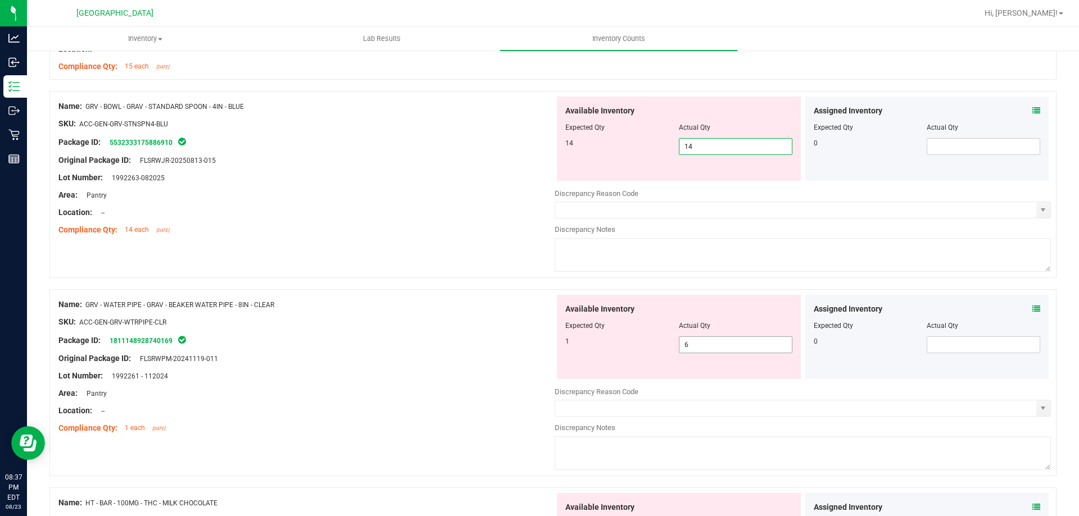
click at [761, 348] on div "Available Inventory Expected Qty Actual Qty 1 6 6" at bounding box center [803, 384] width 496 height 178
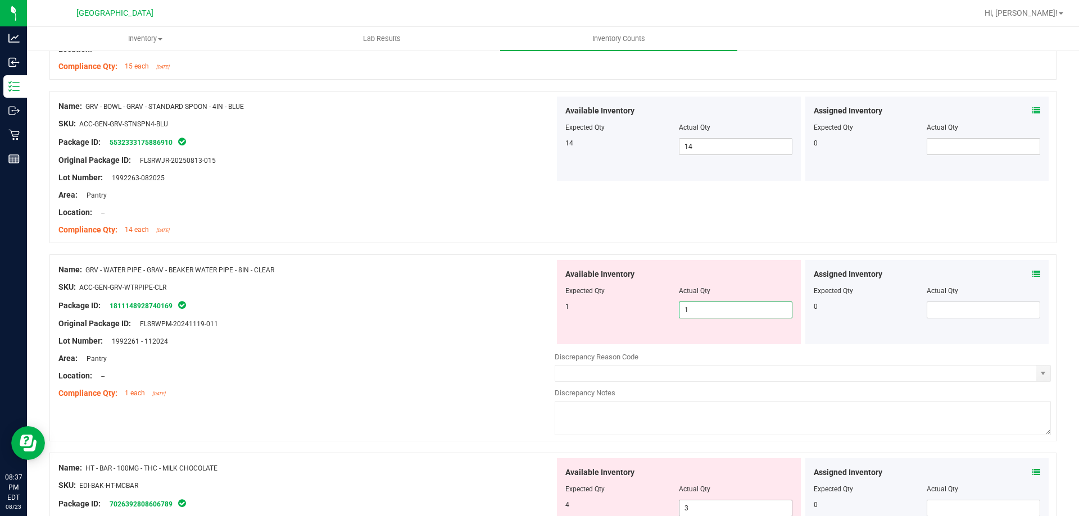
click at [722, 507] on div "Available Inventory Expected Qty Actual Qty 4 3 3" at bounding box center [679, 500] width 244 height 84
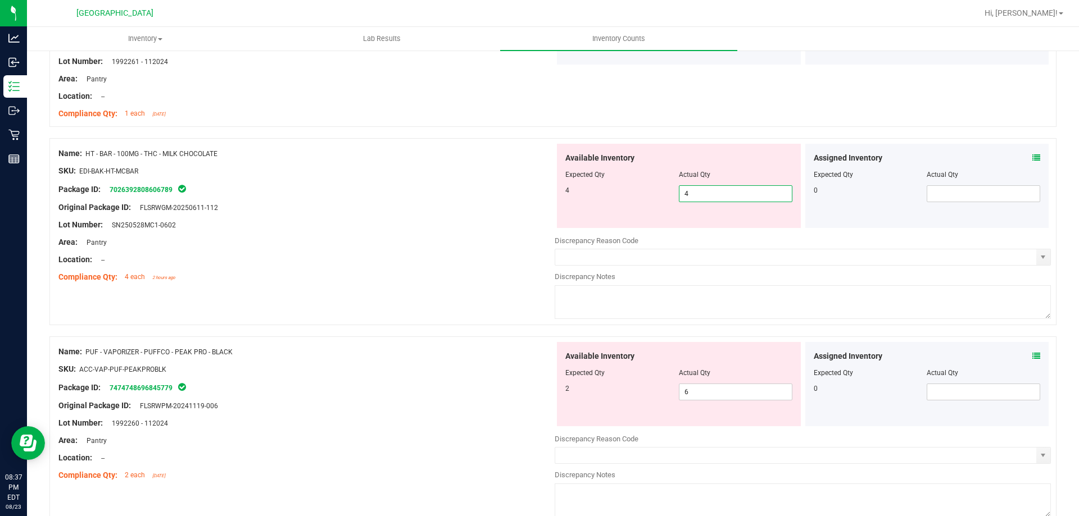
scroll to position [1517, 0]
click at [751, 388] on div "Available Inventory Expected Qty Actual Qty 2 6 6" at bounding box center [679, 383] width 244 height 84
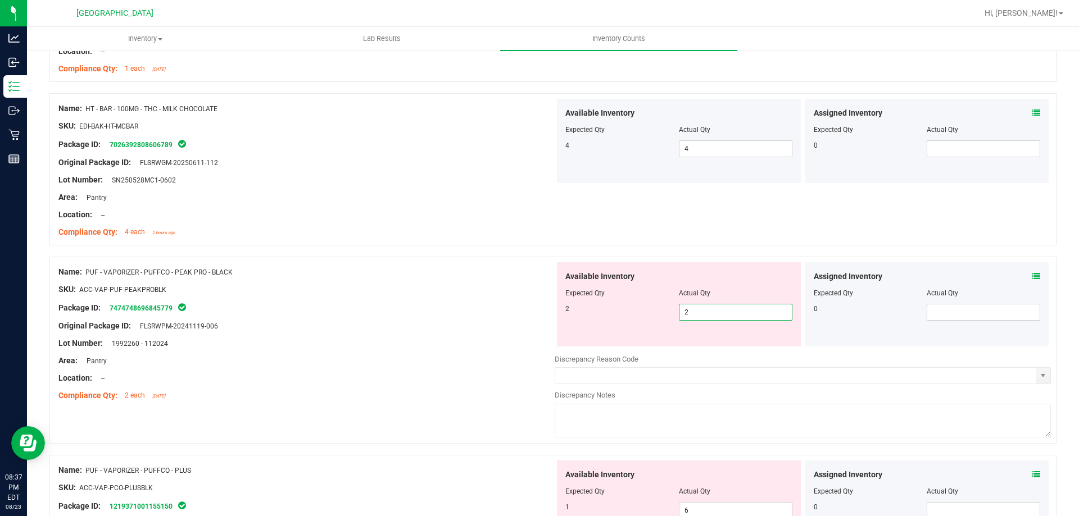
scroll to position [1685, 0]
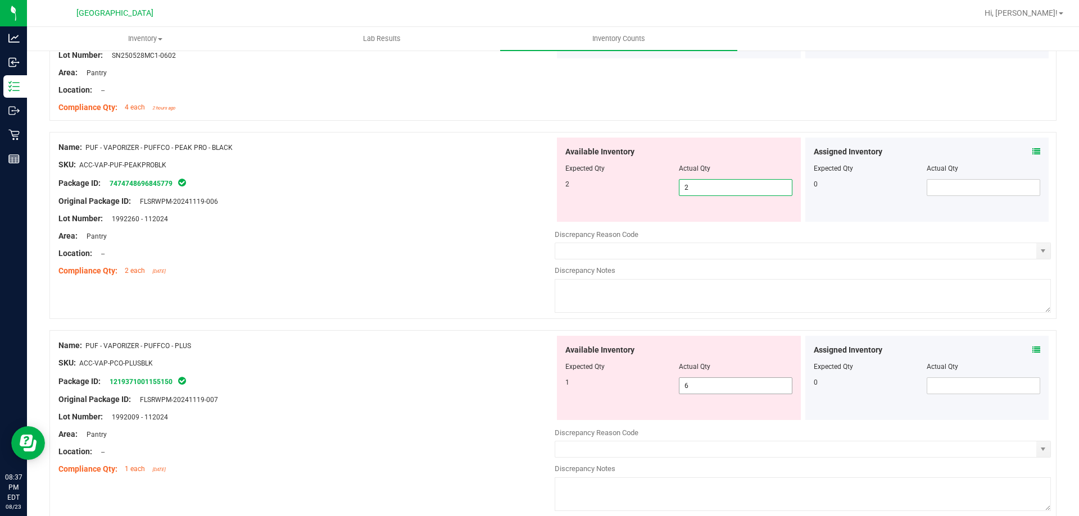
click at [749, 387] on div "Available Inventory Expected Qty Actual Qty 1 6 6" at bounding box center [803, 425] width 496 height 178
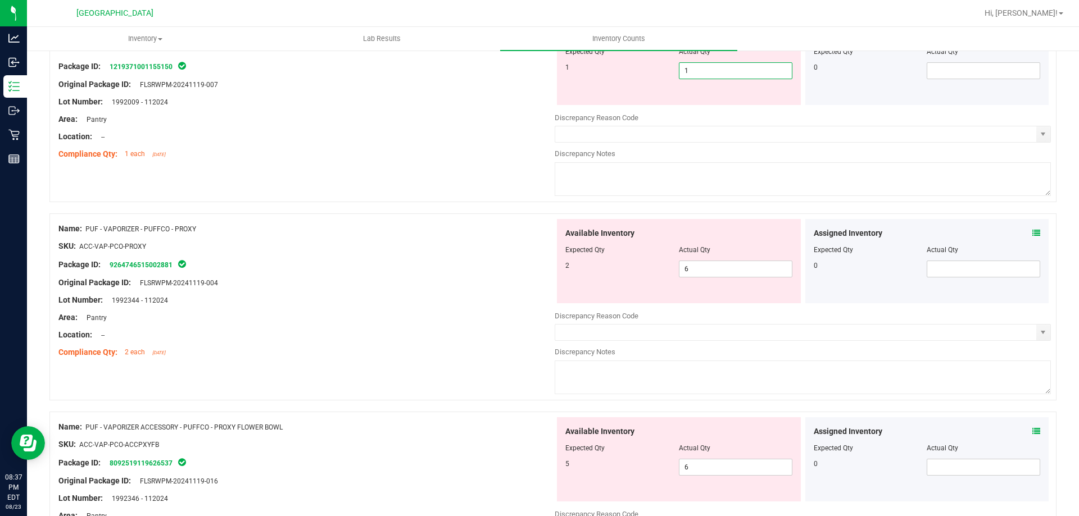
scroll to position [1966, 0]
drag, startPoint x: 741, startPoint y: 265, endPoint x: 731, endPoint y: 265, distance: 10.1
click at [740, 265] on div "Available Inventory Expected Qty Actual Qty 2 6 6" at bounding box center [679, 261] width 244 height 84
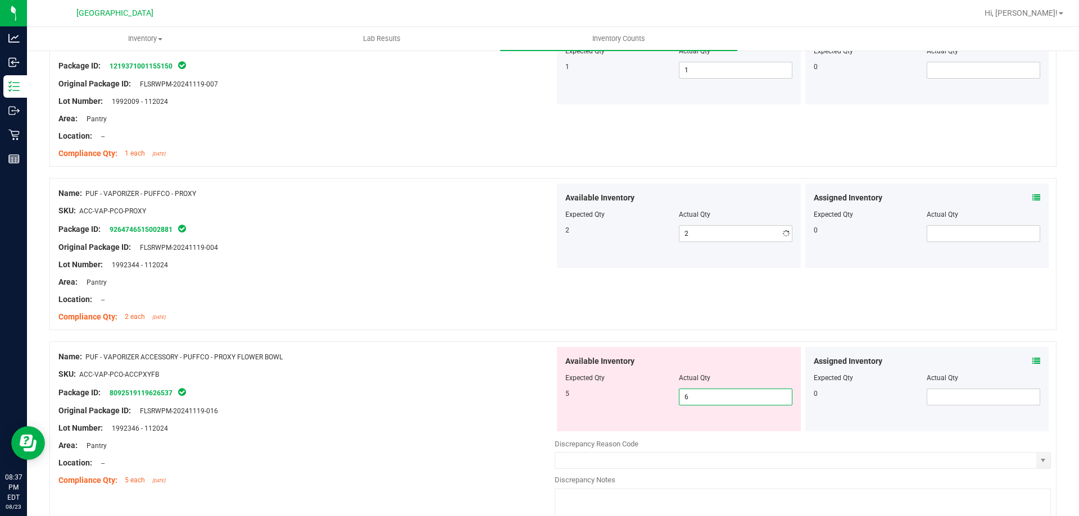
click at [738, 427] on div "Available Inventory Expected Qty Actual Qty 5 6 6" at bounding box center [679, 389] width 244 height 84
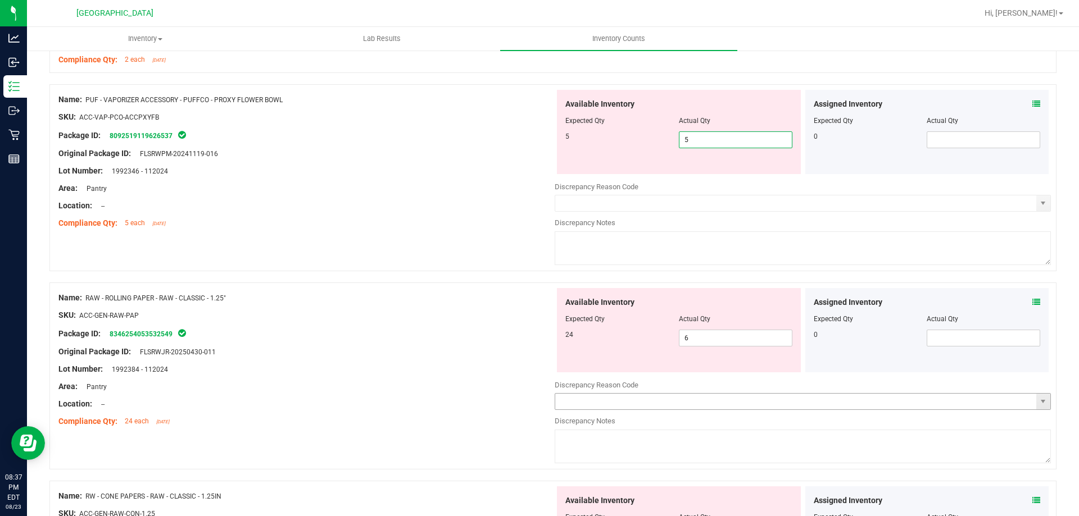
scroll to position [2247, 0]
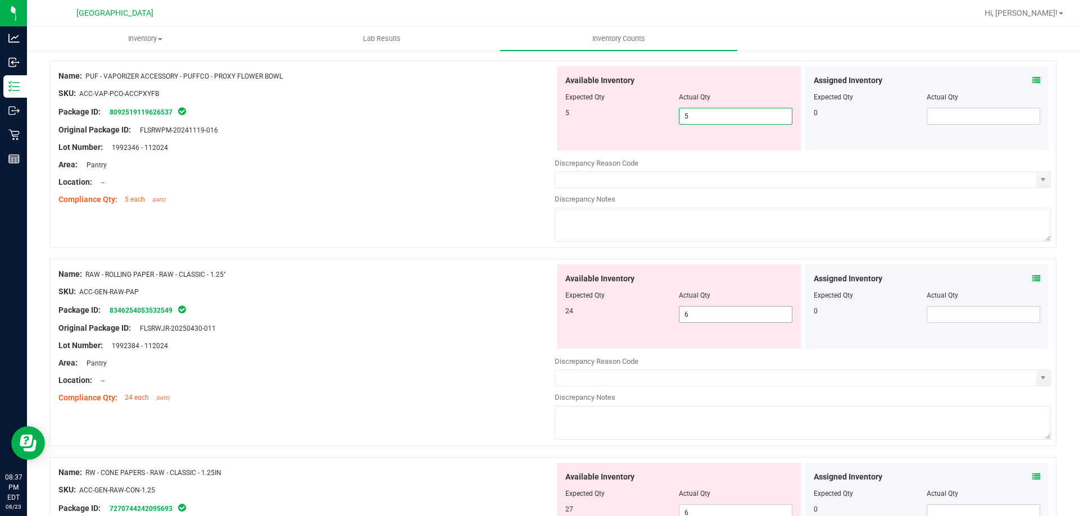
click at [715, 319] on div "Available Inventory Expected Qty Actual Qty 24 6 6" at bounding box center [803, 354] width 496 height 178
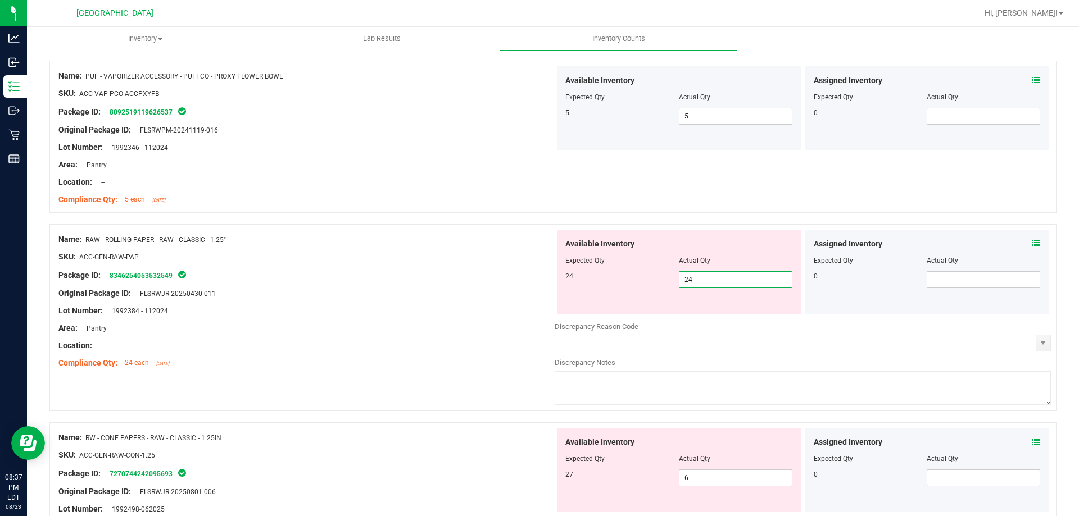
drag, startPoint x: 717, startPoint y: 461, endPoint x: 716, endPoint y: 468, distance: 6.8
click at [716, 463] on div "Available Inventory Expected Qty Actual Qty 27 6 6" at bounding box center [679, 470] width 244 height 84
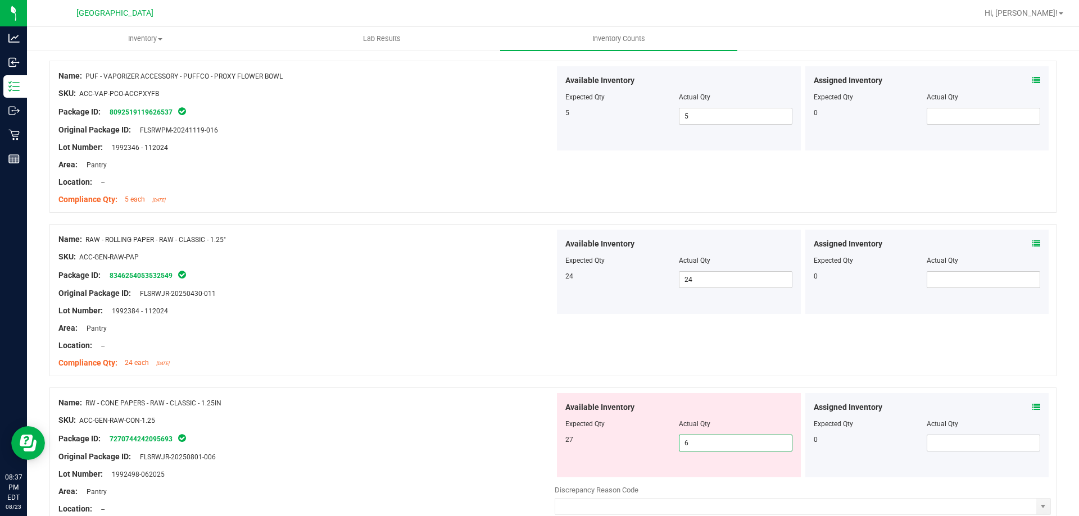
click at [721, 446] on span "6 6" at bounding box center [735, 443] width 113 height 17
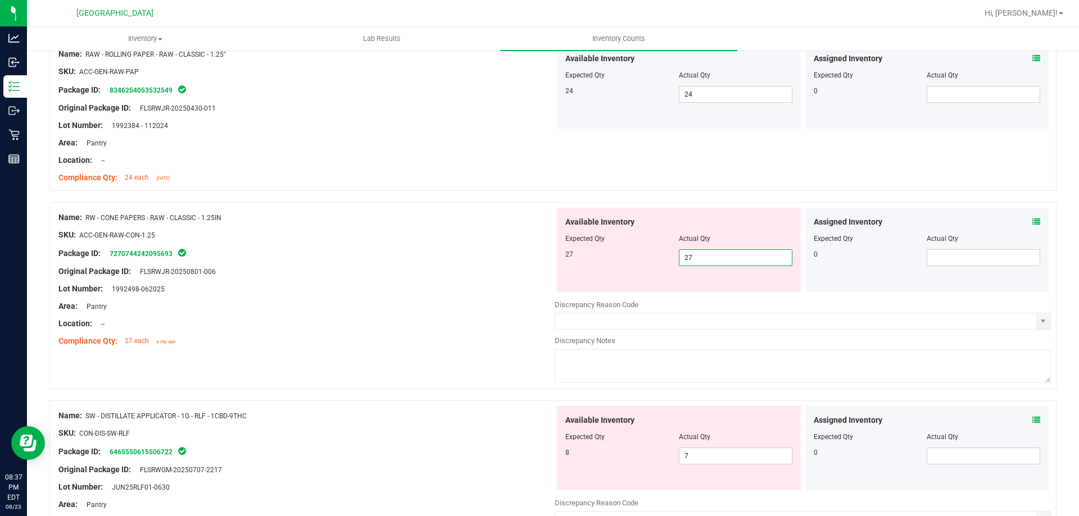
scroll to position [2472, 0]
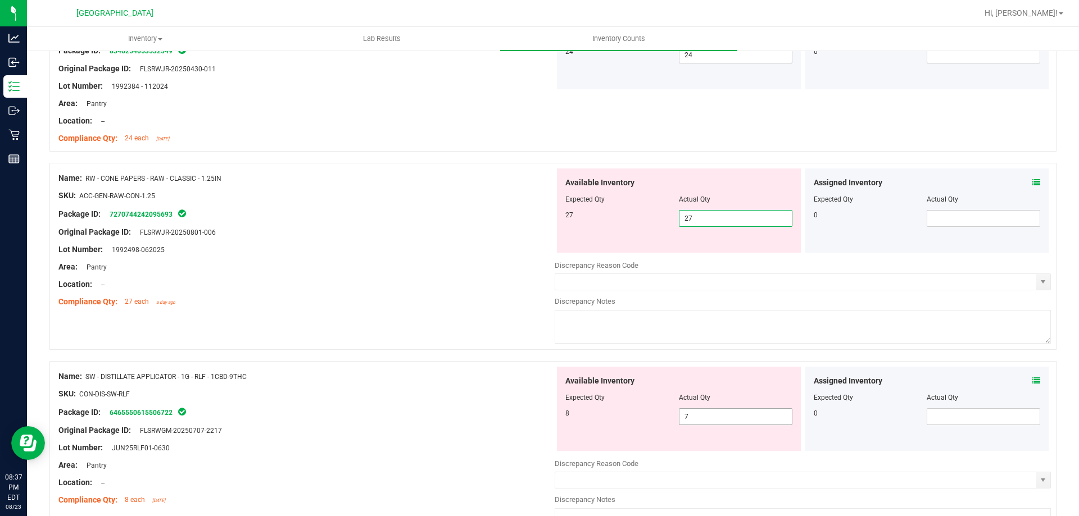
click at [749, 421] on div "Available Inventory Expected Qty Actual Qty 8 7 7" at bounding box center [803, 456] width 496 height 178
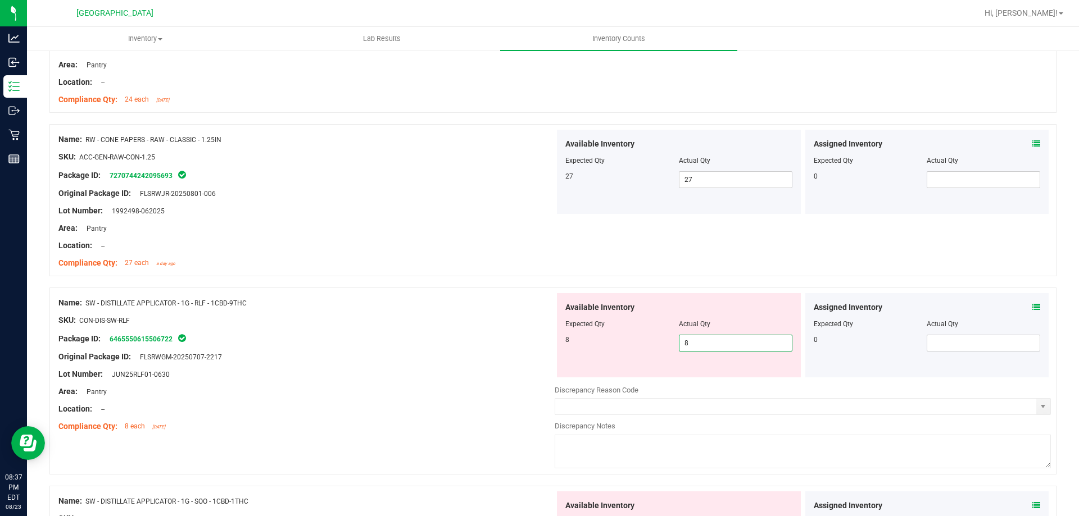
scroll to position [2697, 0]
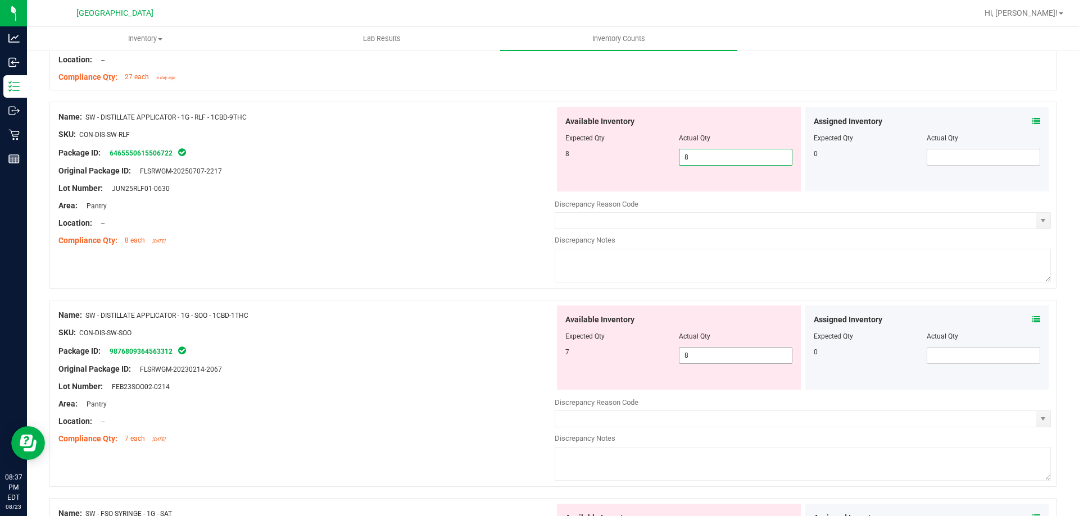
click at [720, 354] on div "Available Inventory Expected Qty Actual Qty 7 8 8" at bounding box center [679, 348] width 244 height 84
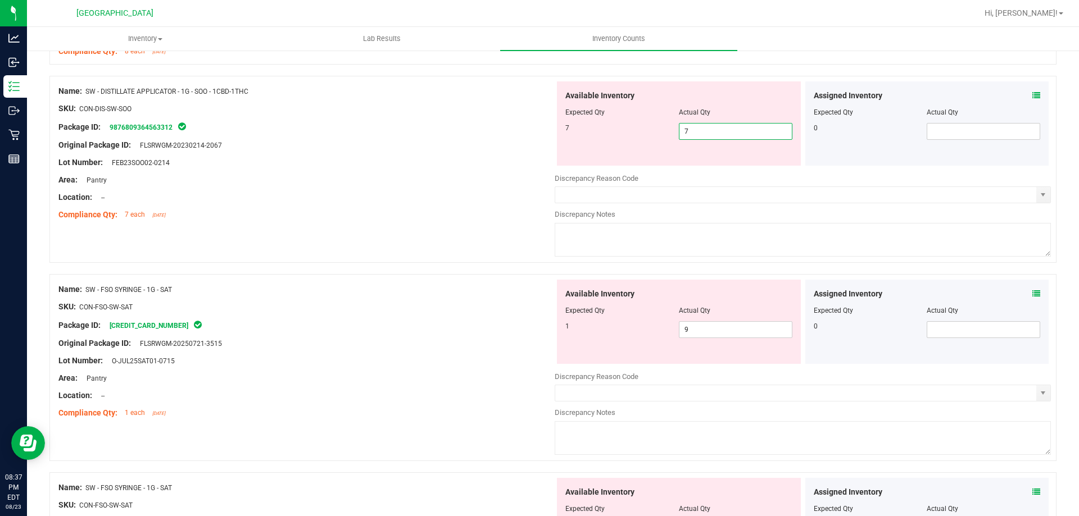
scroll to position [2921, 0]
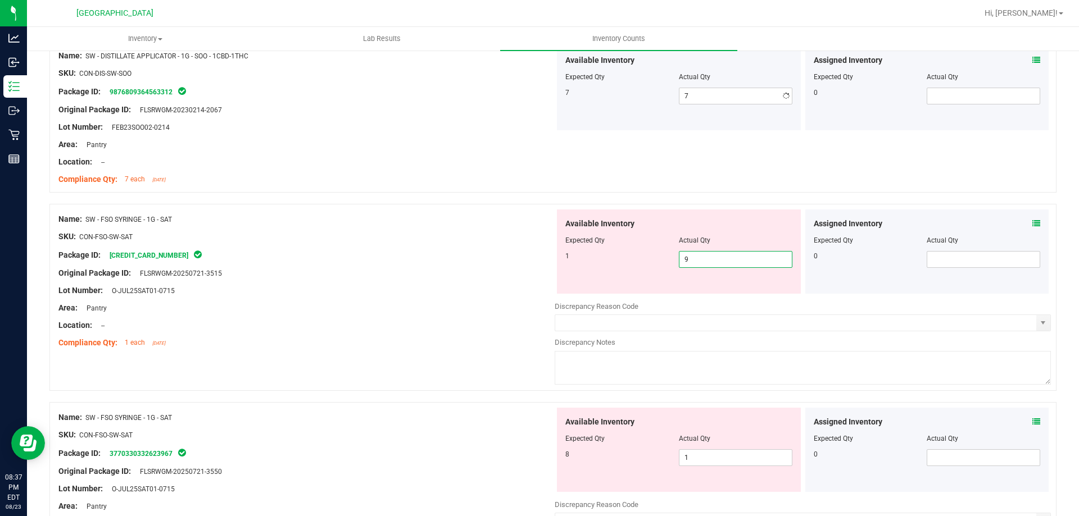
click at [707, 292] on div "Available Inventory Expected Qty Actual Qty 1 9 9" at bounding box center [679, 252] width 244 height 84
click at [745, 463] on div "Available Inventory Expected Qty Actual Qty 8 1 1" at bounding box center [803, 497] width 496 height 178
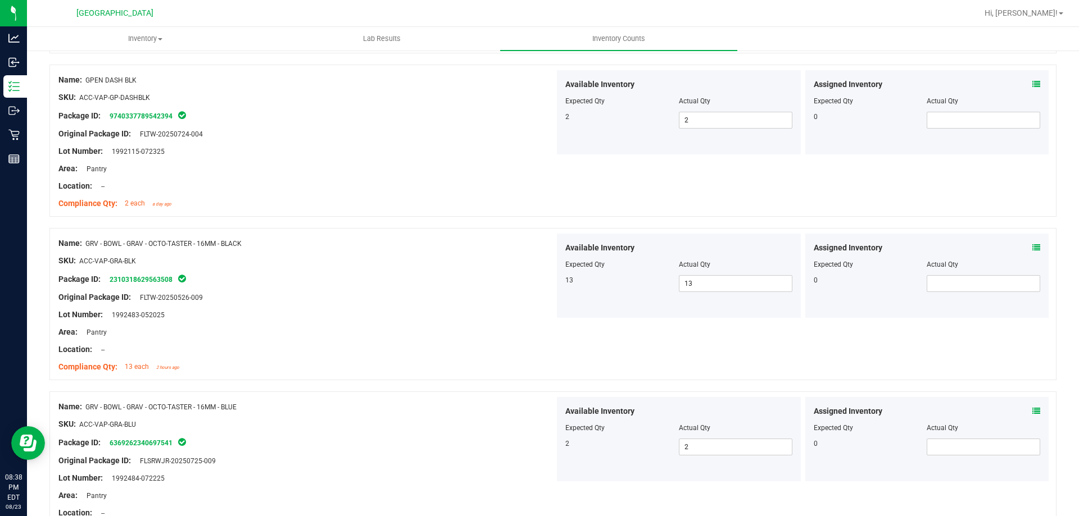
scroll to position [0, 0]
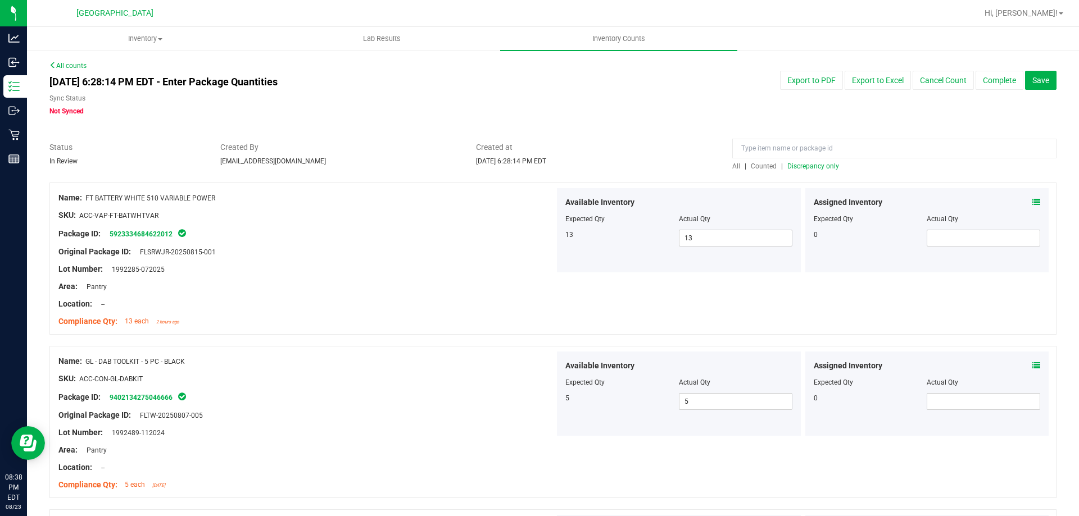
click at [819, 165] on span "Discrepancy only" at bounding box center [813, 166] width 52 height 8
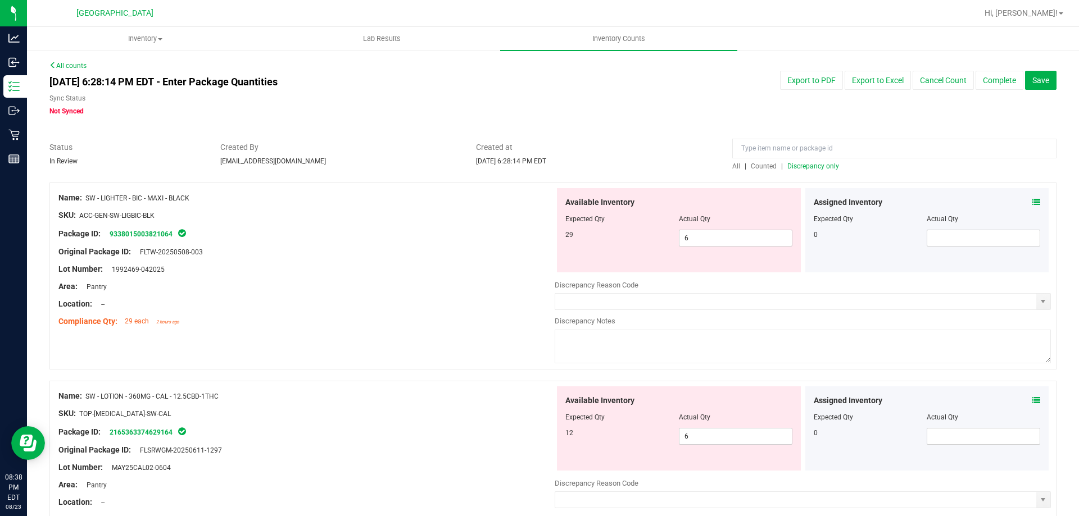
click at [741, 227] on div at bounding box center [678, 227] width 227 height 6
click at [737, 231] on span "6 6" at bounding box center [735, 238] width 113 height 17
click at [697, 435] on div "Available Inventory Expected Qty Actual Qty 12 6 6" at bounding box center [679, 429] width 244 height 84
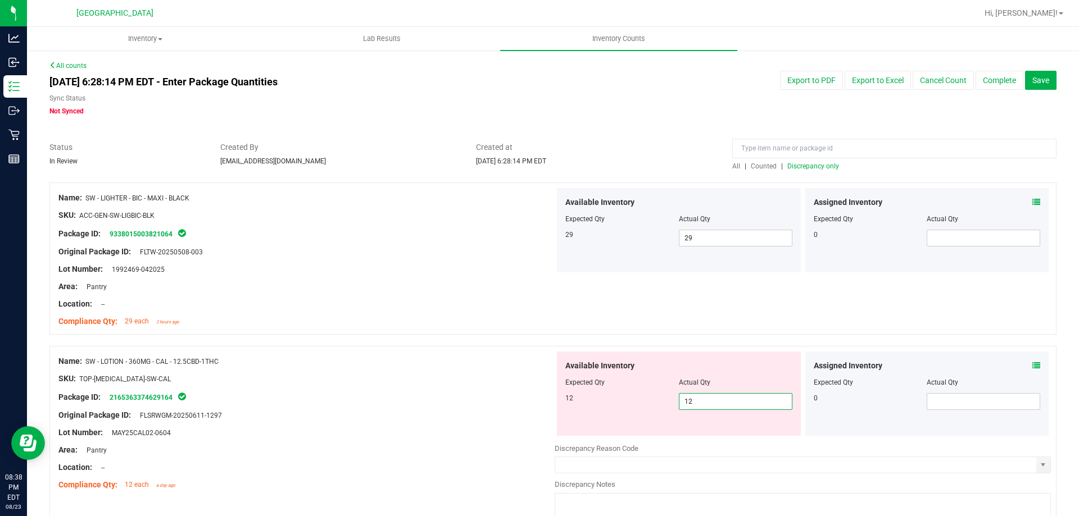
scroll to position [169, 0]
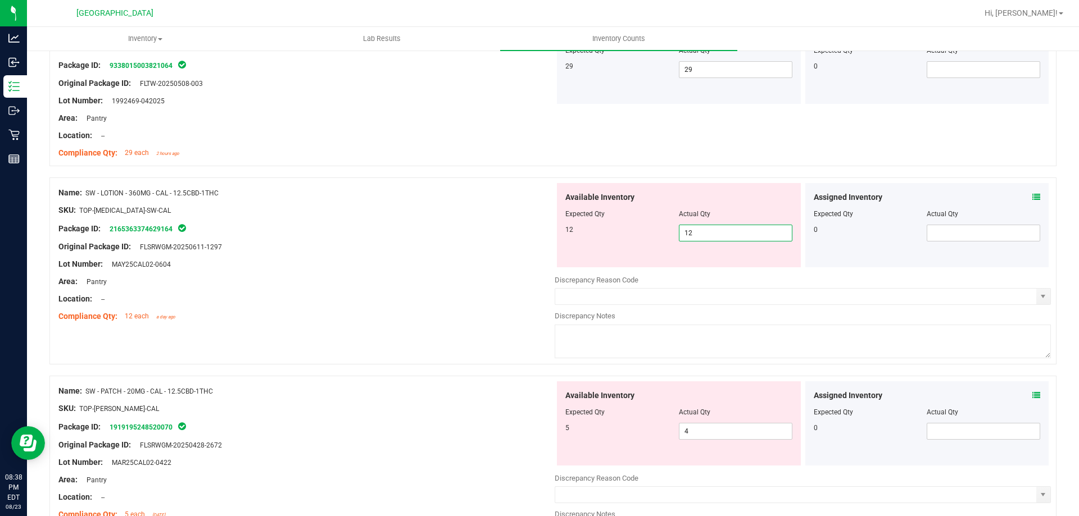
click at [750, 416] on div "Available Inventory Expected Qty Actual Qty 5 4 4" at bounding box center [679, 423] width 244 height 84
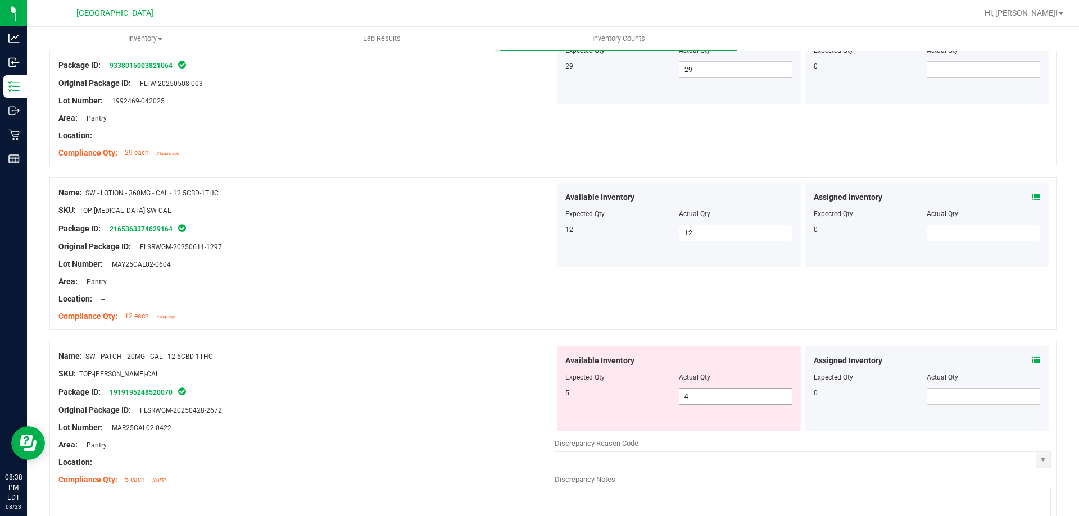
click at [728, 397] on span "4 4" at bounding box center [735, 396] width 113 height 17
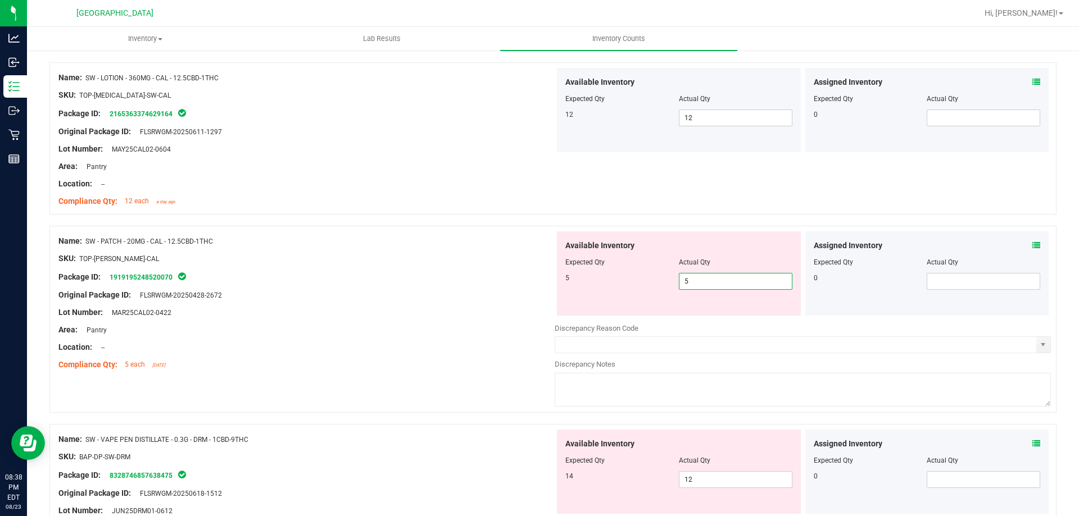
scroll to position [337, 0]
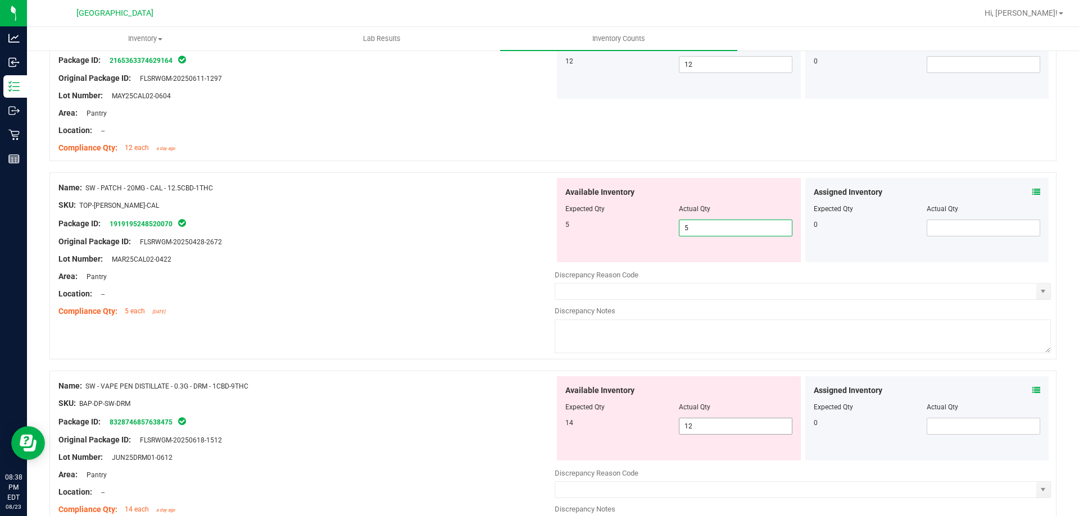
click at [702, 423] on div "Available Inventory Expected Qty Actual Qty 14 12 12" at bounding box center [679, 418] width 244 height 84
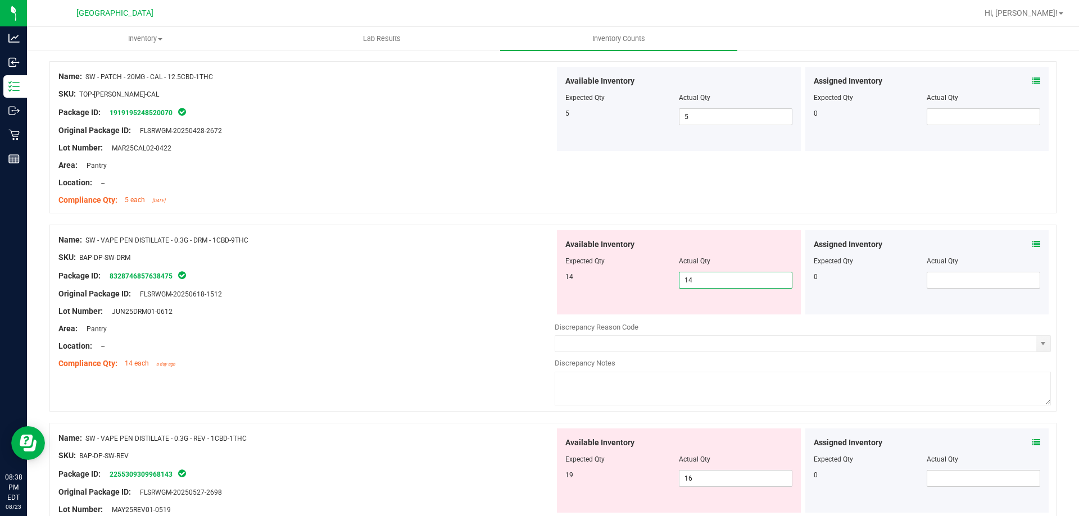
scroll to position [449, 0]
click at [750, 476] on div "Available Inventory Expected Qty Actual Qty 19 16 16" at bounding box center [679, 470] width 244 height 84
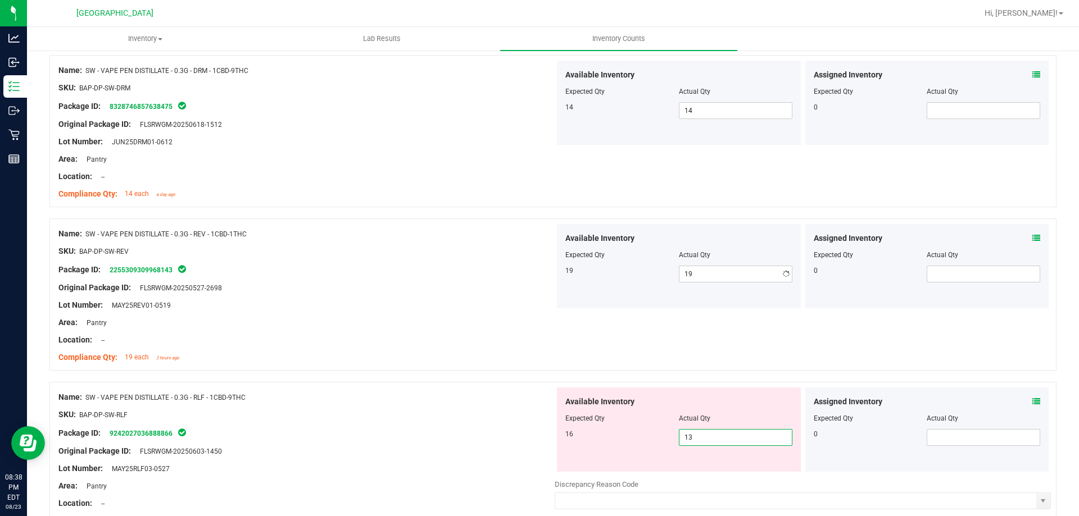
click at [697, 472] on div "Available Inventory Expected Qty Actual Qty 16 13 13" at bounding box center [803, 477] width 496 height 178
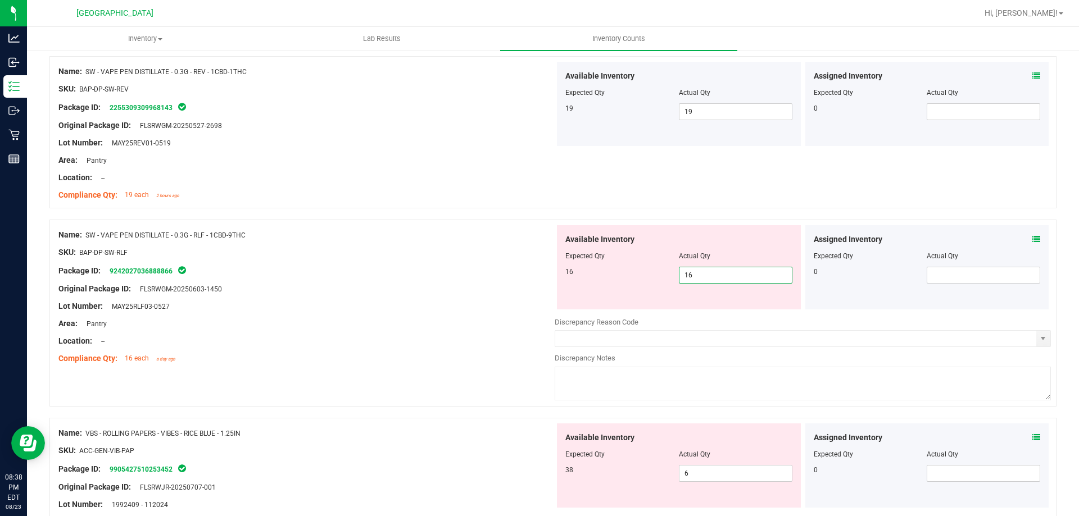
scroll to position [787, 0]
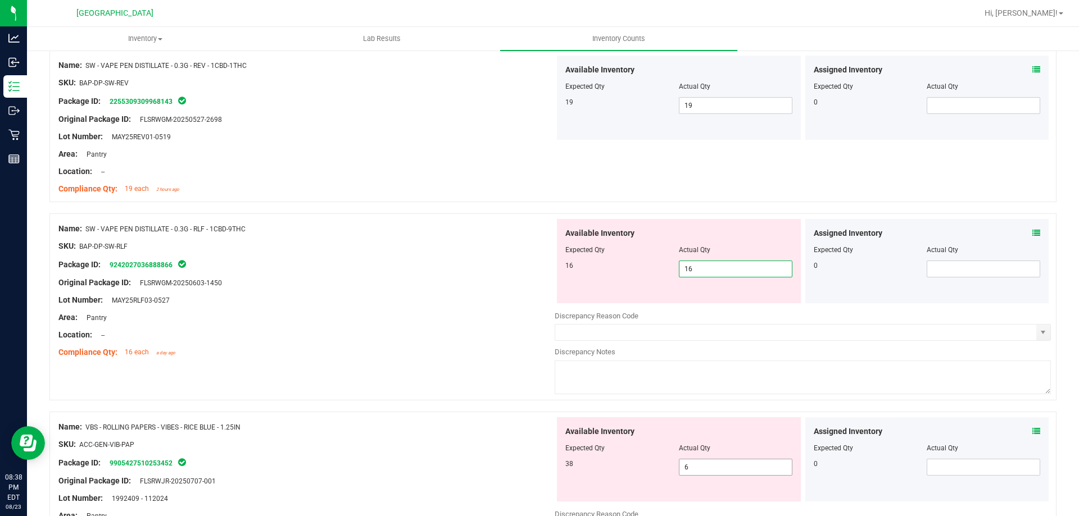
click at [748, 463] on div "Available Inventory Expected Qty Actual Qty 38 6 6" at bounding box center [679, 459] width 244 height 84
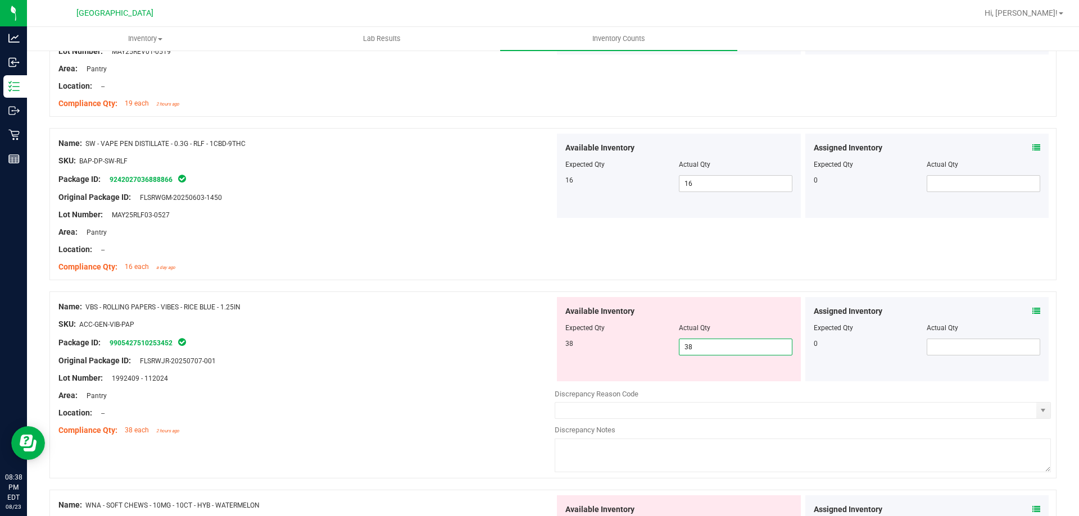
scroll to position [1011, 0]
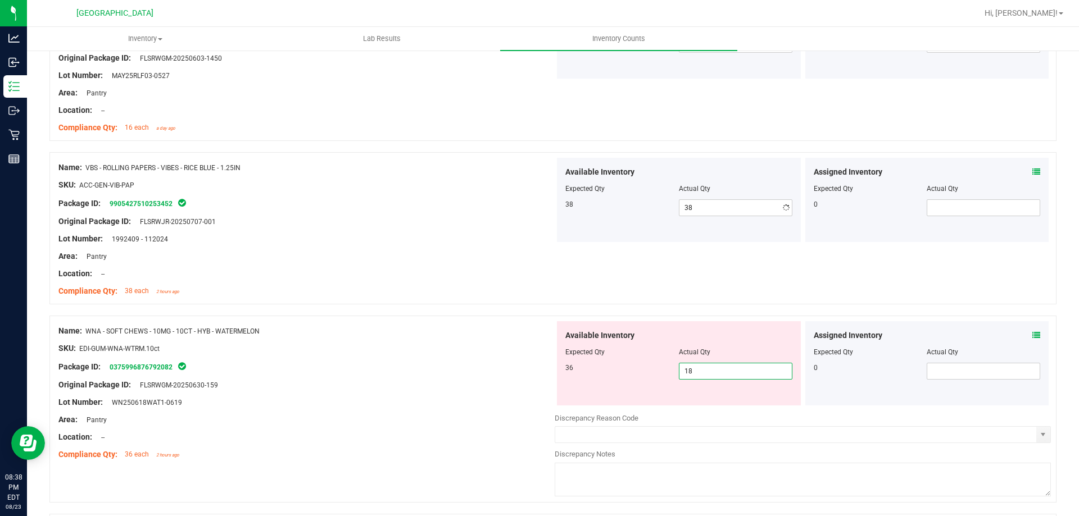
click at [745, 411] on div "Available Inventory Expected Qty Actual Qty 36 18 18" at bounding box center [803, 410] width 496 height 178
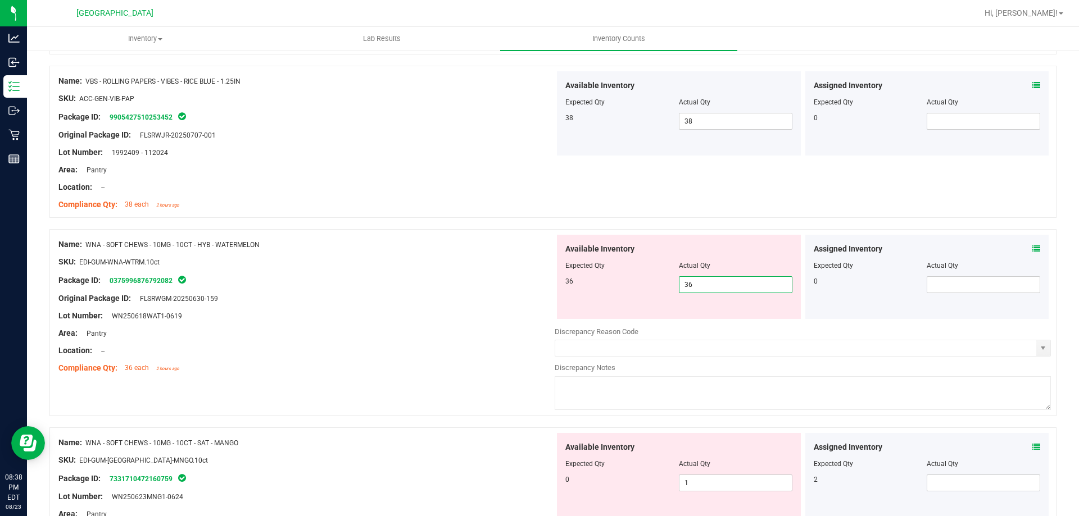
scroll to position [1236, 0]
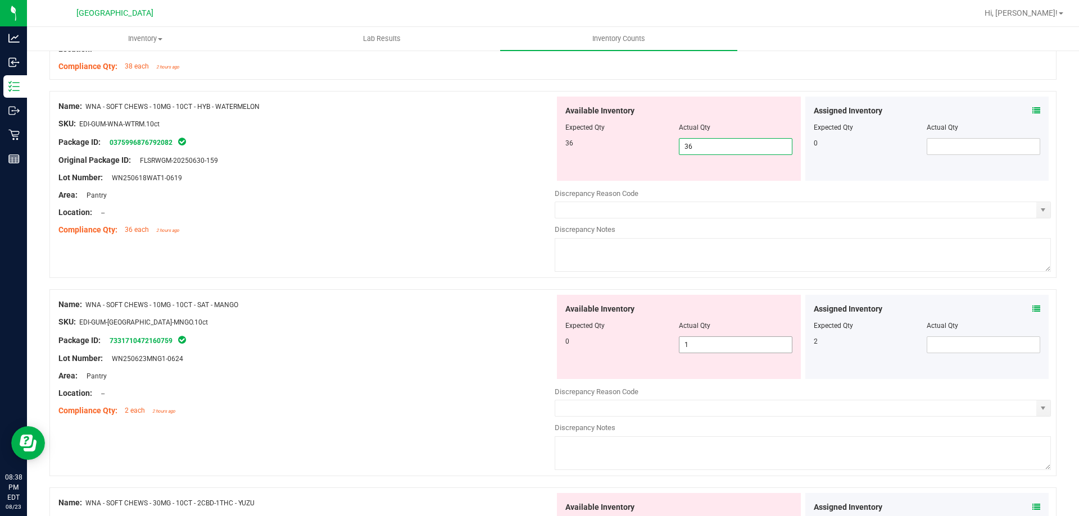
click at [749, 347] on div "Available Inventory Expected Qty Actual Qty 0 1 1" at bounding box center [803, 384] width 496 height 178
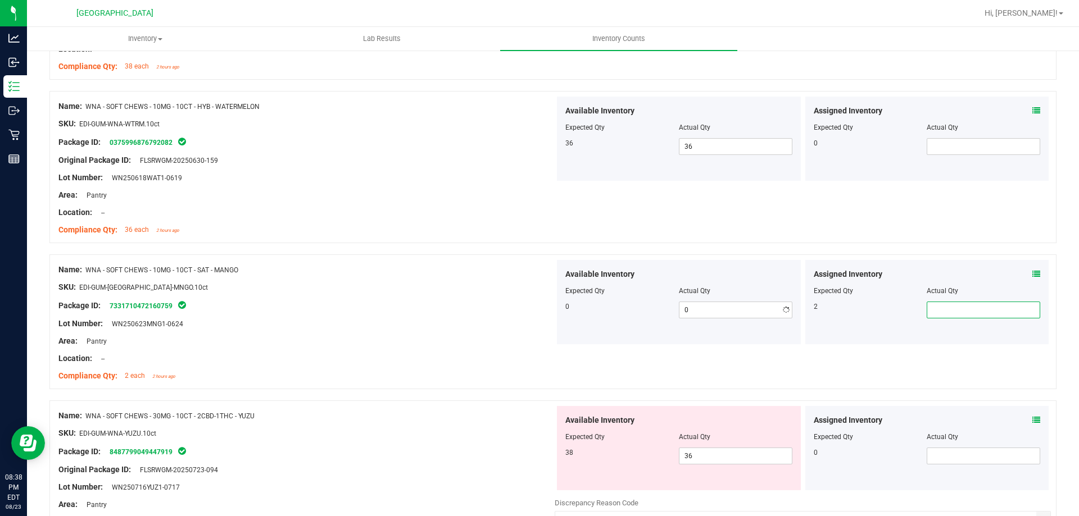
click at [1012, 315] on span at bounding box center [982, 310] width 113 height 17
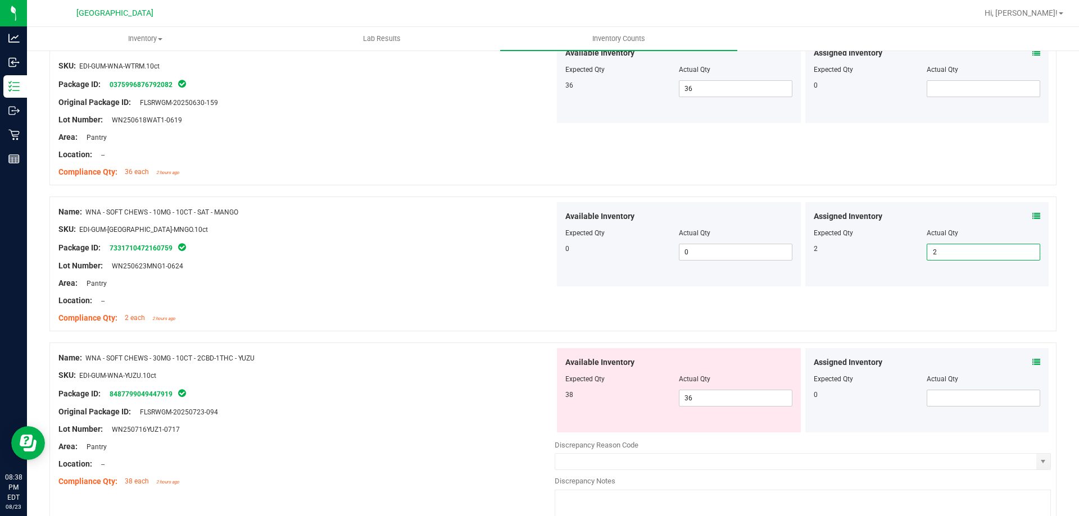
scroll to position [1348, 0]
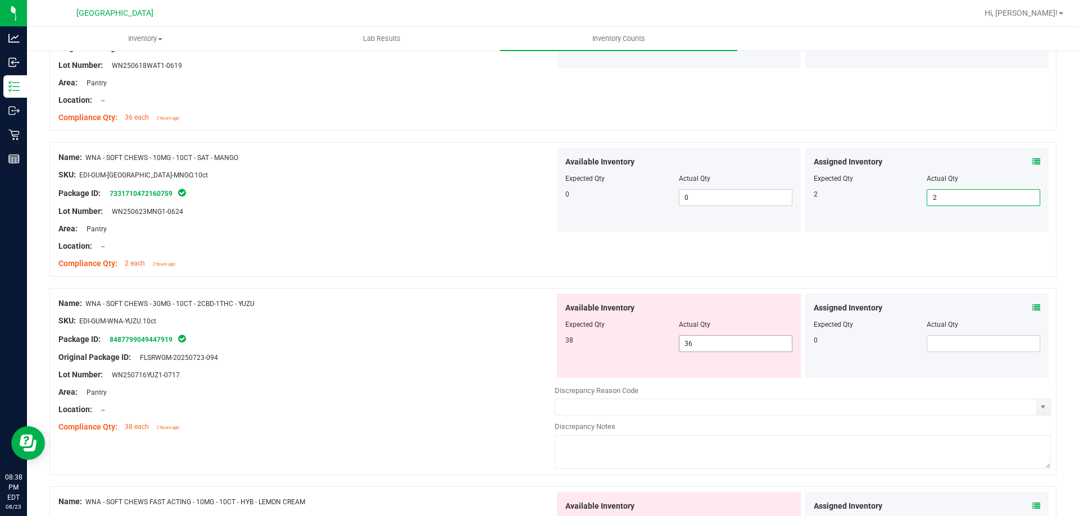
click at [757, 344] on span "36 36" at bounding box center [735, 343] width 113 height 17
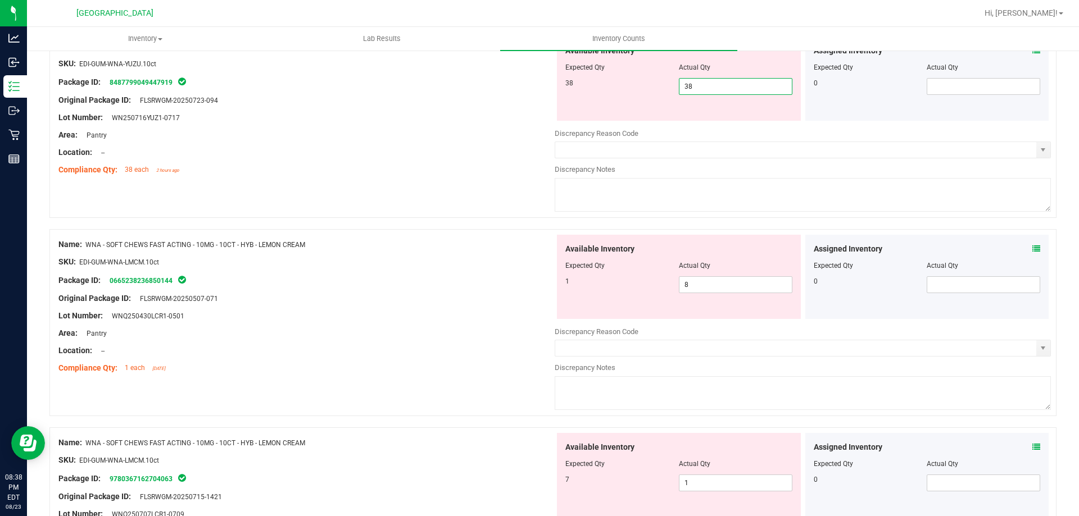
scroll to position [1629, 0]
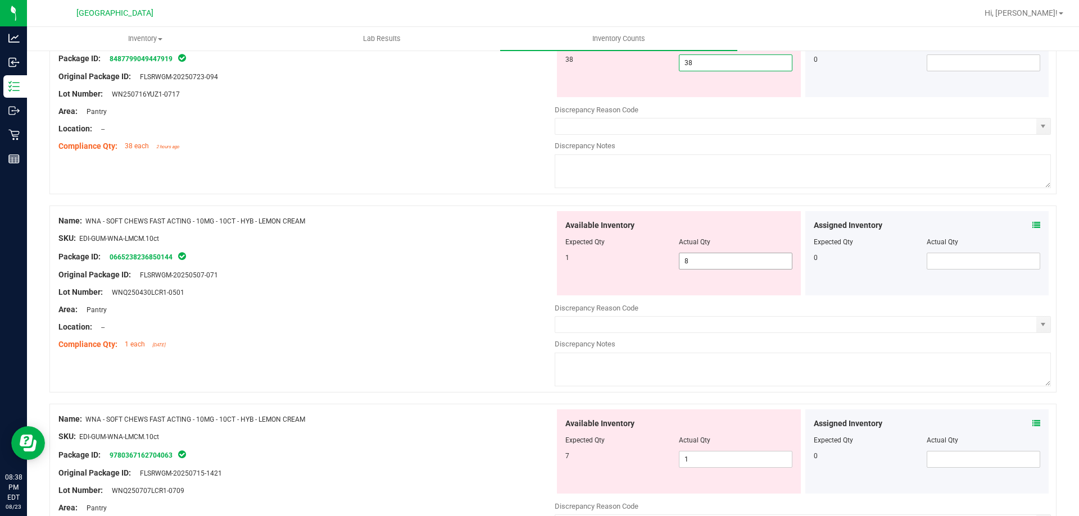
click at [739, 258] on div "Available Inventory Expected Qty Actual Qty 1 8 8" at bounding box center [679, 253] width 244 height 84
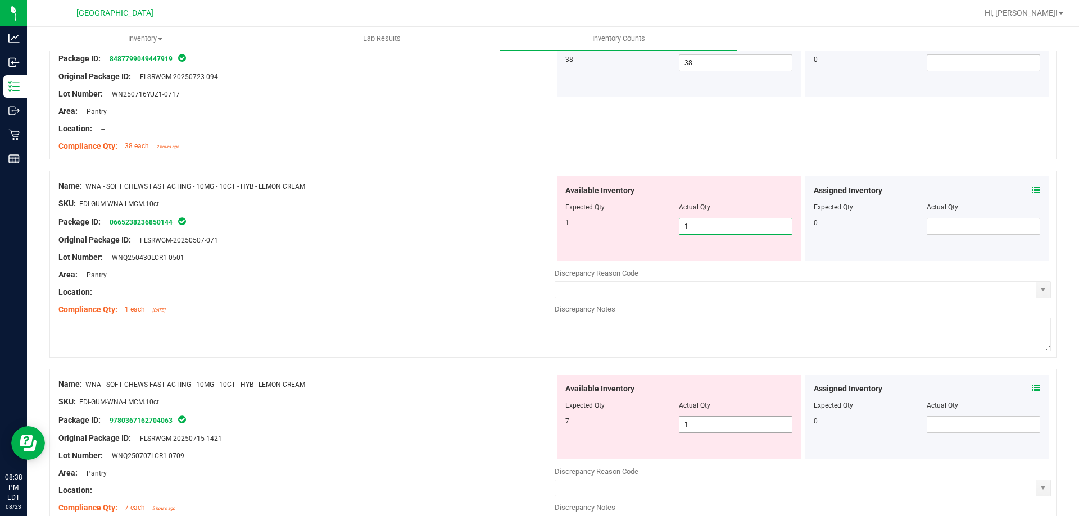
click at [755, 427] on div "Available Inventory Expected Qty Actual Qty 7 1 1" at bounding box center [803, 464] width 496 height 178
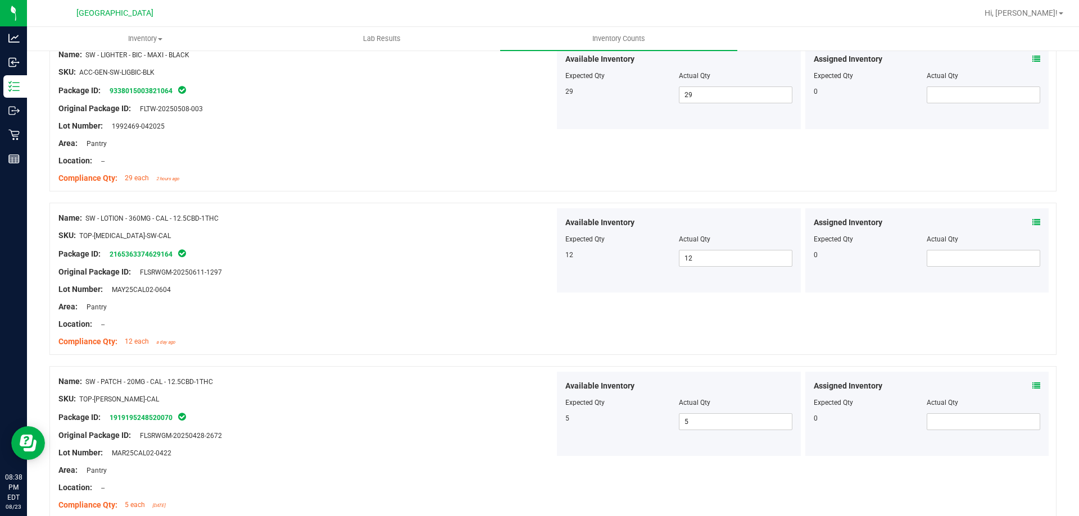
scroll to position [0, 0]
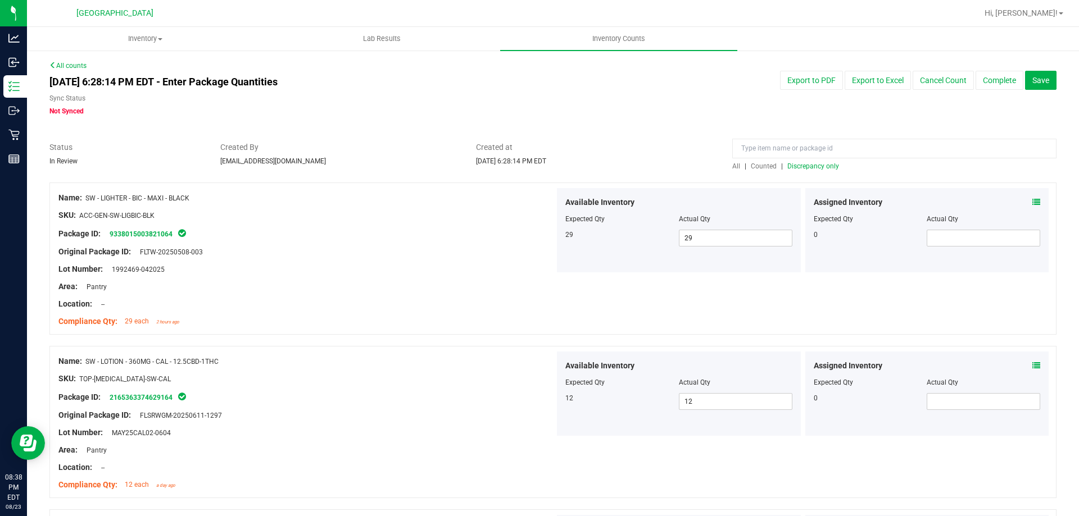
click at [804, 167] on span "Discrepancy only" at bounding box center [813, 166] width 52 height 8
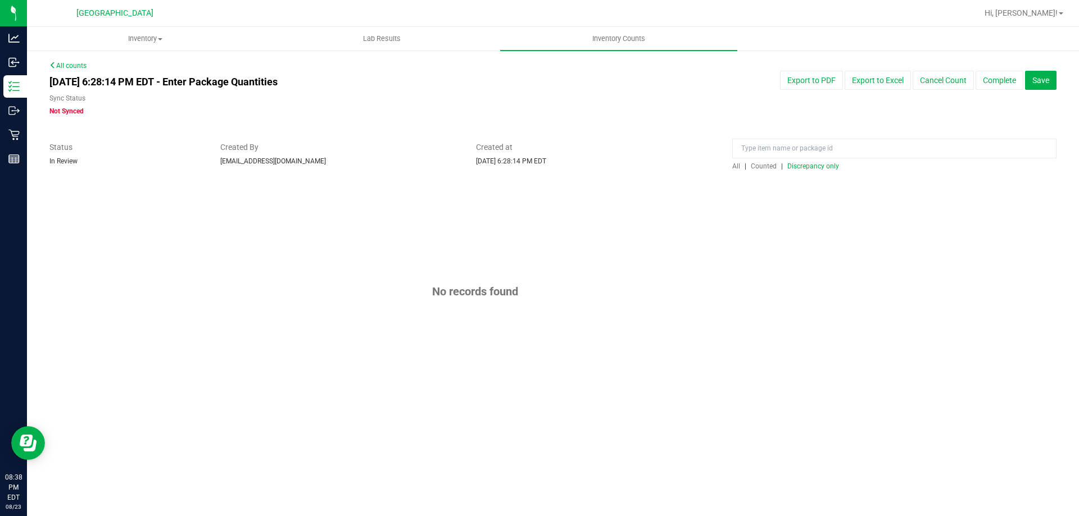
click at [805, 167] on span "Discrepancy only" at bounding box center [813, 166] width 52 height 8
click at [810, 162] on span "Discrepancy only" at bounding box center [813, 166] width 52 height 8
click at [811, 160] on div at bounding box center [894, 152] width 324 height 20
click at [811, 163] on span "Discrepancy only" at bounding box center [813, 166] width 52 height 8
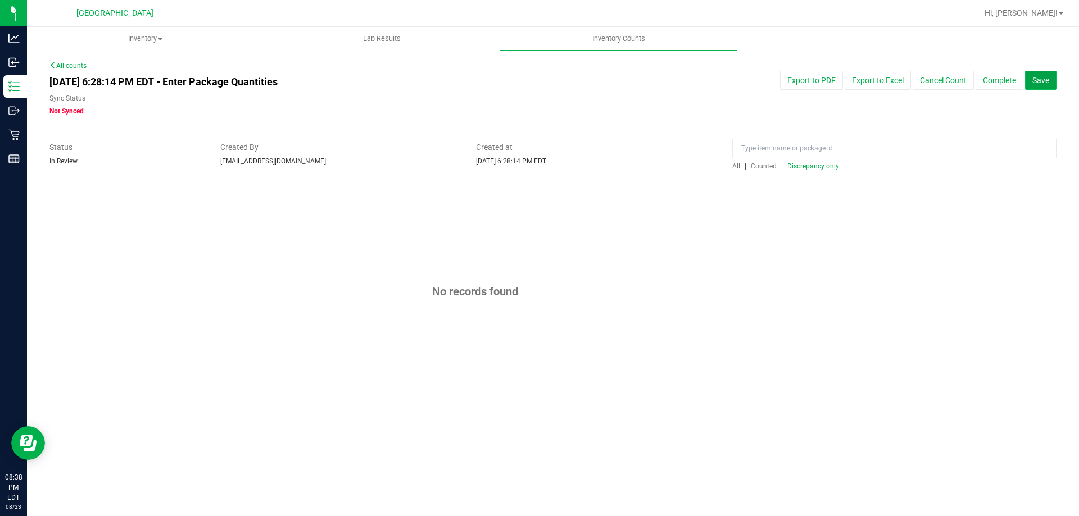
click at [1047, 79] on span "Save" at bounding box center [1040, 80] width 17 height 9
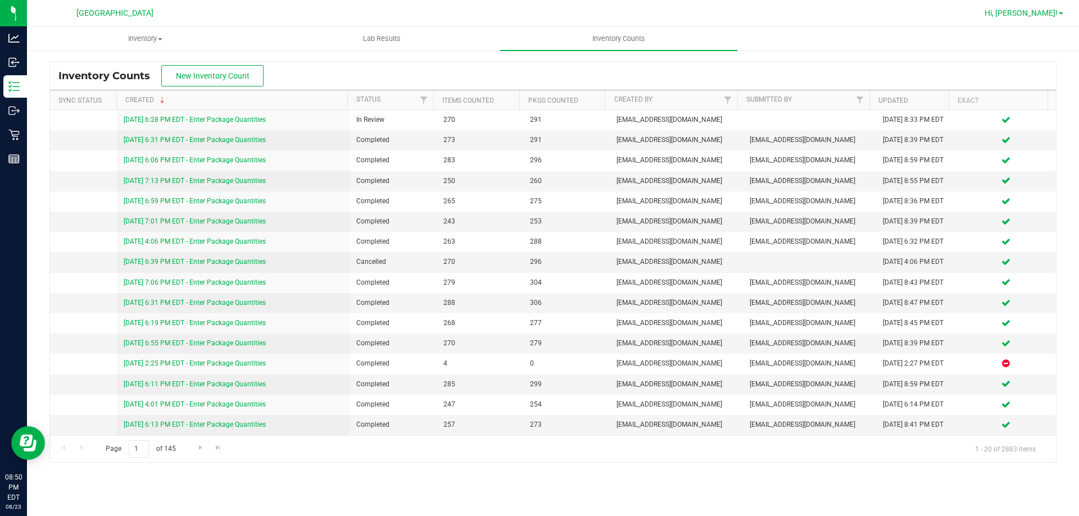
click at [1045, 13] on span "Hi, [PERSON_NAME]!" at bounding box center [1020, 12] width 73 height 9
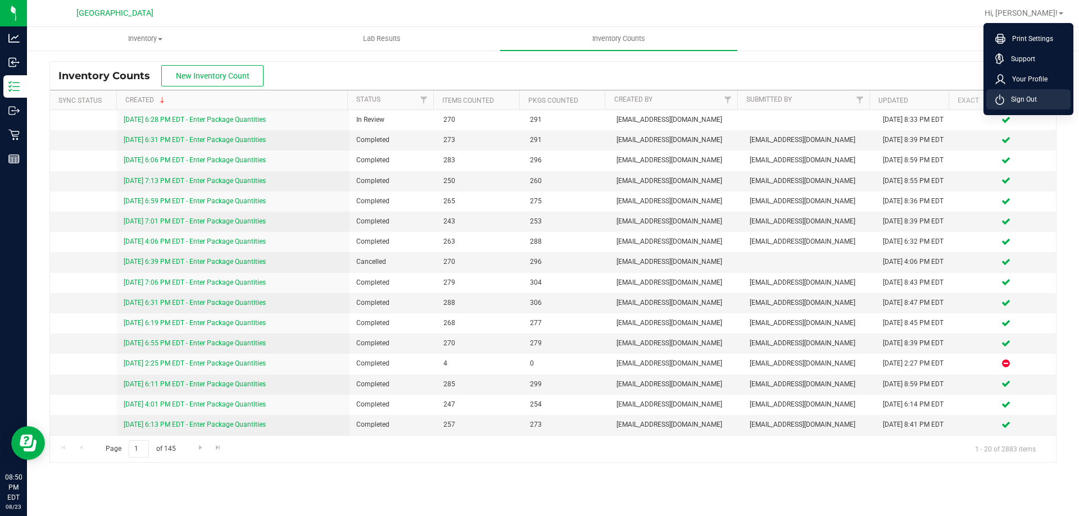
click at [1026, 101] on span "Sign Out" at bounding box center [1020, 99] width 33 height 11
